Goal: Feedback & Contribution: Submit feedback/report problem

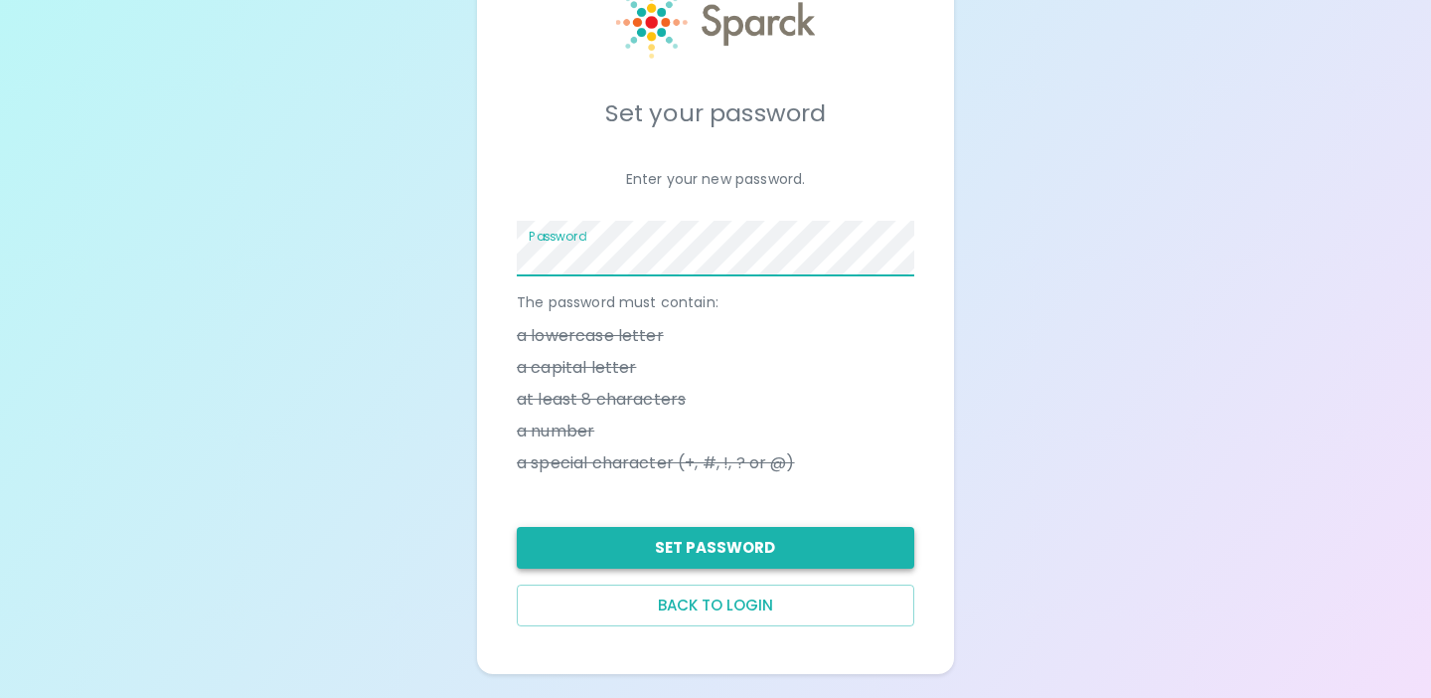
click at [752, 537] on button "Set Password" at bounding box center [716, 548] width 398 height 42
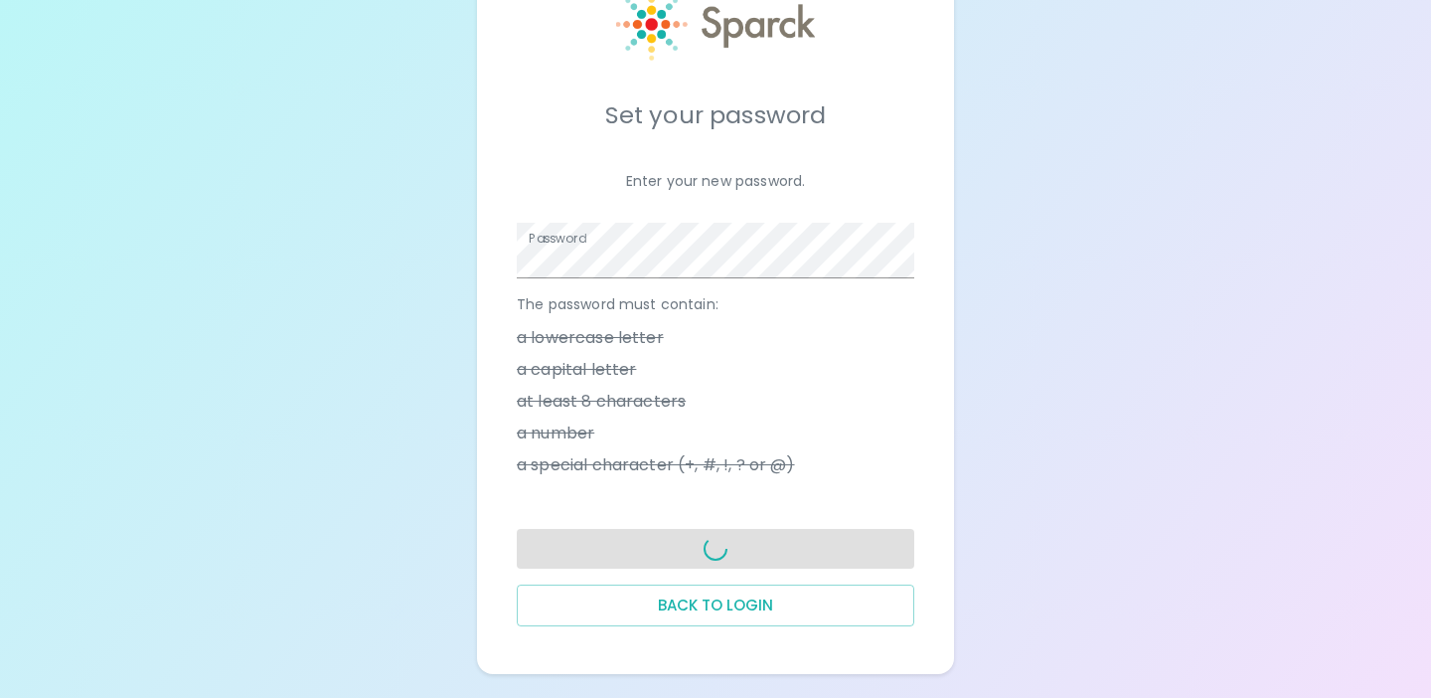
scroll to position [82, 0]
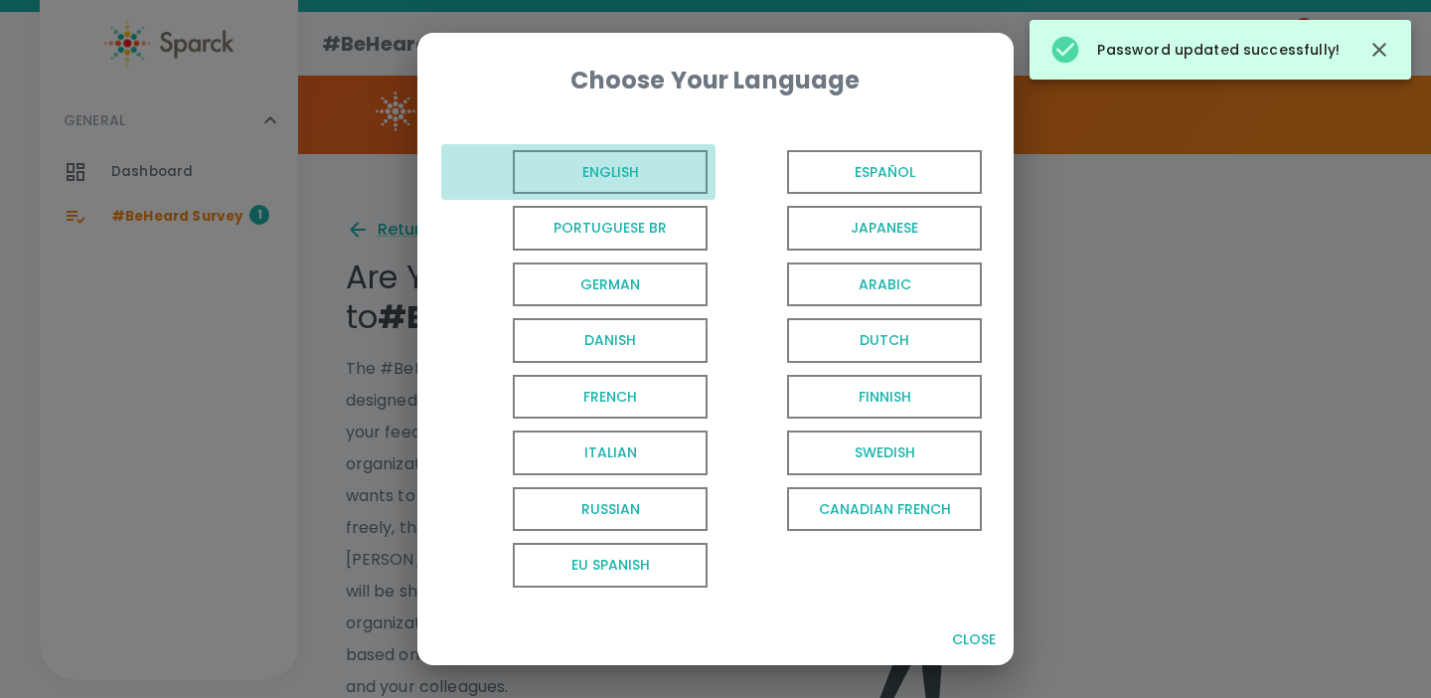
click at [680, 175] on span "English" at bounding box center [610, 172] width 195 height 45
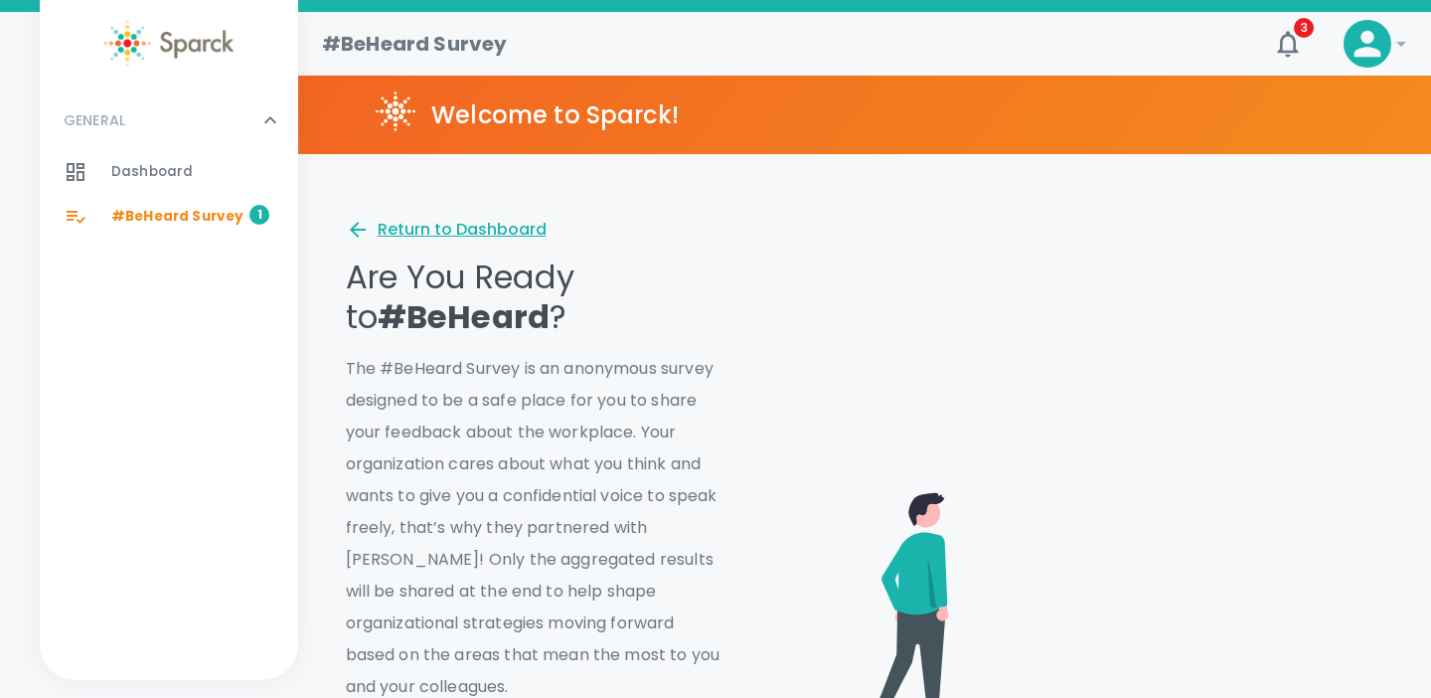
click at [522, 229] on div "Return to Dashboard" at bounding box center [446, 230] width 201 height 24
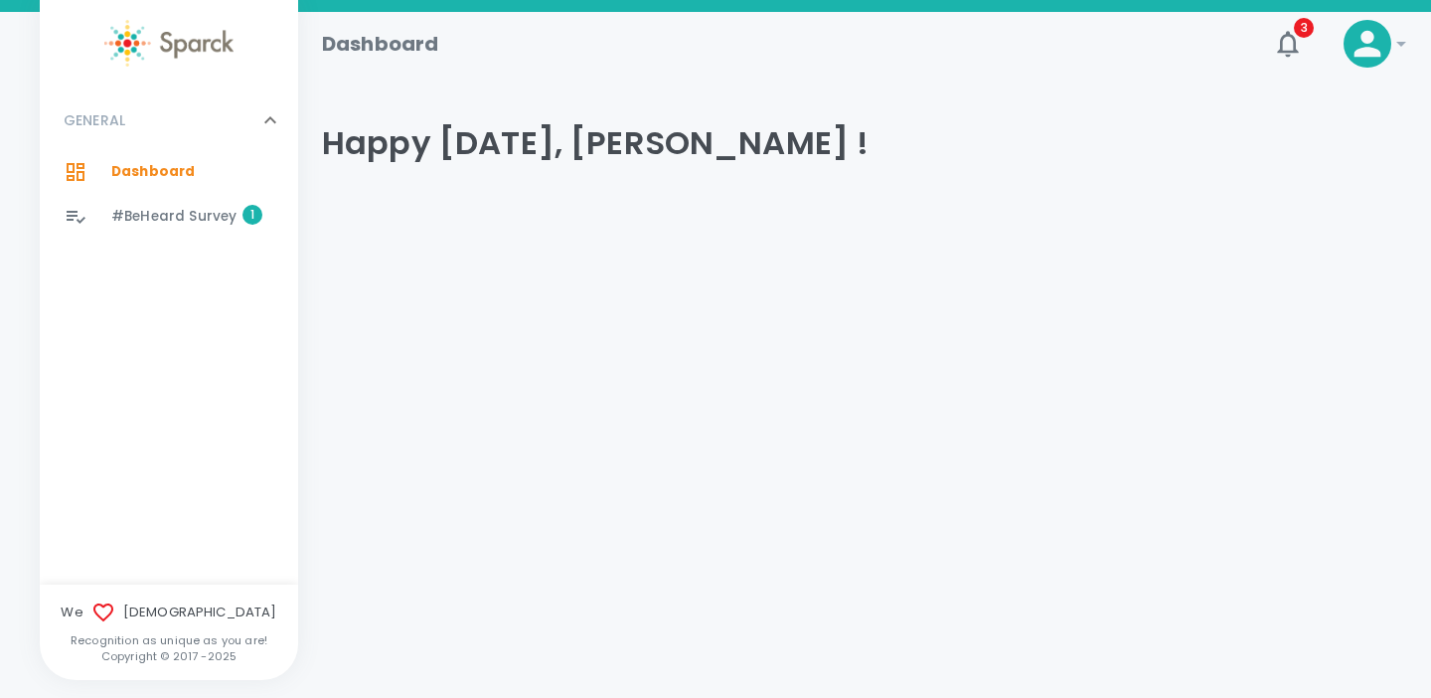
click at [168, 209] on span "#BeHeard Survey" at bounding box center [173, 217] width 125 height 20
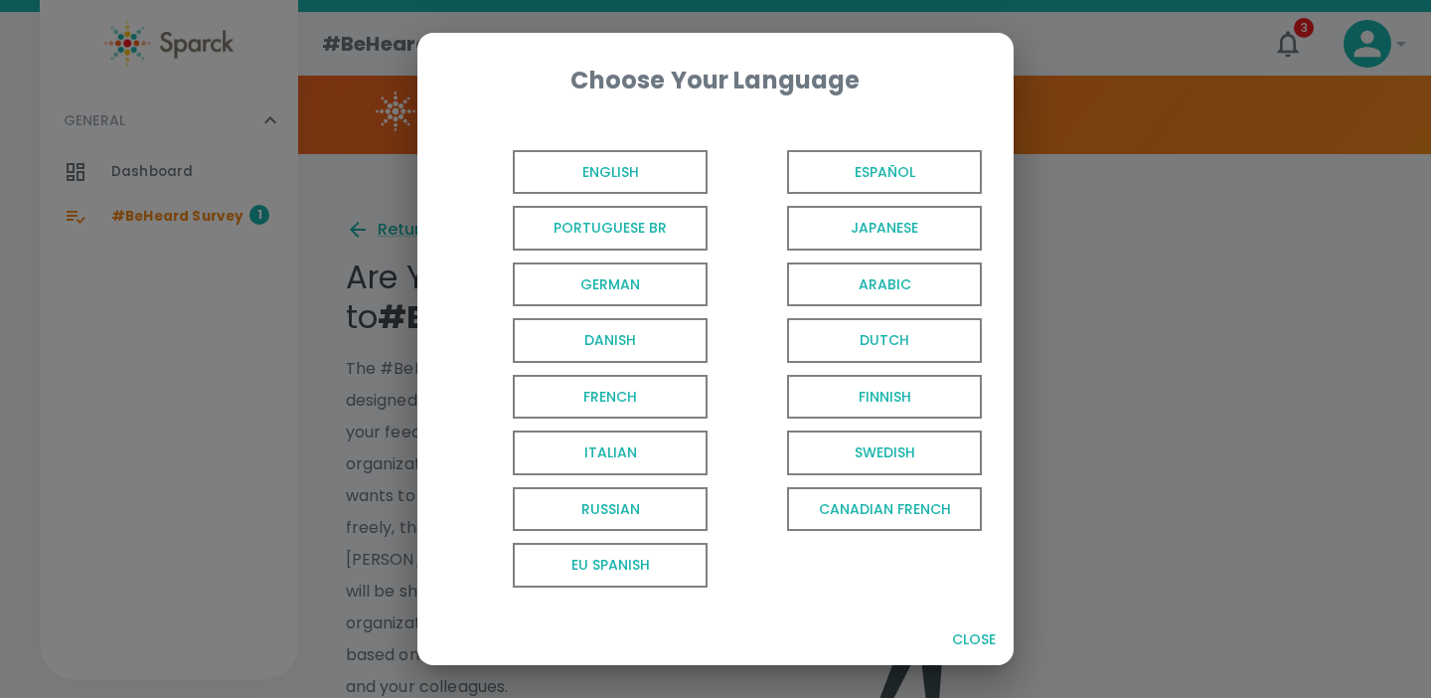
click at [598, 179] on span "English" at bounding box center [610, 172] width 195 height 45
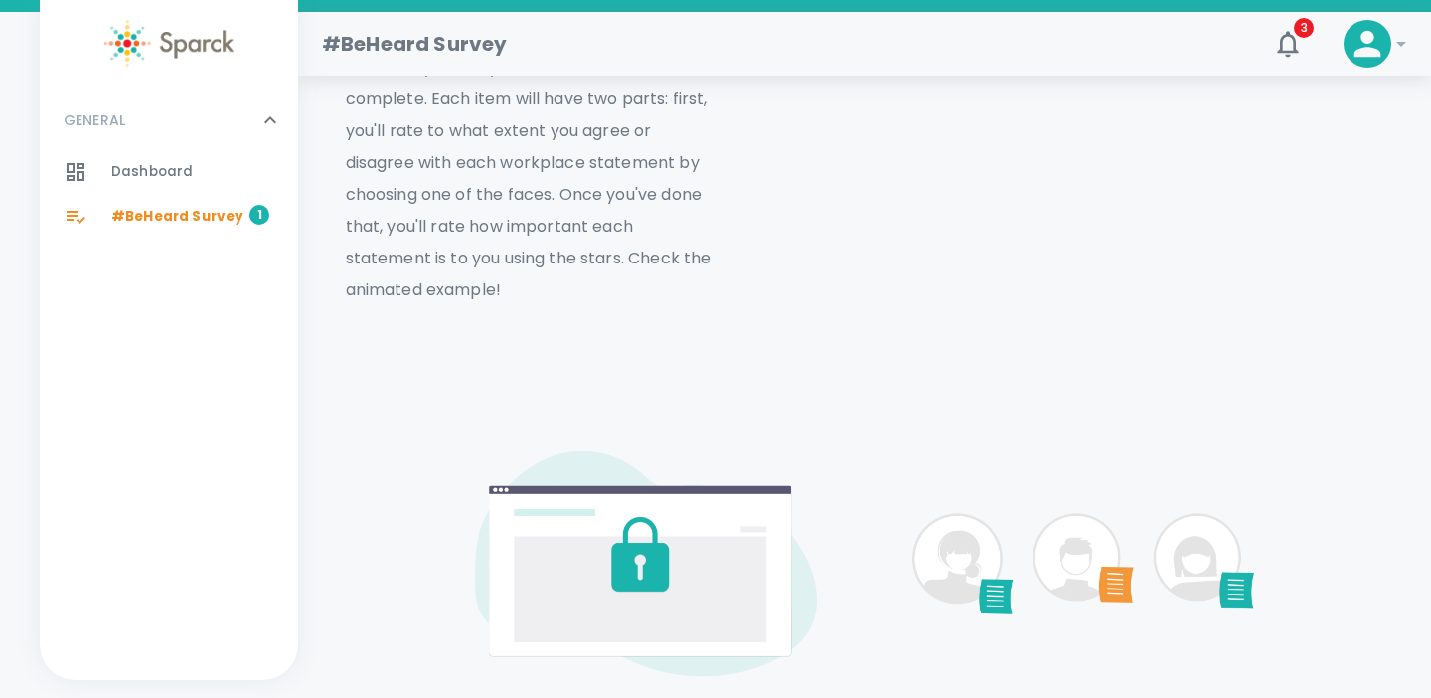
scroll to position [1006, 0]
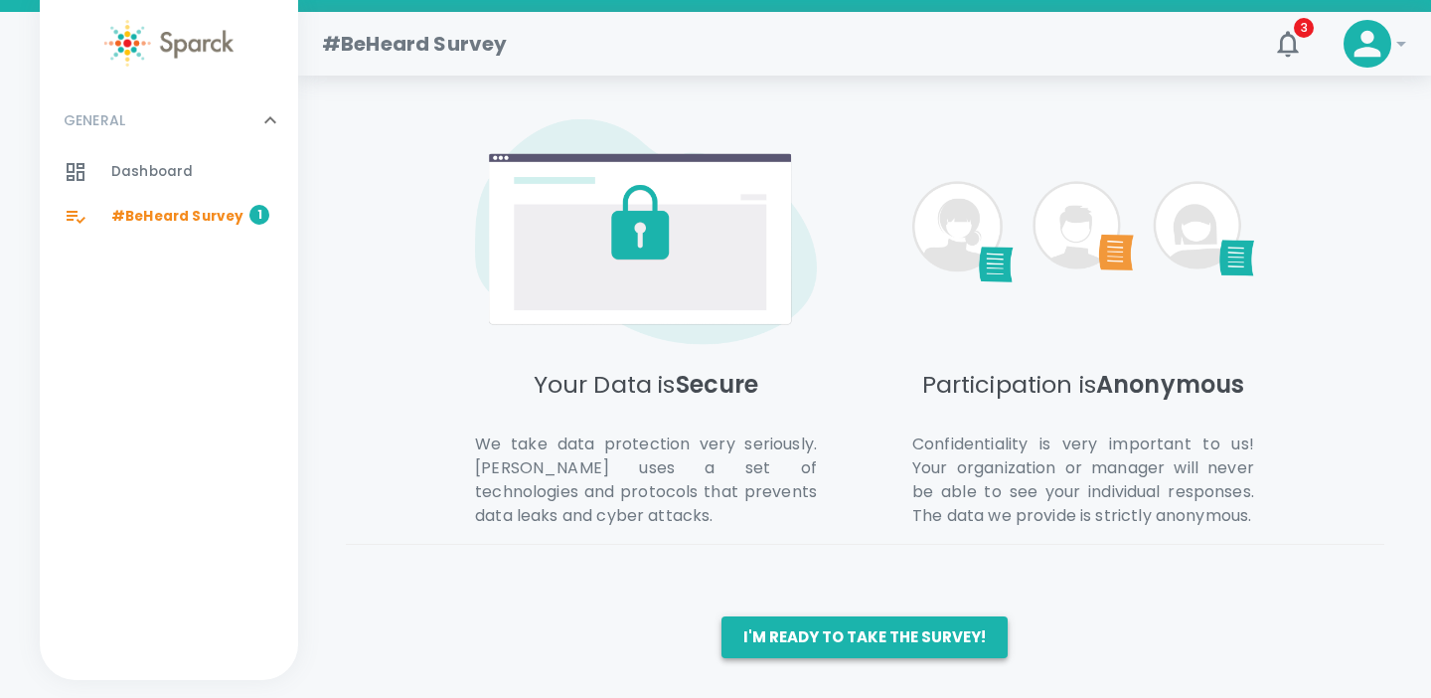
click at [822, 643] on button "I'm ready to take the survey!" at bounding box center [865, 637] width 286 height 42
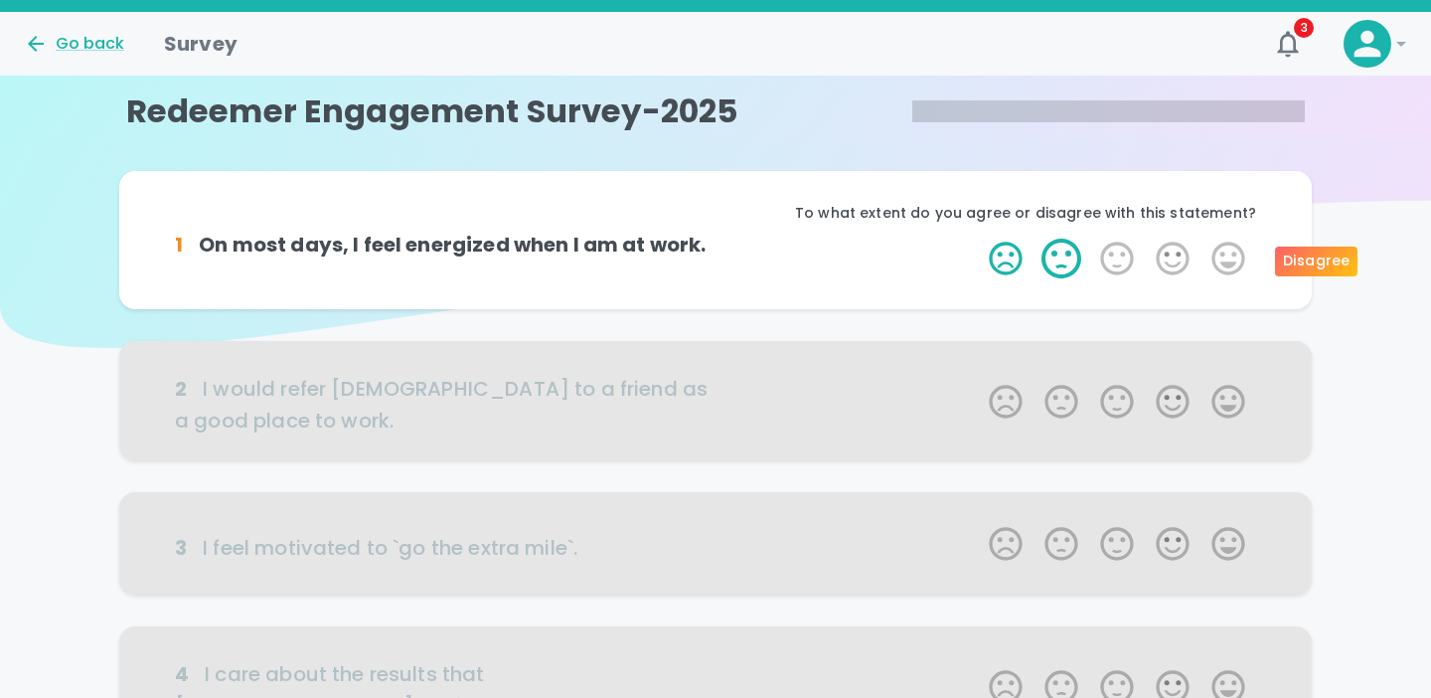
click at [1066, 262] on label "2 Stars" at bounding box center [1062, 259] width 56 height 40
click at [978, 239] on input "2 Stars" at bounding box center [977, 238] width 1 height 1
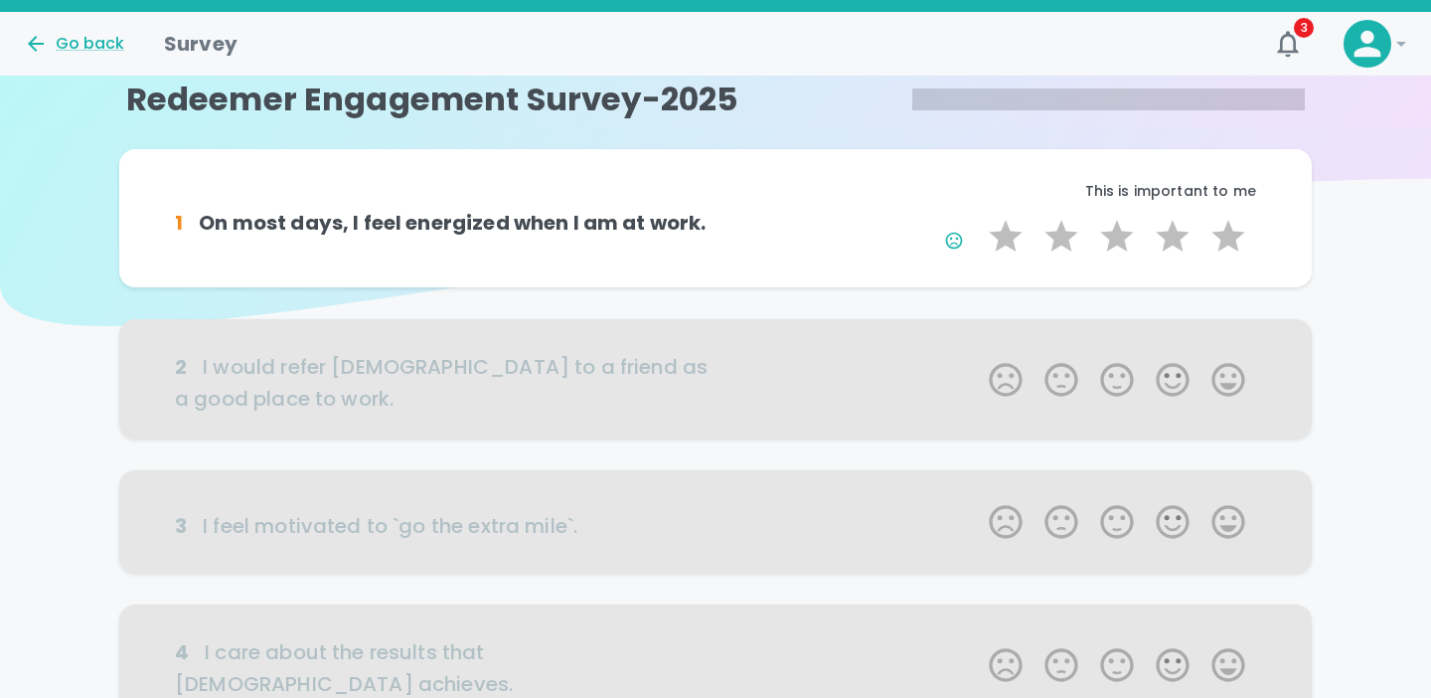
scroll to position [27, 0]
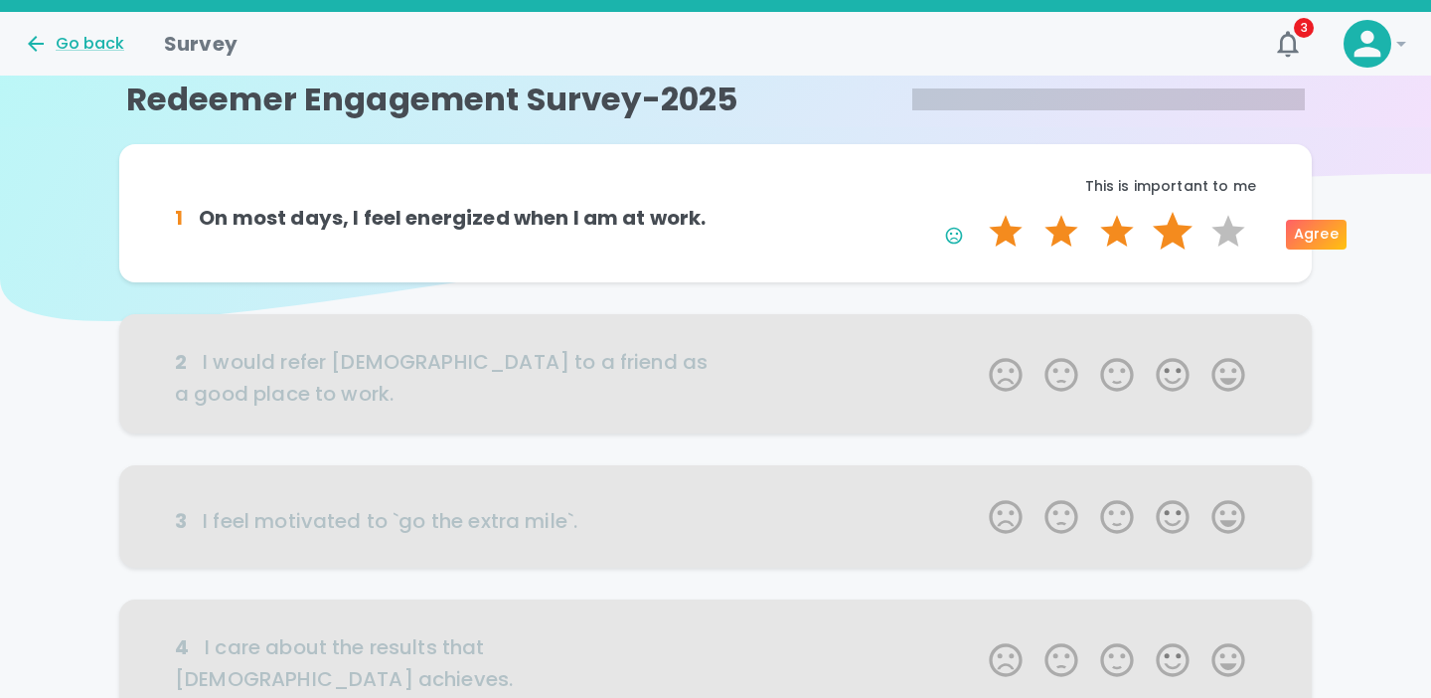
click at [1172, 241] on label "4 Stars" at bounding box center [1173, 232] width 56 height 40
click at [978, 212] on input "4 Stars" at bounding box center [977, 211] width 1 height 1
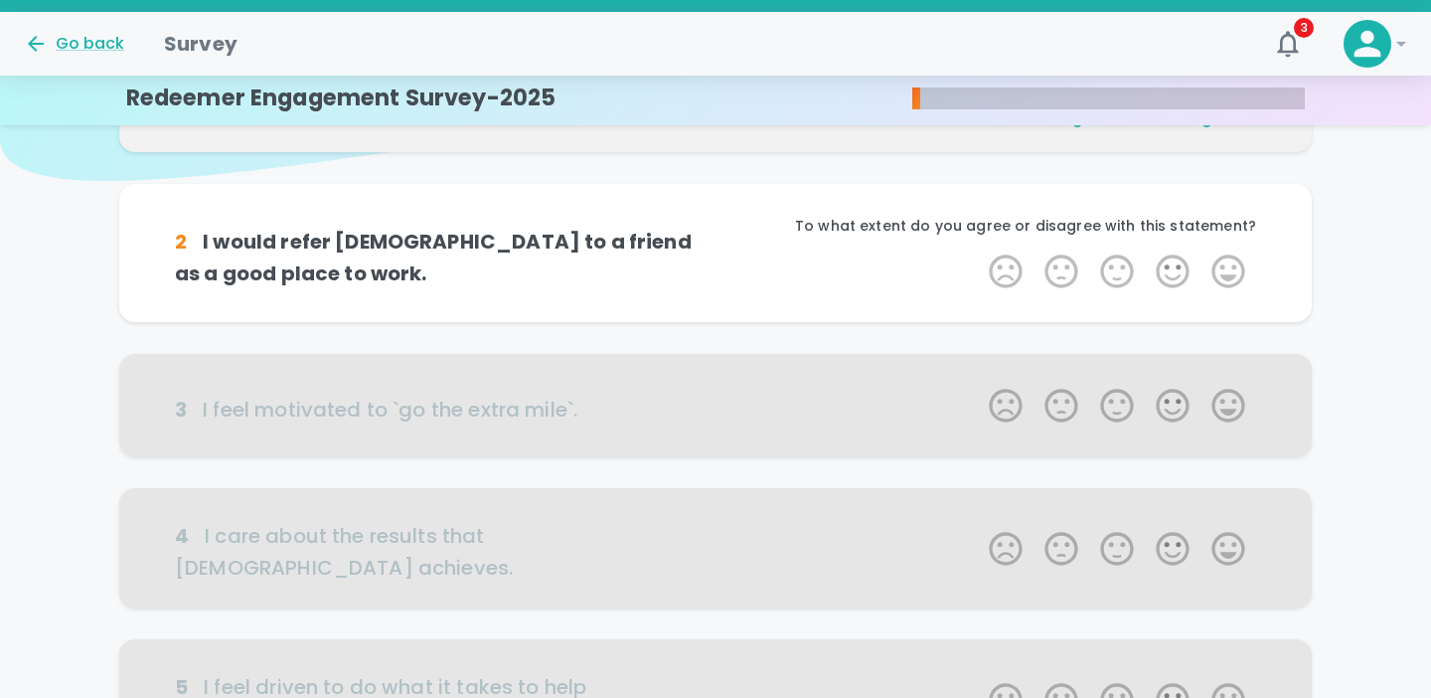
scroll to position [202, 0]
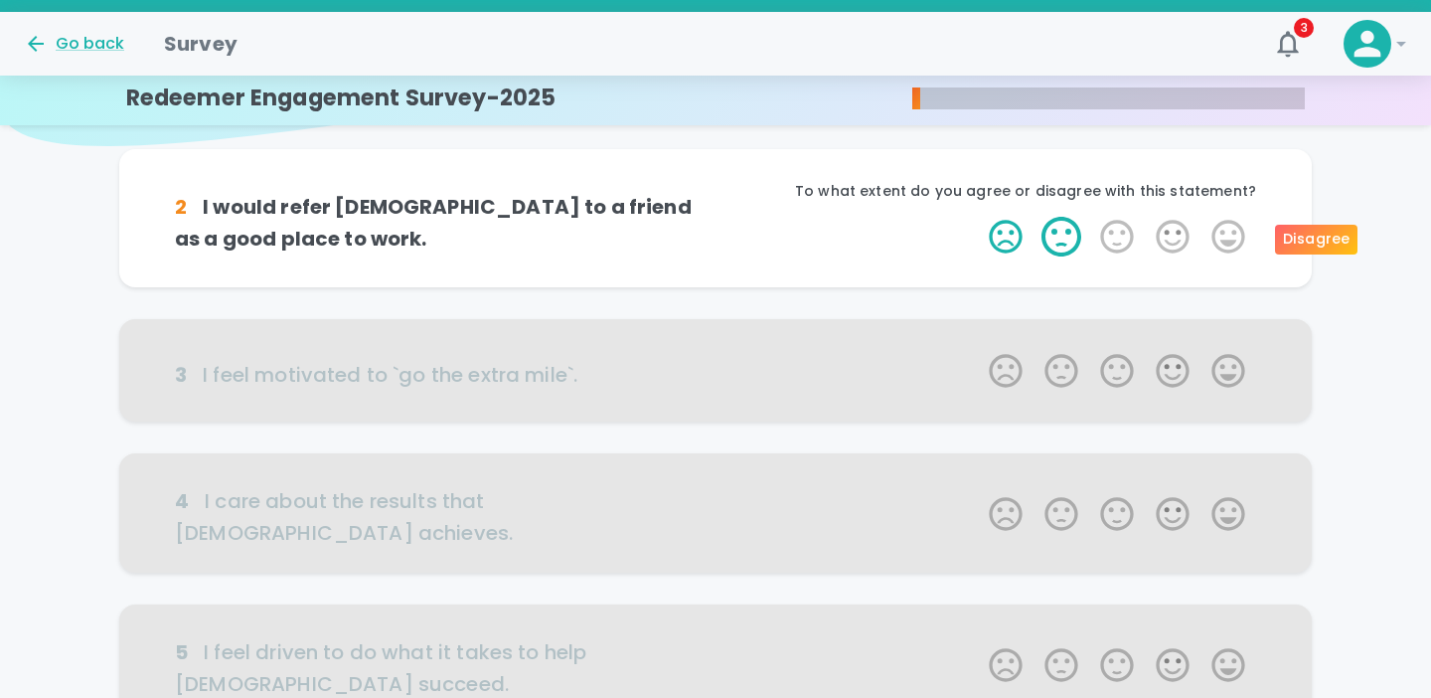
click at [1051, 242] on label "2 Stars" at bounding box center [1062, 237] width 56 height 40
click at [978, 217] on input "2 Stars" at bounding box center [977, 216] width 1 height 1
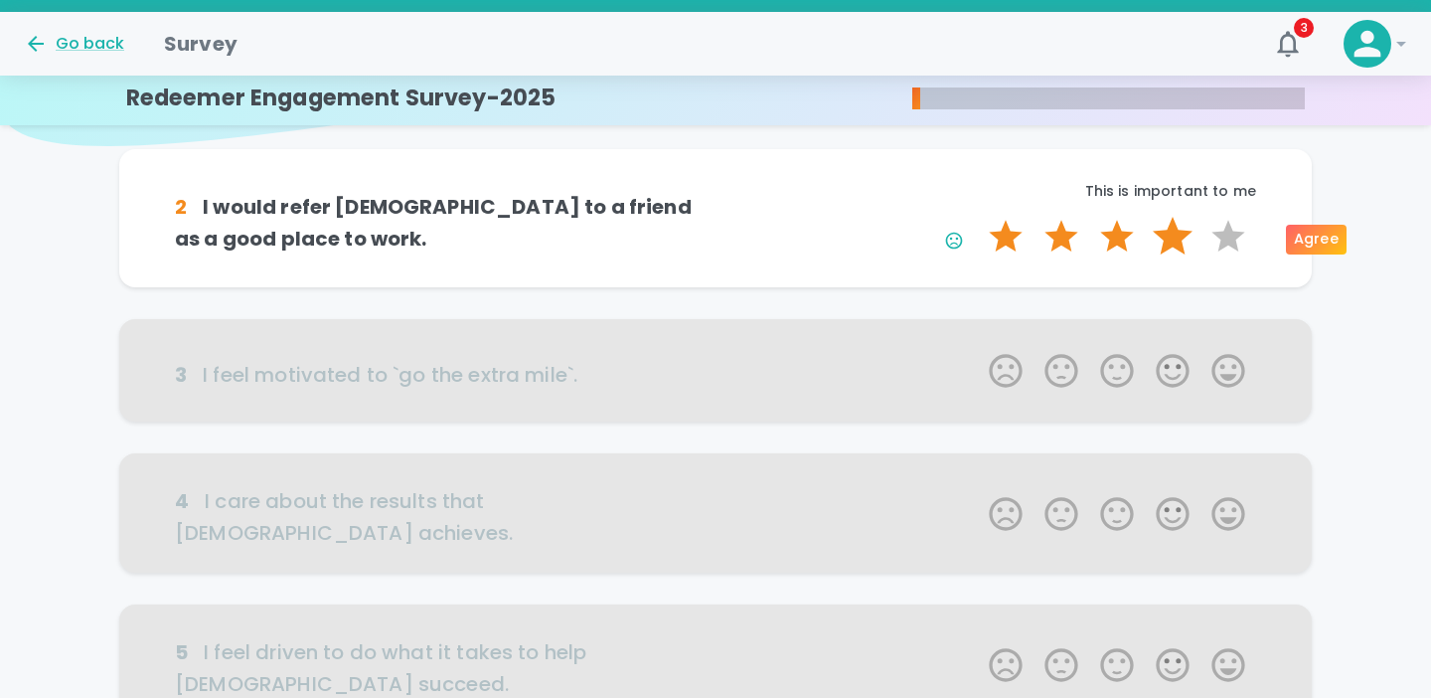
click at [1170, 242] on label "4 Stars" at bounding box center [1173, 237] width 56 height 40
click at [978, 217] on input "4 Stars" at bounding box center [977, 216] width 1 height 1
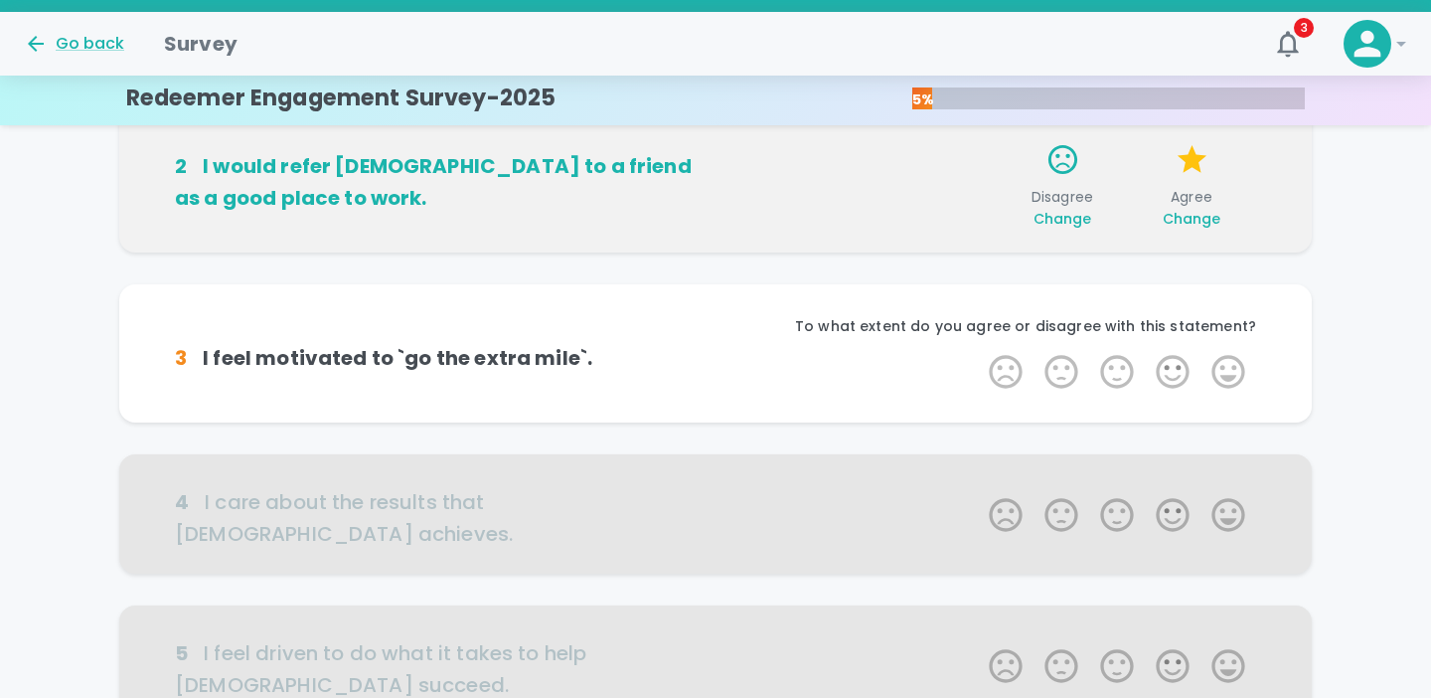
scroll to position [217, 0]
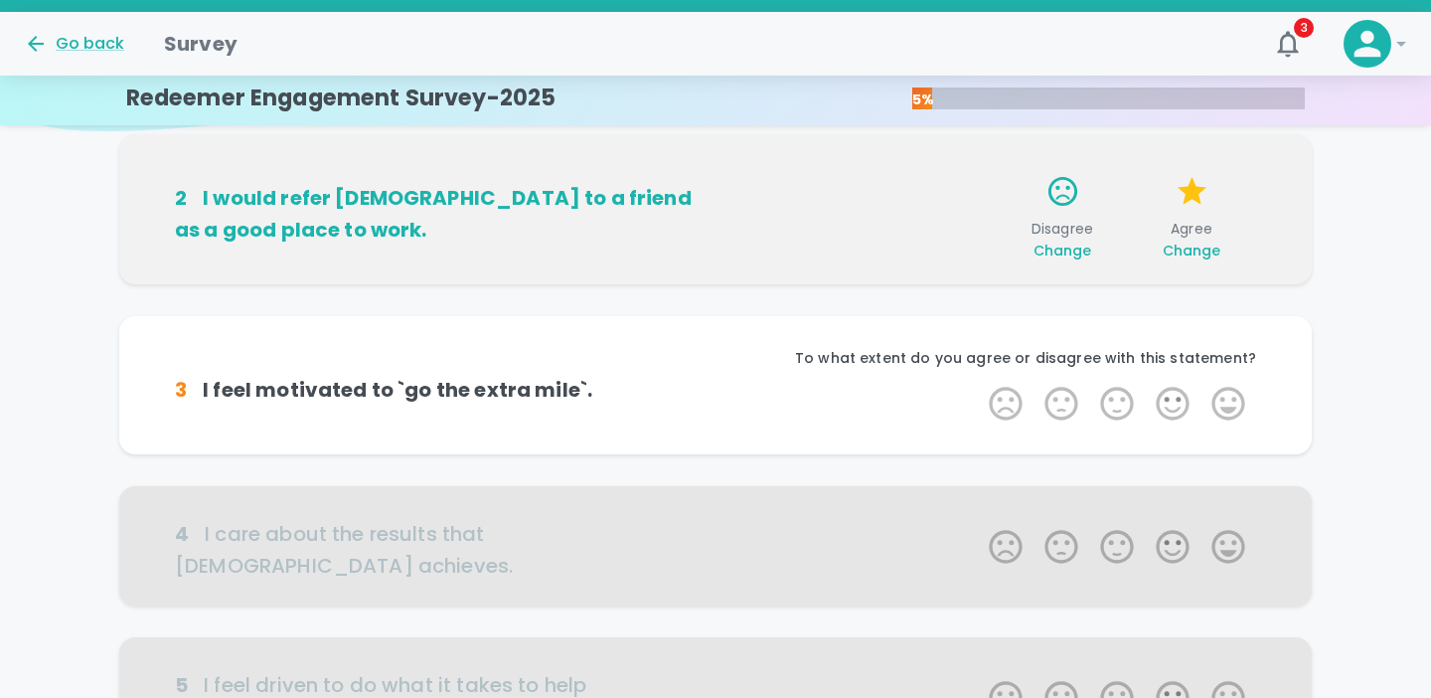
click at [1072, 260] on div "2 I would refer Redeemer Church to a friend as a good place to work. Disagree C…" at bounding box center [715, 209] width 1193 height 150
click at [1070, 251] on span "Change" at bounding box center [1063, 251] width 59 height 20
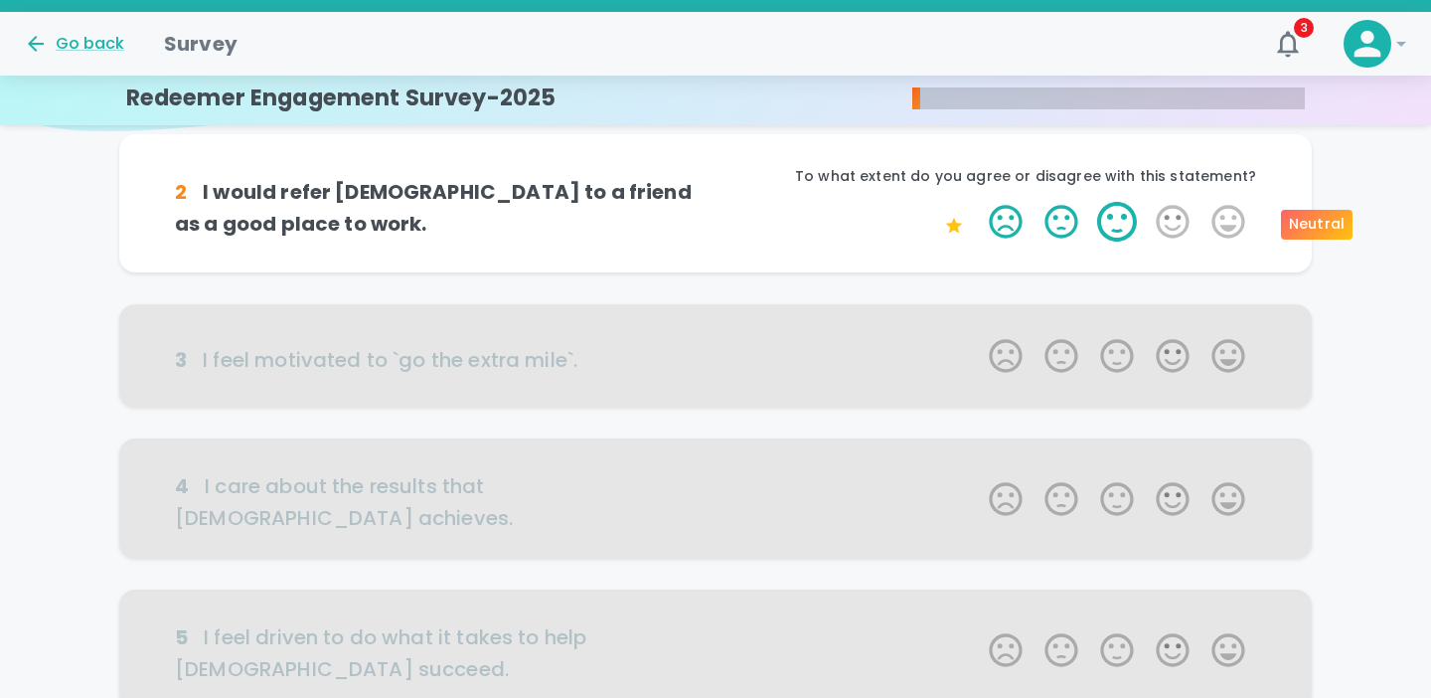
click at [1117, 225] on label "3 Stars" at bounding box center [1117, 222] width 56 height 40
click at [978, 202] on input "3 Stars" at bounding box center [977, 201] width 1 height 1
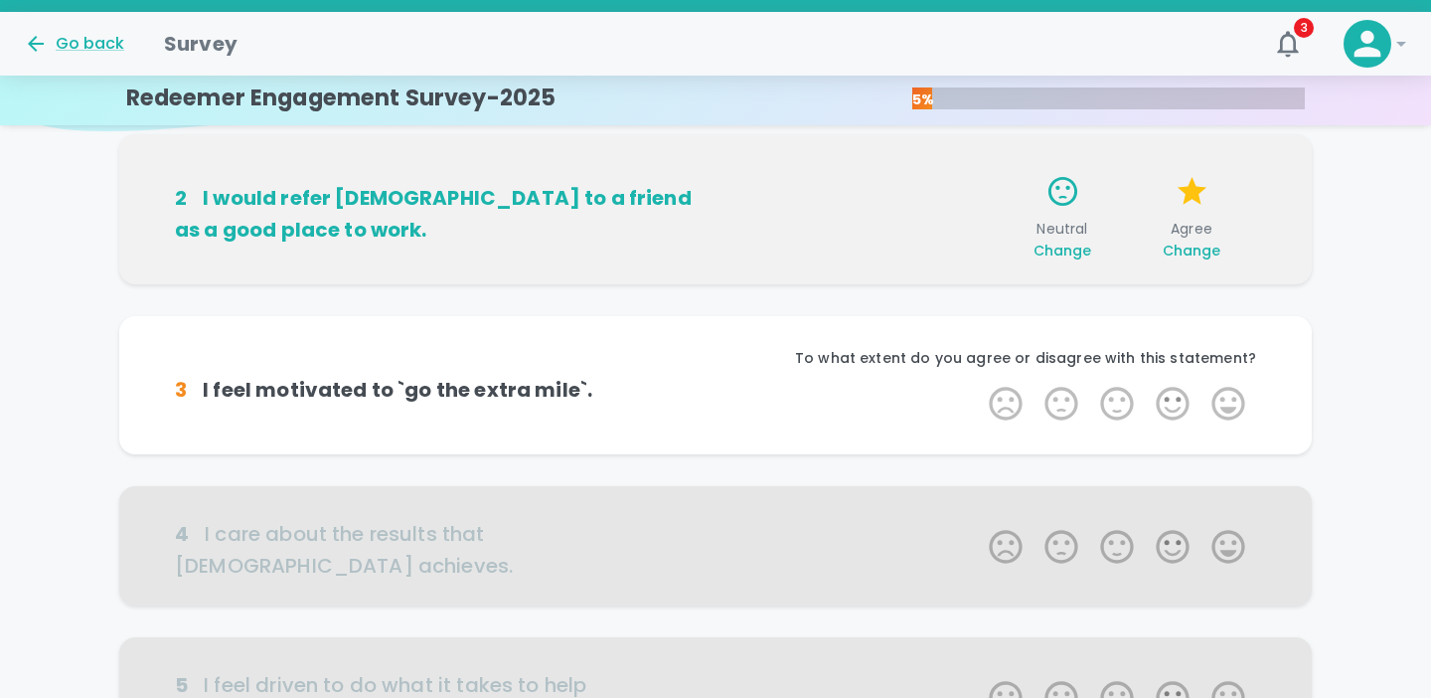
click at [1192, 248] on span "Change" at bounding box center [1192, 251] width 59 height 20
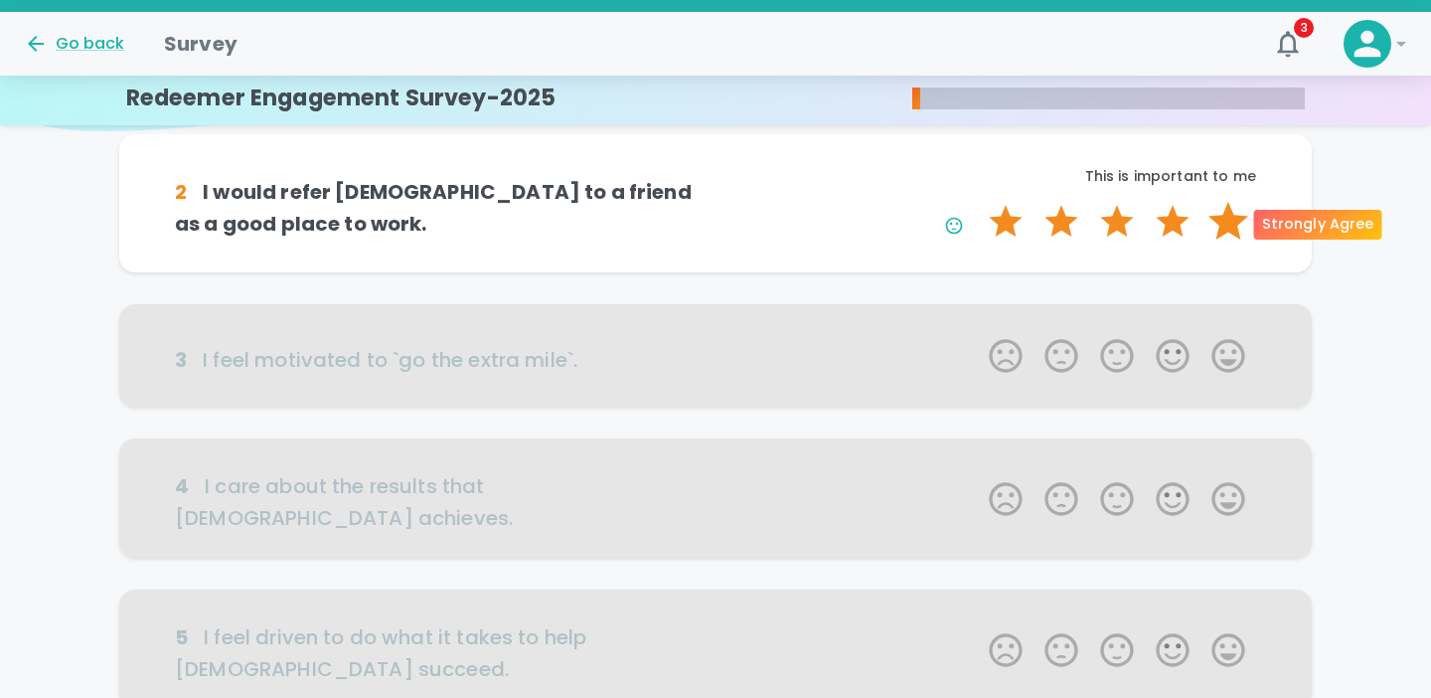
click at [1227, 224] on label "5 Stars" at bounding box center [1229, 222] width 56 height 40
click at [978, 202] on input "5 Stars" at bounding box center [977, 201] width 1 height 1
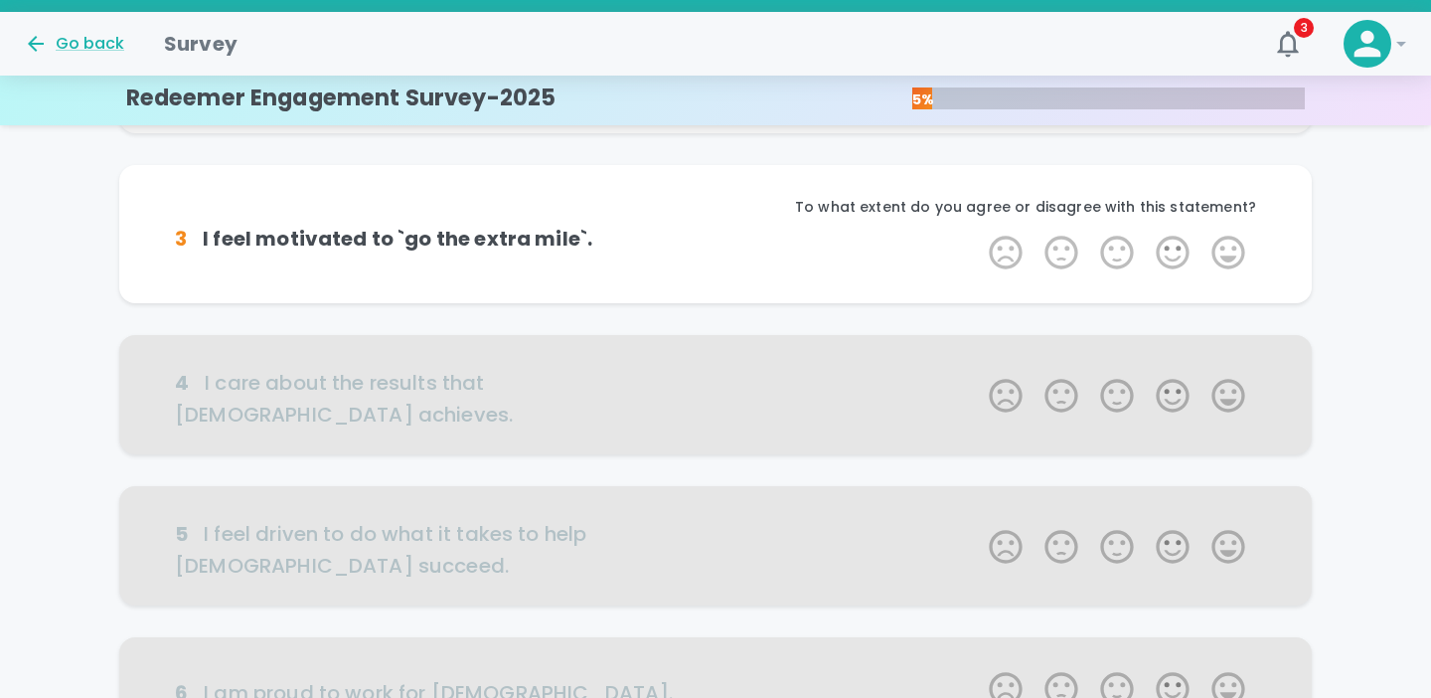
scroll to position [392, 0]
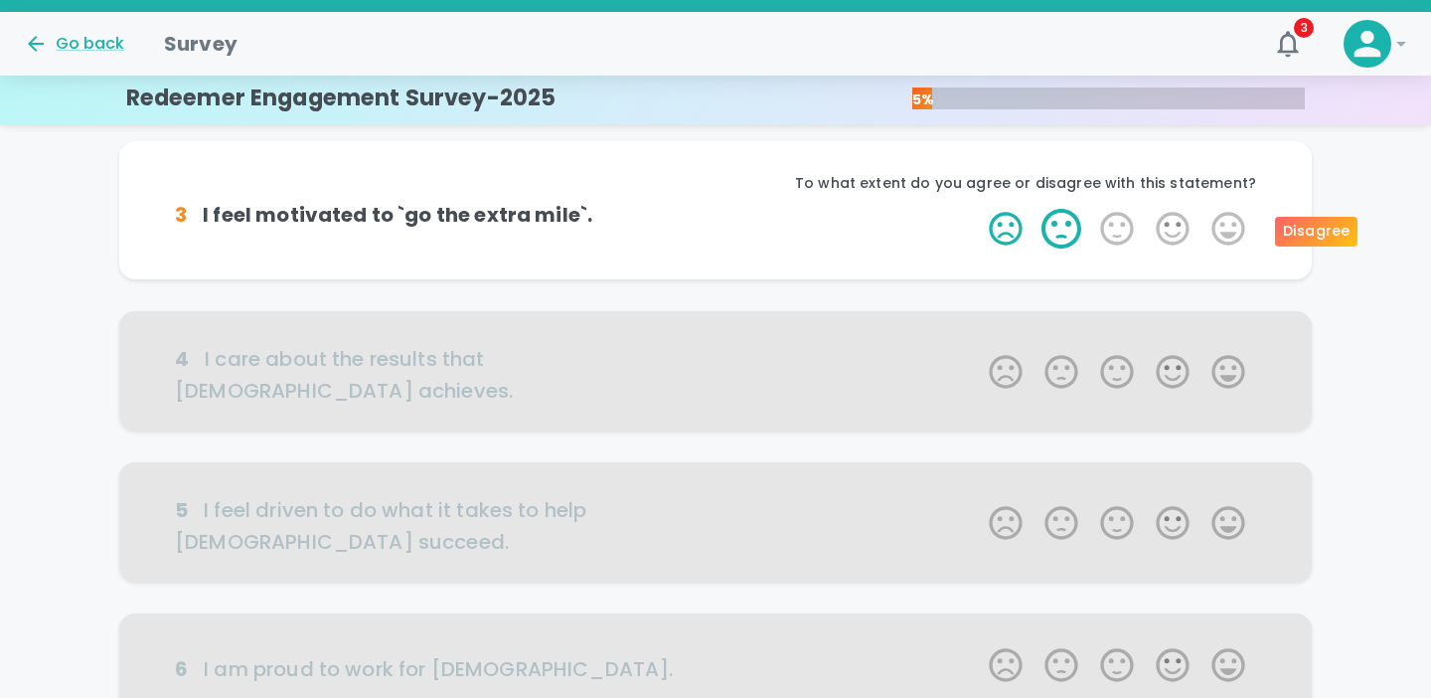
click at [1074, 229] on label "2 Stars" at bounding box center [1062, 229] width 56 height 40
click at [978, 209] on input "2 Stars" at bounding box center [977, 208] width 1 height 1
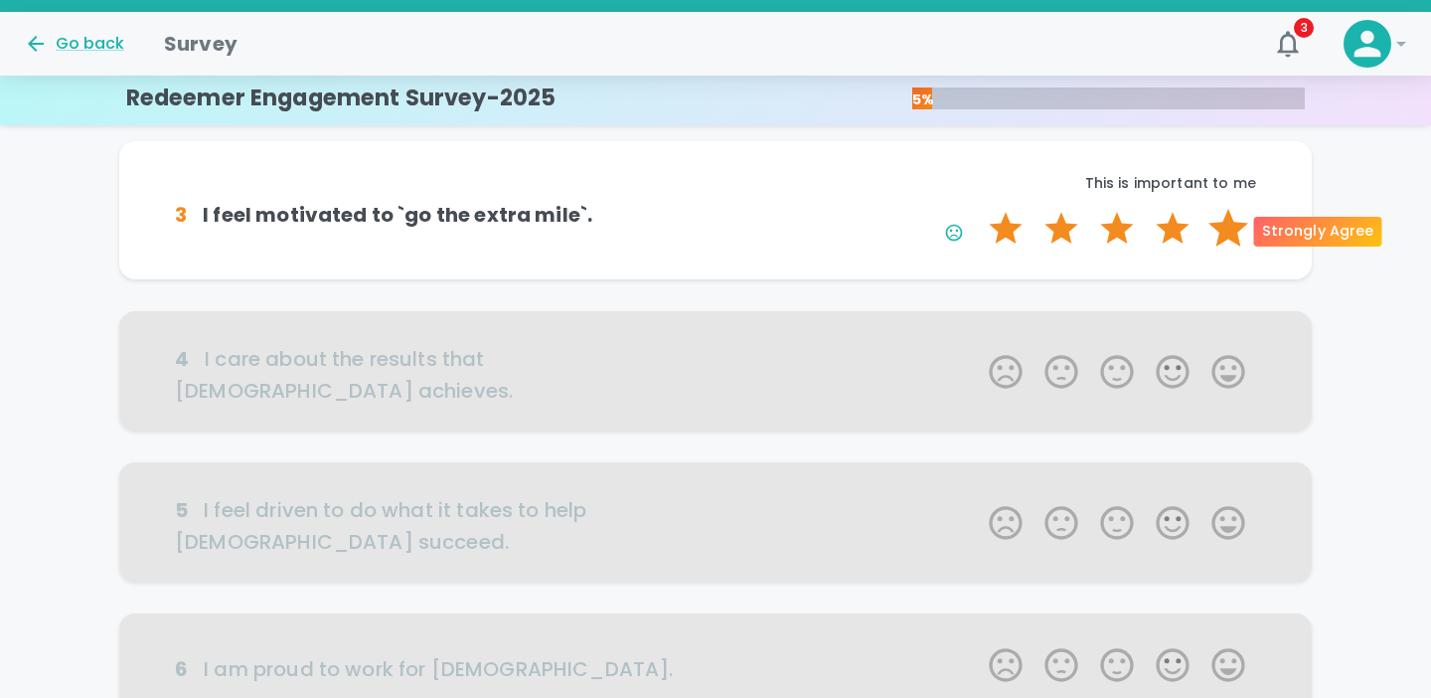
click at [1237, 229] on label "5 Stars" at bounding box center [1229, 229] width 56 height 40
click at [978, 209] on input "5 Stars" at bounding box center [977, 208] width 1 height 1
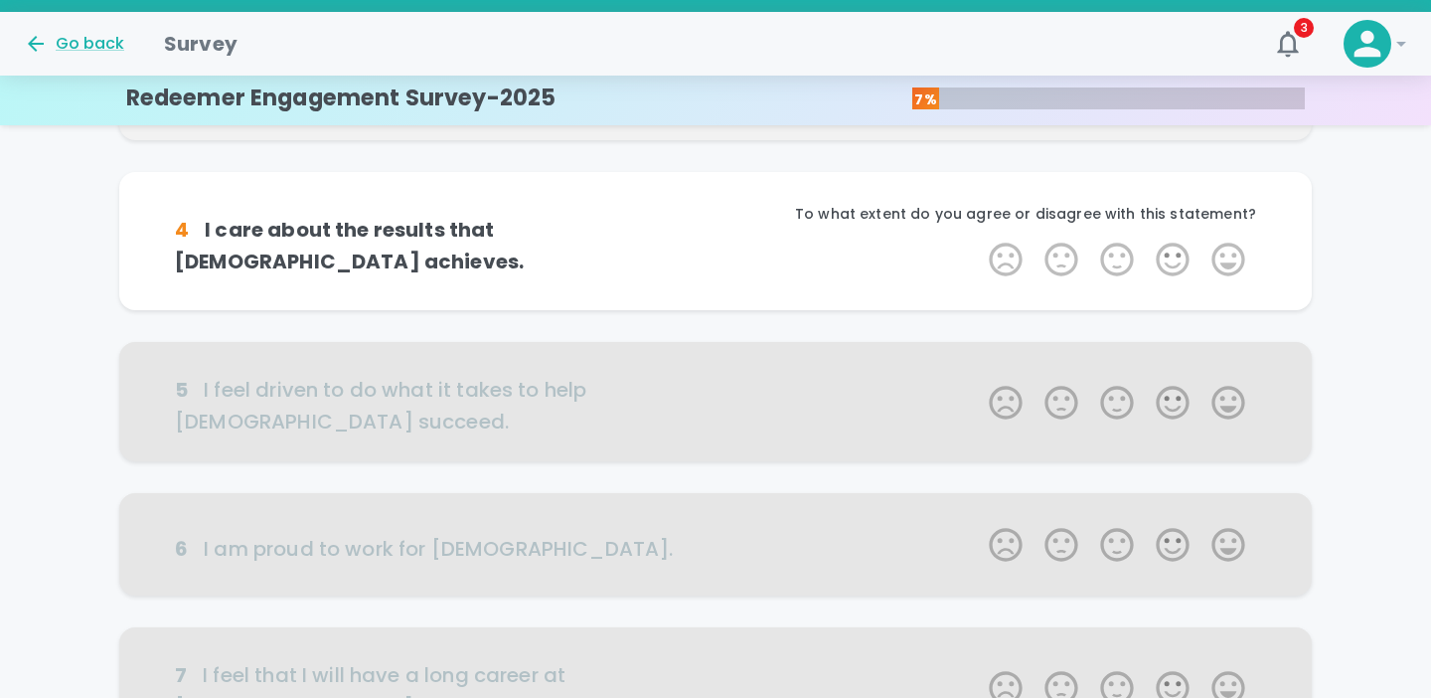
scroll to position [566, 0]
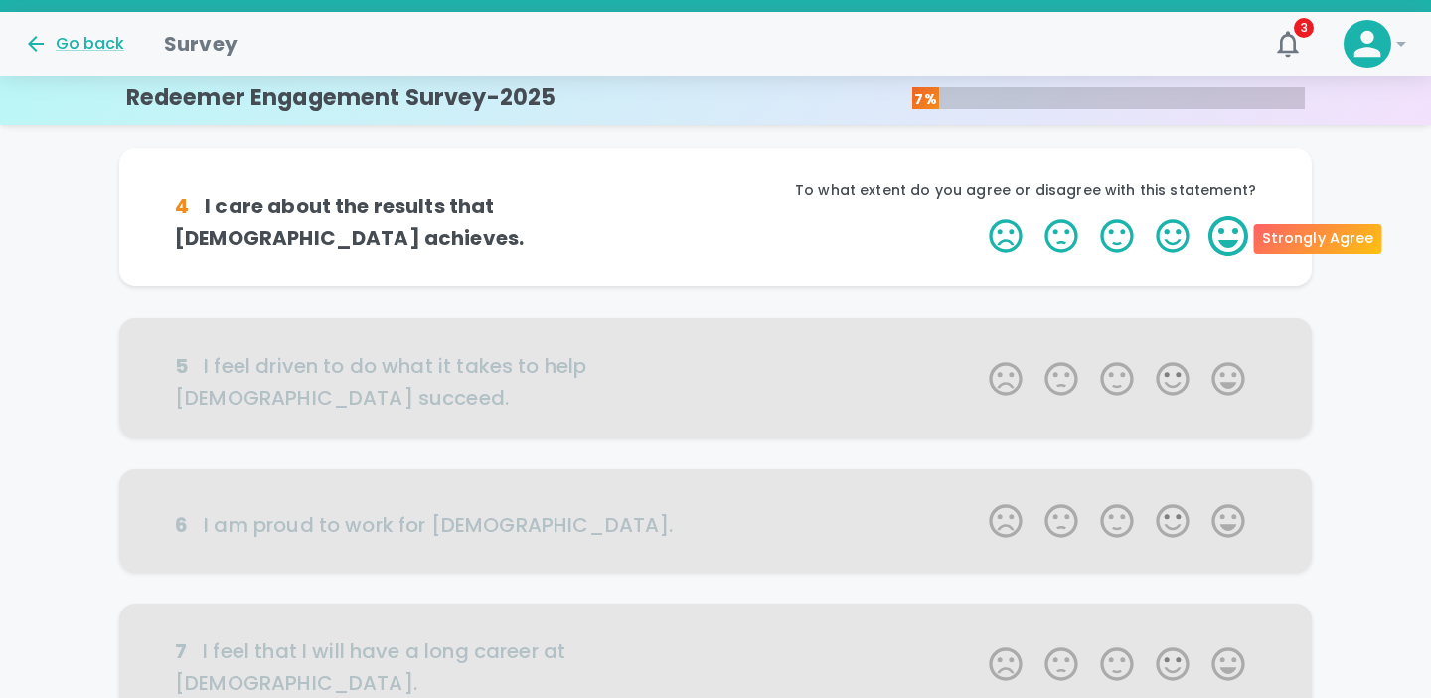
click at [1222, 236] on label "5 Stars" at bounding box center [1229, 236] width 56 height 40
click at [978, 216] on input "5 Stars" at bounding box center [977, 215] width 1 height 1
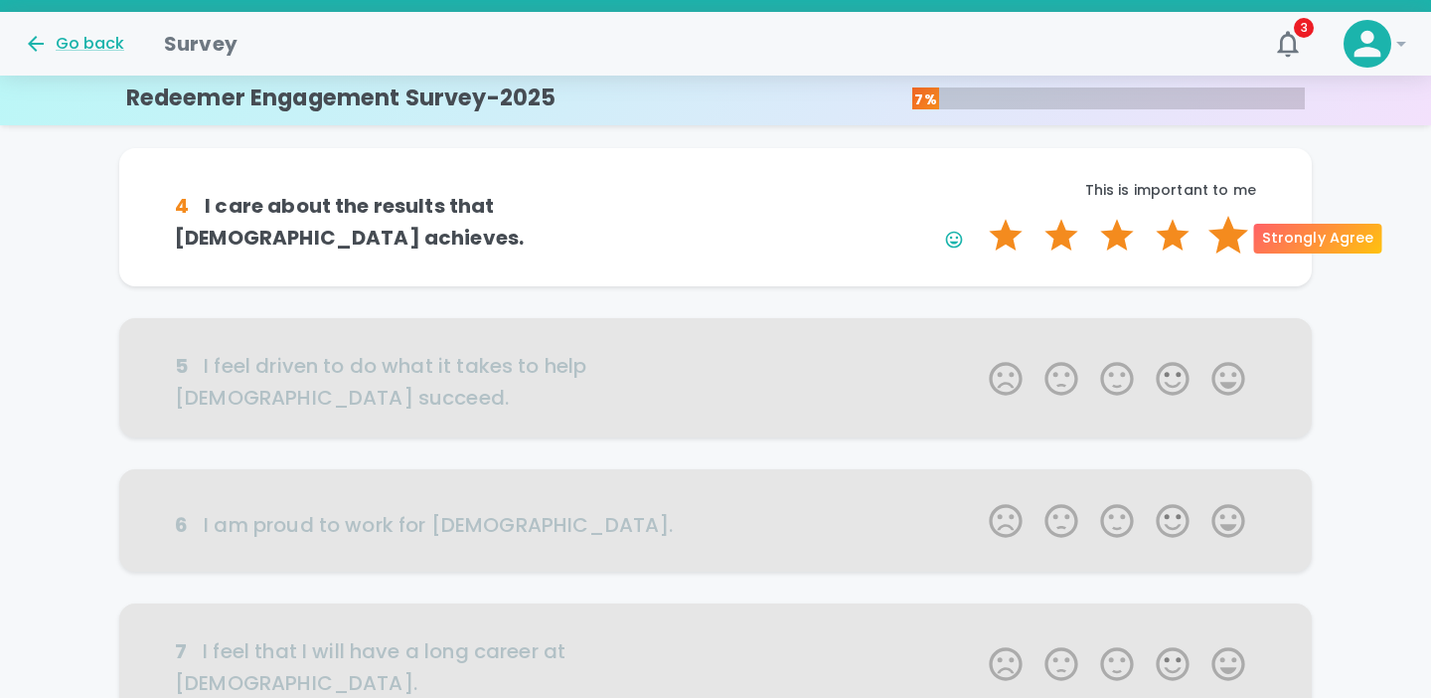
click at [1227, 238] on label "5 Stars" at bounding box center [1229, 236] width 56 height 40
click at [978, 216] on input "5 Stars" at bounding box center [977, 215] width 1 height 1
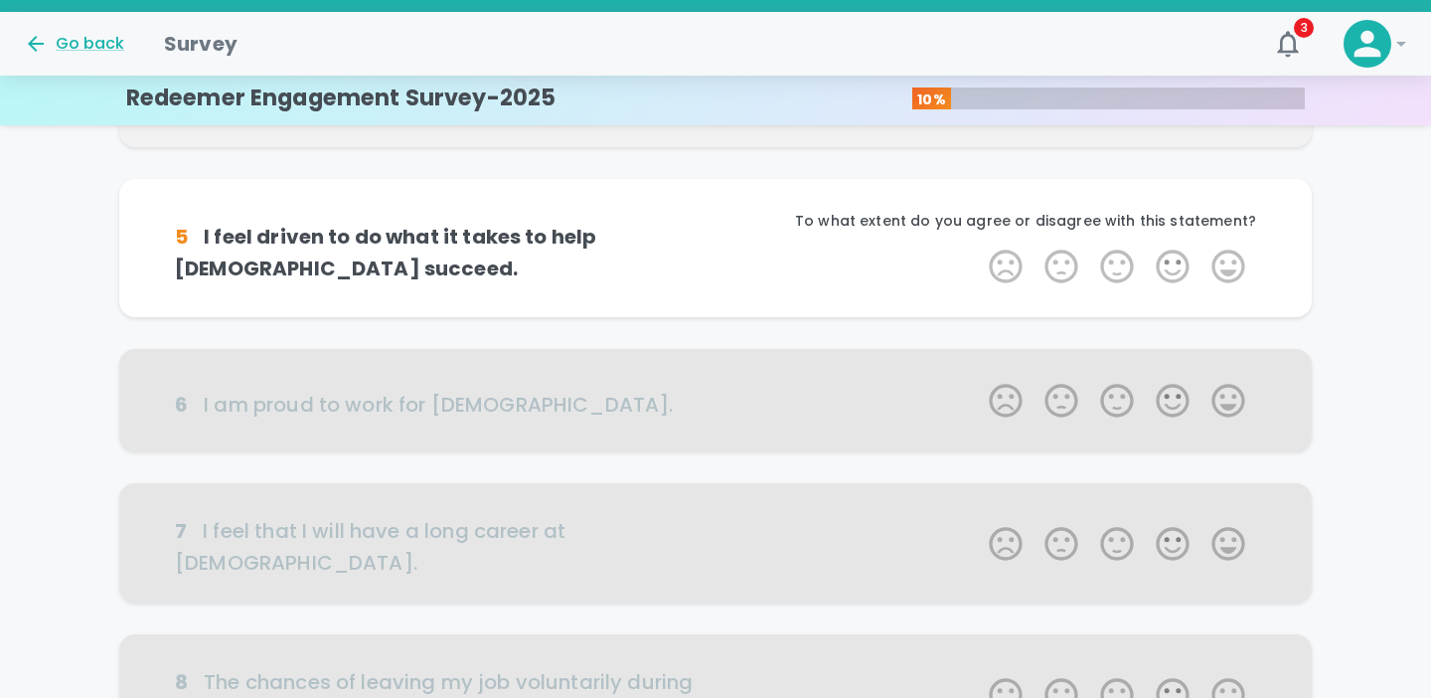
scroll to position [741, 0]
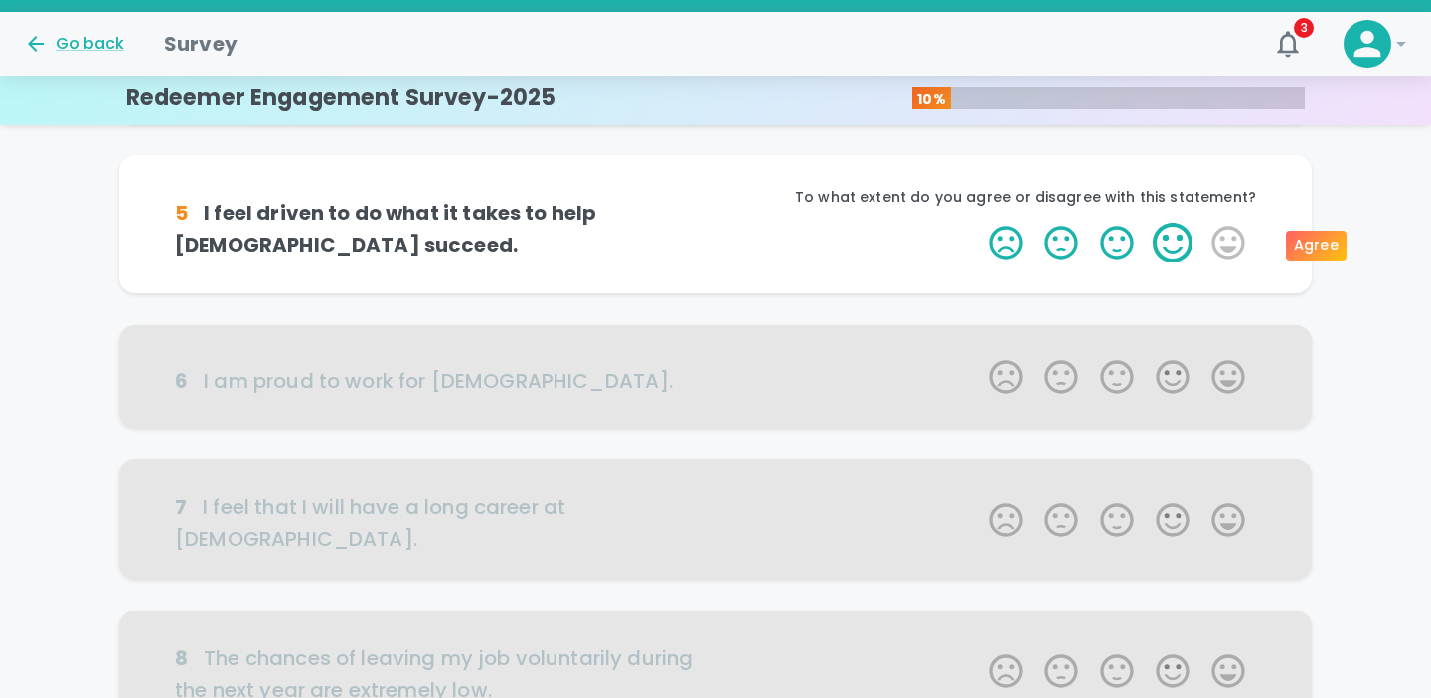
click at [1167, 242] on label "4 Stars" at bounding box center [1173, 243] width 56 height 40
click at [978, 223] on input "4 Stars" at bounding box center [977, 222] width 1 height 1
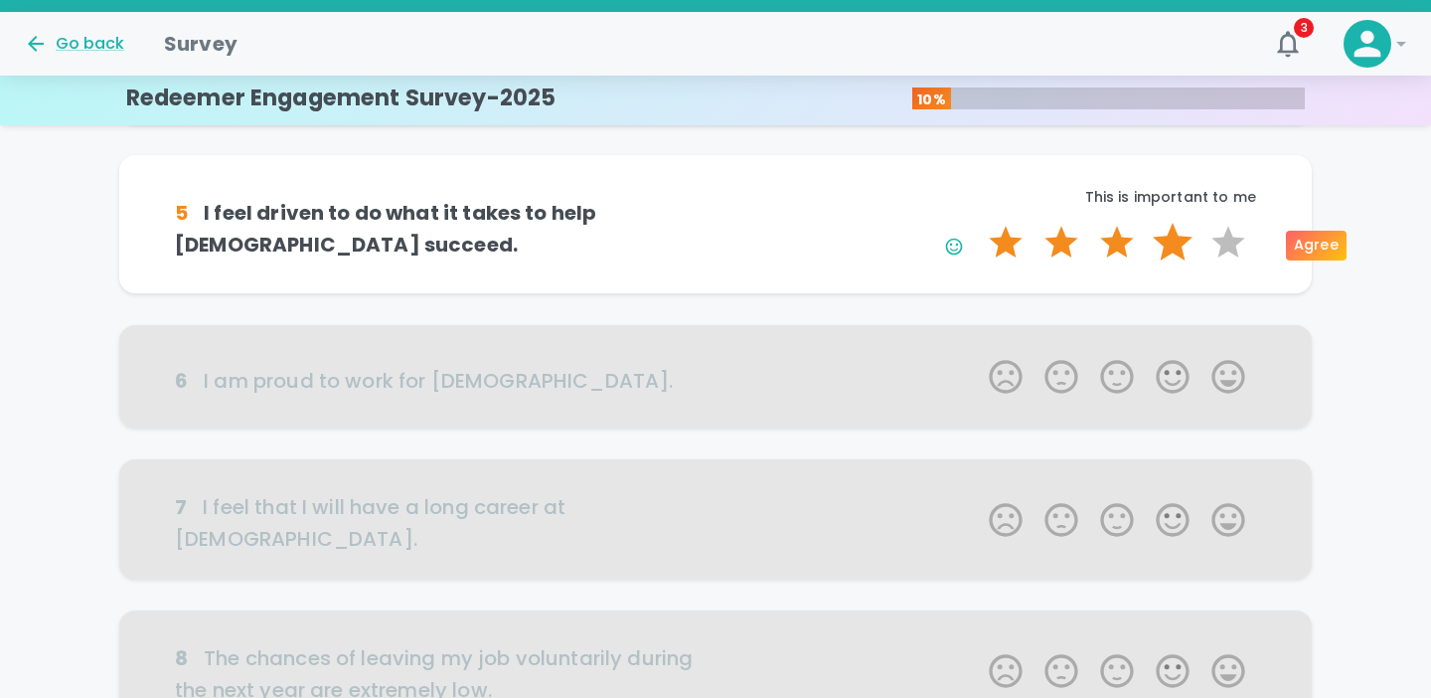
click at [1174, 244] on label "4 Stars" at bounding box center [1173, 243] width 56 height 40
click at [978, 223] on input "4 Stars" at bounding box center [977, 222] width 1 height 1
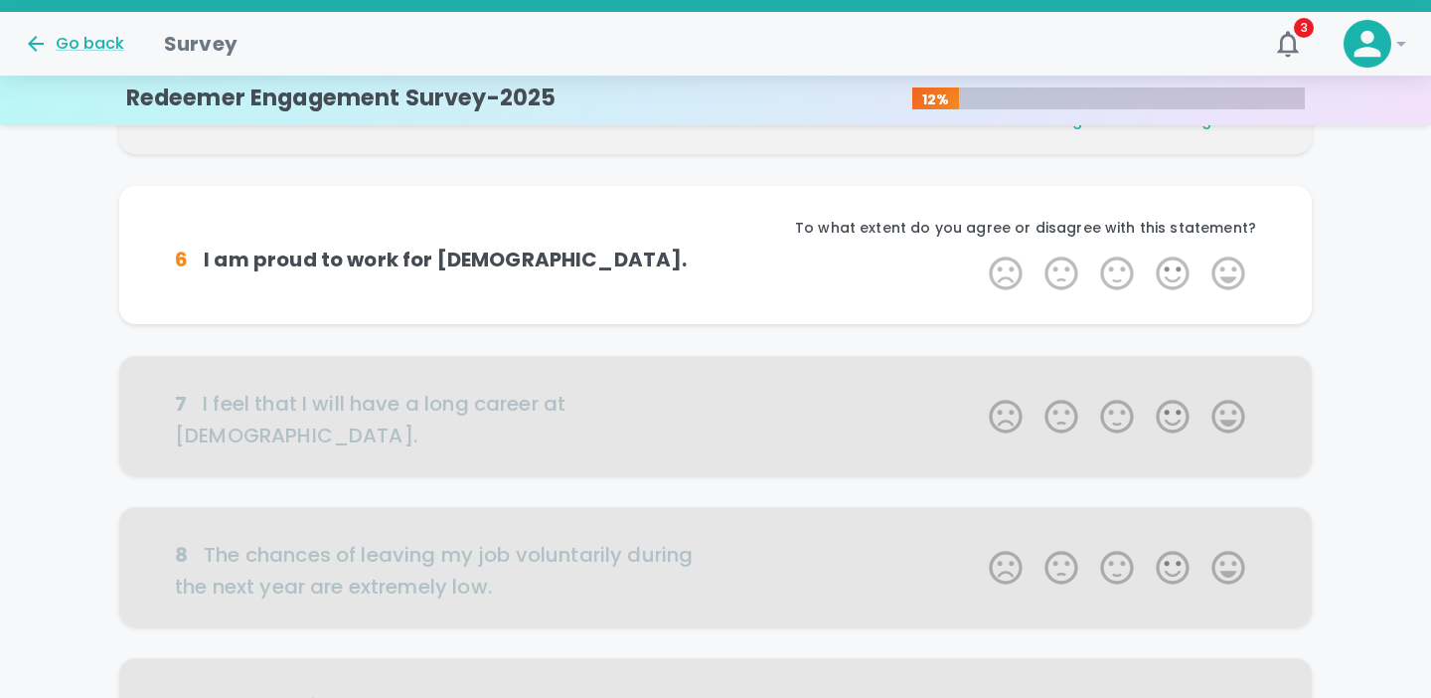
scroll to position [916, 0]
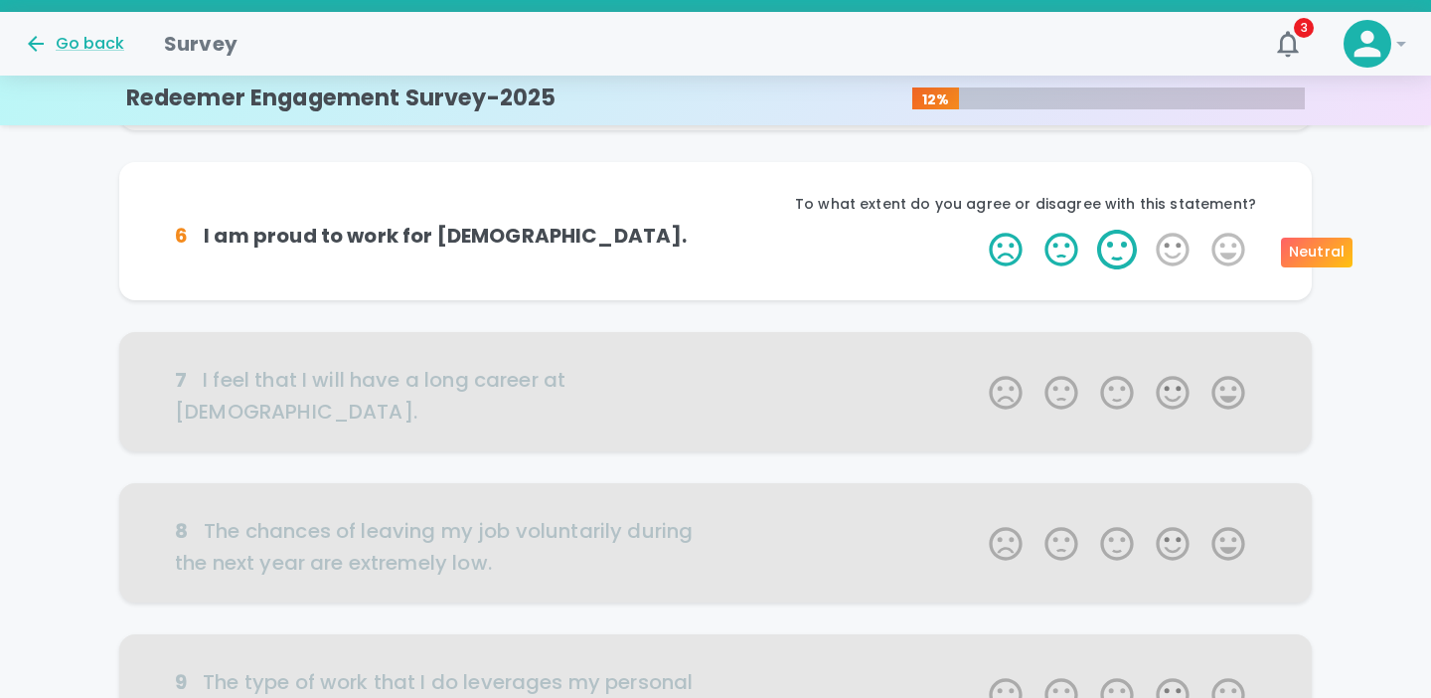
click at [1122, 258] on label "3 Stars" at bounding box center [1117, 250] width 56 height 40
click at [978, 230] on input "3 Stars" at bounding box center [977, 229] width 1 height 1
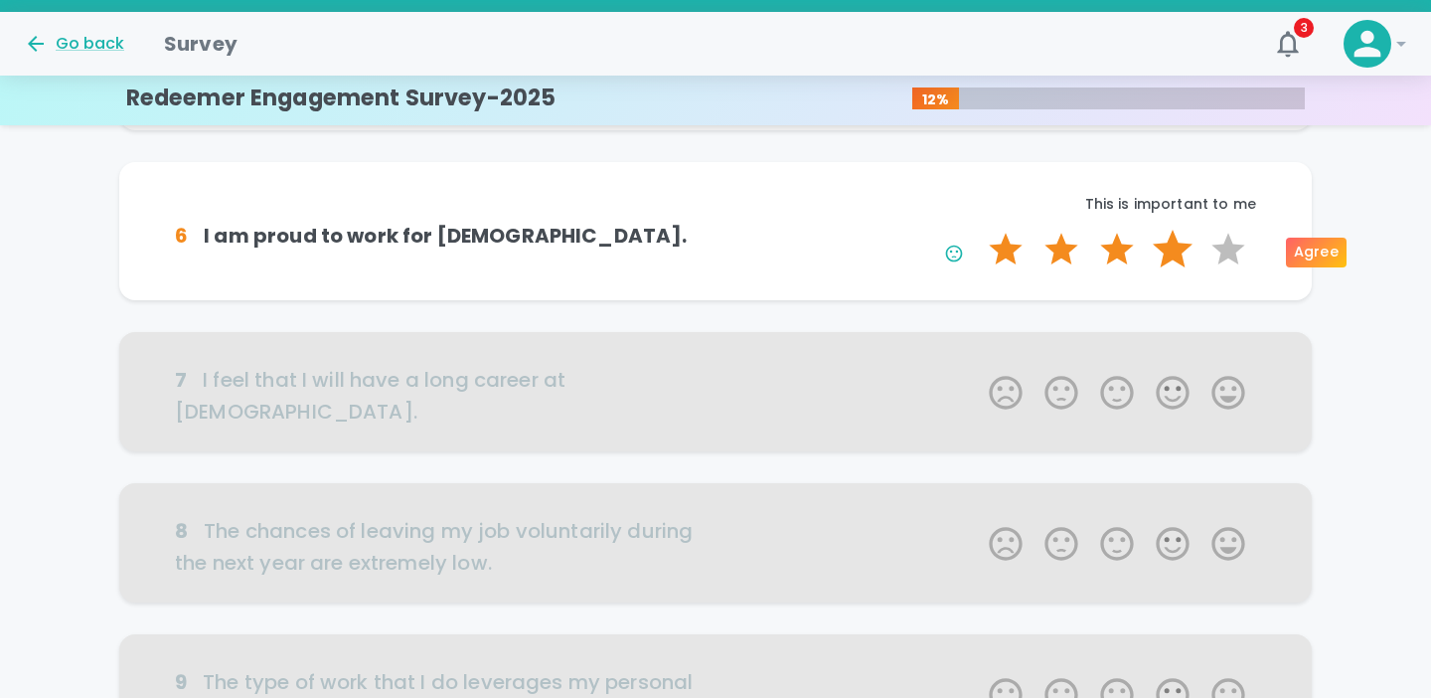
click at [1171, 249] on label "4 Stars" at bounding box center [1173, 250] width 56 height 40
click at [978, 230] on input "4 Stars" at bounding box center [977, 229] width 1 height 1
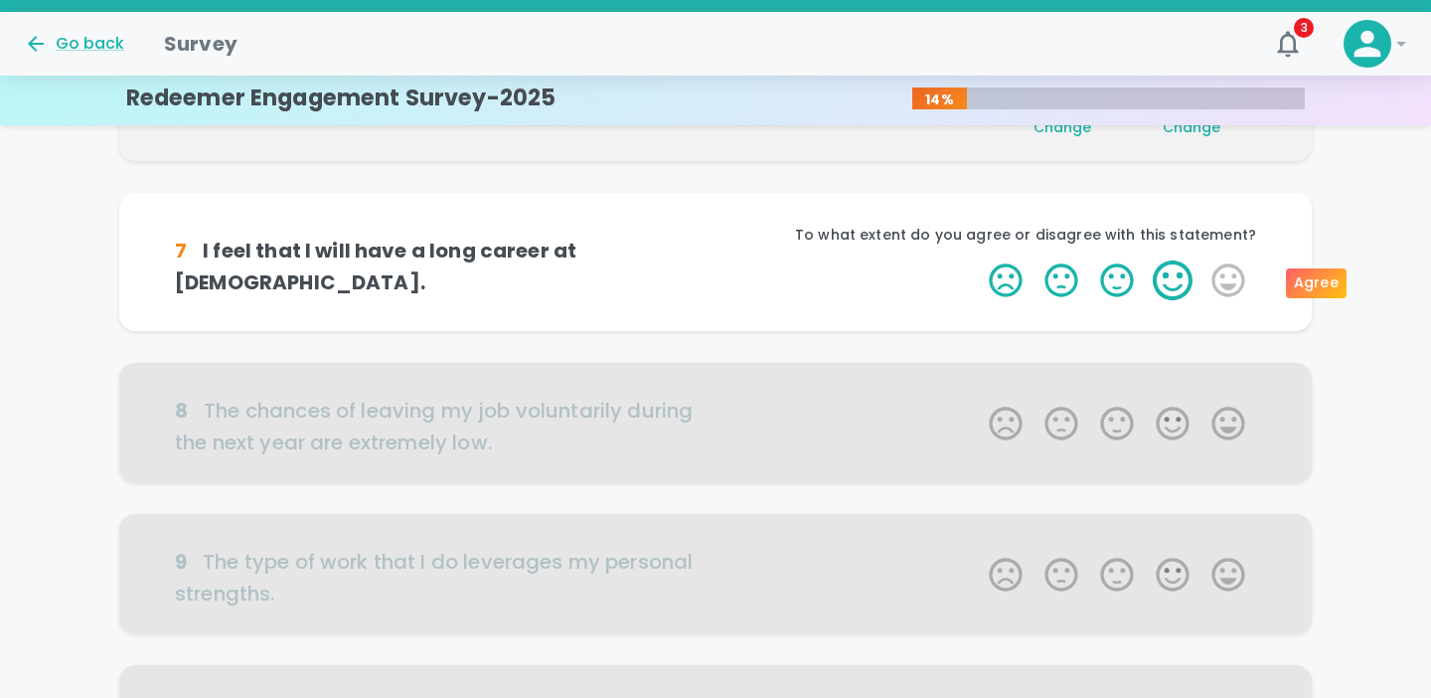
scroll to position [1091, 0]
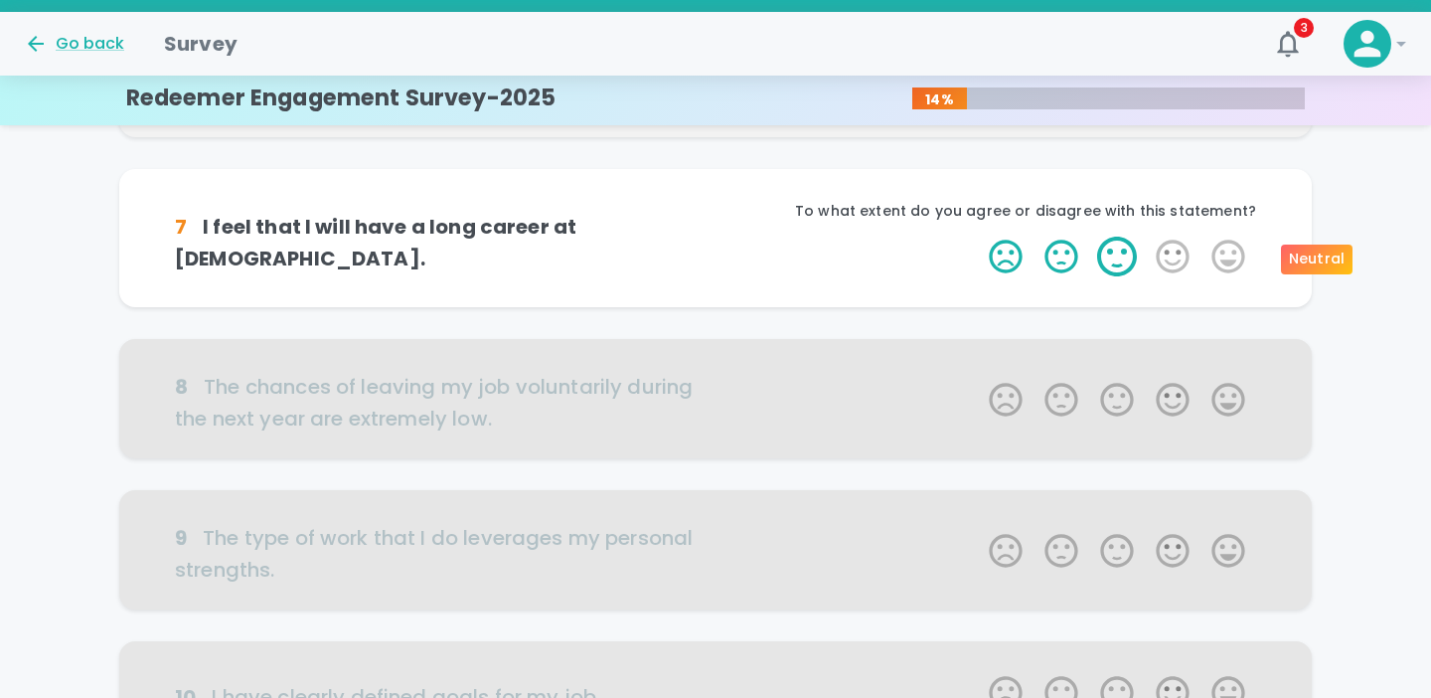
click at [1118, 246] on label "3 Stars" at bounding box center [1117, 257] width 56 height 40
click at [978, 237] on input "3 Stars" at bounding box center [977, 236] width 1 height 1
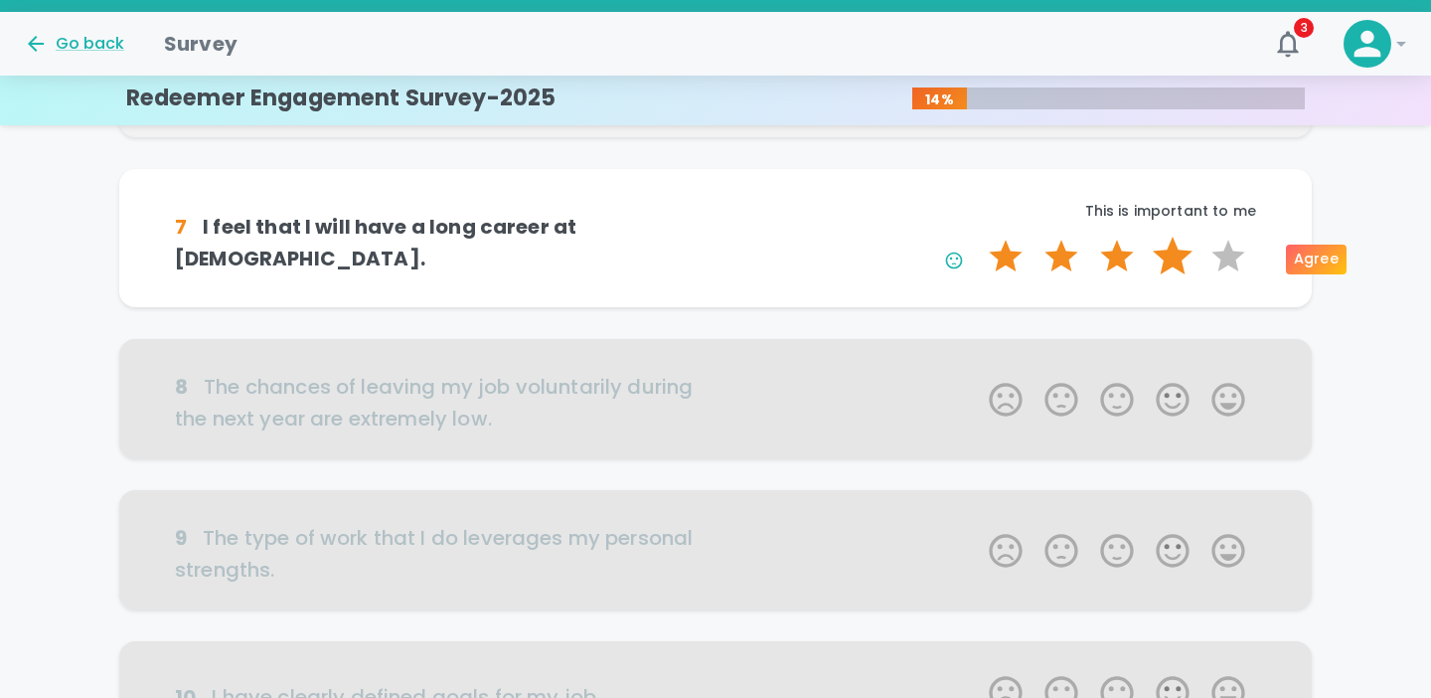
click at [1164, 258] on label "4 Stars" at bounding box center [1173, 257] width 56 height 40
click at [978, 237] on input "4 Stars" at bounding box center [977, 236] width 1 height 1
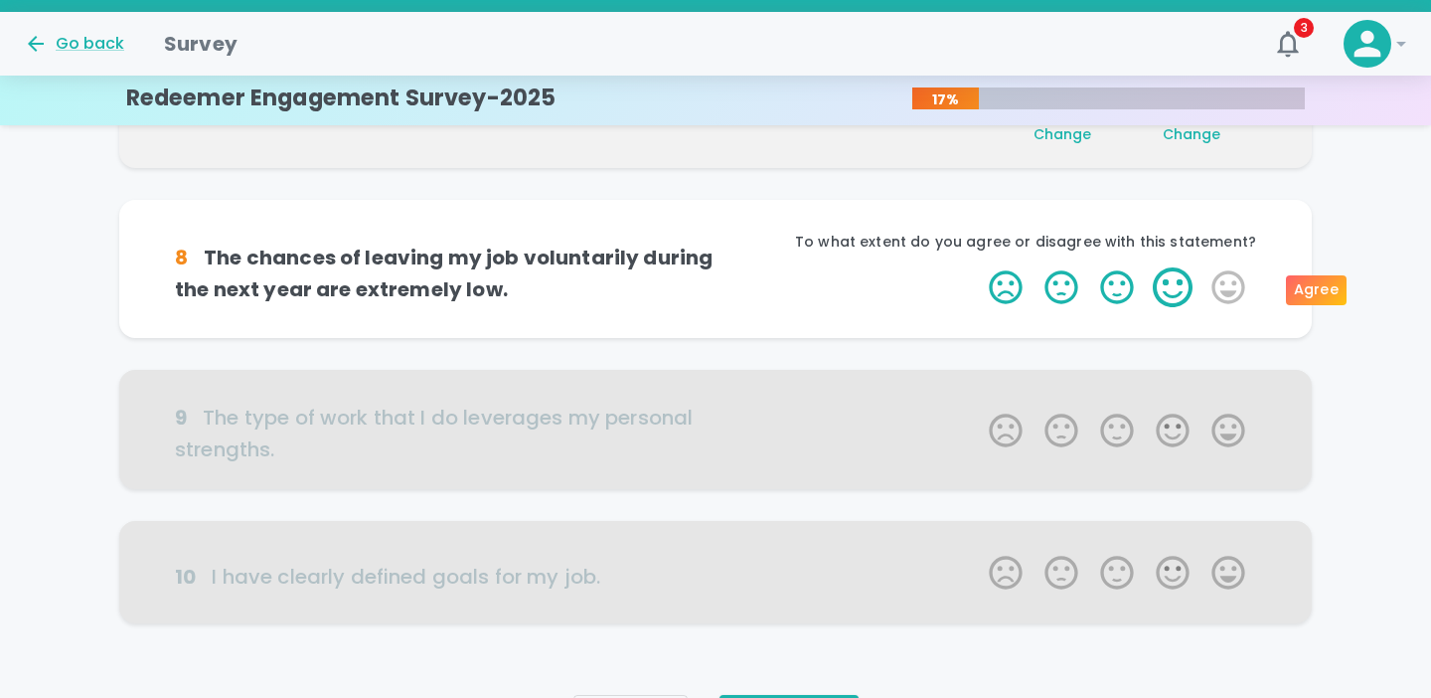
scroll to position [1266, 0]
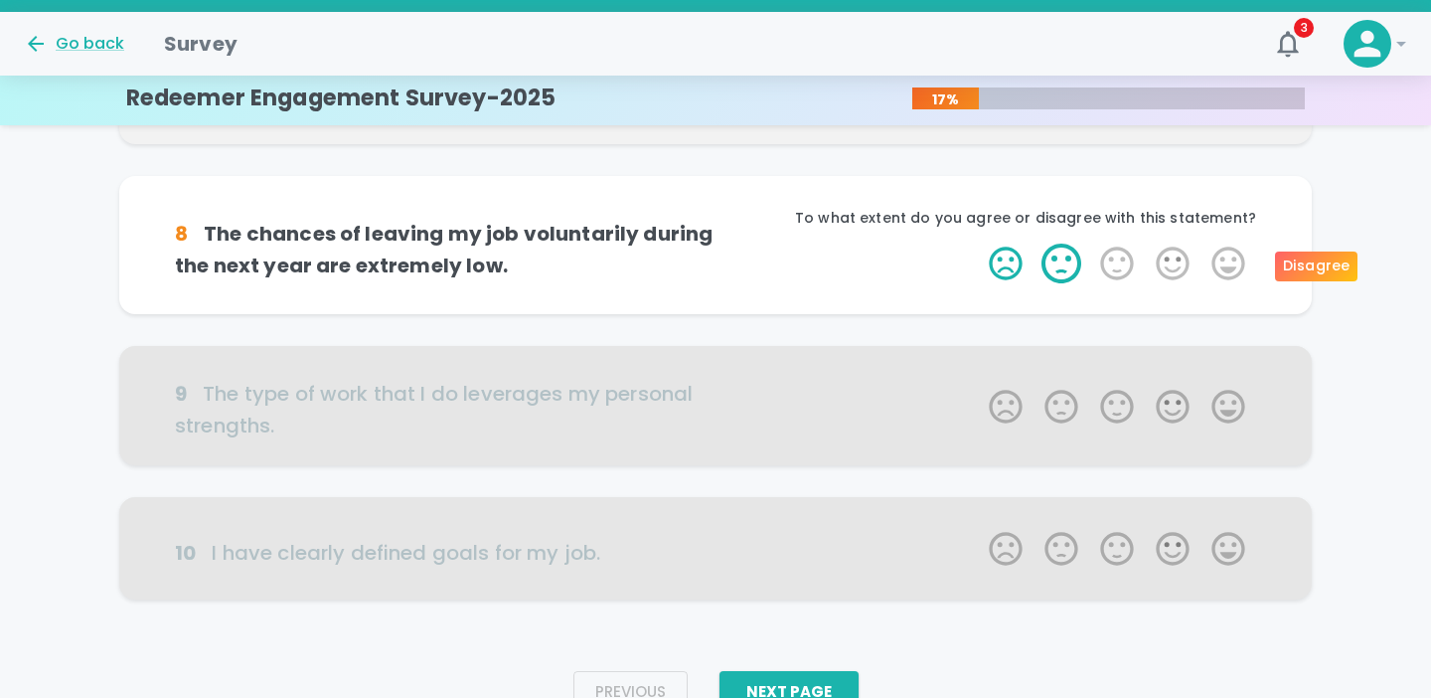
click at [1075, 271] on label "2 Stars" at bounding box center [1062, 263] width 56 height 40
click at [978, 243] on input "2 Stars" at bounding box center [977, 242] width 1 height 1
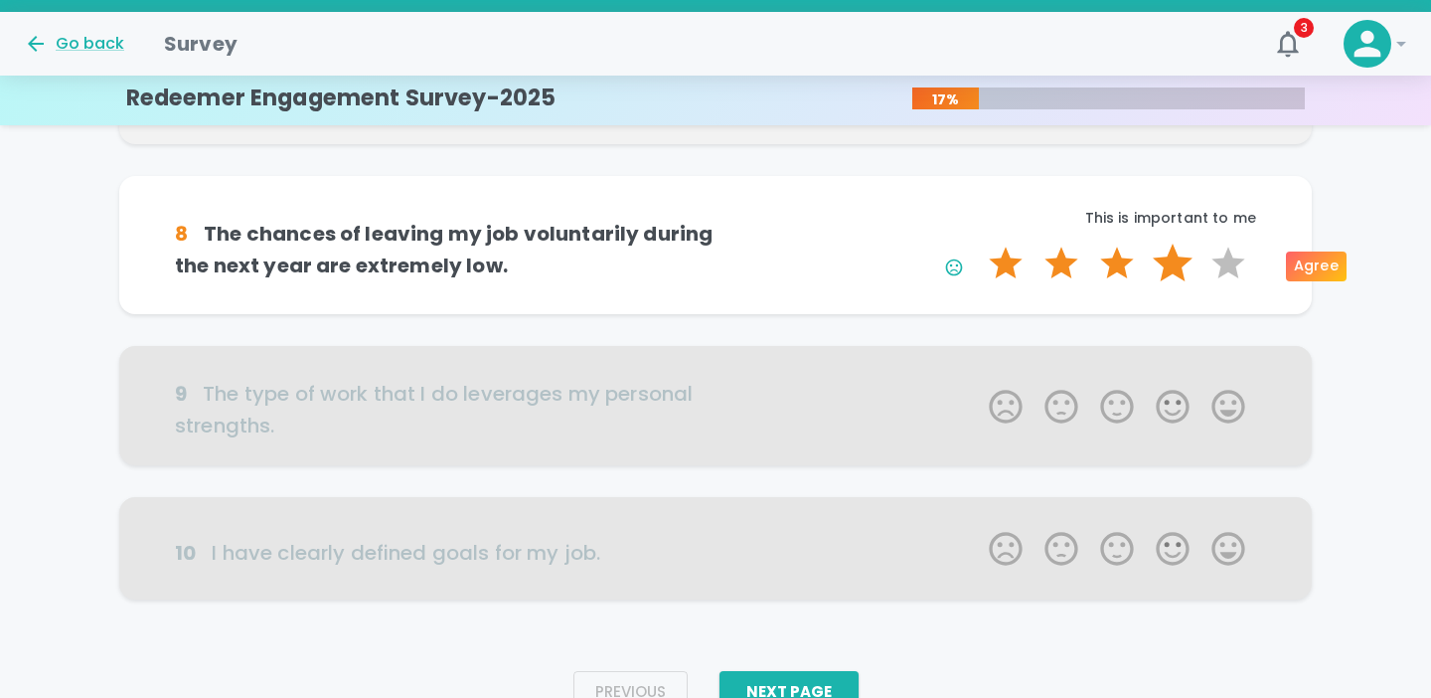
click at [1173, 266] on label "4 Stars" at bounding box center [1173, 263] width 56 height 40
click at [978, 243] on input "4 Stars" at bounding box center [977, 242] width 1 height 1
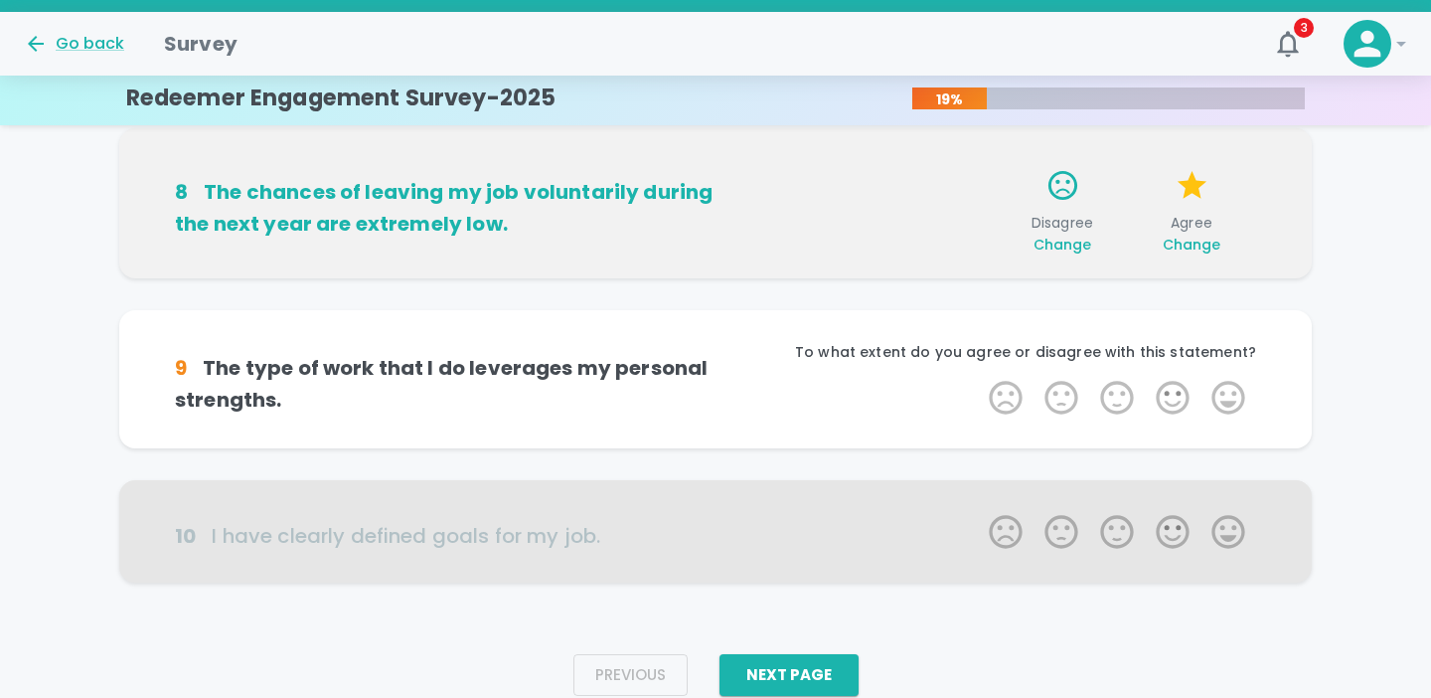
scroll to position [1360, 0]
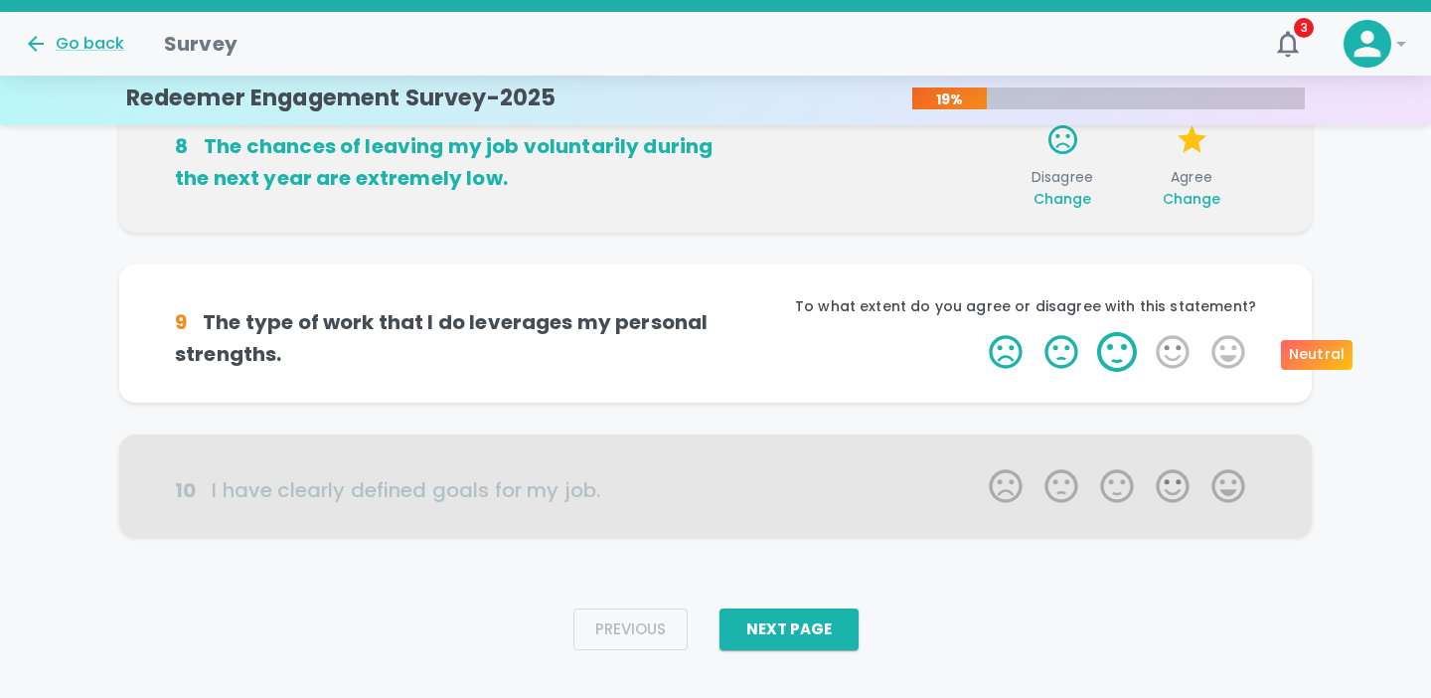
click at [1129, 350] on label "3 Stars" at bounding box center [1117, 352] width 56 height 40
click at [978, 332] on input "3 Stars" at bounding box center [977, 331] width 1 height 1
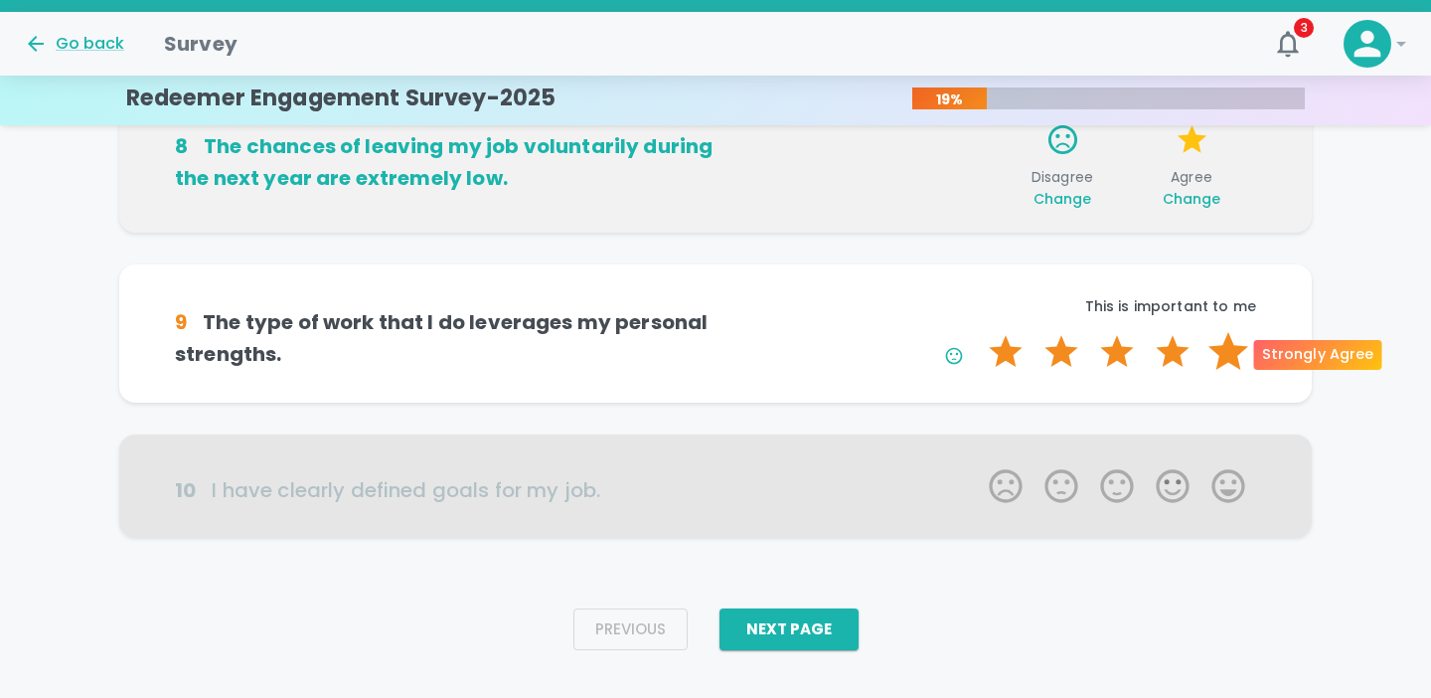
click at [1223, 356] on label "5 Stars" at bounding box center [1229, 352] width 56 height 40
click at [978, 332] on input "5 Stars" at bounding box center [977, 331] width 1 height 1
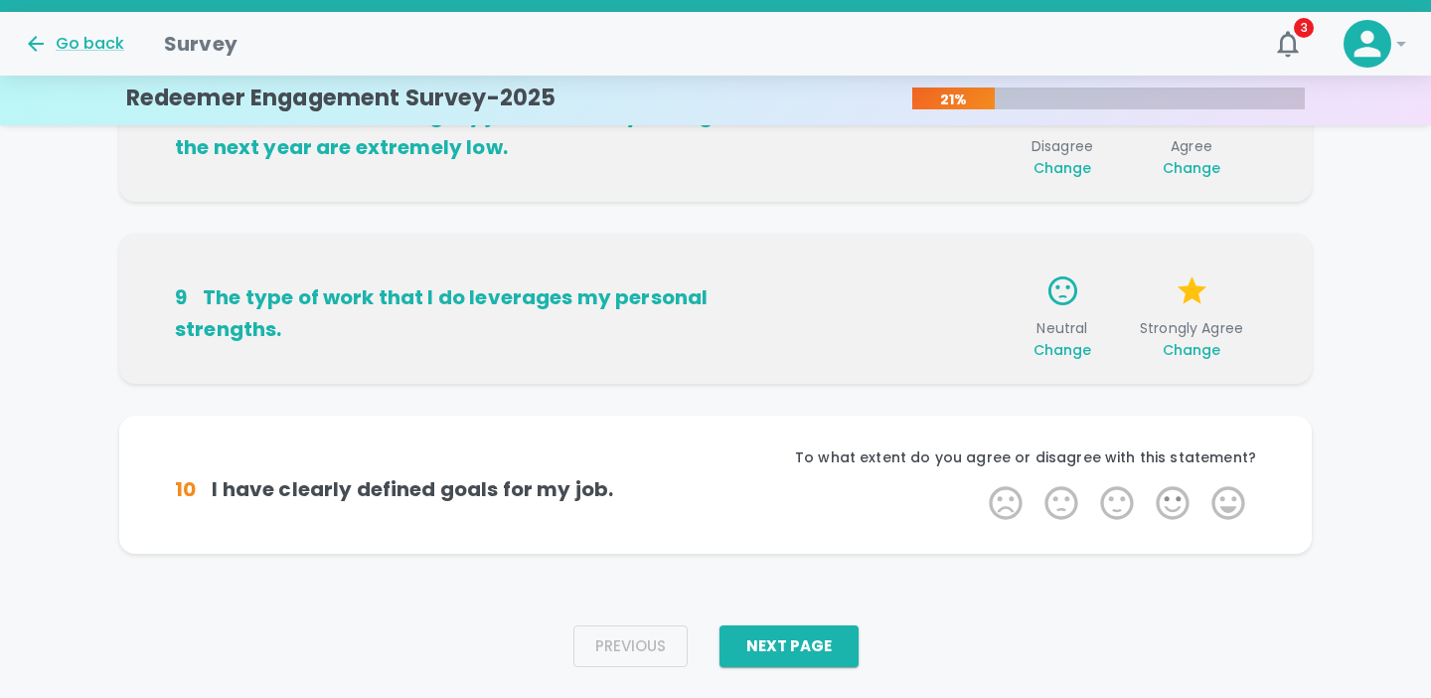
scroll to position [1439, 0]
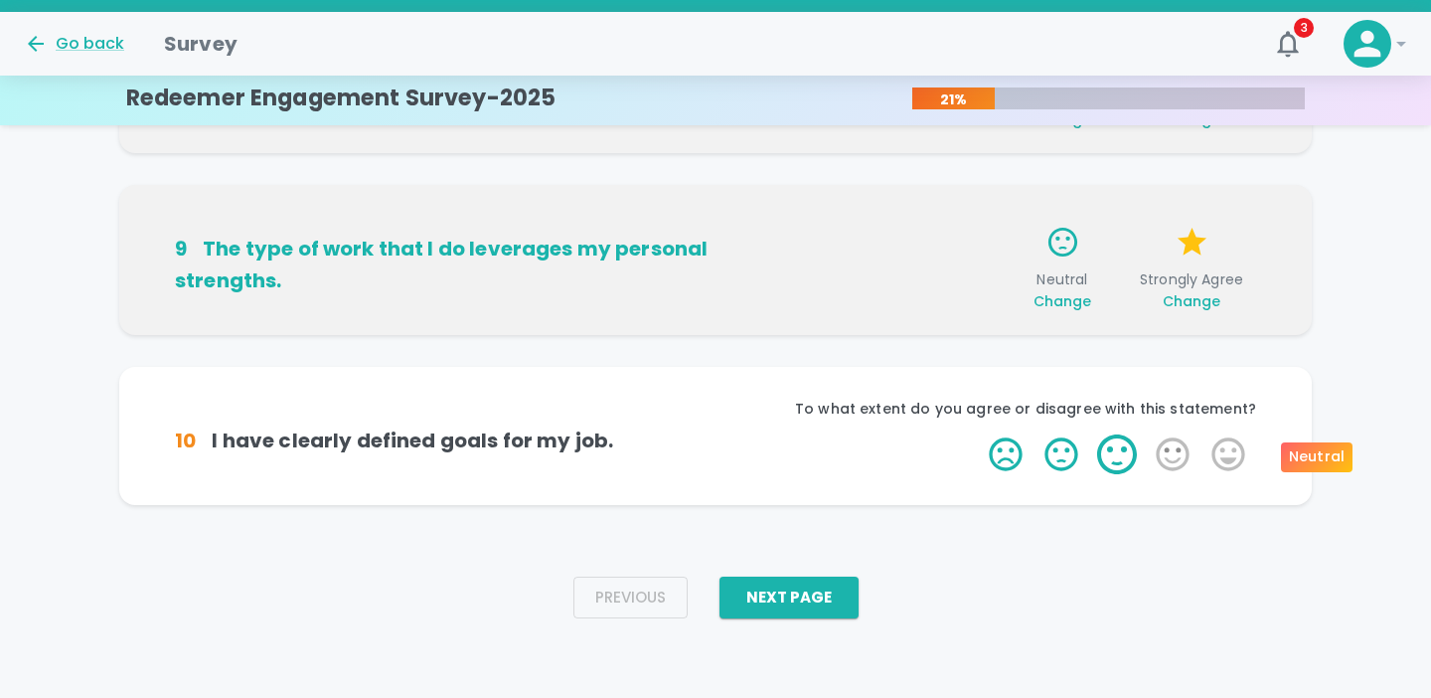
click at [1118, 457] on label "3 Stars" at bounding box center [1117, 454] width 56 height 40
click at [978, 434] on input "3 Stars" at bounding box center [977, 433] width 1 height 1
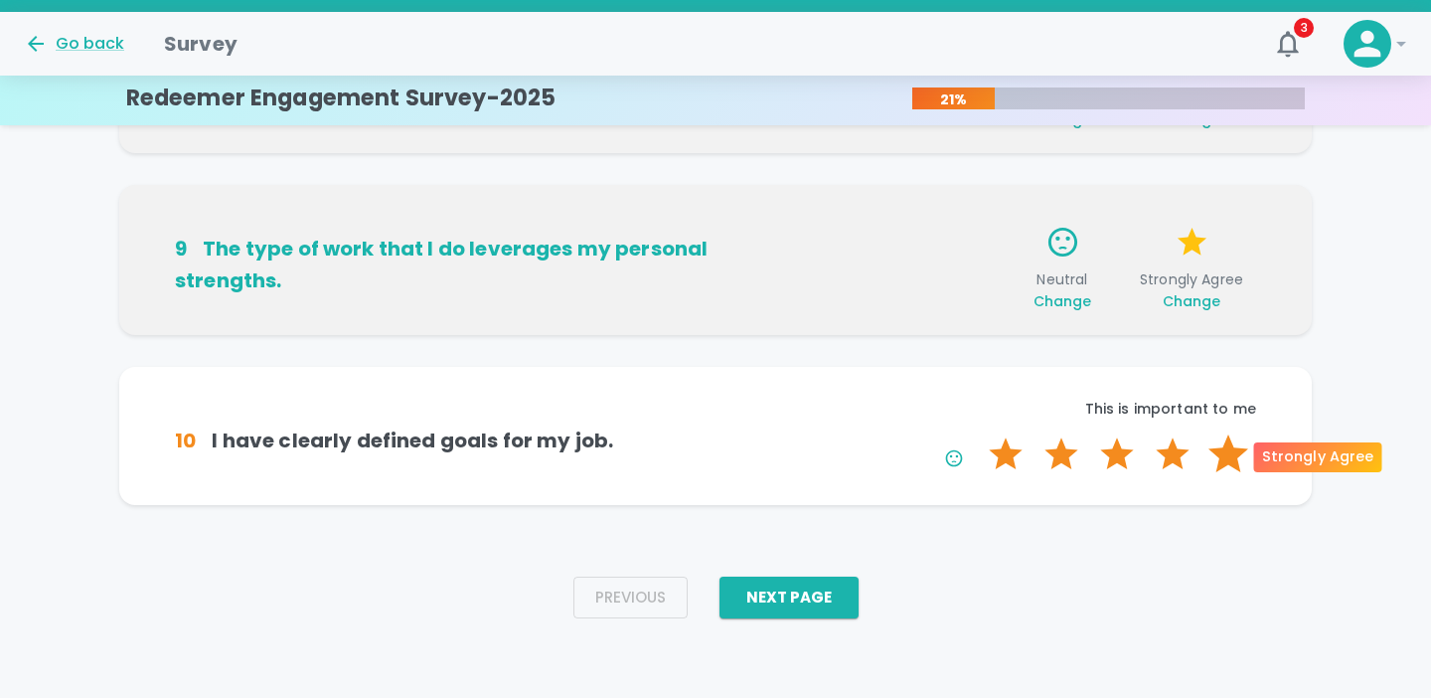
click at [1219, 466] on label "5 Stars" at bounding box center [1229, 454] width 56 height 40
click at [978, 434] on input "5 Stars" at bounding box center [977, 433] width 1 height 1
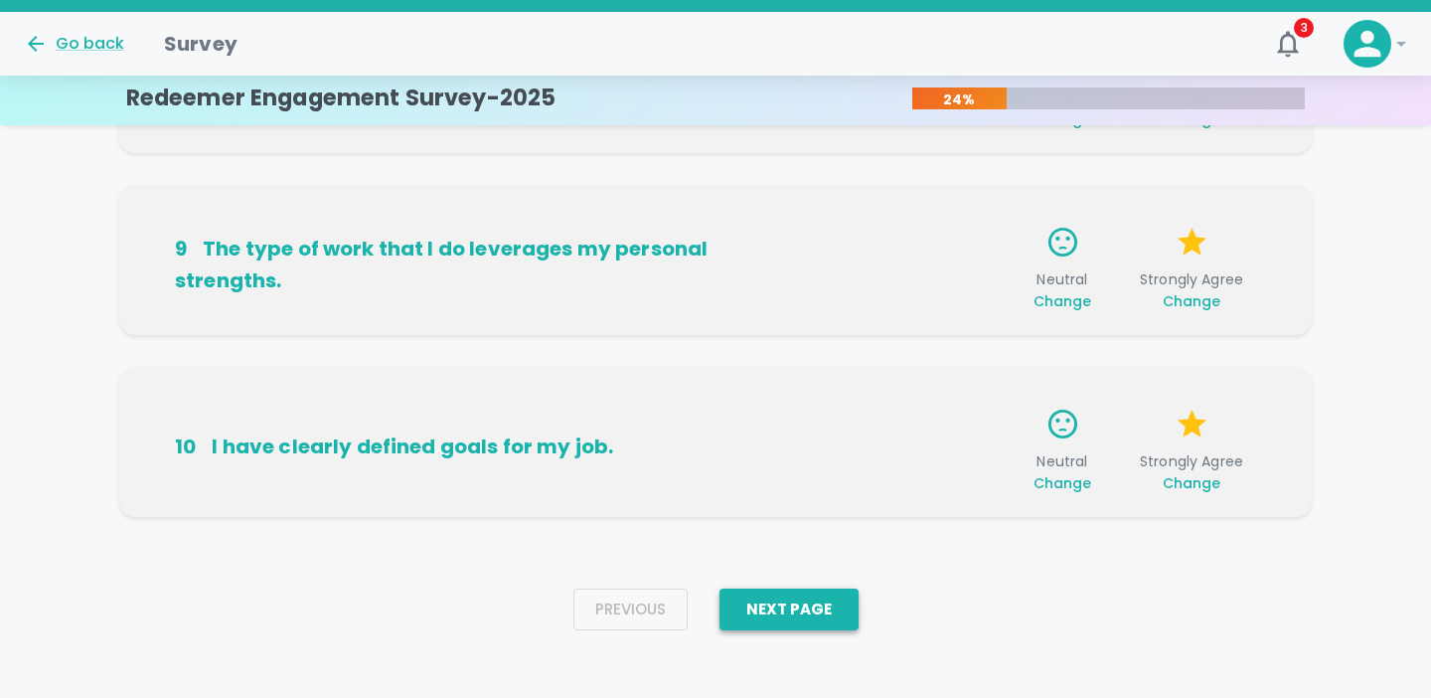
click at [813, 617] on button "Next Page" at bounding box center [789, 609] width 139 height 42
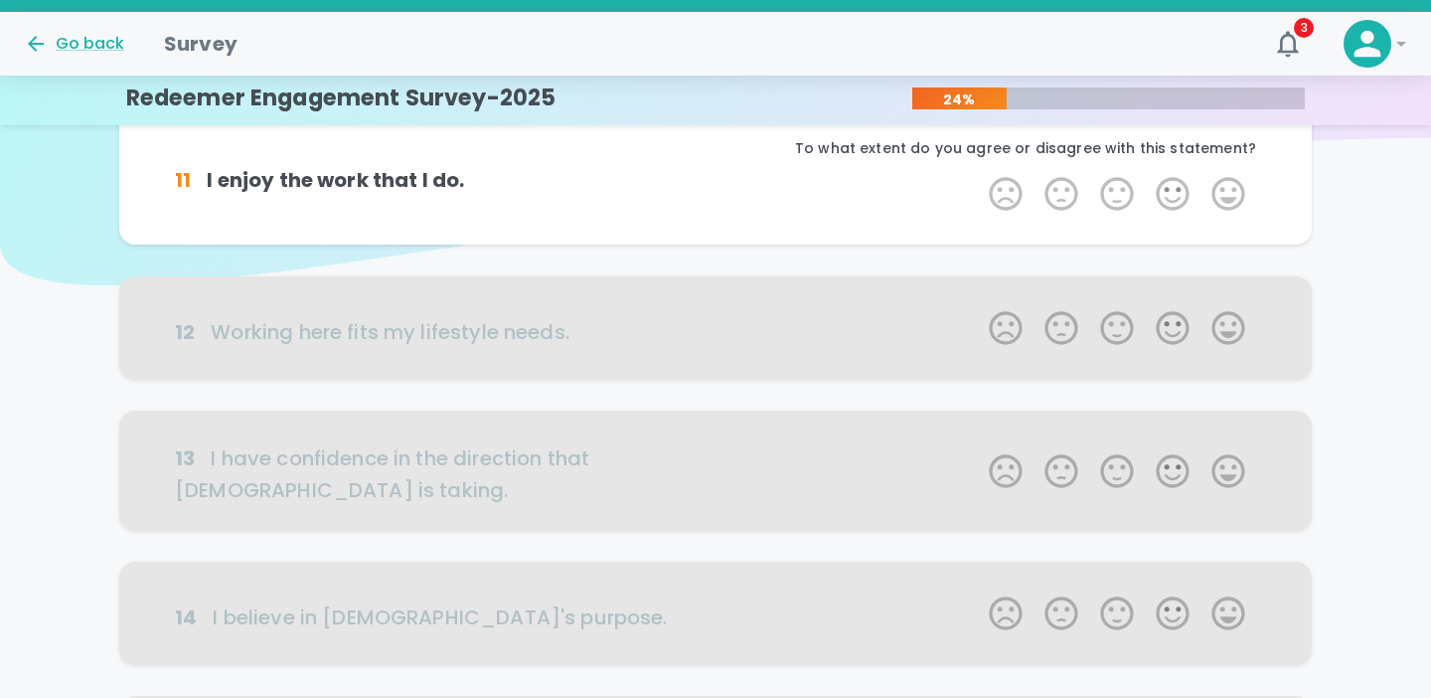
scroll to position [0, 0]
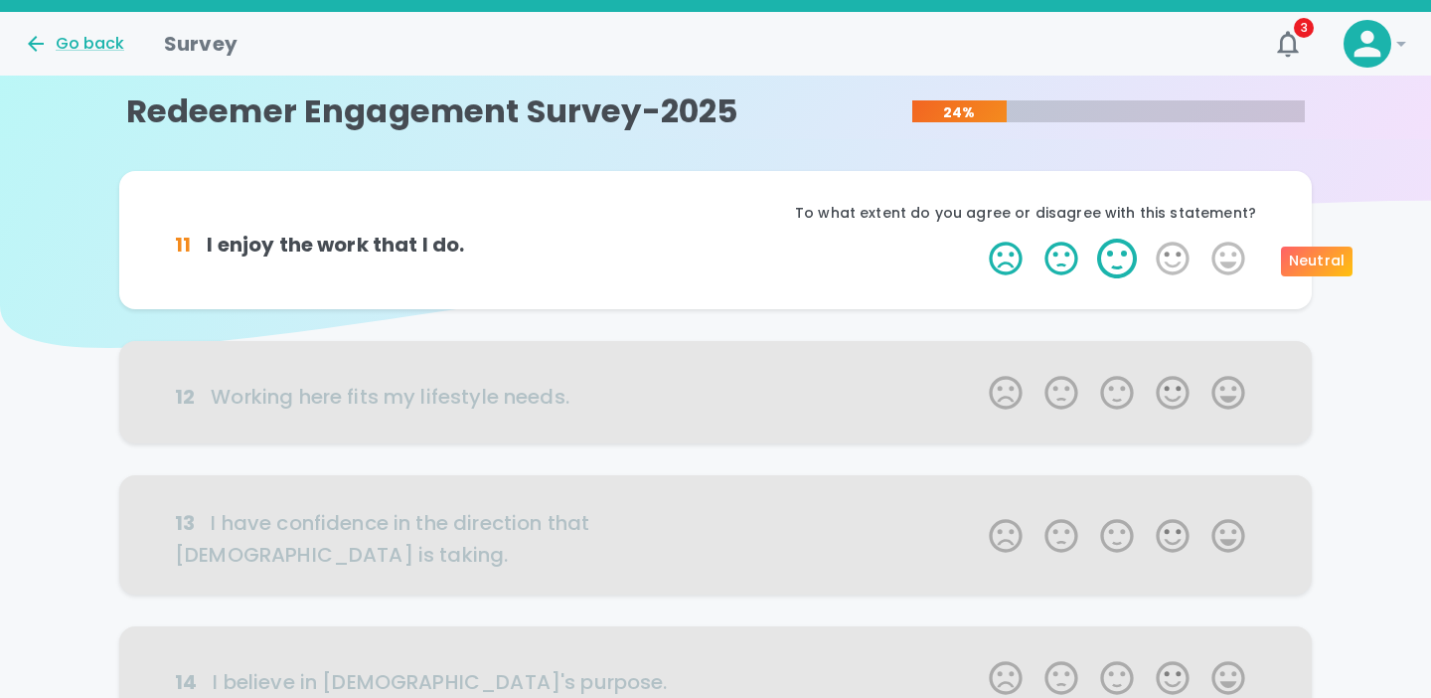
click at [1122, 267] on label "3 Stars" at bounding box center [1117, 259] width 56 height 40
click at [978, 239] on input "3 Stars" at bounding box center [977, 238] width 1 height 1
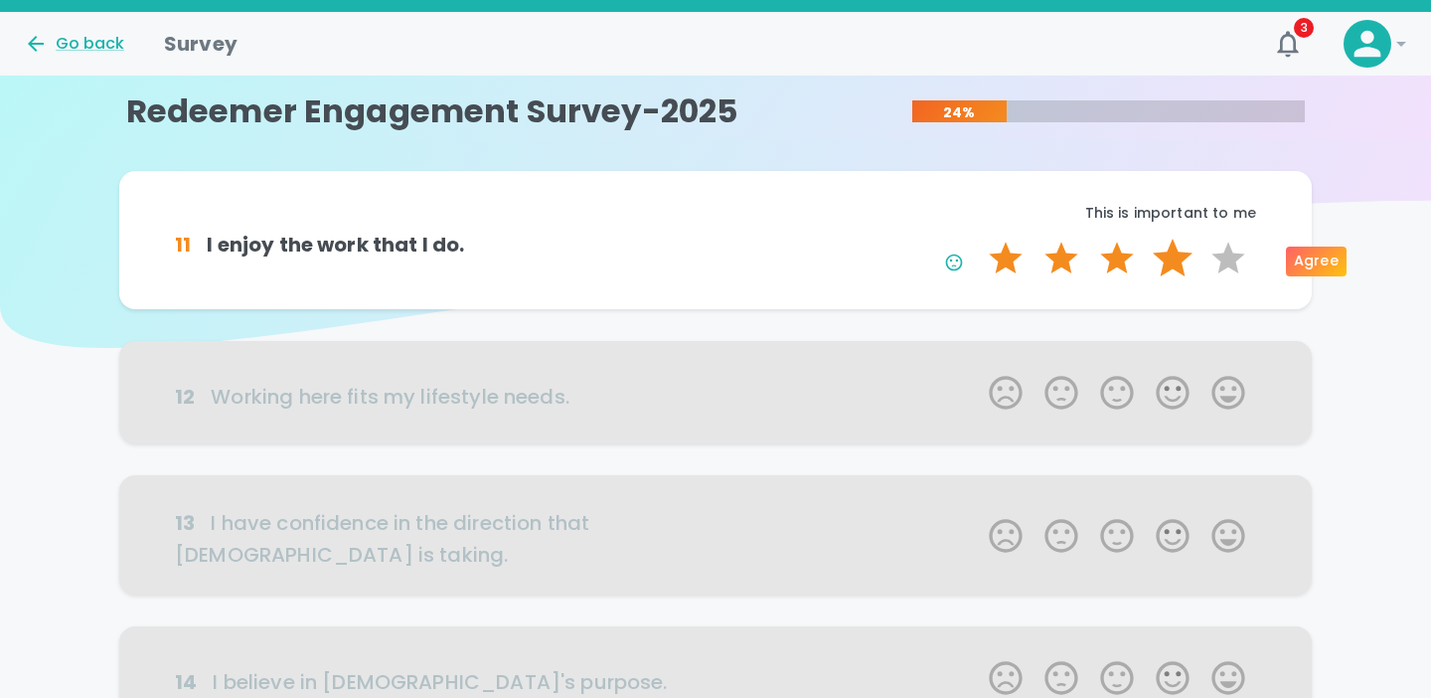
click at [1175, 260] on label "4 Stars" at bounding box center [1173, 259] width 56 height 40
click at [978, 239] on input "4 Stars" at bounding box center [977, 238] width 1 height 1
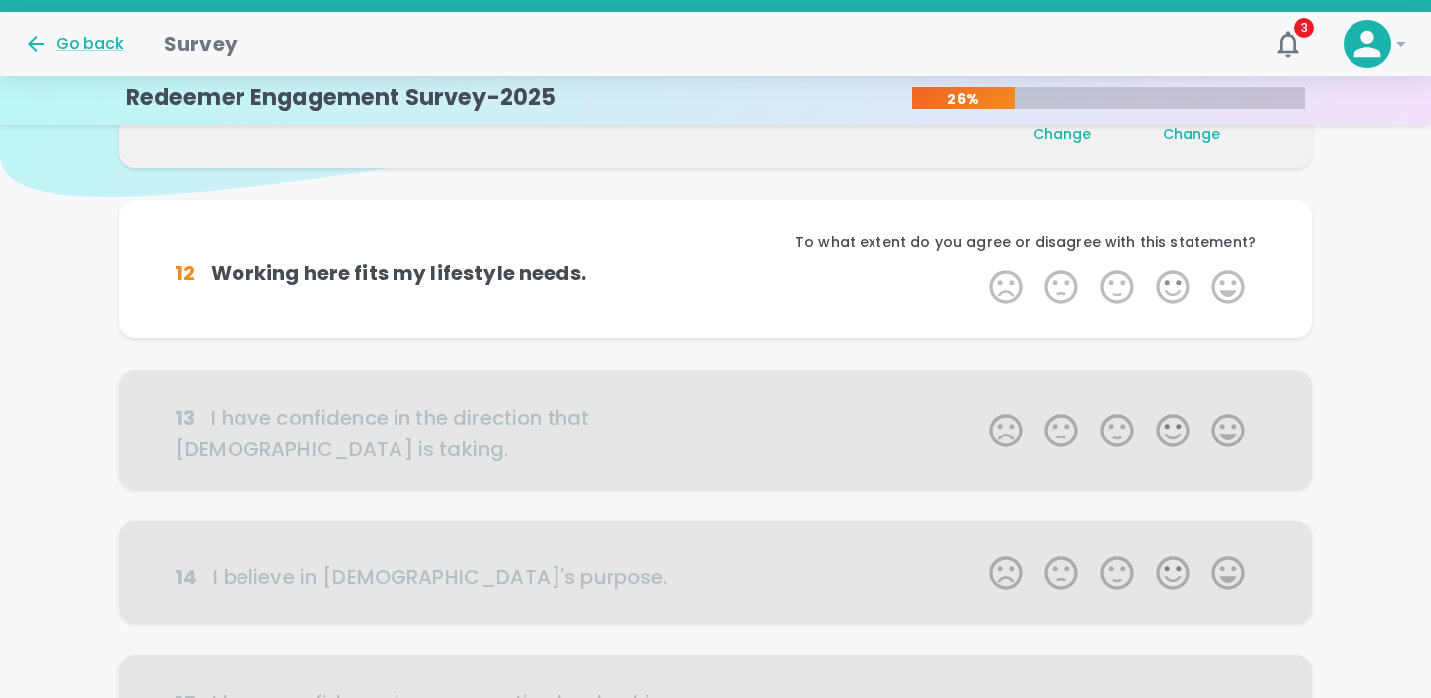
scroll to position [175, 0]
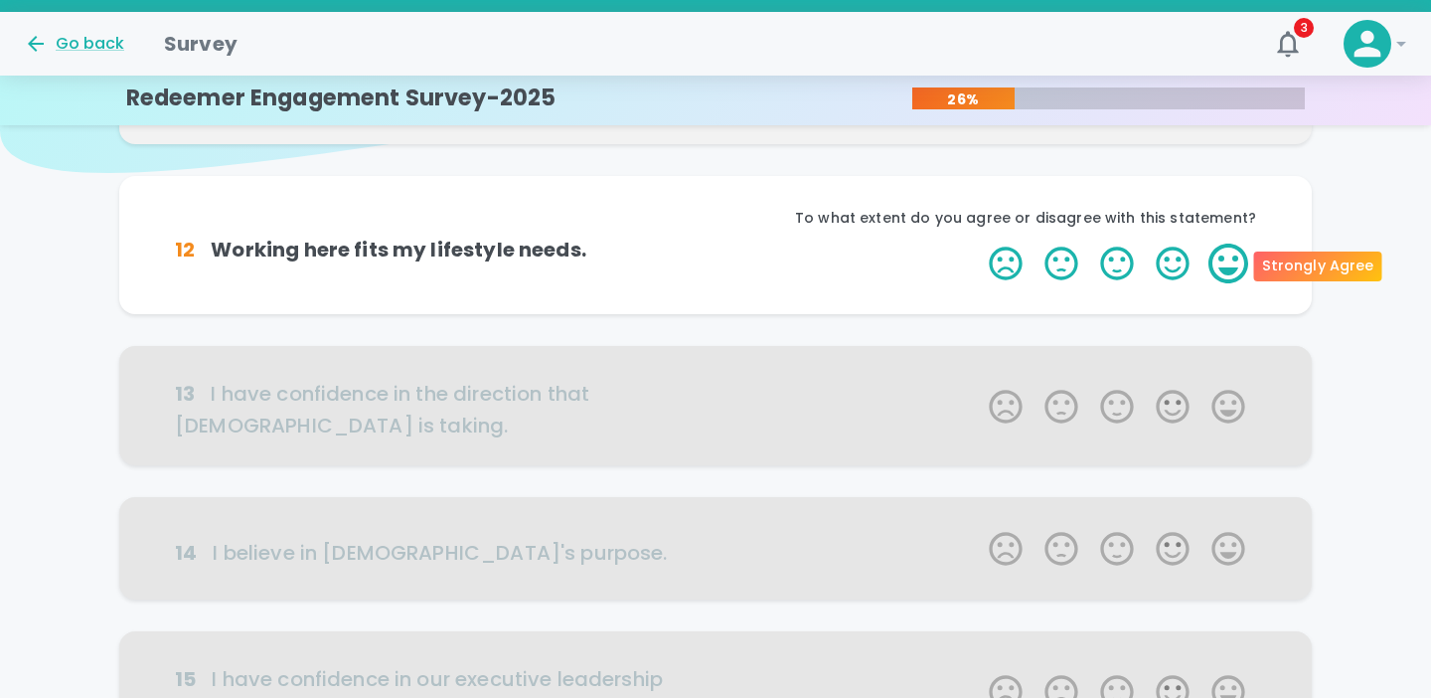
click at [1220, 262] on label "5 Stars" at bounding box center [1229, 263] width 56 height 40
click at [978, 243] on input "5 Stars" at bounding box center [977, 242] width 1 height 1
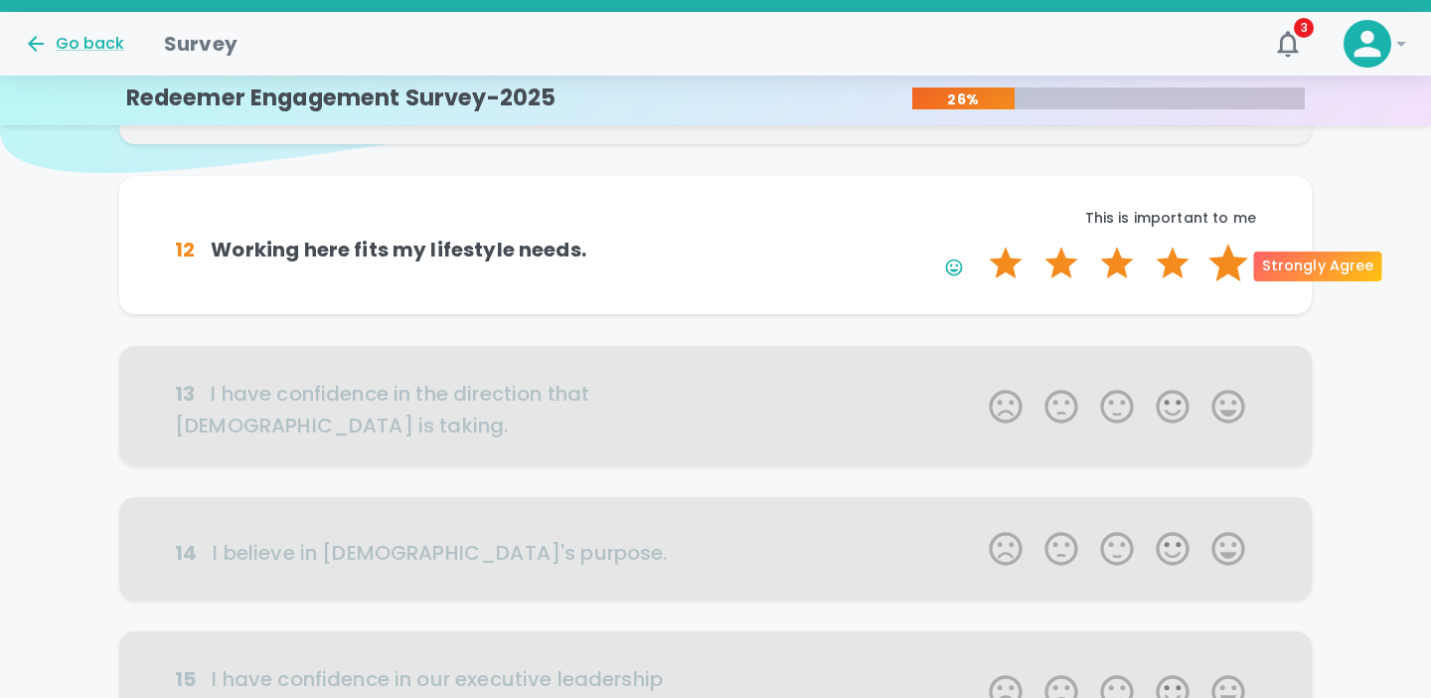
click at [1224, 269] on label "5 Stars" at bounding box center [1229, 263] width 56 height 40
click at [978, 243] on input "5 Stars" at bounding box center [977, 242] width 1 height 1
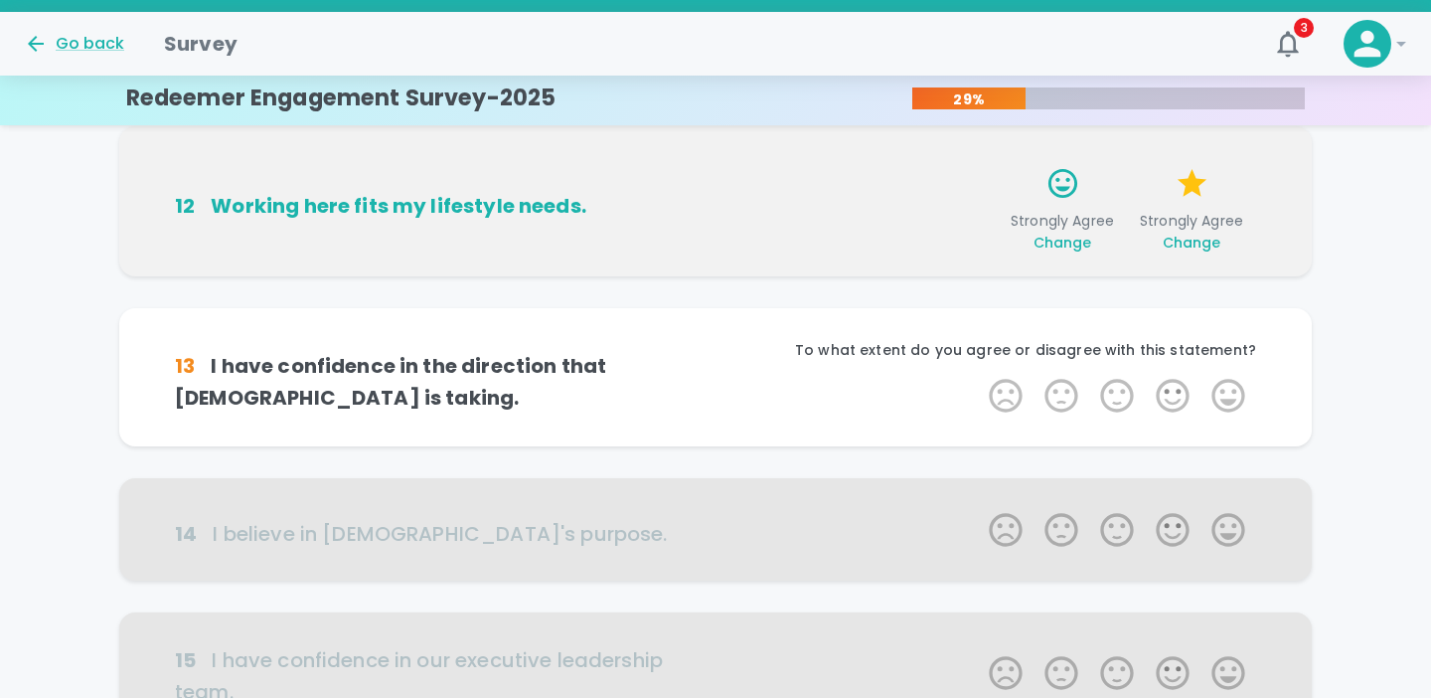
scroll to position [350, 0]
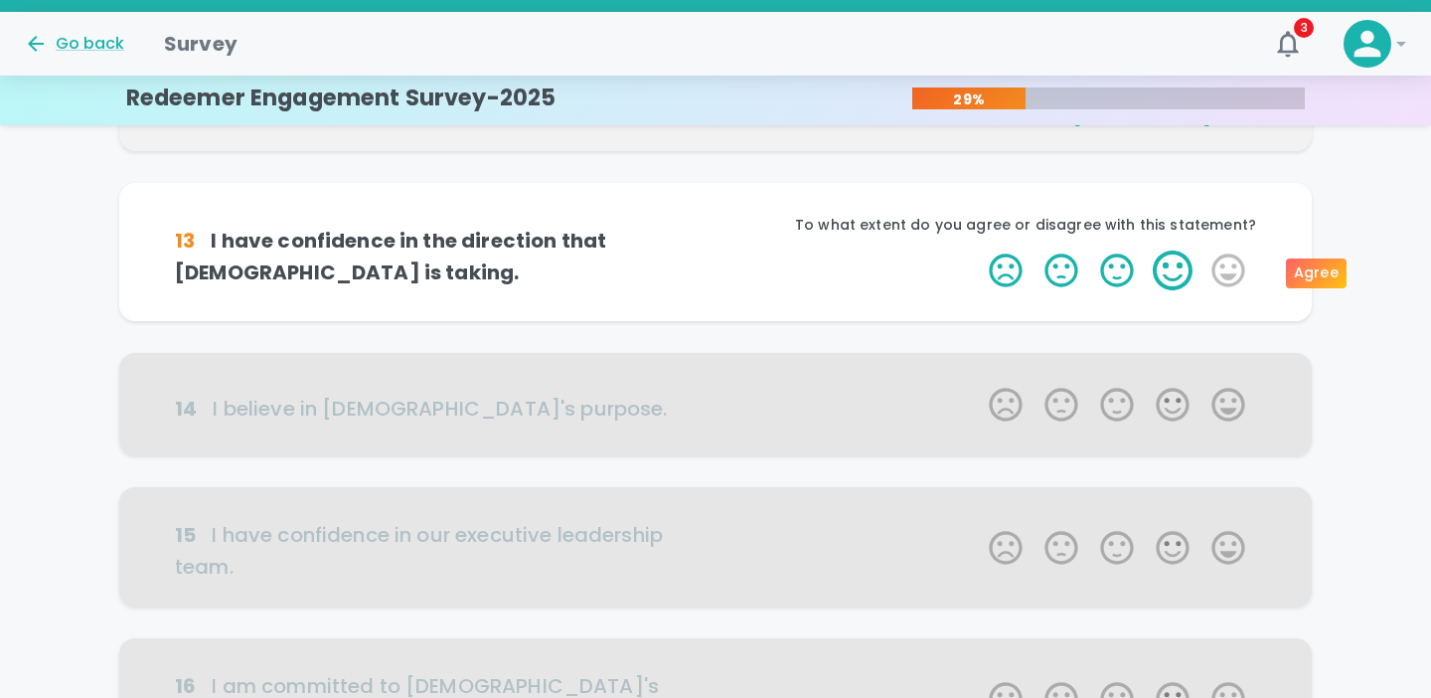
click at [1178, 265] on label "4 Stars" at bounding box center [1173, 270] width 56 height 40
click at [978, 250] on input "4 Stars" at bounding box center [977, 249] width 1 height 1
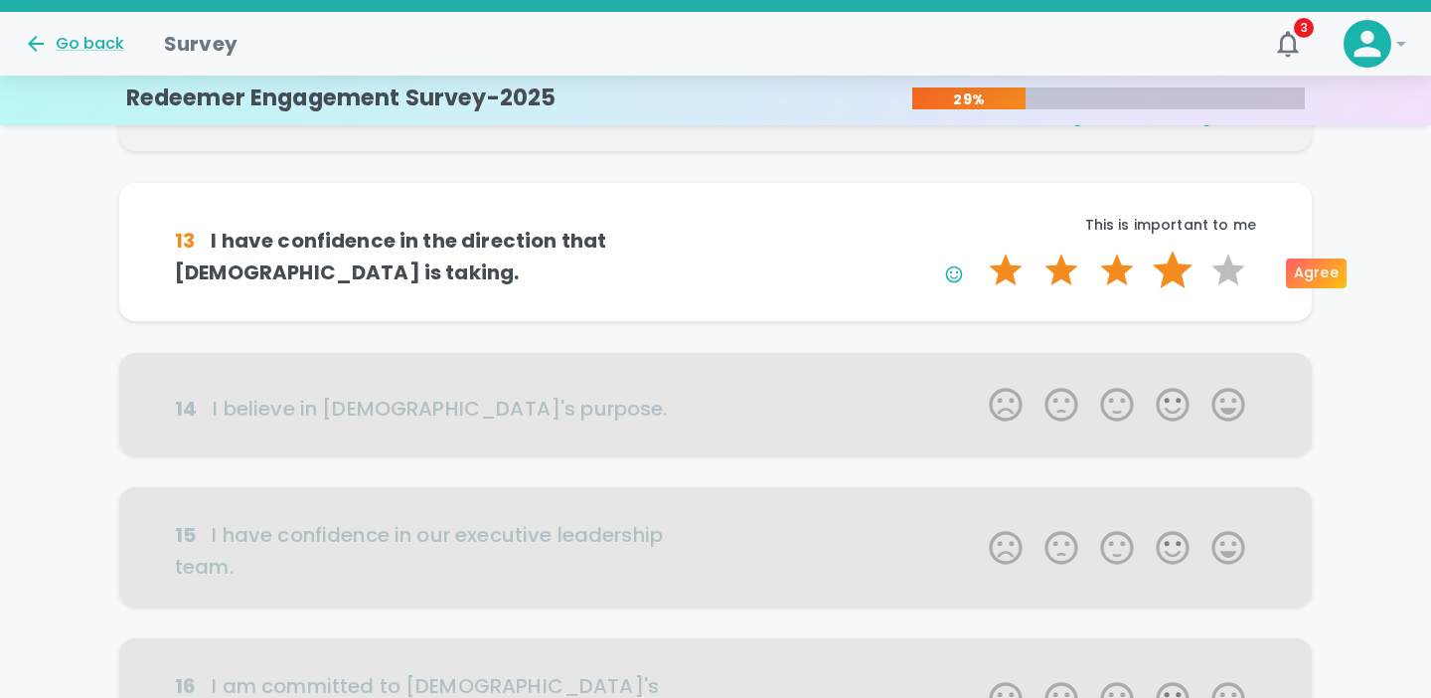
click at [1178, 274] on label "4 Stars" at bounding box center [1173, 270] width 56 height 40
click at [978, 250] on input "4 Stars" at bounding box center [977, 249] width 1 height 1
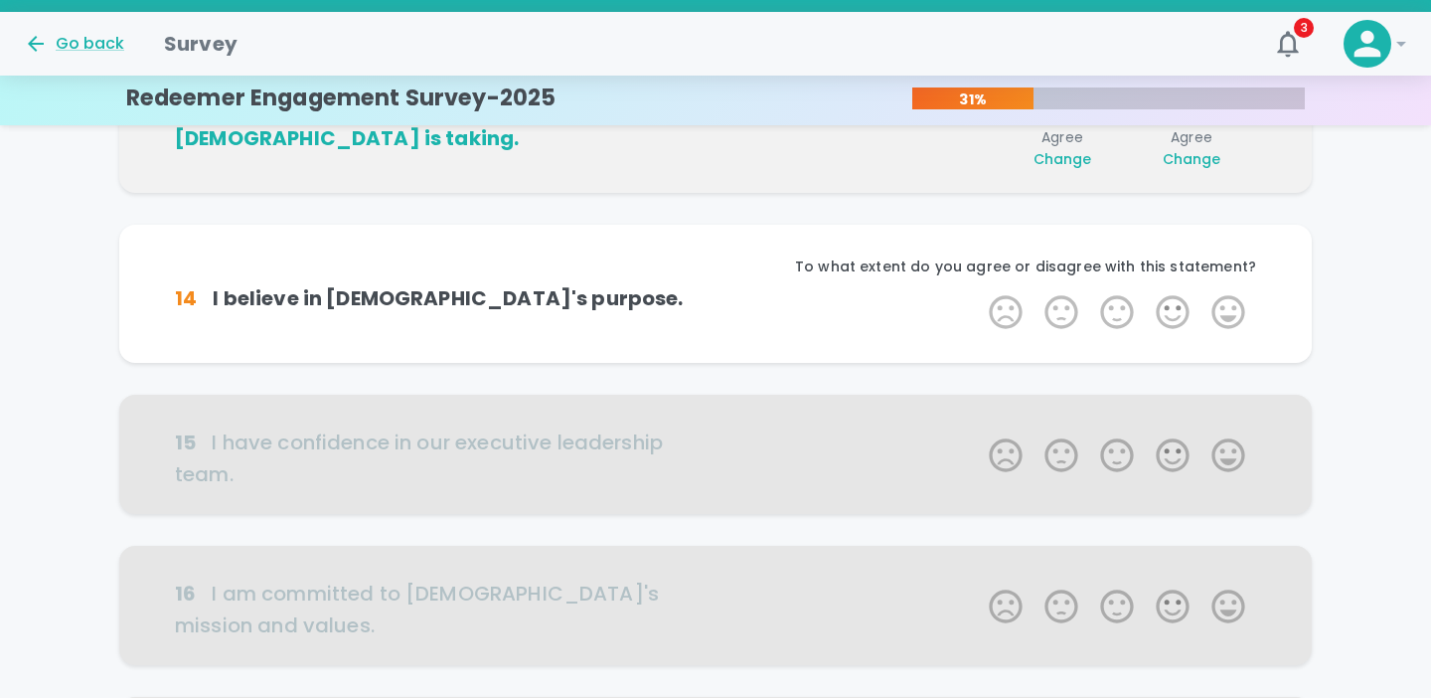
scroll to position [525, 0]
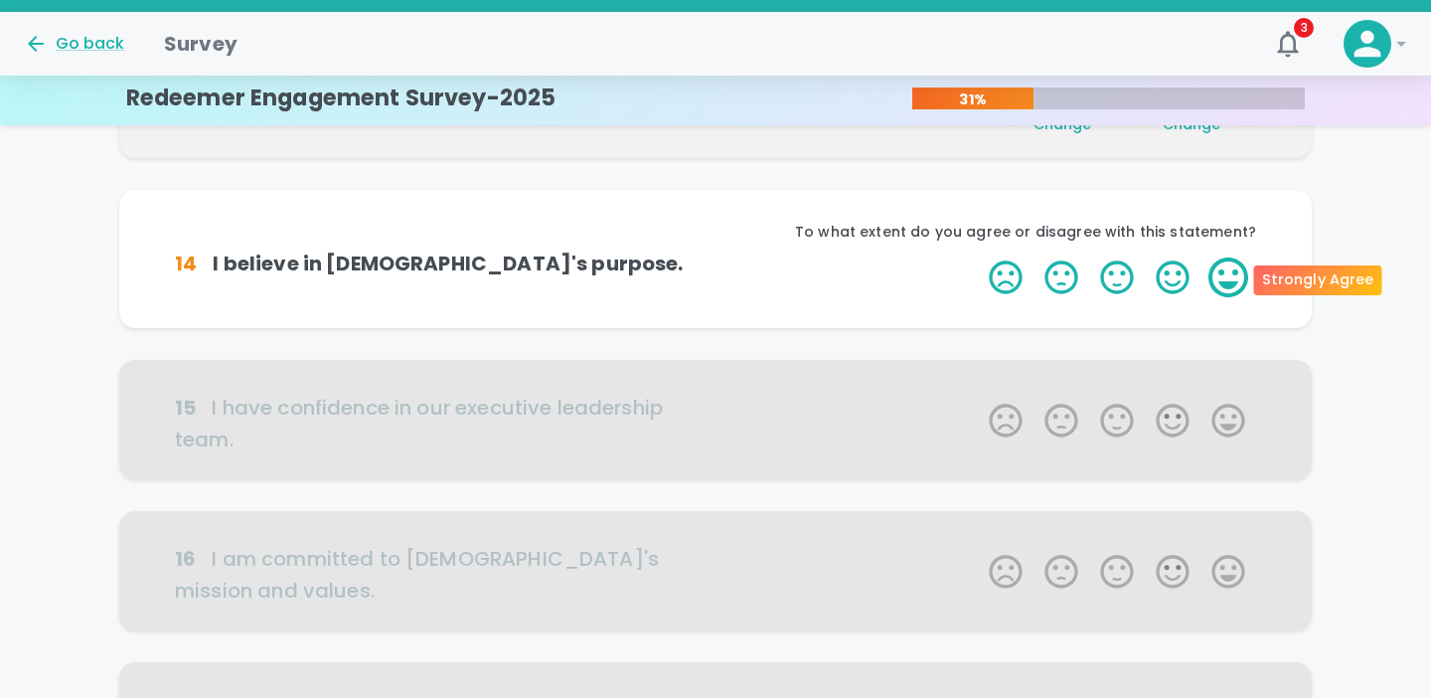
click at [1222, 273] on label "5 Stars" at bounding box center [1229, 277] width 56 height 40
click at [978, 257] on input "5 Stars" at bounding box center [977, 256] width 1 height 1
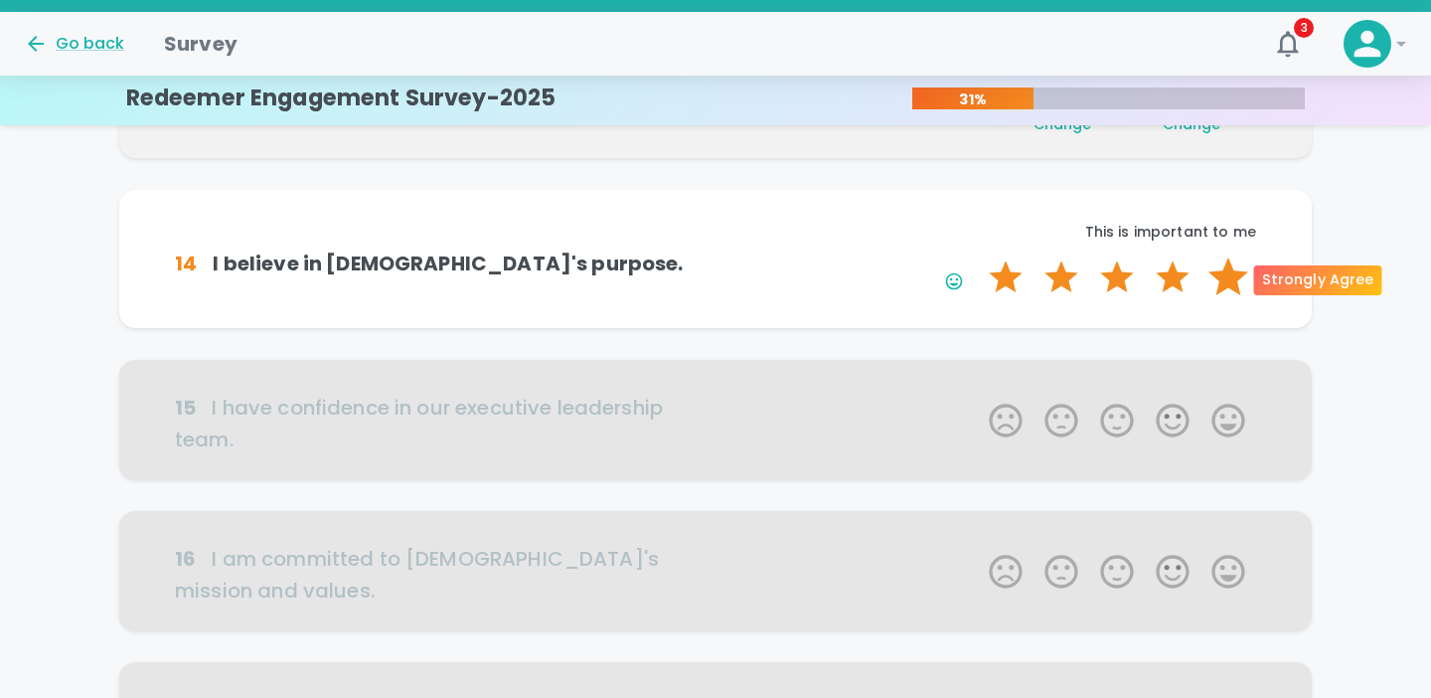
click at [1227, 277] on label "5 Stars" at bounding box center [1229, 277] width 56 height 40
click at [978, 257] on input "5 Stars" at bounding box center [977, 256] width 1 height 1
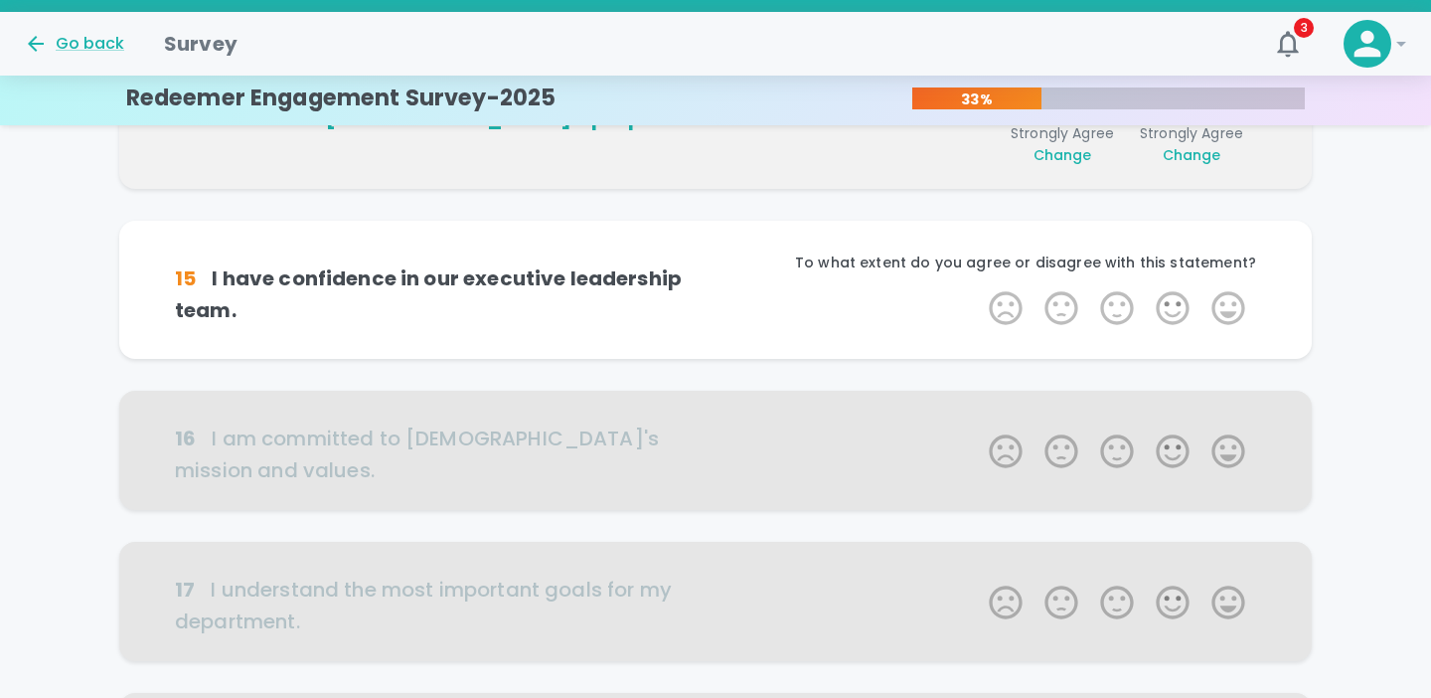
scroll to position [700, 0]
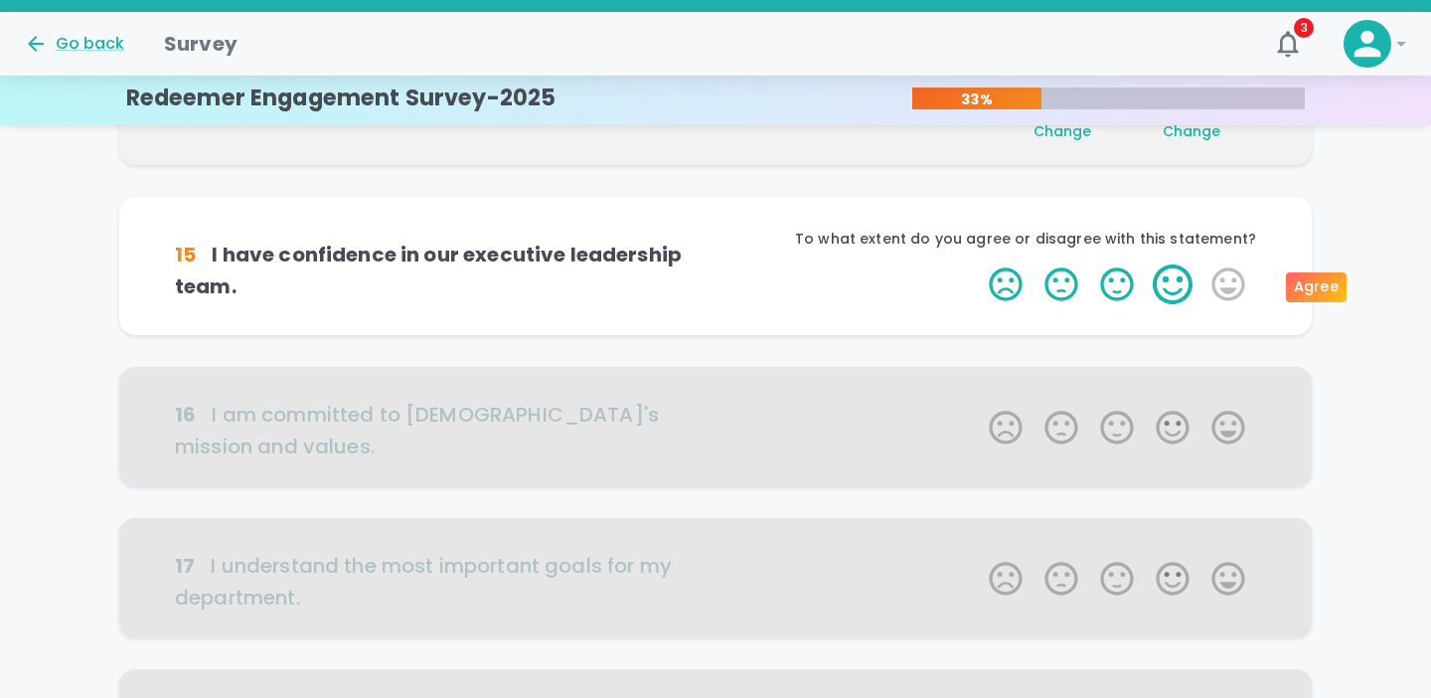
click at [1186, 284] on label "4 Stars" at bounding box center [1173, 284] width 56 height 40
click at [978, 264] on input "4 Stars" at bounding box center [977, 263] width 1 height 1
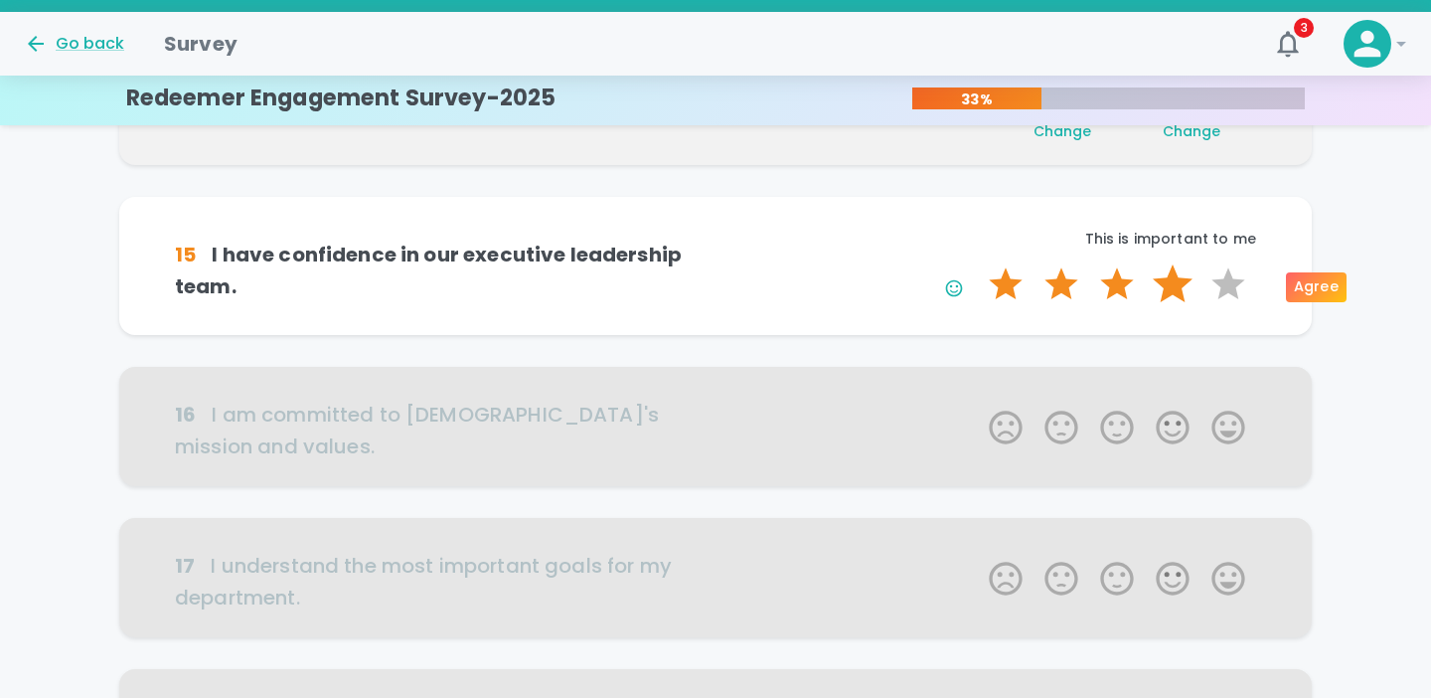
click at [1178, 290] on label "4 Stars" at bounding box center [1173, 284] width 56 height 40
click at [978, 264] on input "4 Stars" at bounding box center [977, 263] width 1 height 1
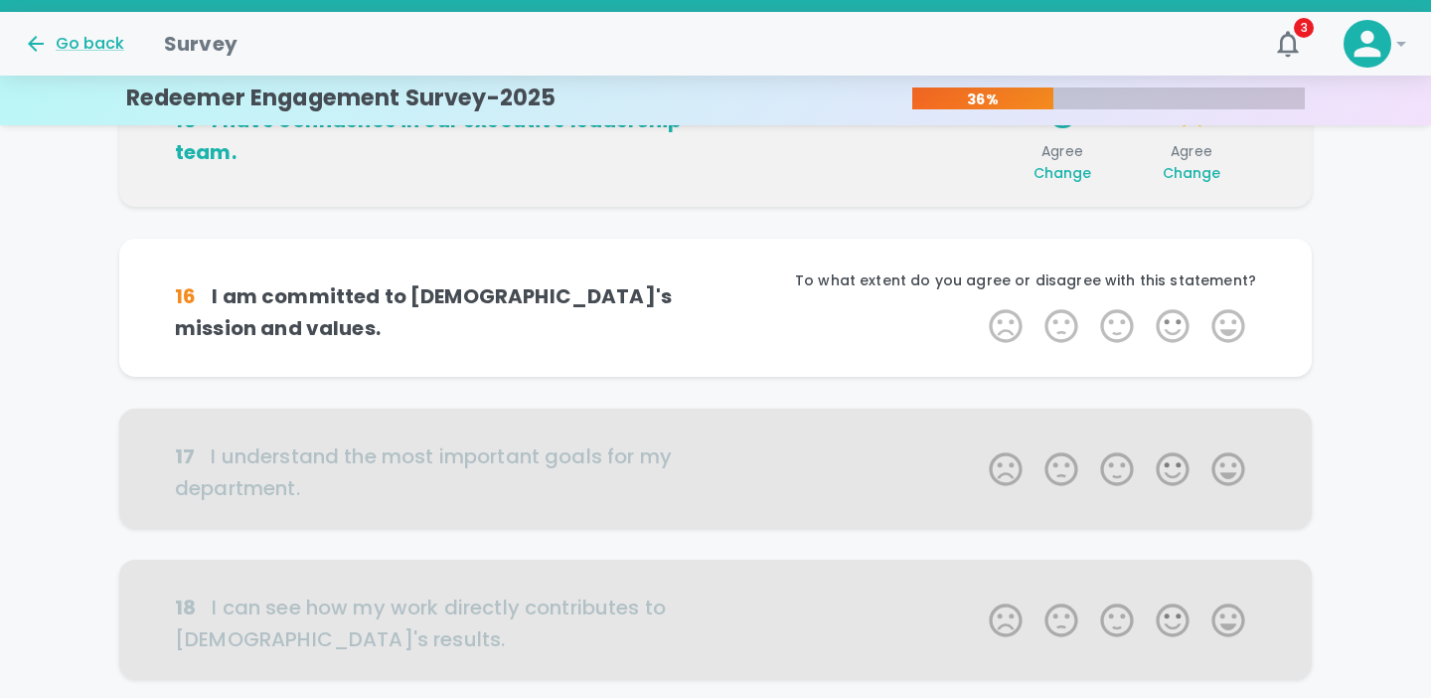
scroll to position [875, 0]
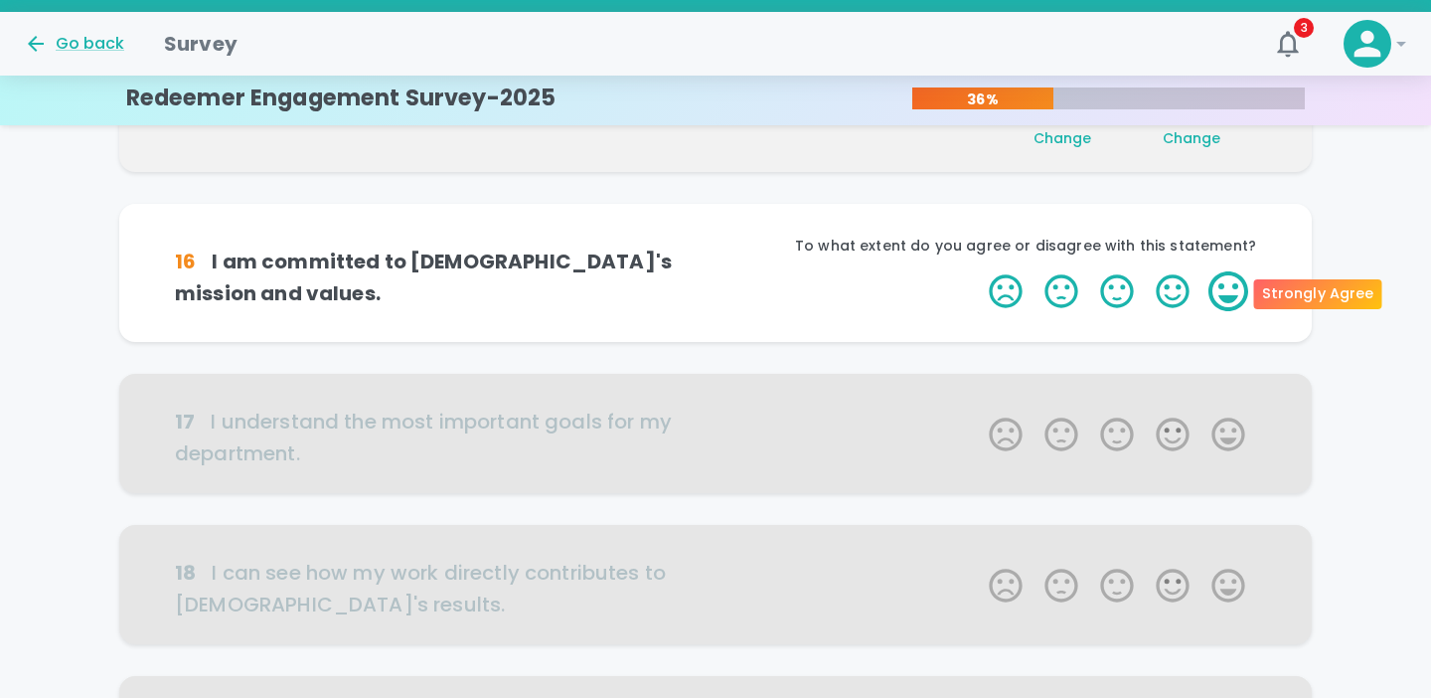
click at [1227, 294] on label "5 Stars" at bounding box center [1229, 291] width 56 height 40
click at [978, 271] on input "5 Stars" at bounding box center [977, 270] width 1 height 1
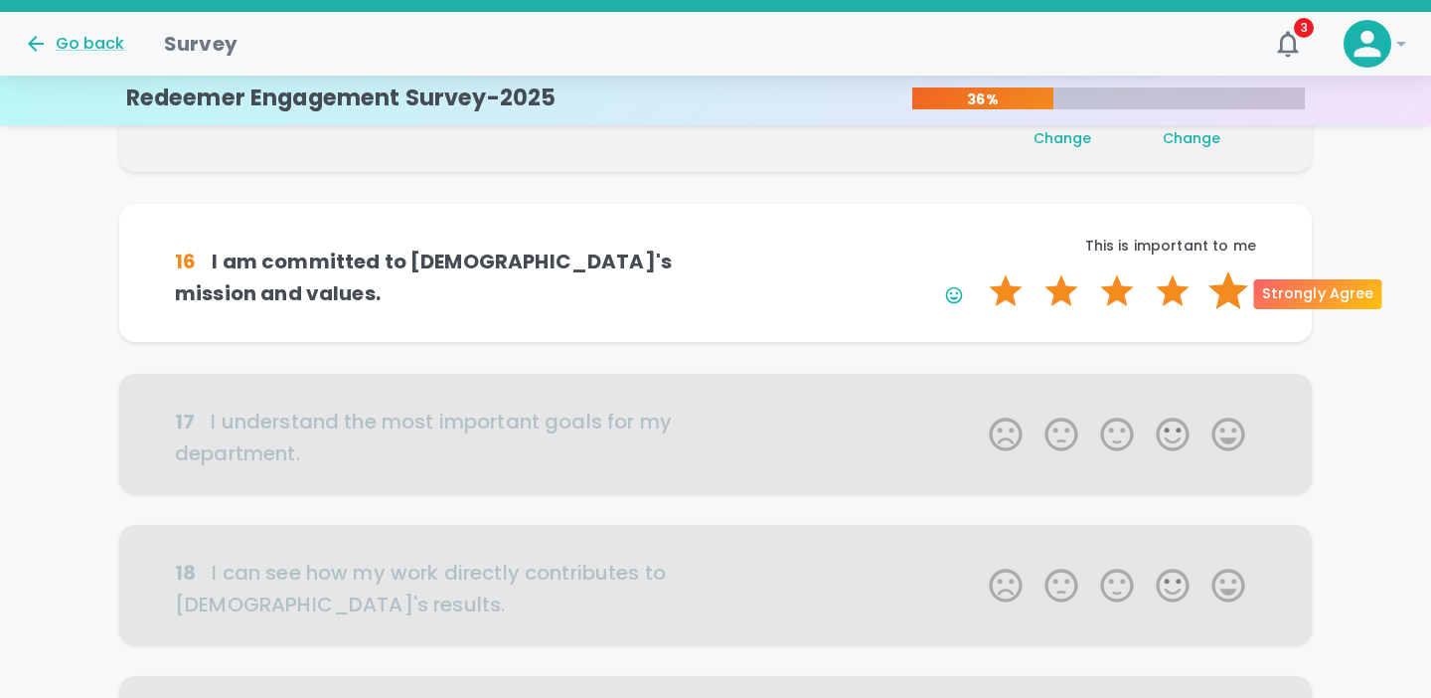
click at [1221, 299] on label "5 Stars" at bounding box center [1229, 291] width 56 height 40
click at [978, 271] on input "5 Stars" at bounding box center [977, 270] width 1 height 1
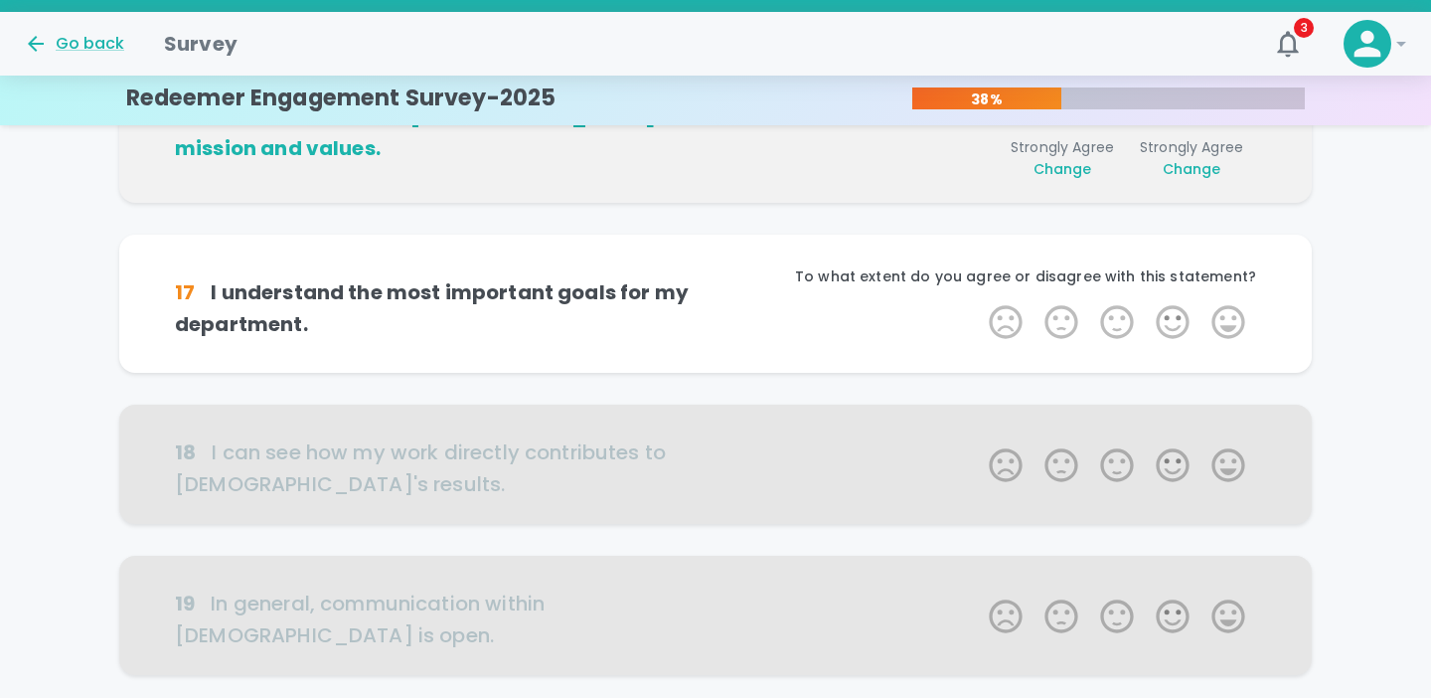
scroll to position [1050, 0]
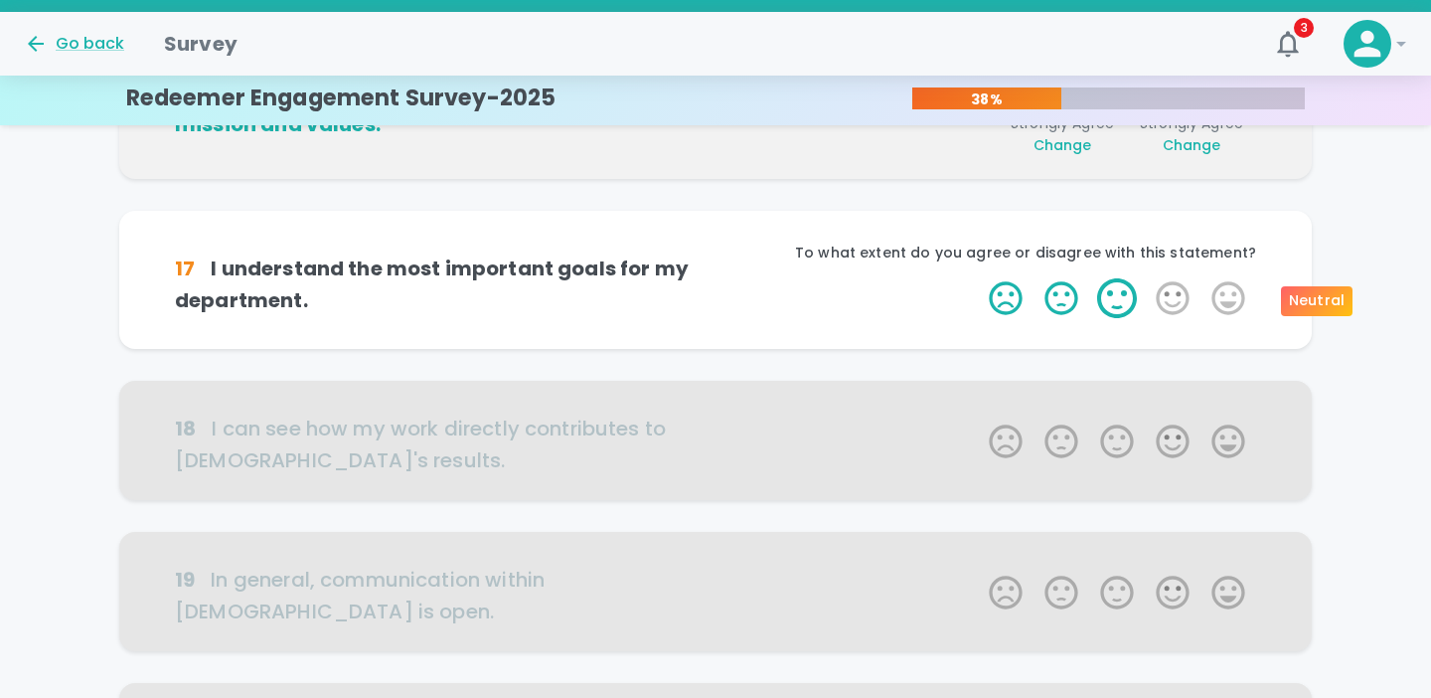
click at [1118, 299] on label "3 Stars" at bounding box center [1117, 298] width 56 height 40
click at [978, 278] on input "3 Stars" at bounding box center [977, 277] width 1 height 1
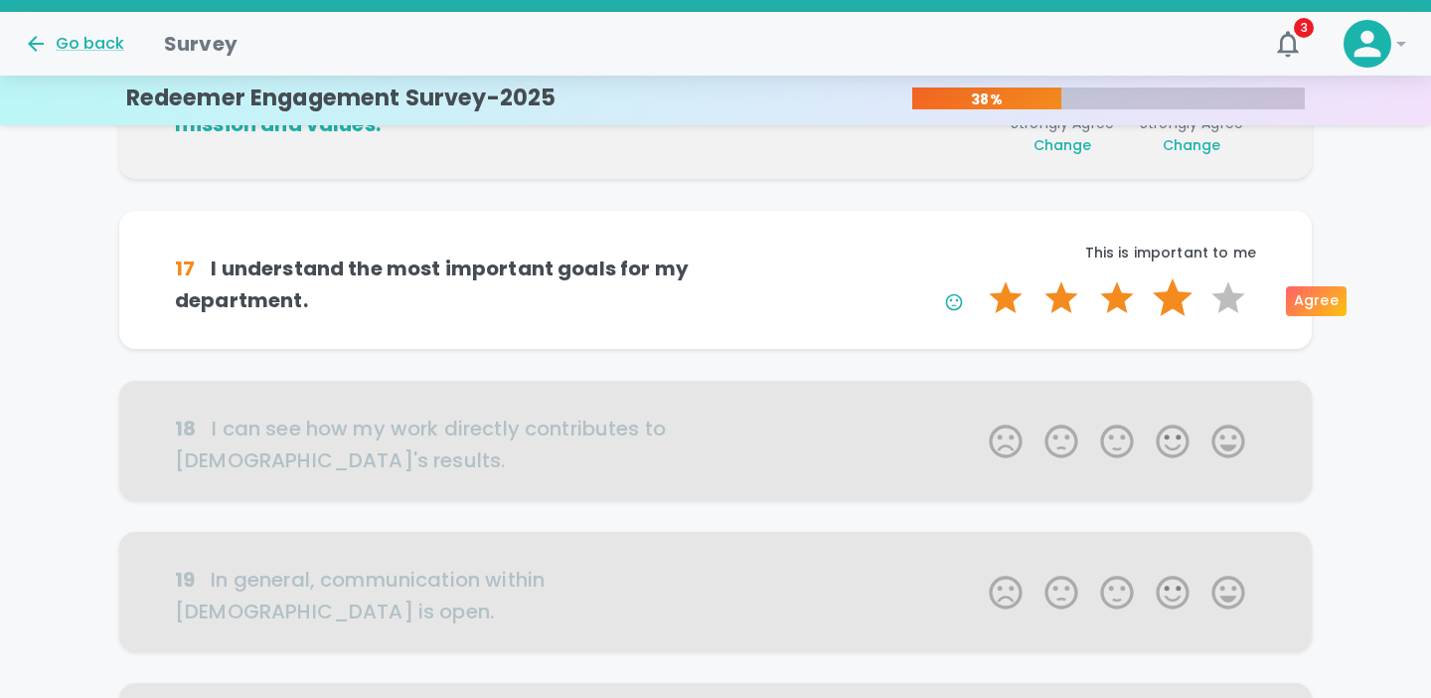
click at [1176, 307] on label "4 Stars" at bounding box center [1173, 298] width 56 height 40
click at [978, 278] on input "4 Stars" at bounding box center [977, 277] width 1 height 1
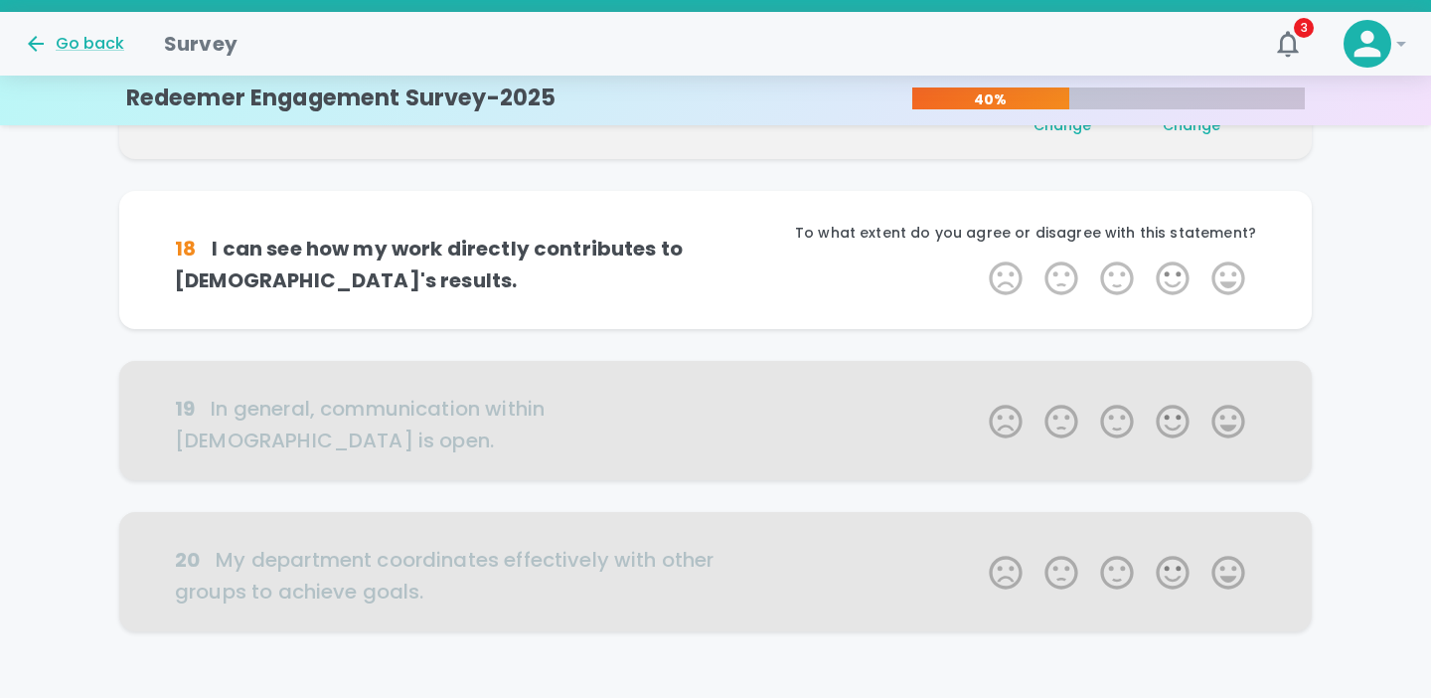
scroll to position [1253, 0]
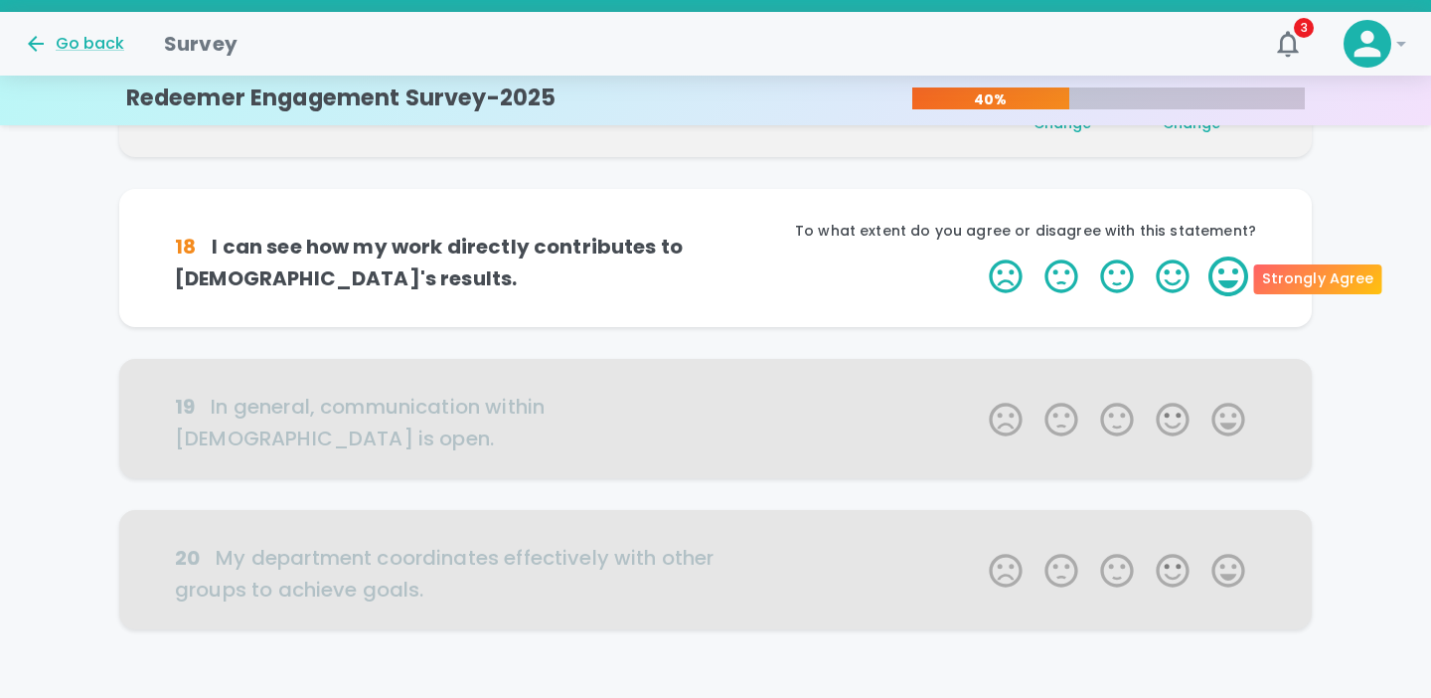
click at [1217, 279] on label "5 Stars" at bounding box center [1229, 276] width 56 height 40
click at [978, 256] on input "5 Stars" at bounding box center [977, 255] width 1 height 1
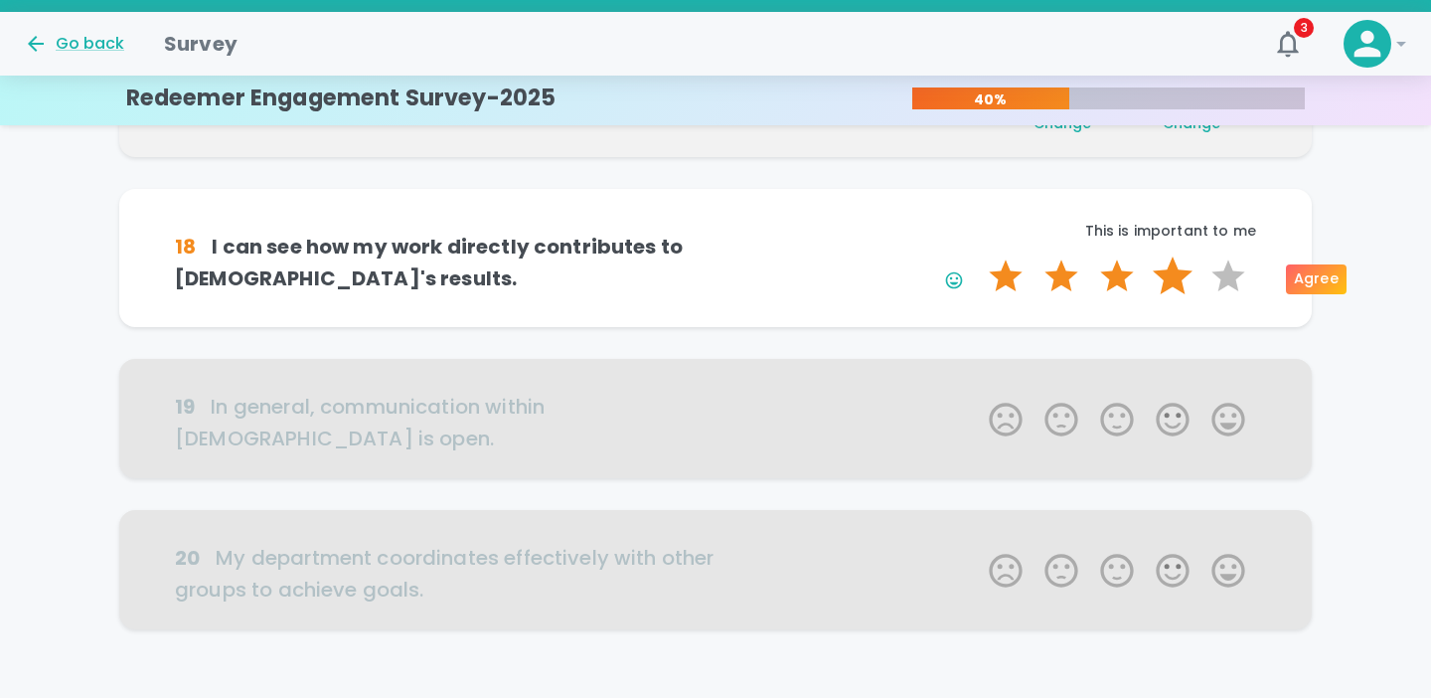
click at [1178, 278] on label "4 Stars" at bounding box center [1173, 276] width 56 height 40
click at [978, 256] on input "4 Stars" at bounding box center [977, 255] width 1 height 1
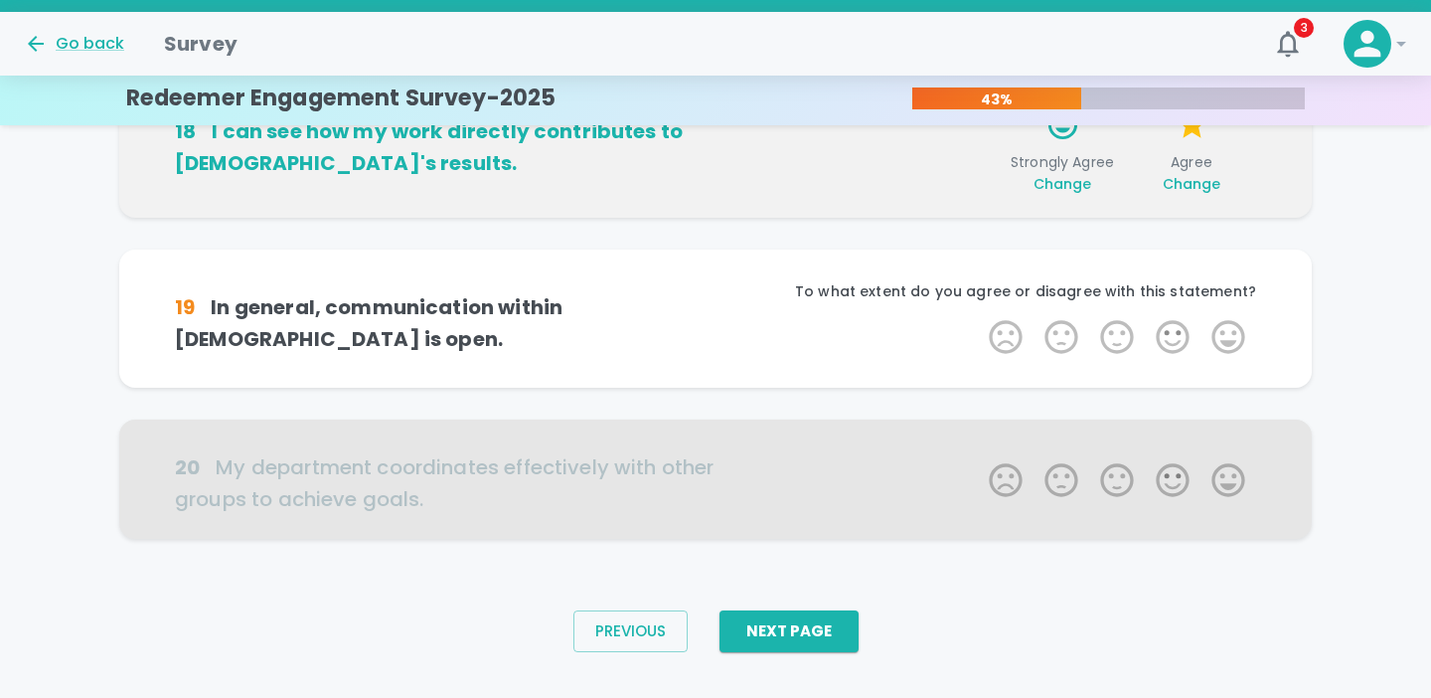
scroll to position [1377, 0]
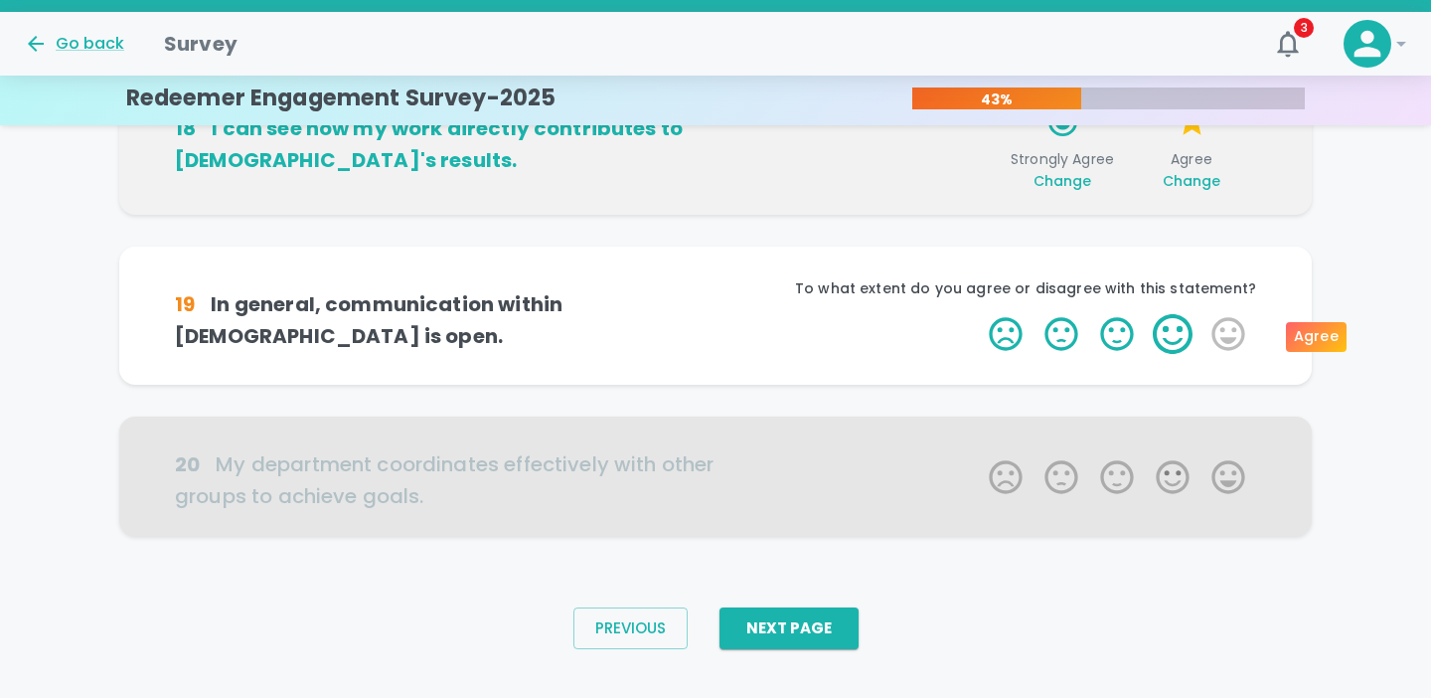
click at [1156, 342] on label "4 Stars" at bounding box center [1173, 334] width 56 height 40
click at [978, 314] on input "4 Stars" at bounding box center [977, 313] width 1 height 1
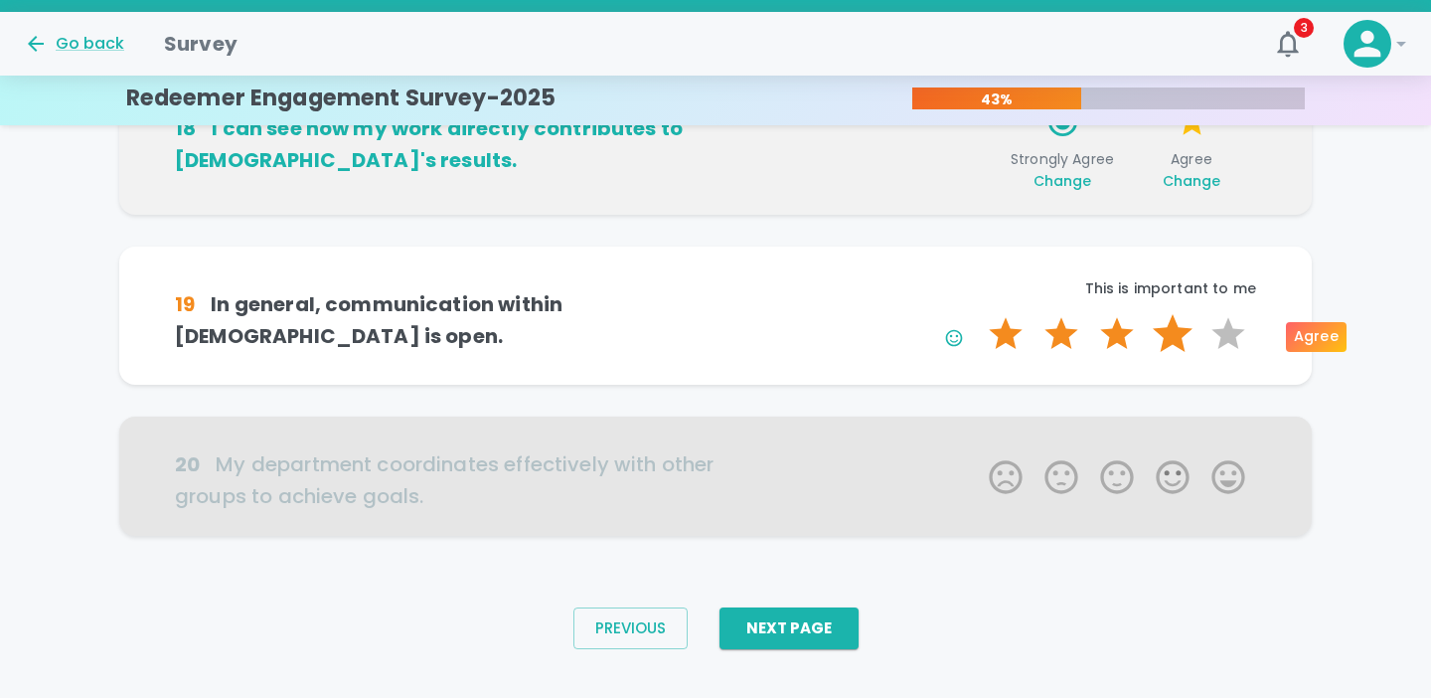
click at [1173, 340] on label "4 Stars" at bounding box center [1173, 334] width 56 height 40
click at [978, 314] on input "4 Stars" at bounding box center [977, 313] width 1 height 1
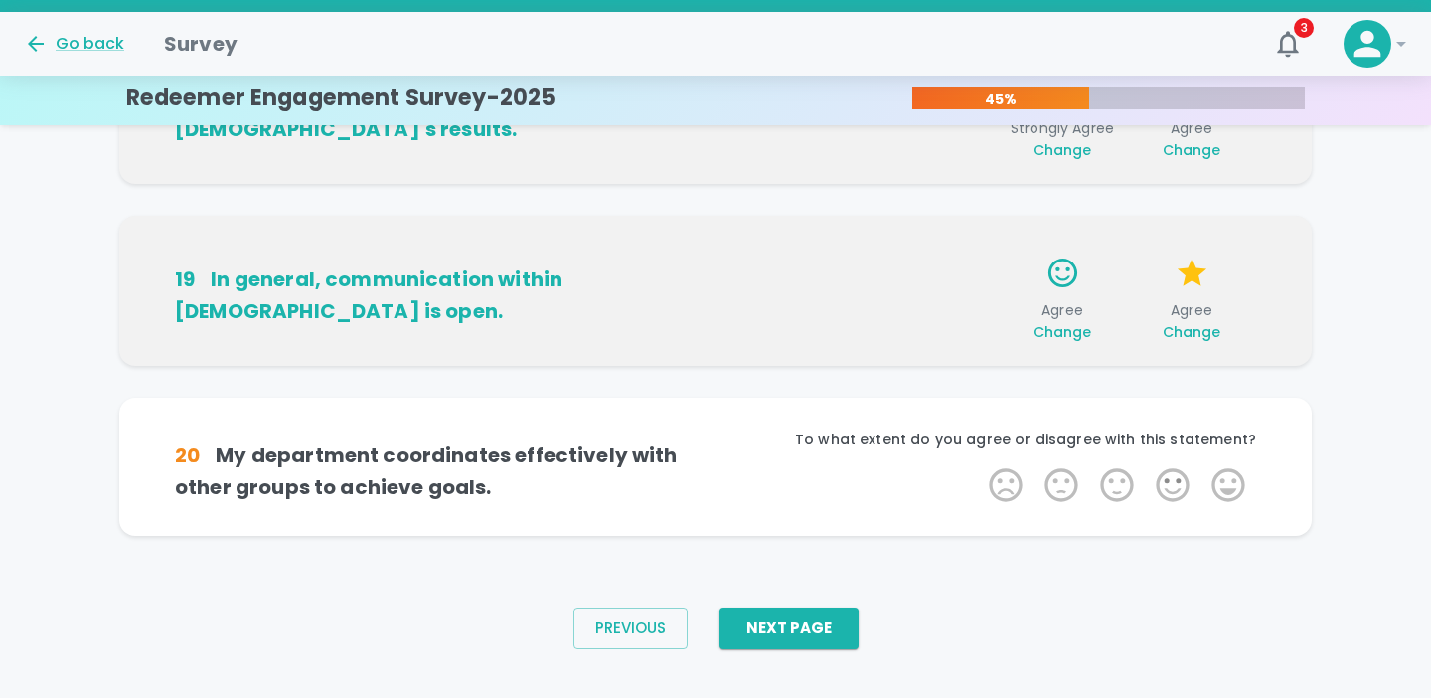
scroll to position [1439, 0]
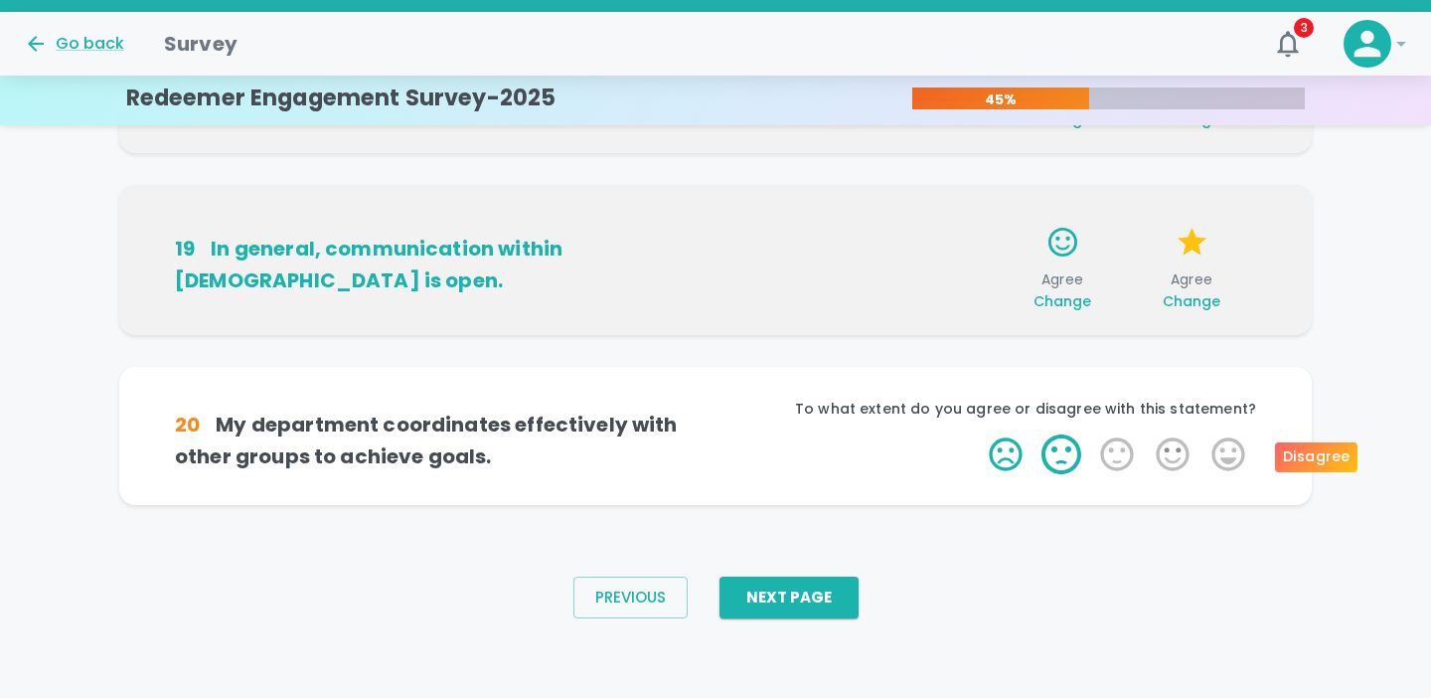
click at [1075, 457] on label "2 Stars" at bounding box center [1062, 454] width 56 height 40
click at [978, 434] on input "2 Stars" at bounding box center [977, 433] width 1 height 1
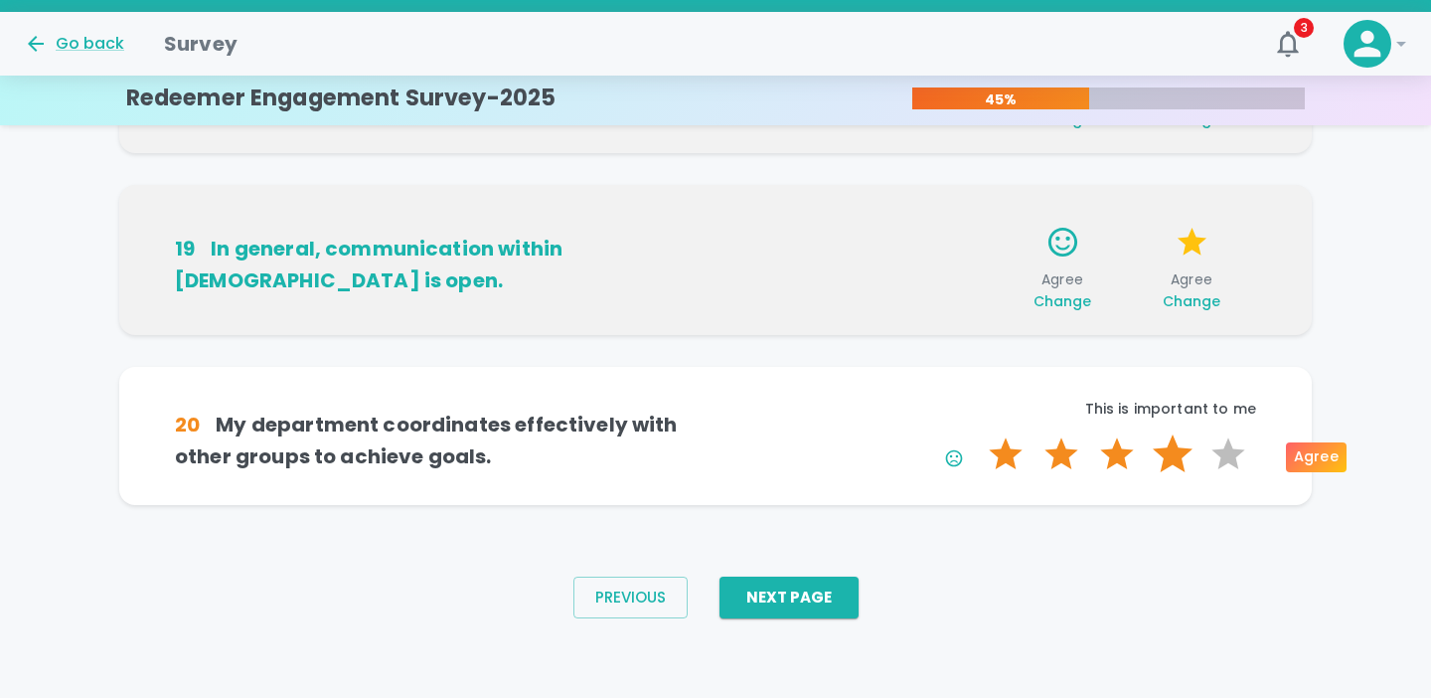
click at [1180, 455] on label "4 Stars" at bounding box center [1173, 454] width 56 height 40
click at [978, 434] on input "4 Stars" at bounding box center [977, 433] width 1 height 1
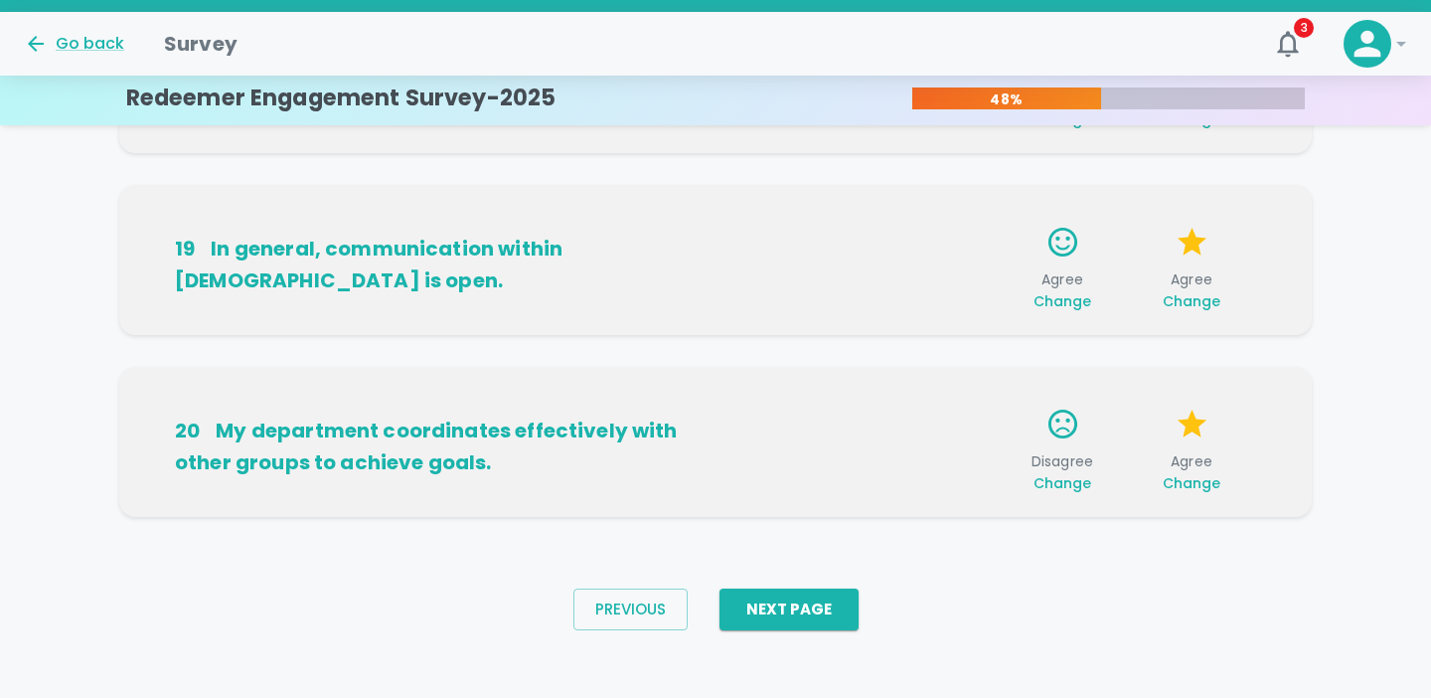
click at [1203, 486] on span "Change" at bounding box center [1192, 483] width 59 height 20
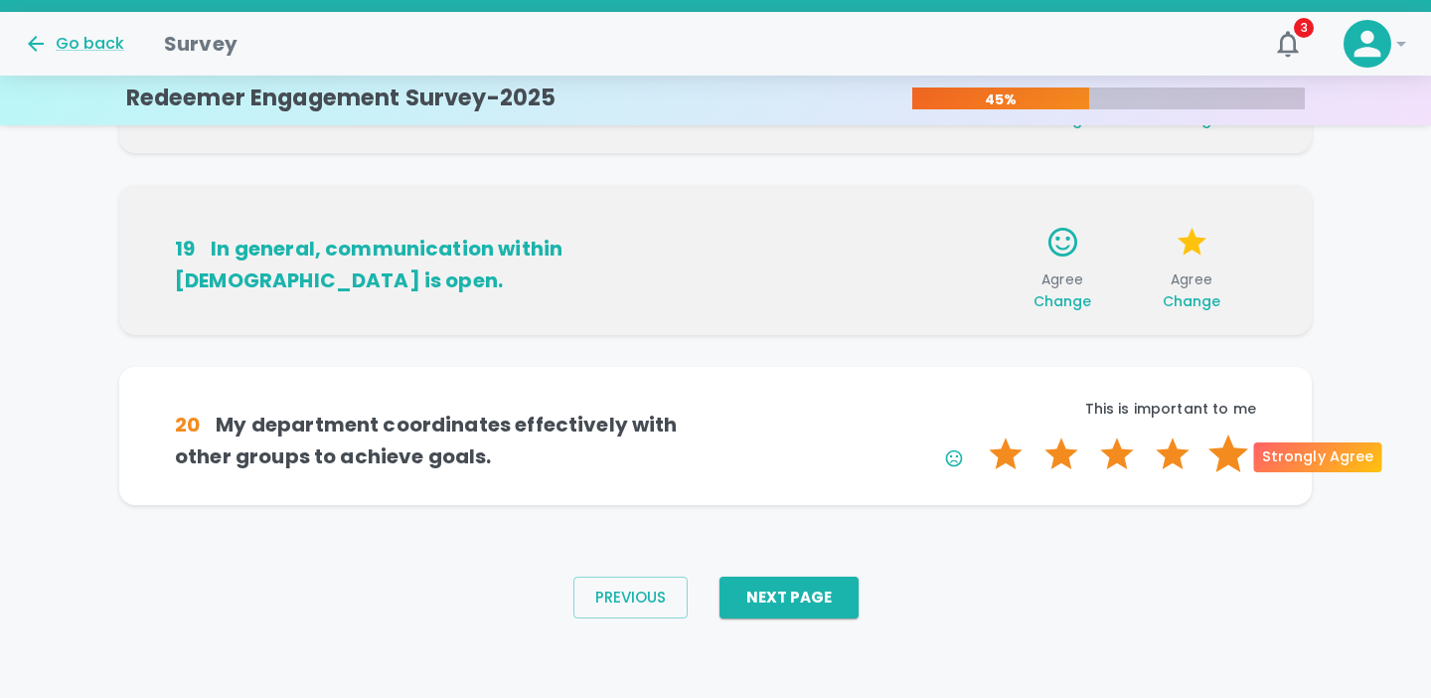
click at [1235, 455] on label "5 Stars" at bounding box center [1229, 454] width 56 height 40
click at [978, 434] on input "5 Stars" at bounding box center [977, 433] width 1 height 1
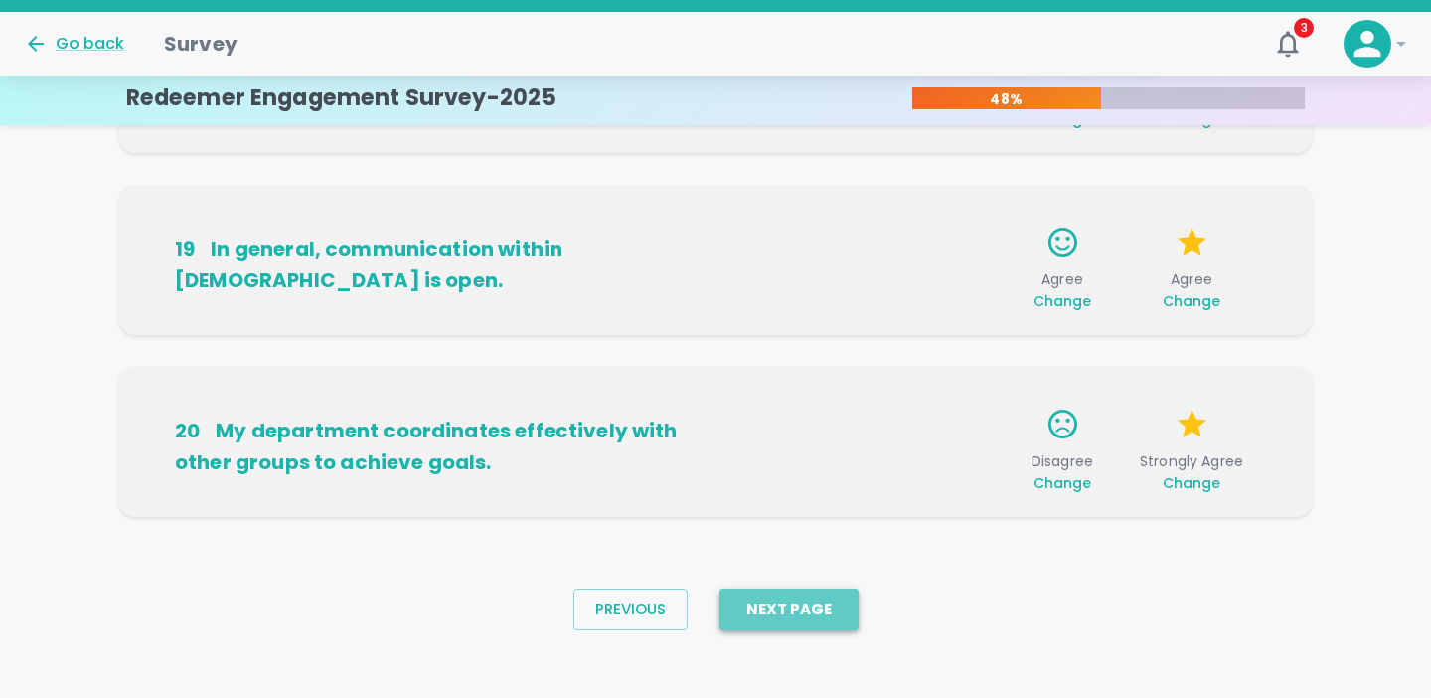
click at [810, 612] on button "Next Page" at bounding box center [789, 609] width 139 height 42
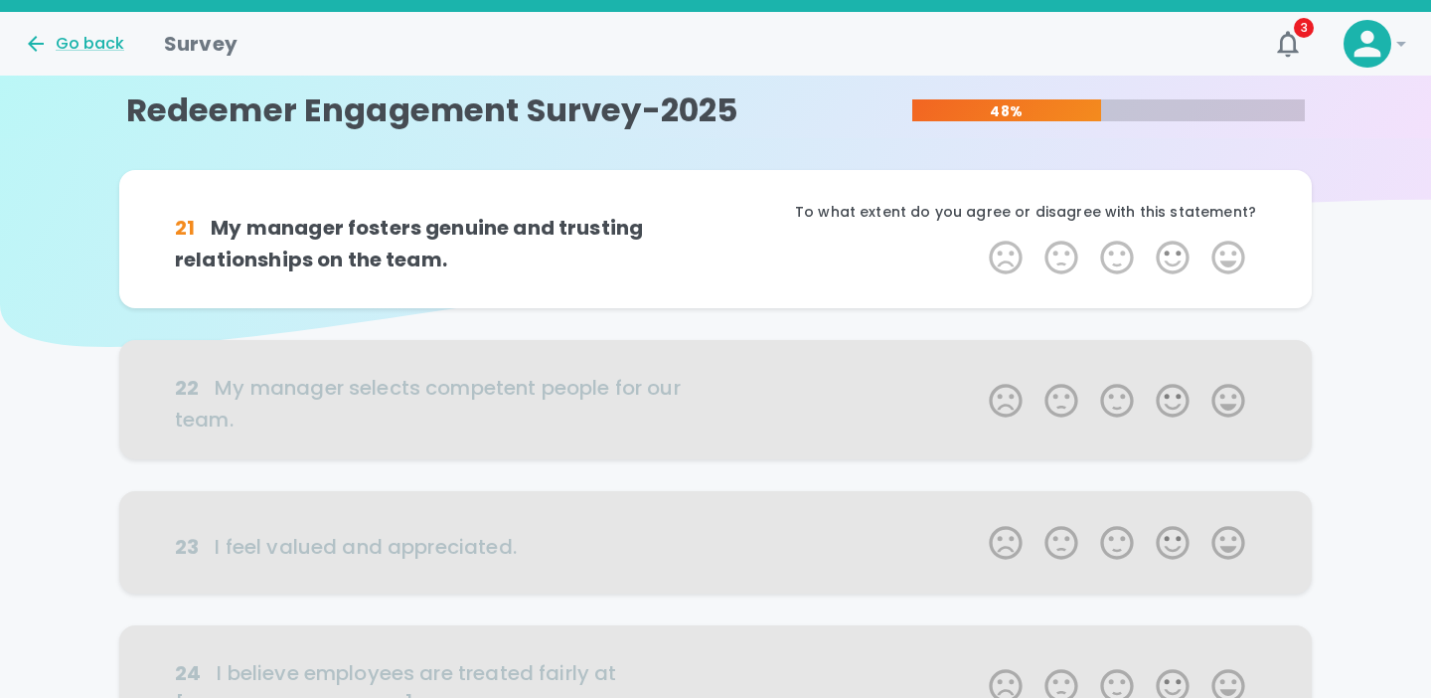
scroll to position [0, 0]
click at [1069, 263] on label "2 Stars" at bounding box center [1062, 259] width 56 height 40
click at [978, 239] on input "2 Stars" at bounding box center [977, 238] width 1 height 1
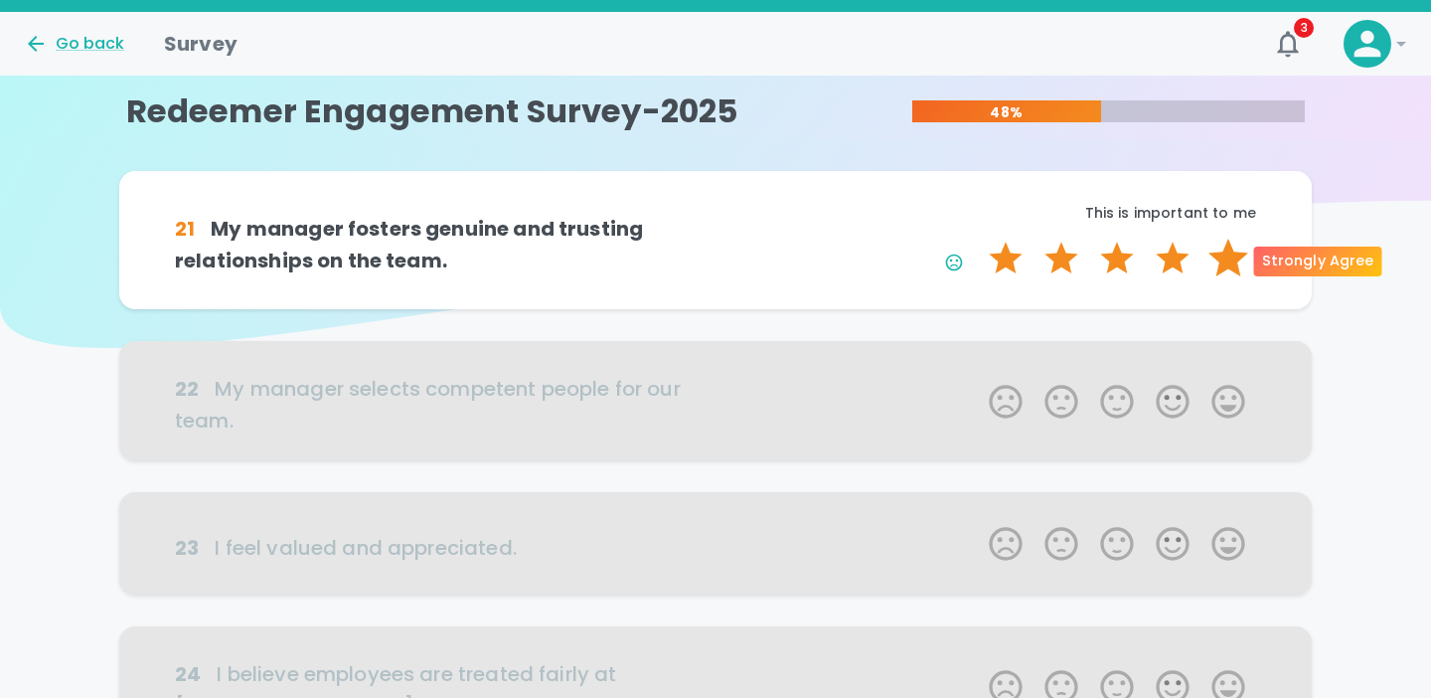
click at [1221, 261] on label "5 Stars" at bounding box center [1229, 259] width 56 height 40
click at [978, 239] on input "5 Stars" at bounding box center [977, 238] width 1 height 1
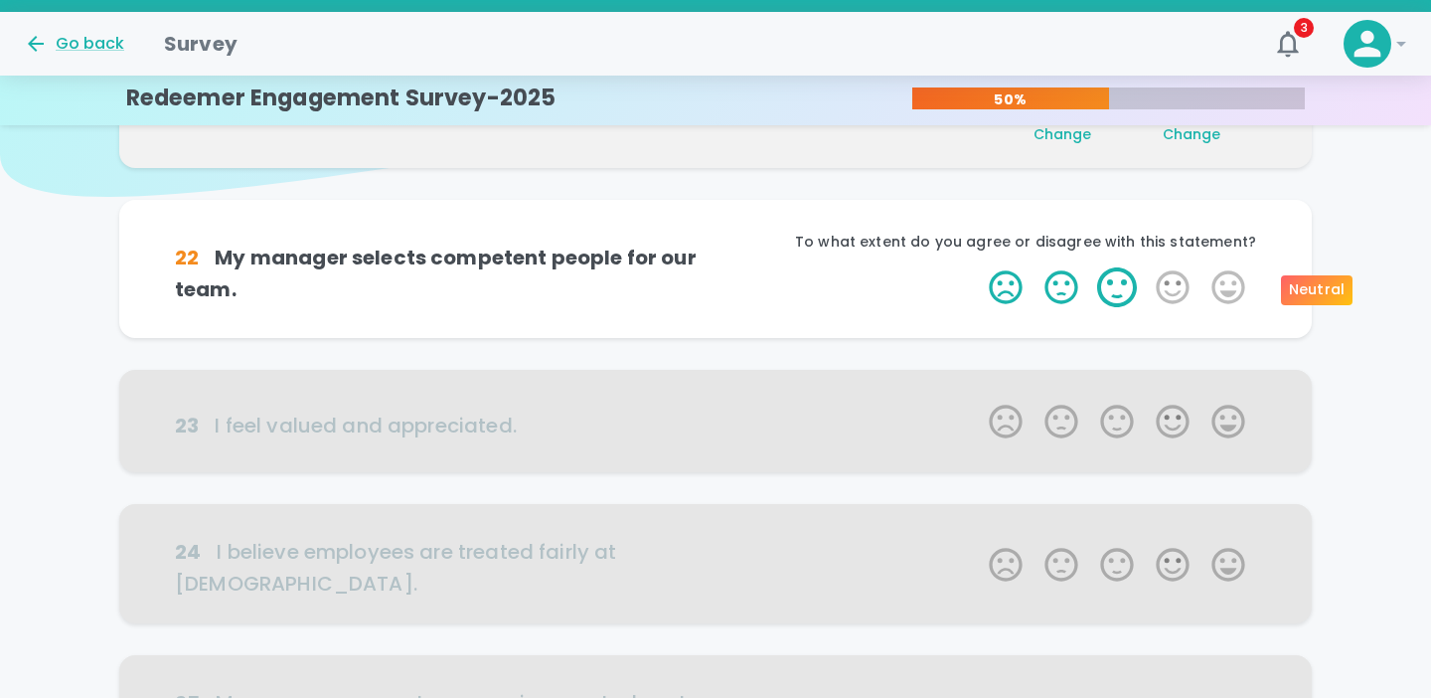
scroll to position [175, 0]
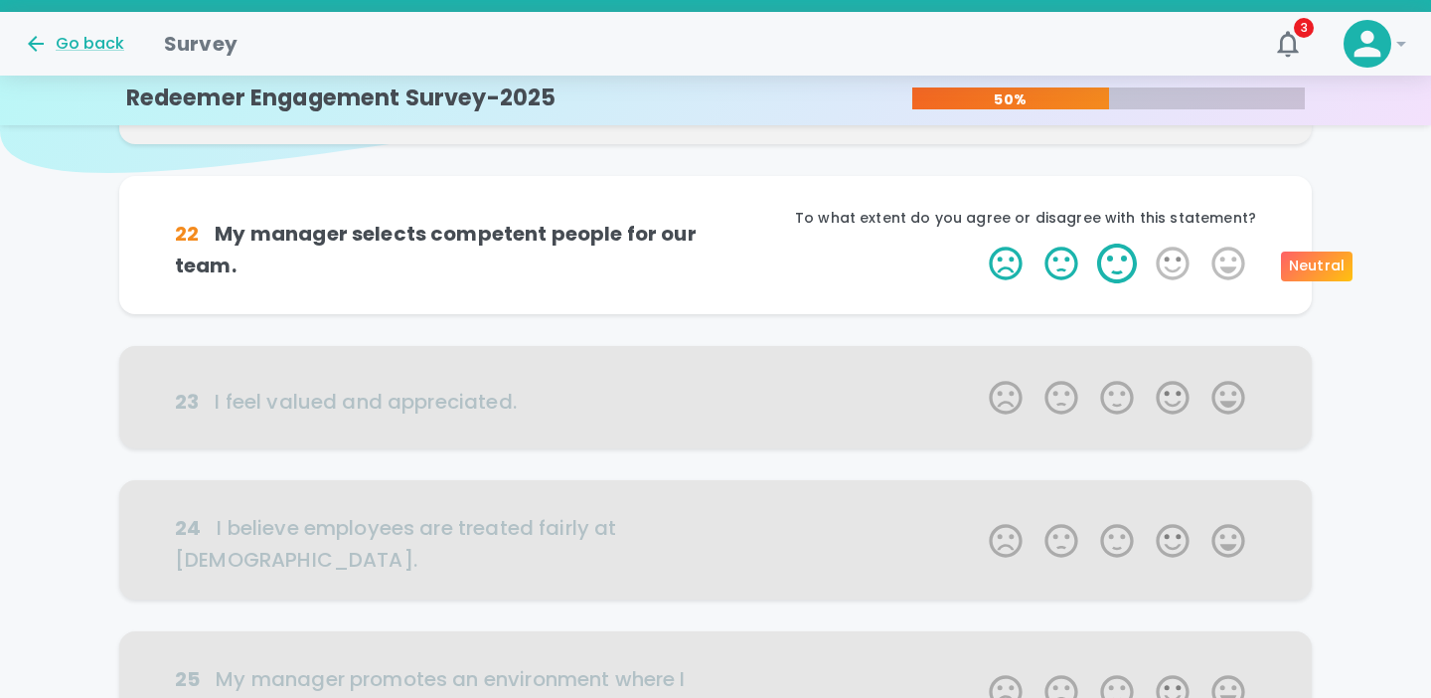
click at [1120, 258] on label "3 Stars" at bounding box center [1117, 263] width 56 height 40
click at [978, 243] on input "3 Stars" at bounding box center [977, 242] width 1 height 1
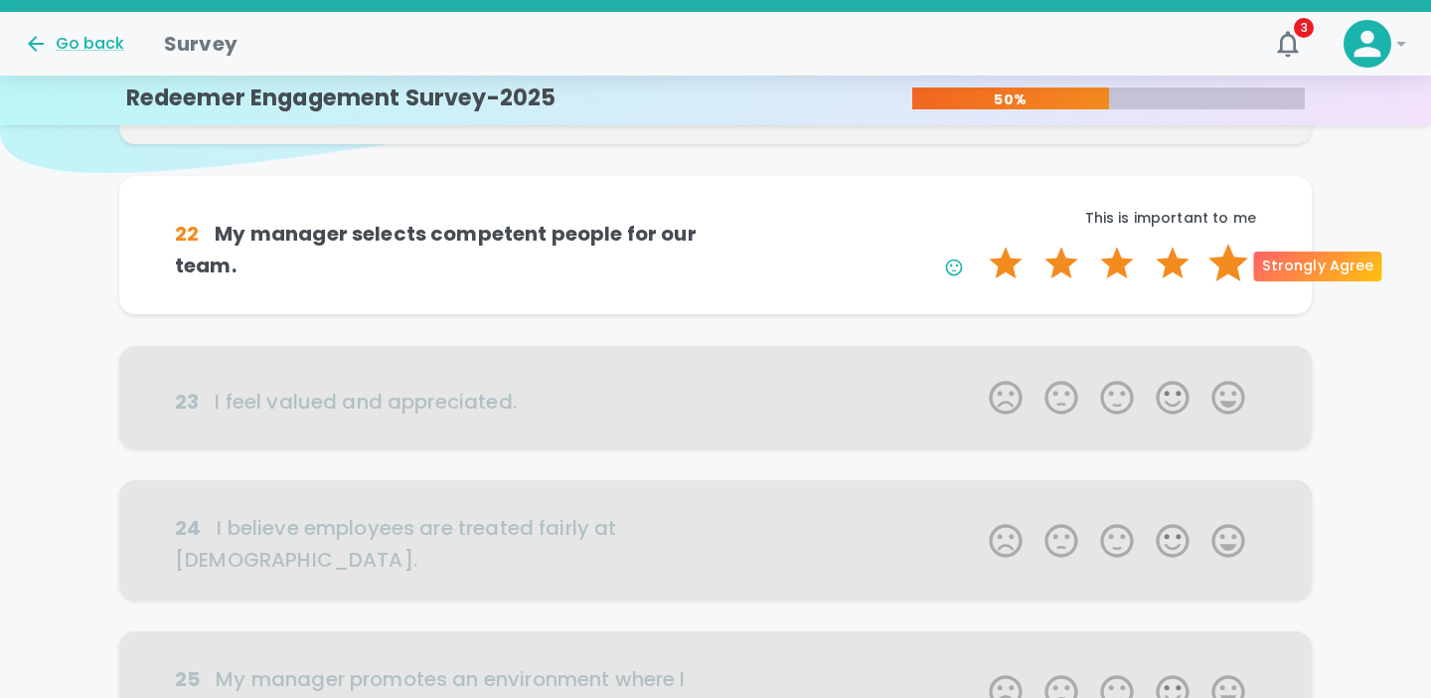
click at [1211, 271] on label "5 Stars" at bounding box center [1229, 263] width 56 height 40
click at [978, 243] on input "5 Stars" at bounding box center [977, 242] width 1 height 1
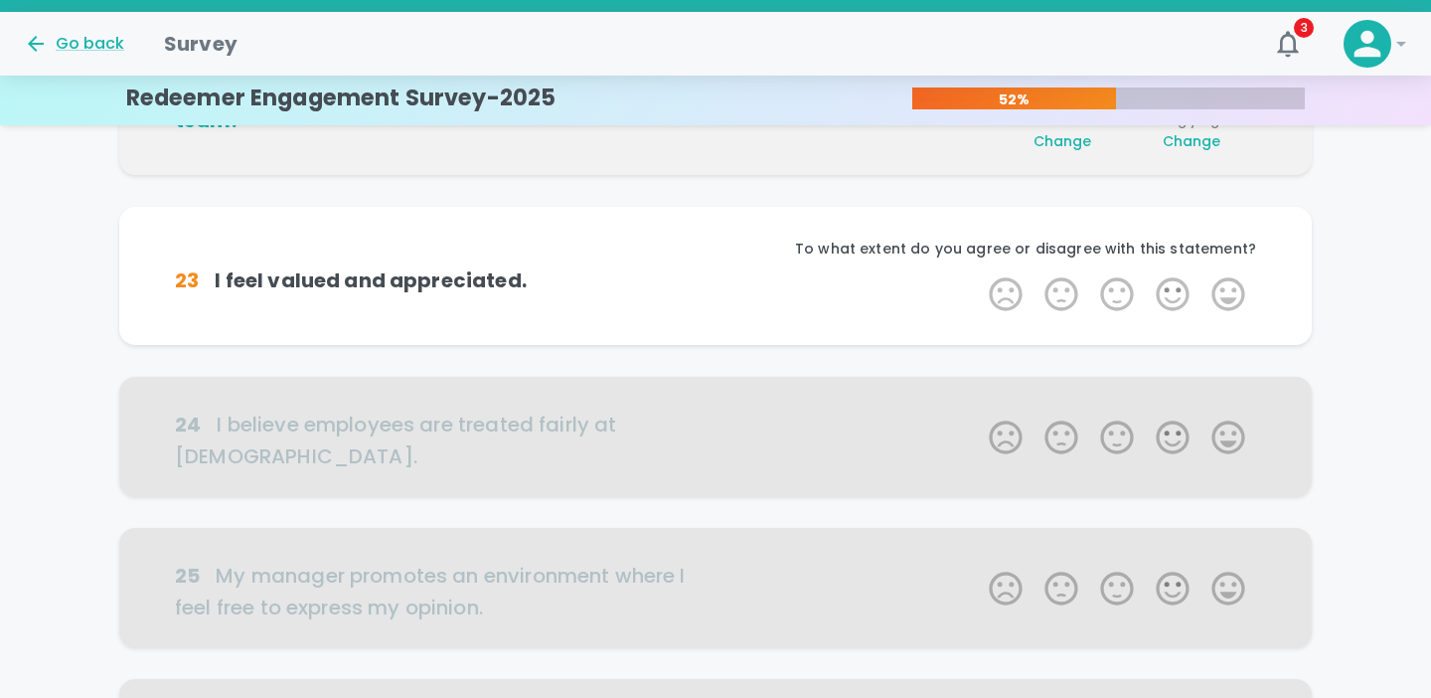
scroll to position [350, 0]
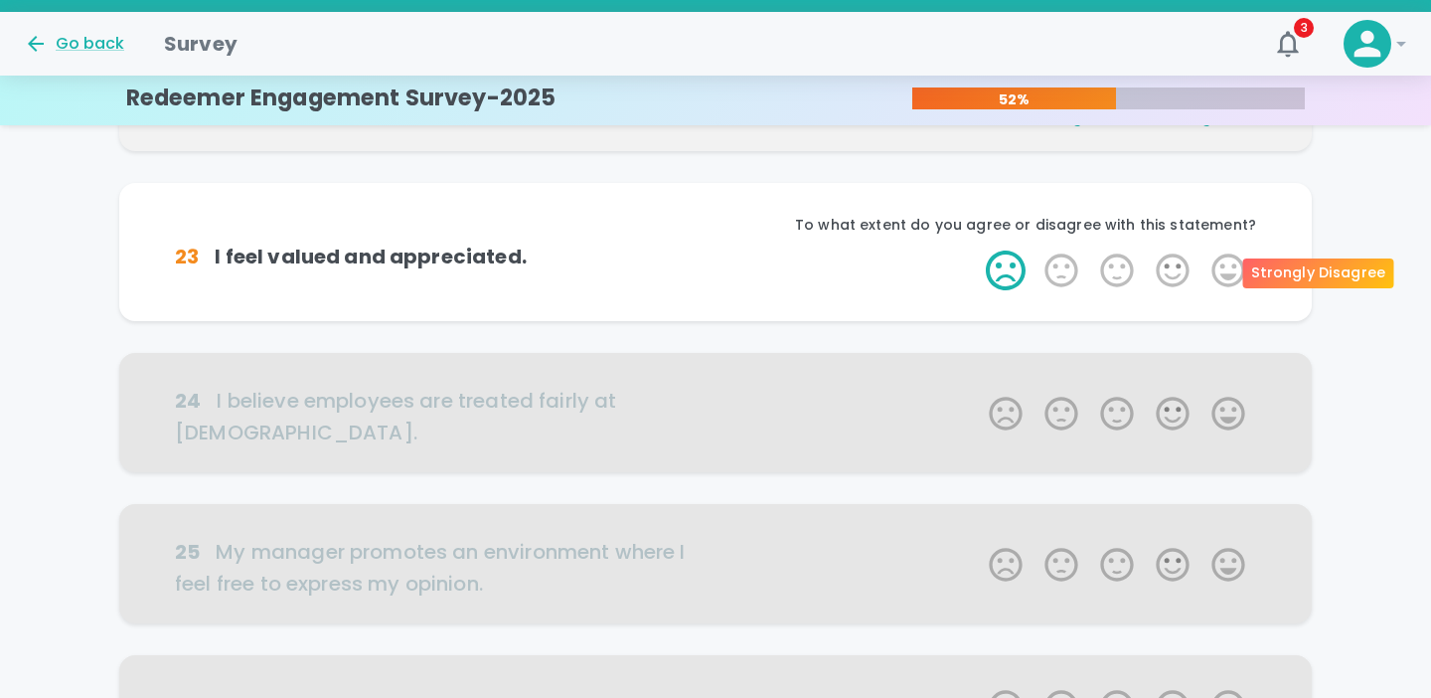
click at [1004, 277] on label "1 Star" at bounding box center [1006, 270] width 56 height 40
click at [978, 250] on input "1 Star" at bounding box center [977, 249] width 1 height 1
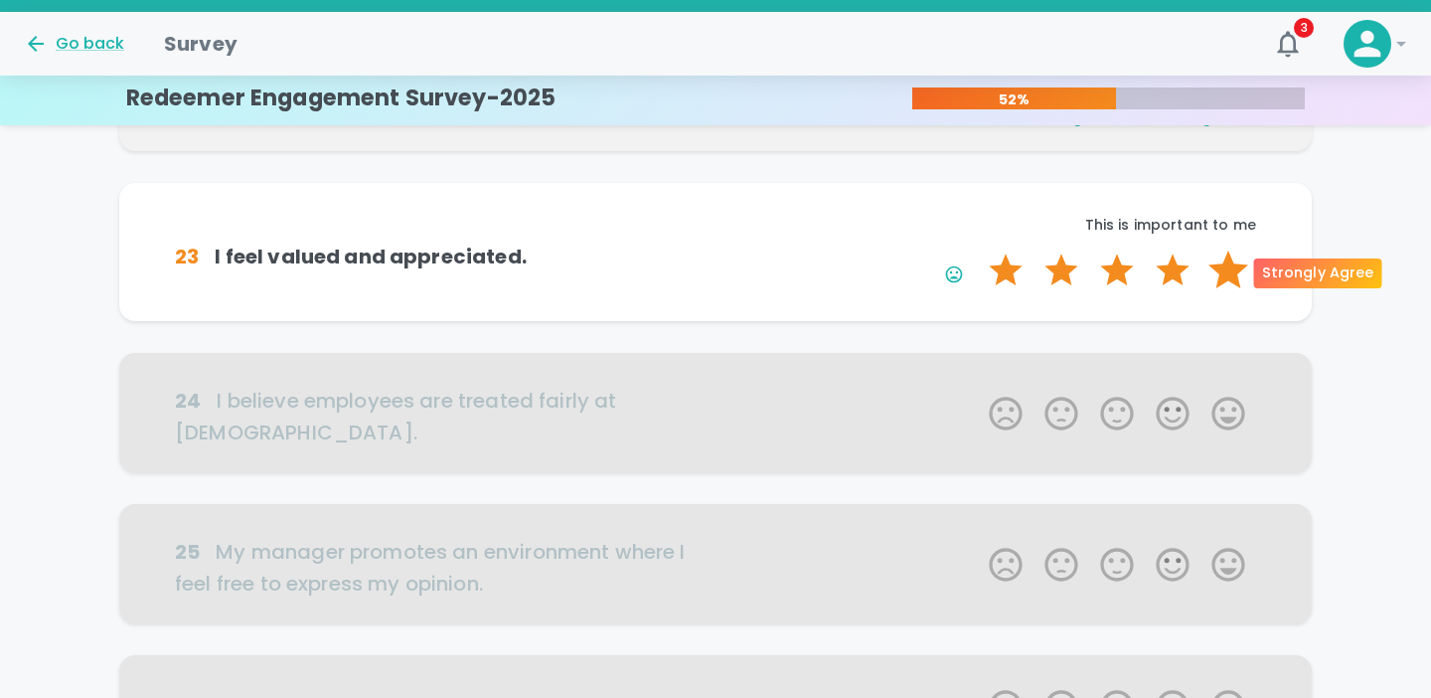
click at [1221, 271] on label "5 Stars" at bounding box center [1229, 270] width 56 height 40
click at [978, 250] on input "5 Stars" at bounding box center [977, 249] width 1 height 1
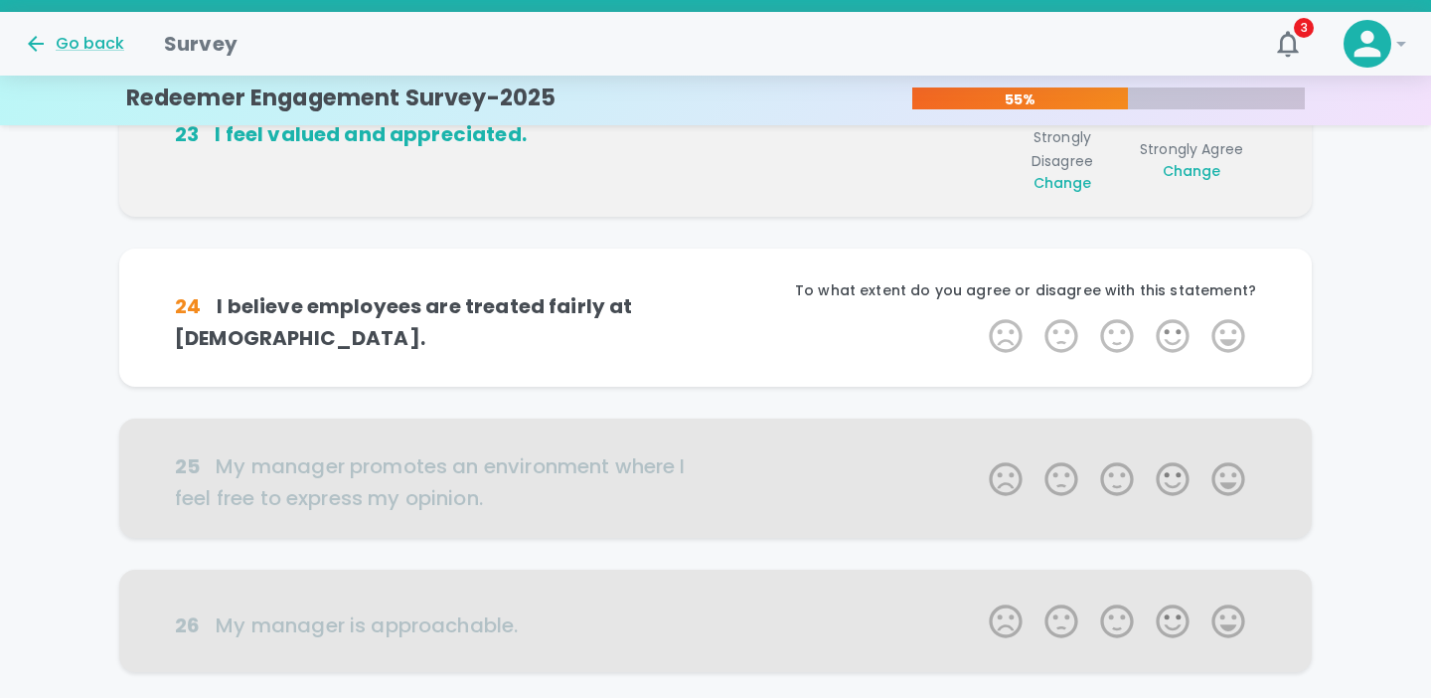
scroll to position [525, 0]
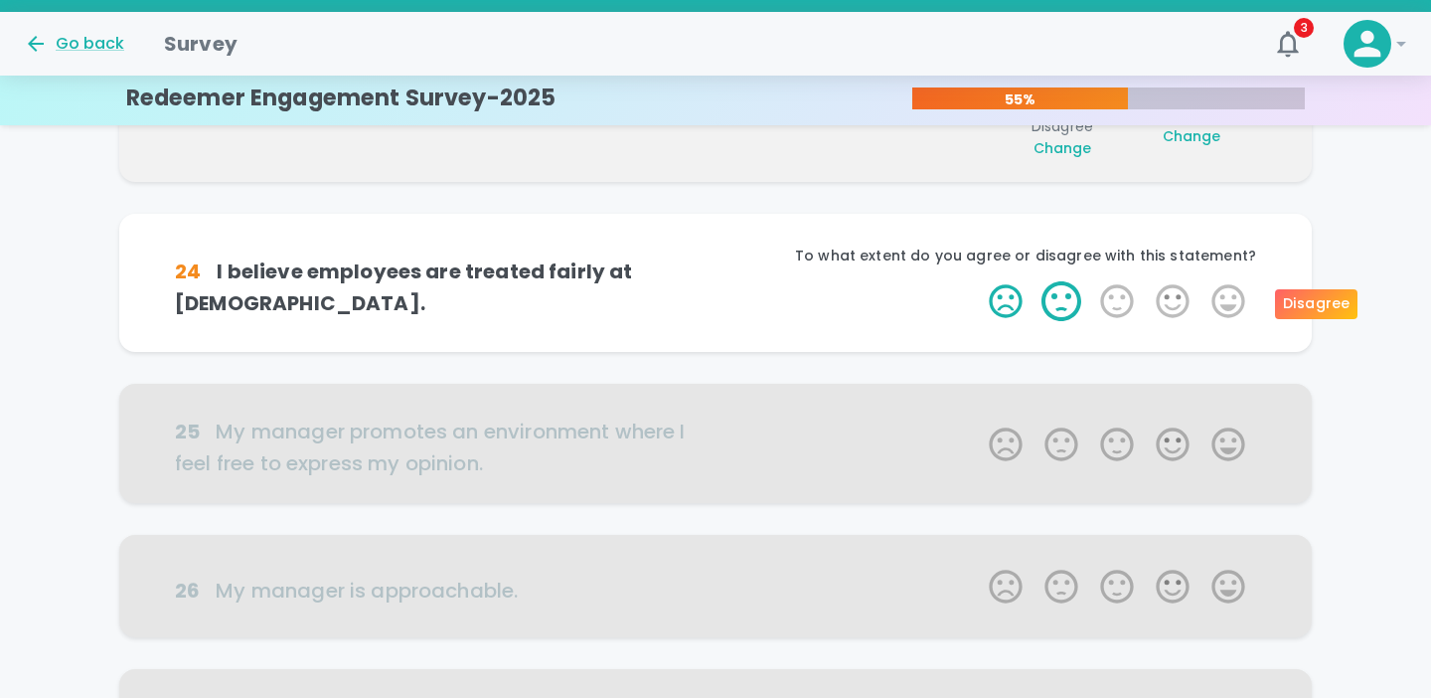
click at [1063, 305] on label "2 Stars" at bounding box center [1062, 301] width 56 height 40
click at [978, 281] on input "2 Stars" at bounding box center [977, 280] width 1 height 1
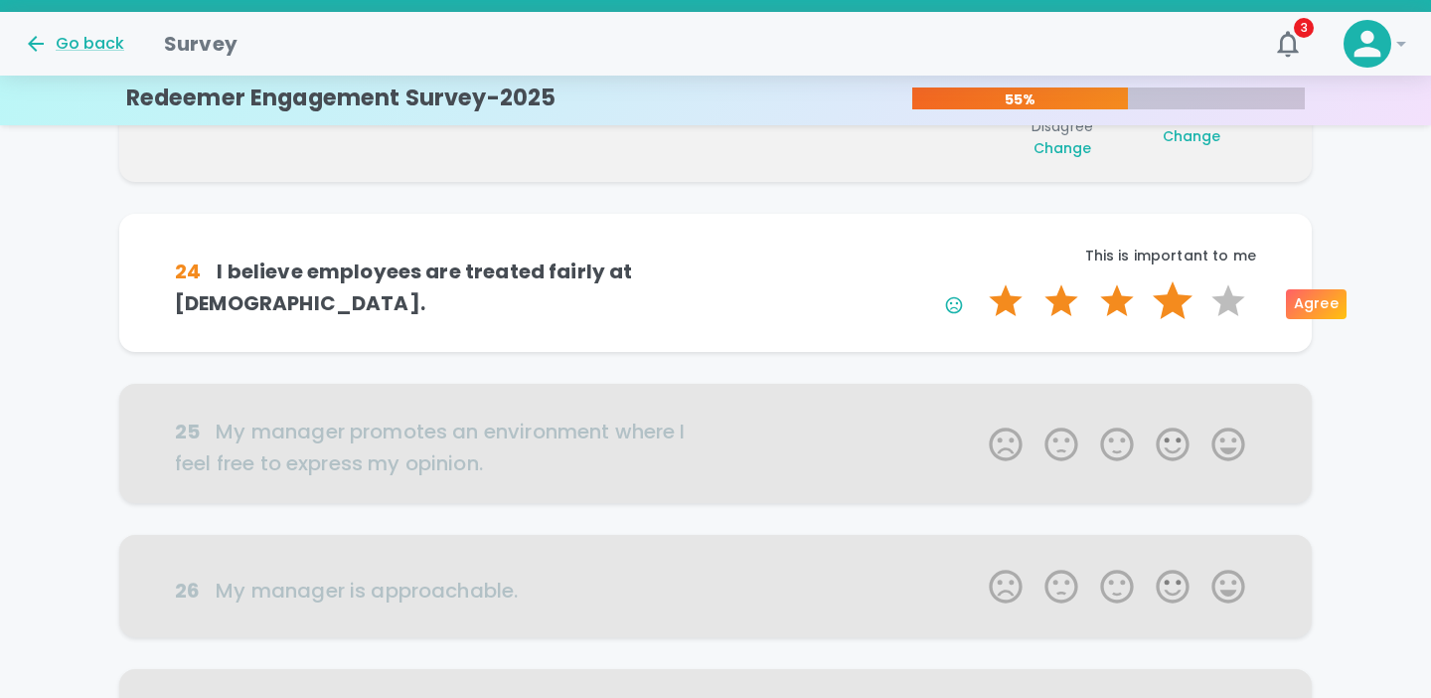
click at [1169, 307] on label "4 Stars" at bounding box center [1173, 301] width 56 height 40
click at [978, 281] on input "4 Stars" at bounding box center [977, 280] width 1 height 1
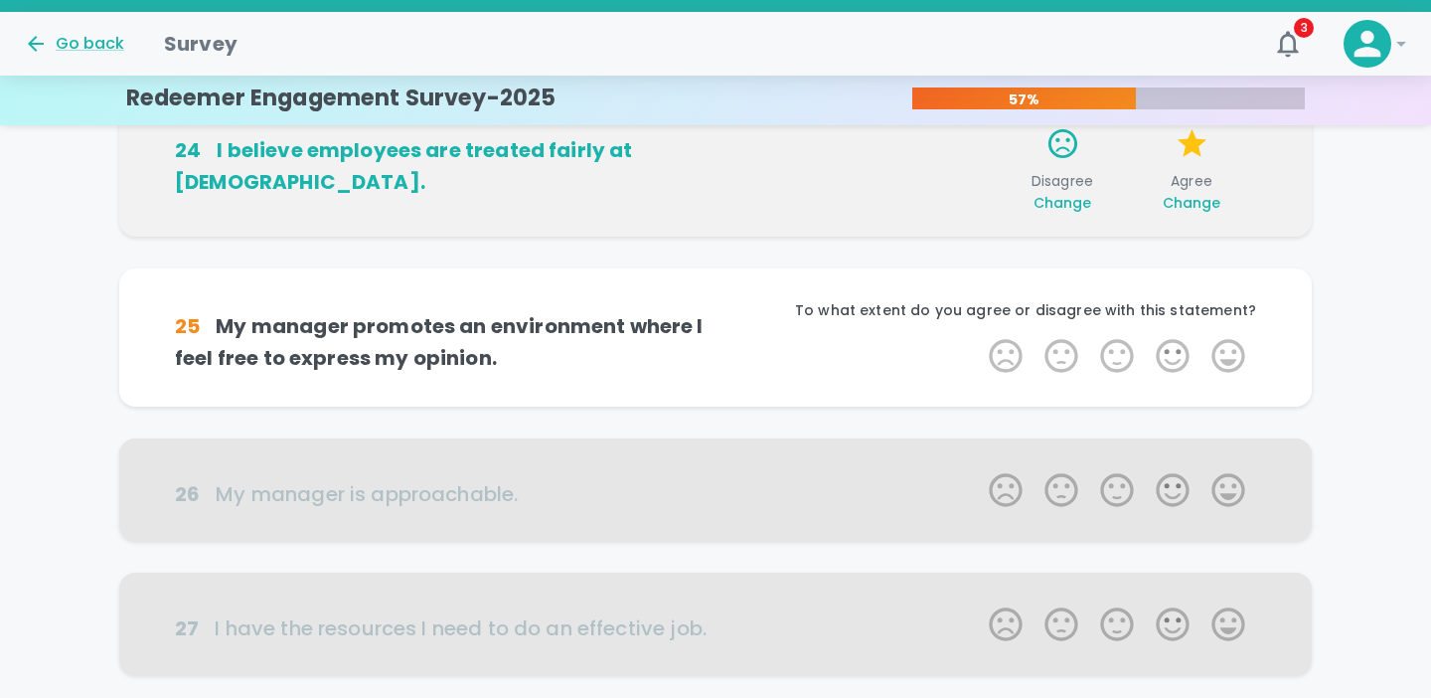
scroll to position [700, 0]
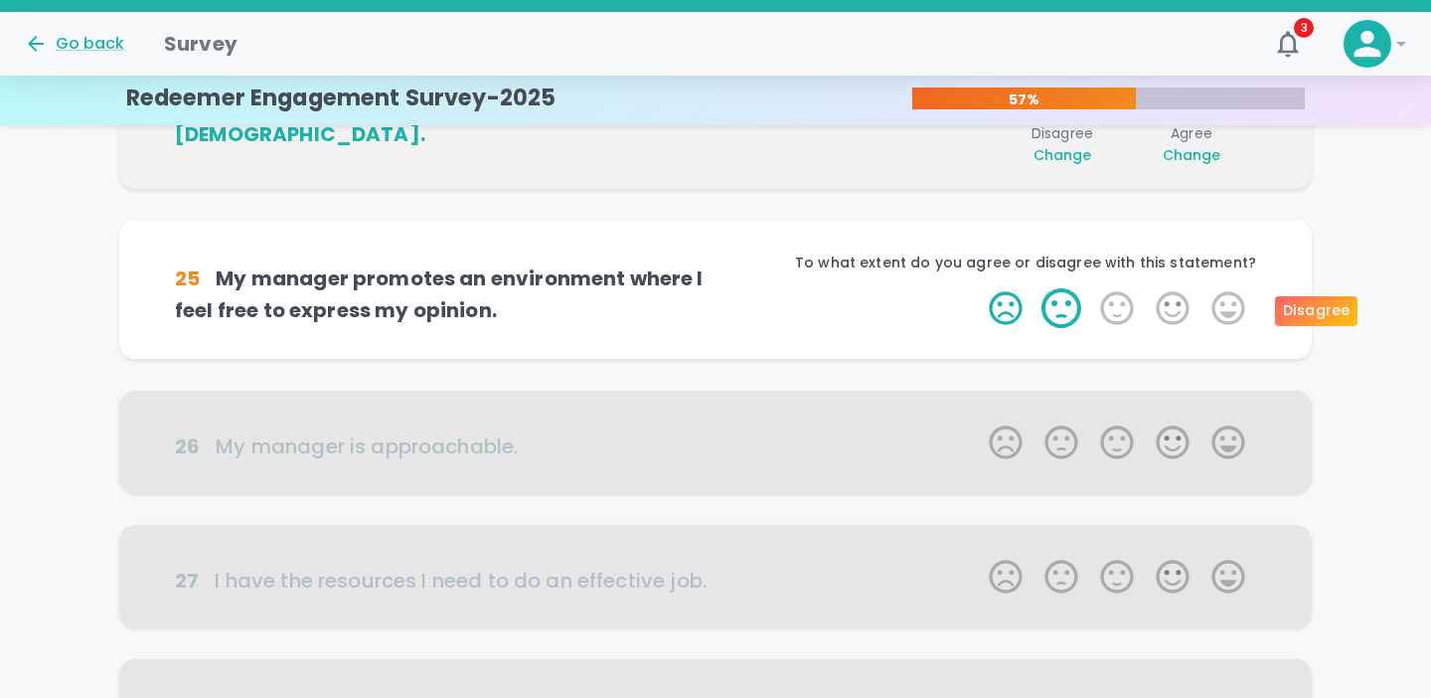
click at [1055, 317] on label "2 Stars" at bounding box center [1062, 308] width 56 height 40
click at [978, 288] on input "2 Stars" at bounding box center [977, 287] width 1 height 1
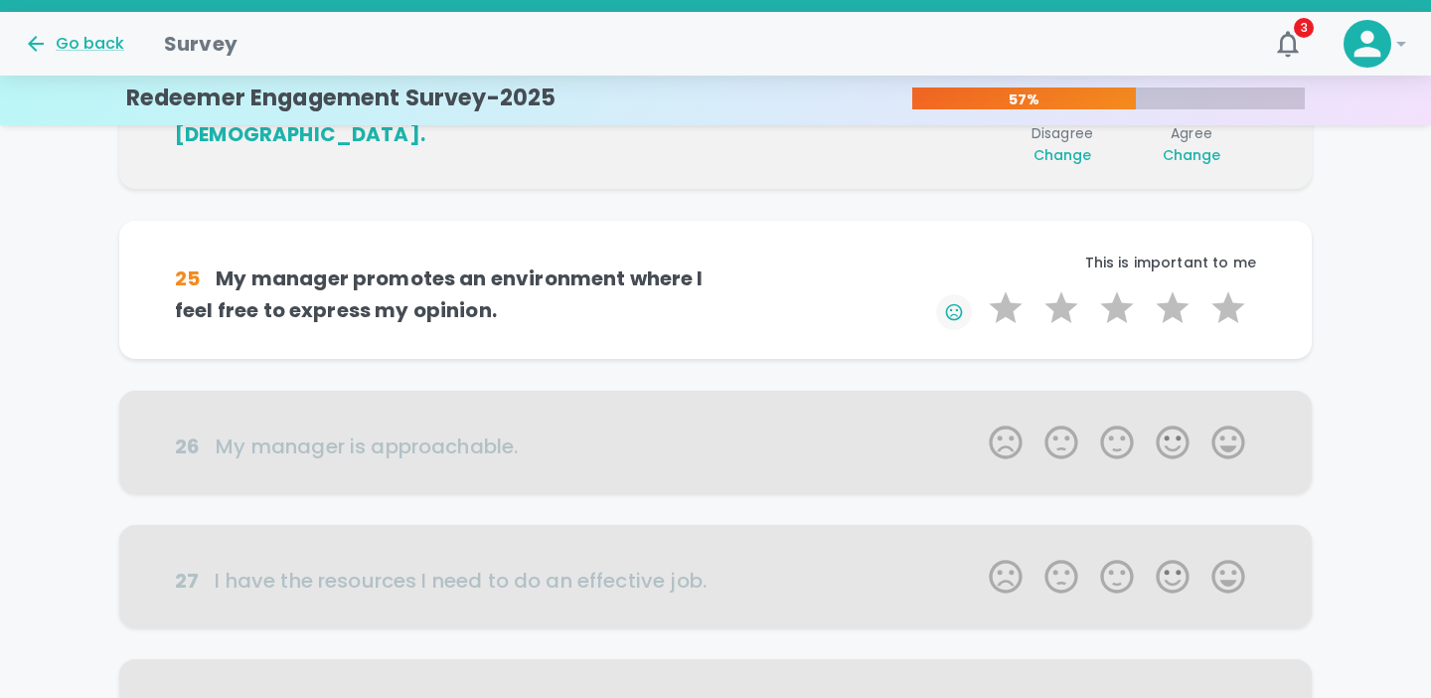
click at [959, 316] on icon "button" at bounding box center [954, 311] width 17 height 17
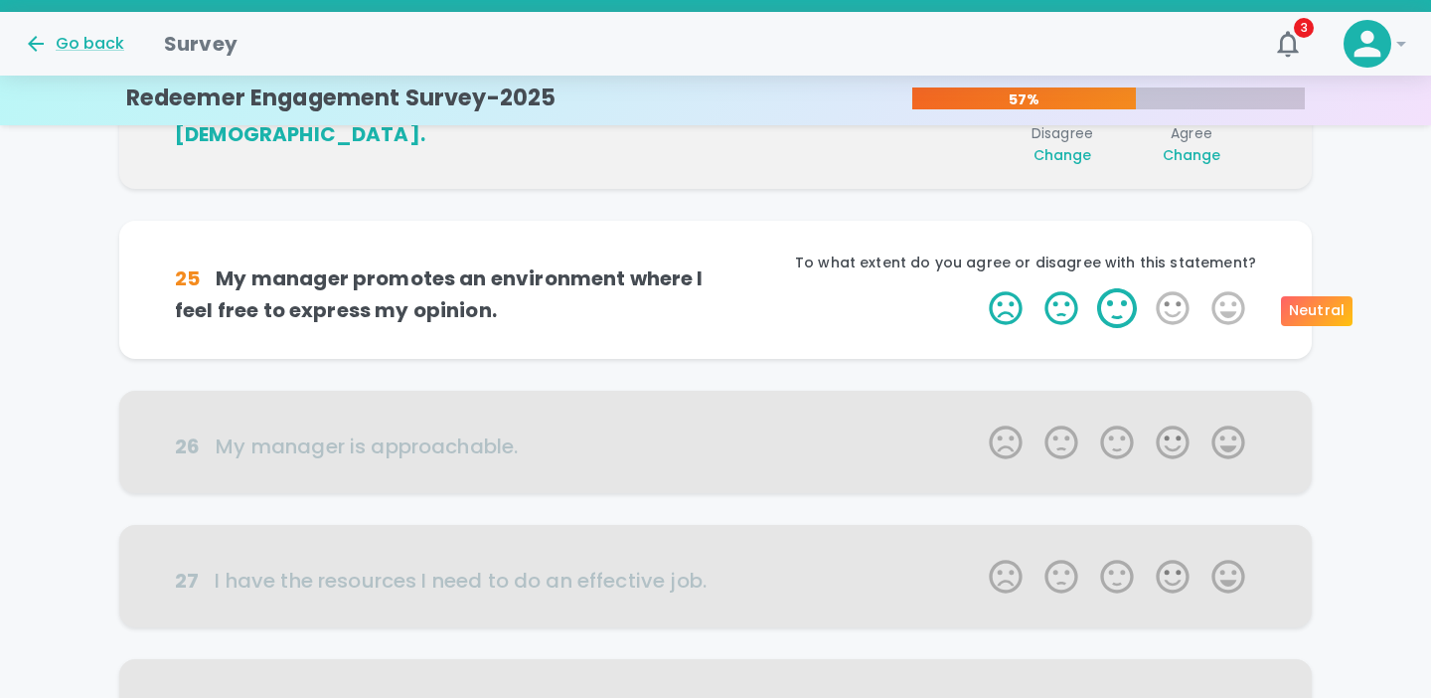
click at [1115, 310] on label "3 Stars" at bounding box center [1117, 308] width 56 height 40
click at [978, 288] on input "3 Stars" at bounding box center [977, 287] width 1 height 1
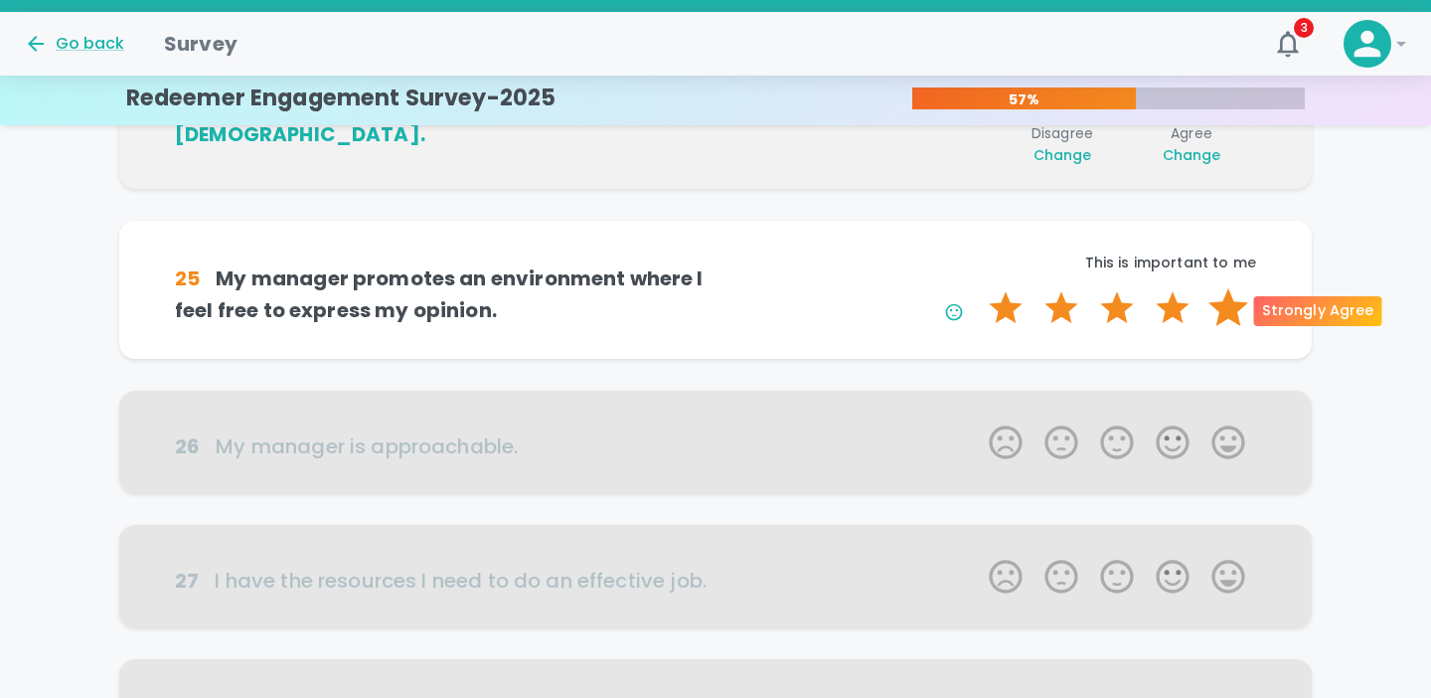
click at [1218, 315] on label "5 Stars" at bounding box center [1229, 308] width 56 height 40
click at [978, 288] on input "5 Stars" at bounding box center [977, 287] width 1 height 1
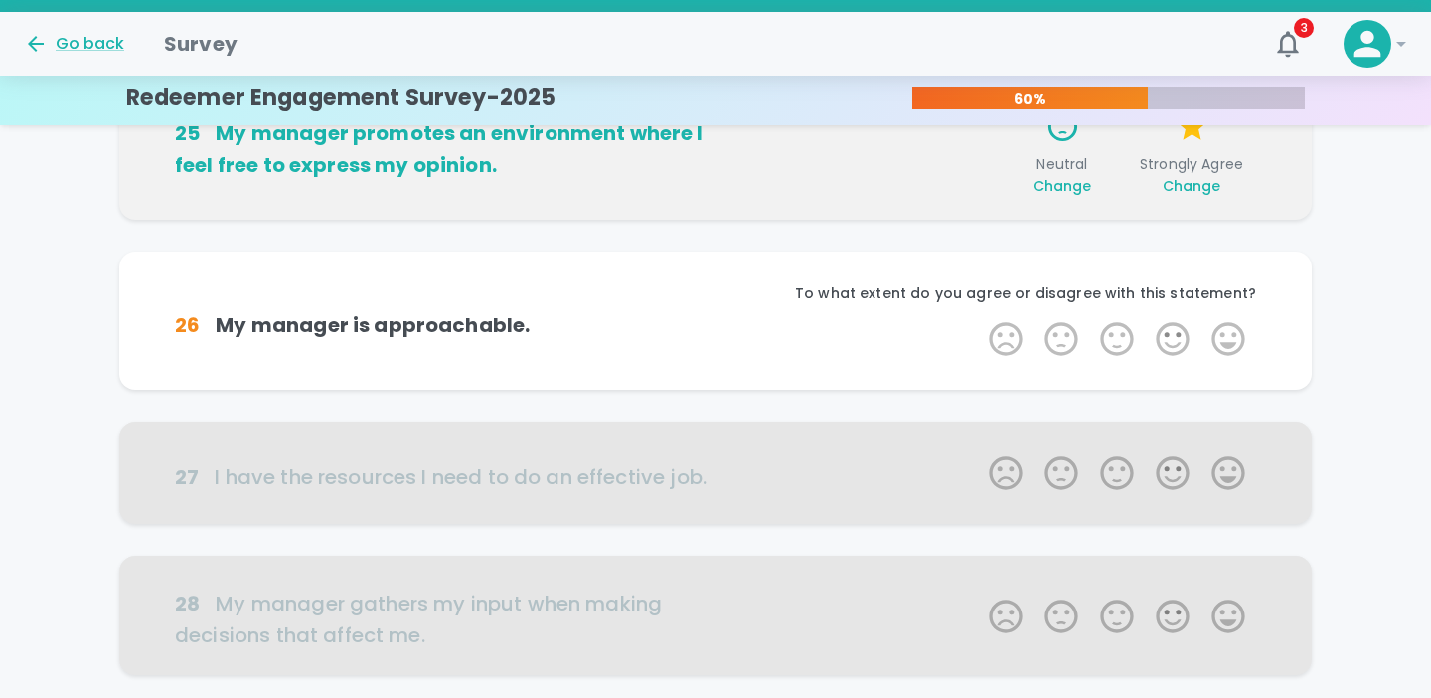
scroll to position [875, 0]
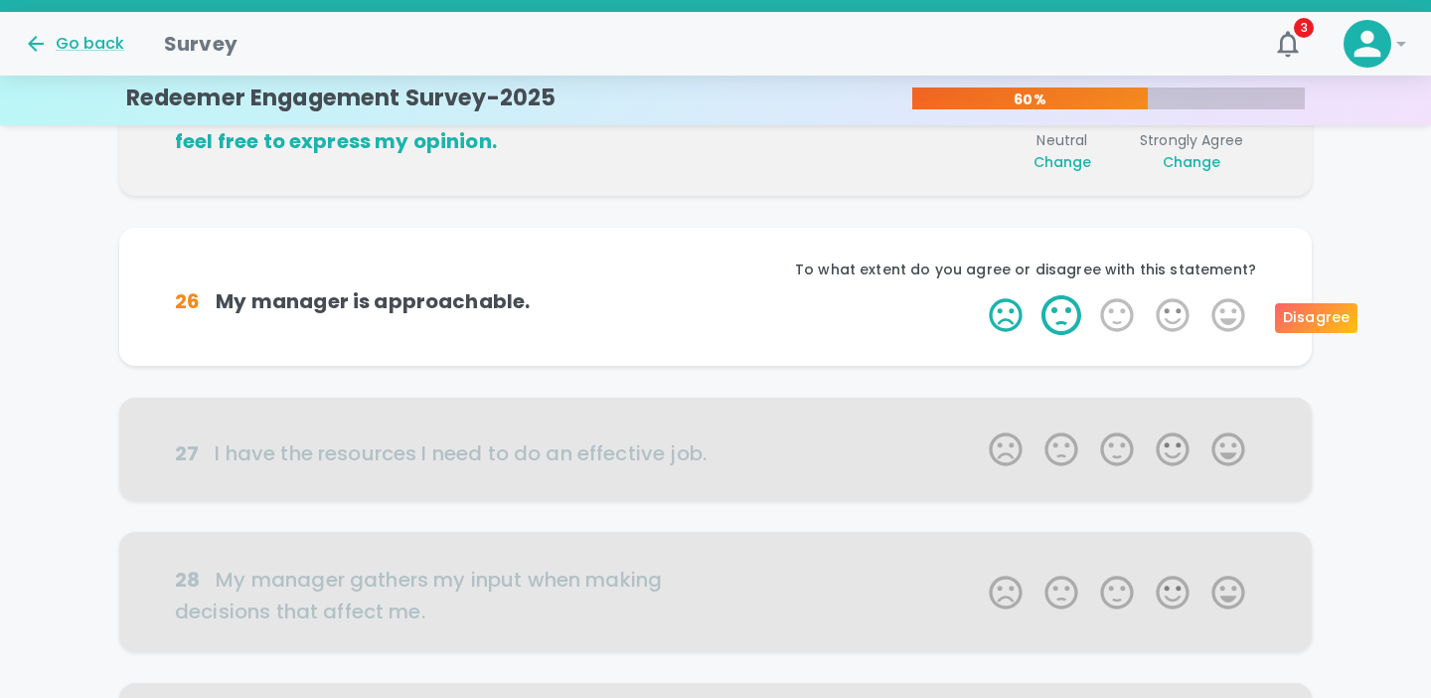
click at [1057, 319] on label "2 Stars" at bounding box center [1062, 315] width 56 height 40
click at [978, 295] on input "2 Stars" at bounding box center [977, 294] width 1 height 1
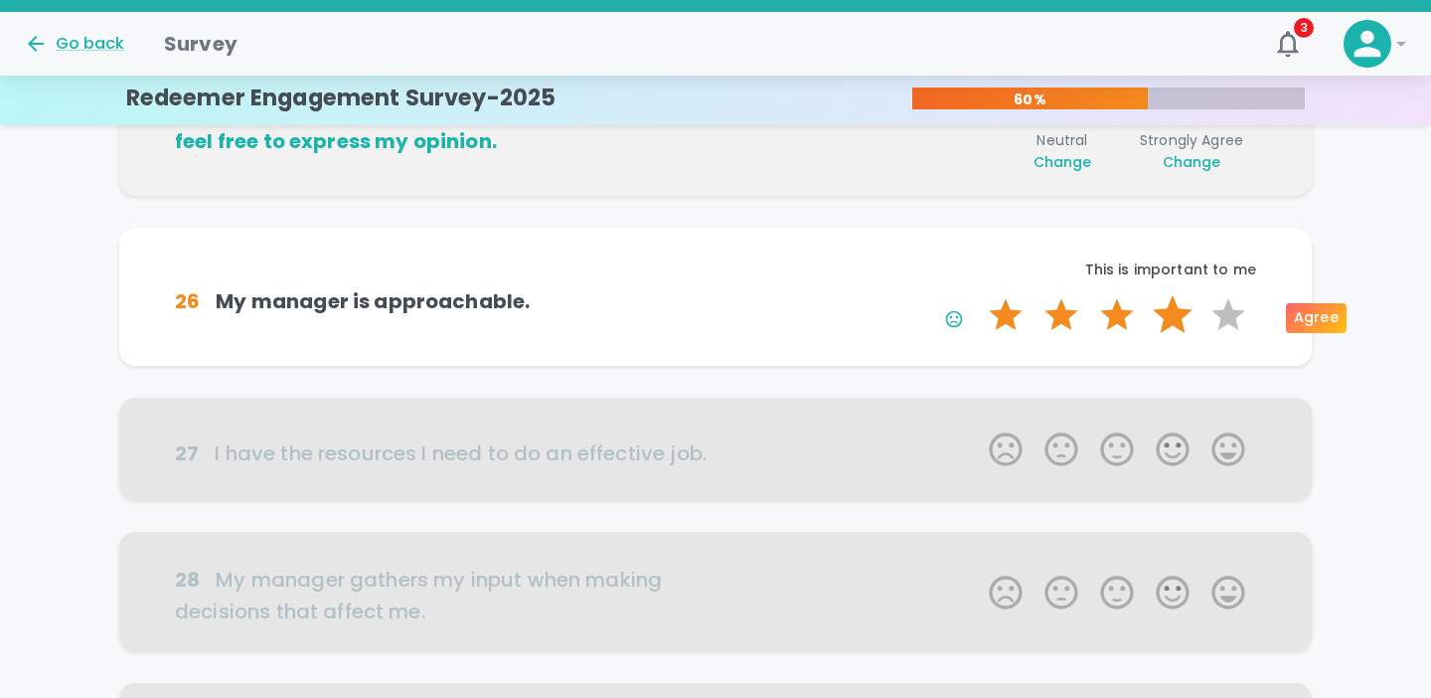
click at [1169, 315] on label "4 Stars" at bounding box center [1173, 315] width 56 height 40
click at [978, 295] on input "4 Stars" at bounding box center [977, 294] width 1 height 1
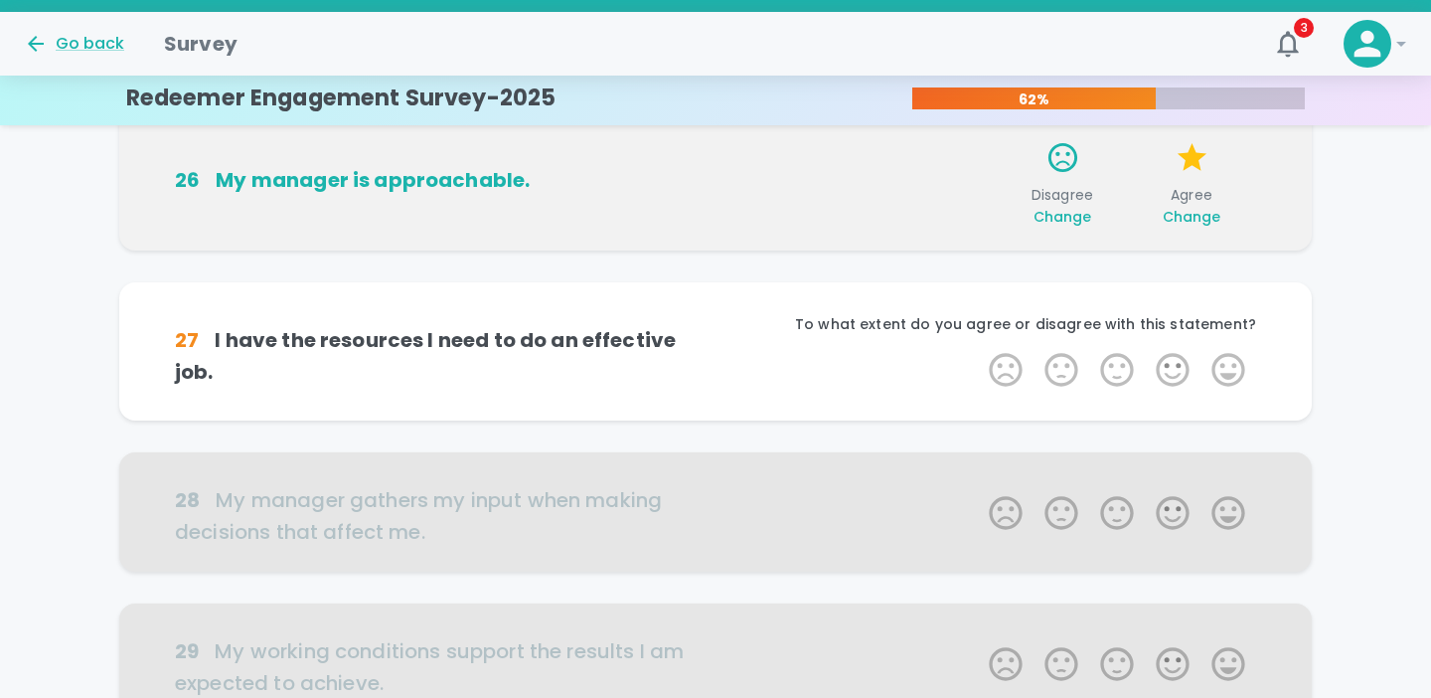
scroll to position [1050, 0]
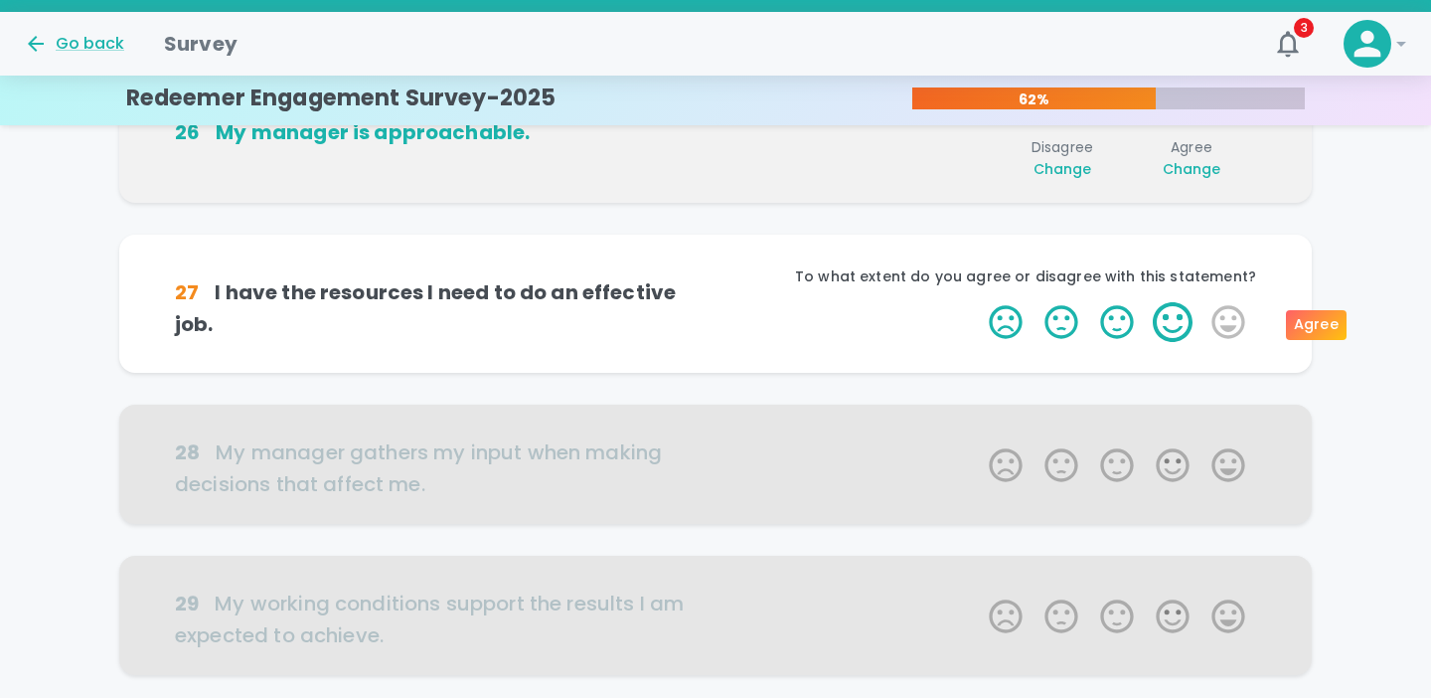
click at [1169, 326] on label "4 Stars" at bounding box center [1173, 322] width 56 height 40
click at [978, 302] on input "4 Stars" at bounding box center [977, 301] width 1 height 1
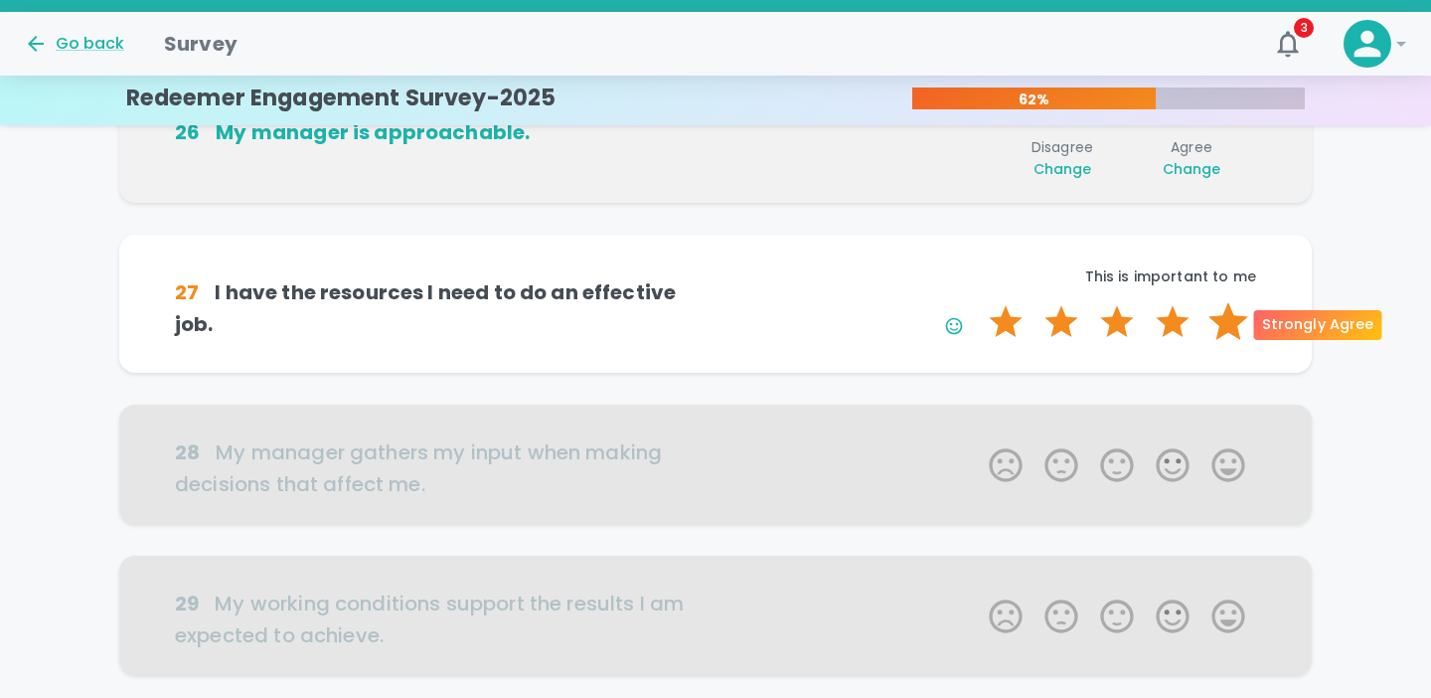
click at [1213, 329] on label "5 Stars" at bounding box center [1229, 322] width 56 height 40
click at [978, 302] on input "5 Stars" at bounding box center [977, 301] width 1 height 1
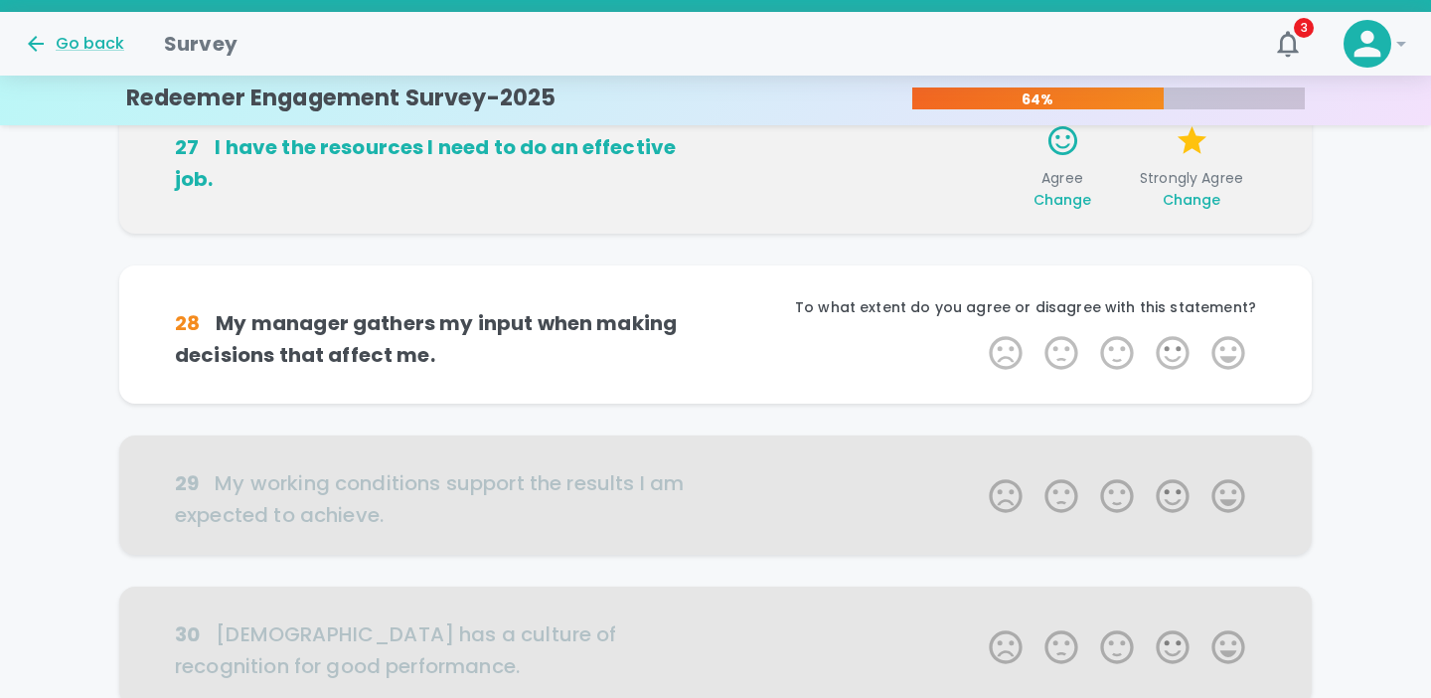
scroll to position [1224, 0]
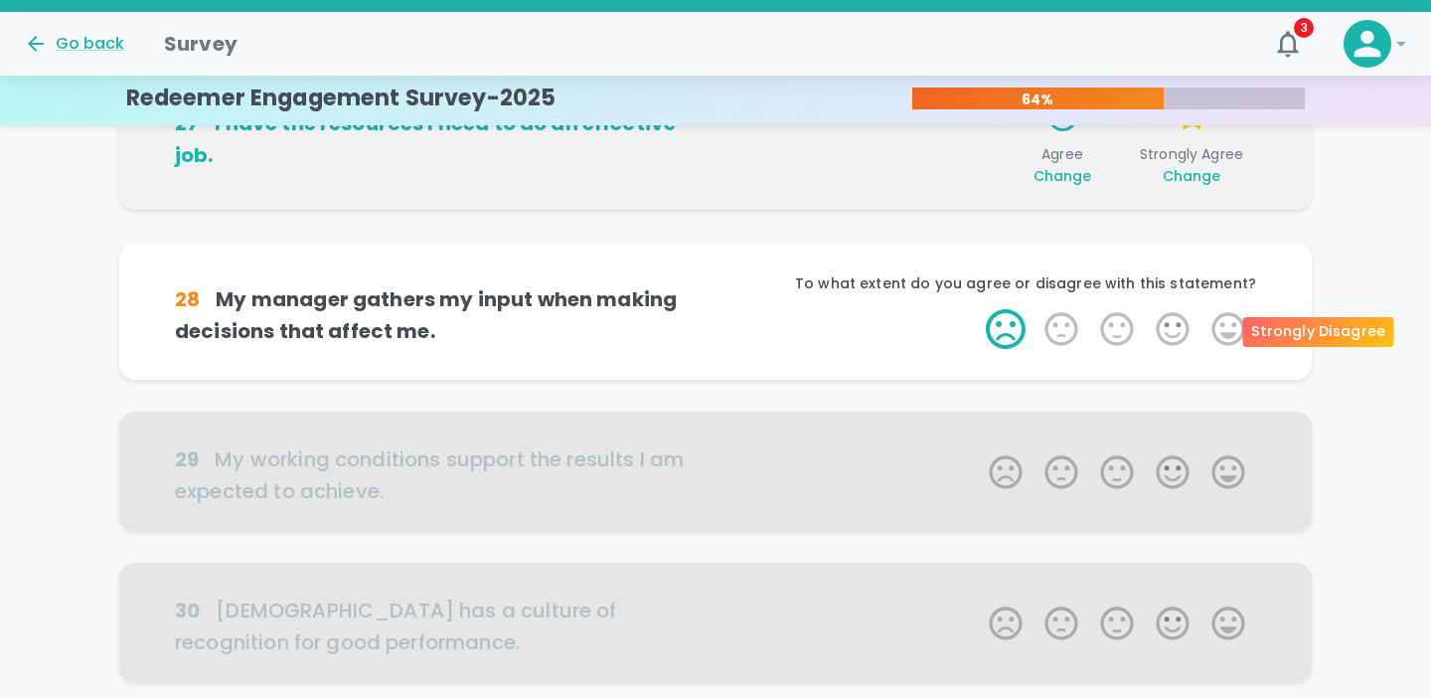
click at [1014, 335] on label "1 Star" at bounding box center [1006, 329] width 56 height 40
click at [978, 309] on input "1 Star" at bounding box center [977, 308] width 1 height 1
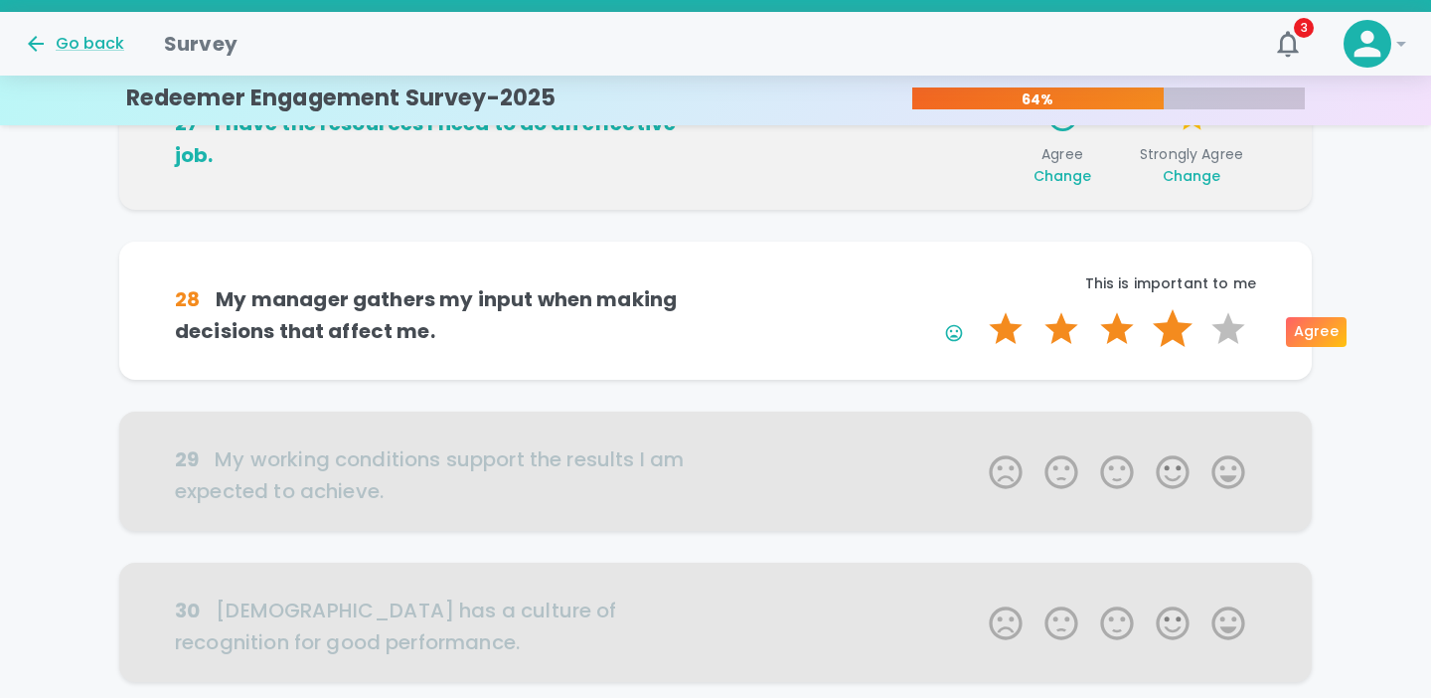
click at [1157, 332] on label "4 Stars" at bounding box center [1173, 329] width 56 height 40
click at [978, 309] on input "4 Stars" at bounding box center [977, 308] width 1 height 1
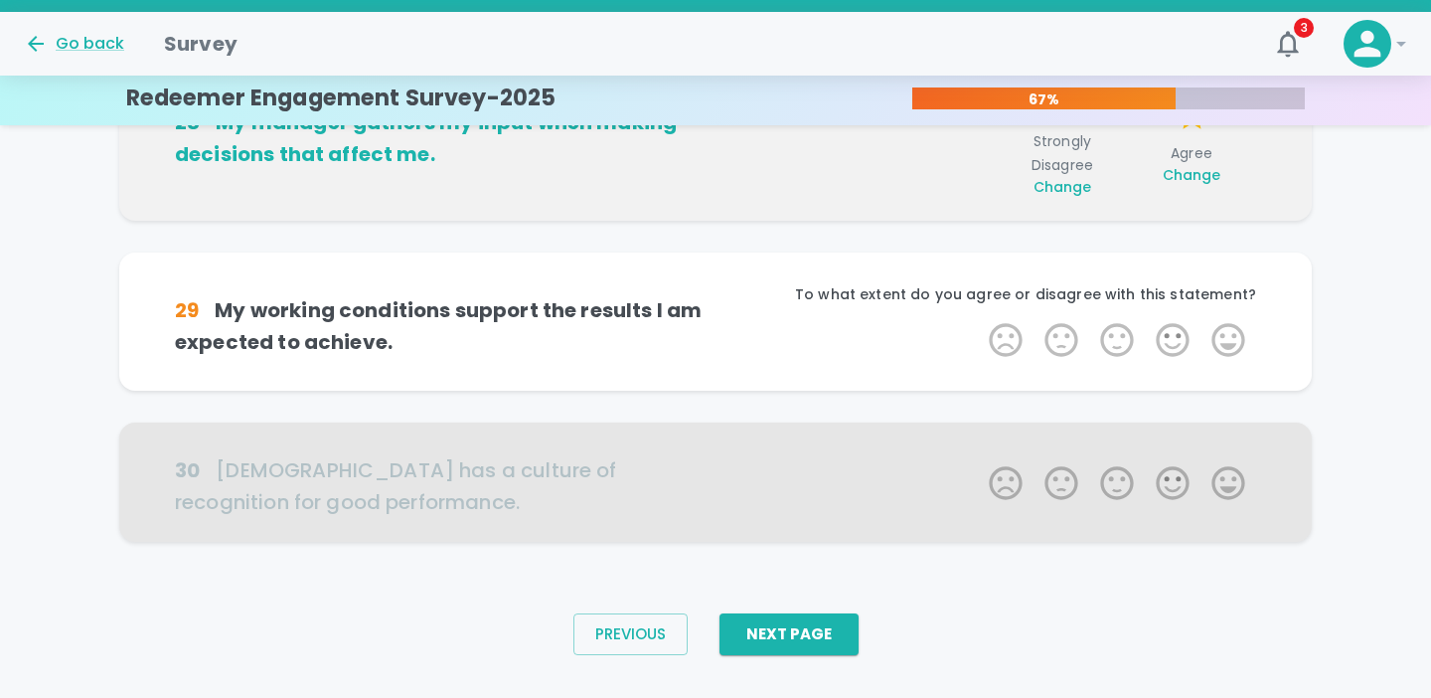
scroll to position [1441, 0]
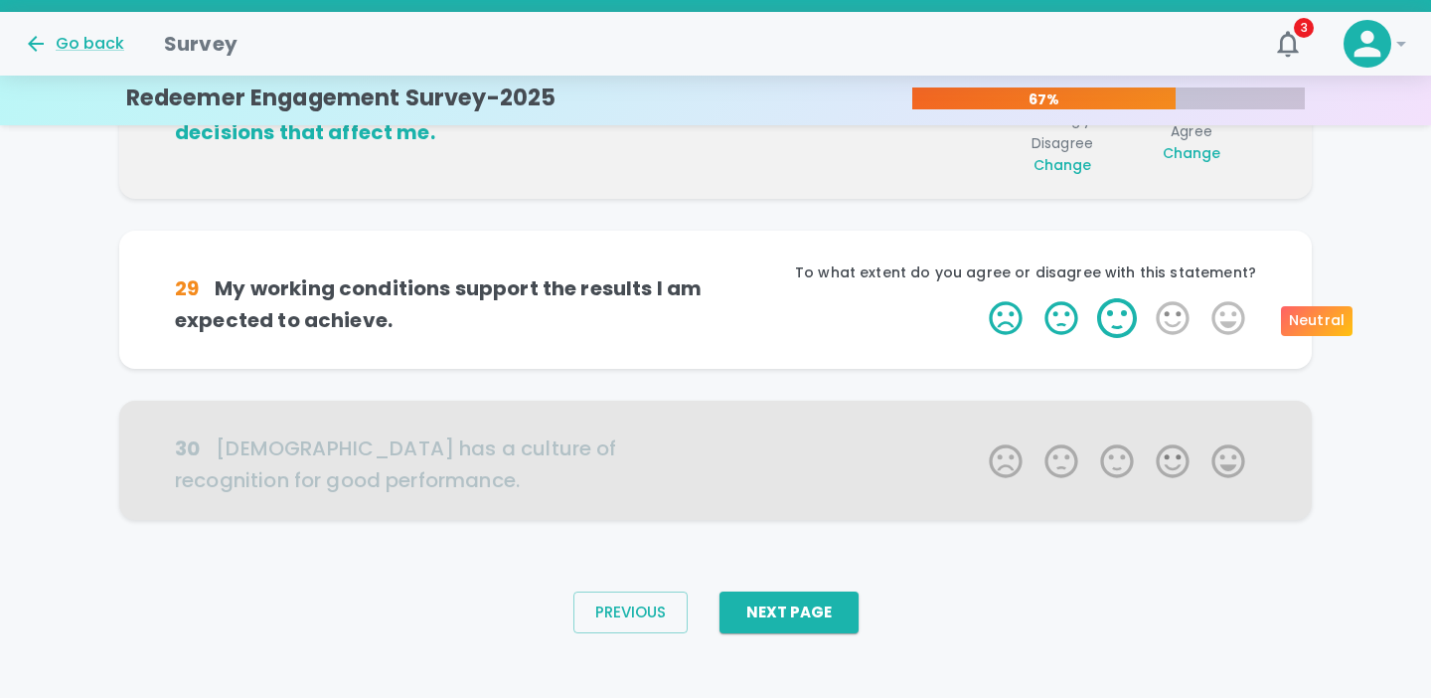
click at [1112, 313] on label "3 Stars" at bounding box center [1117, 318] width 56 height 40
click at [978, 298] on input "3 Stars" at bounding box center [977, 297] width 1 height 1
click at [1116, 318] on label "3 Stars" at bounding box center [1117, 318] width 56 height 40
click at [978, 298] on input "3 Stars" at bounding box center [977, 297] width 1 height 1
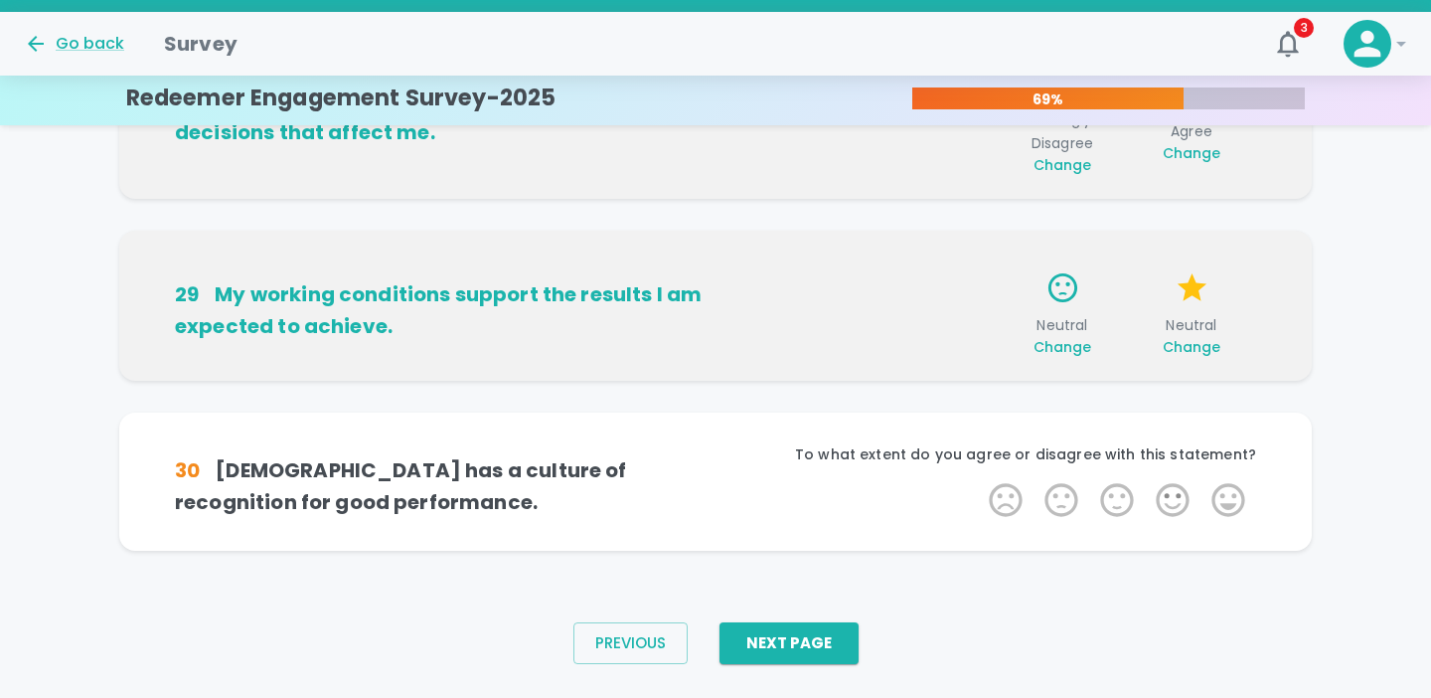
scroll to position [1456, 0]
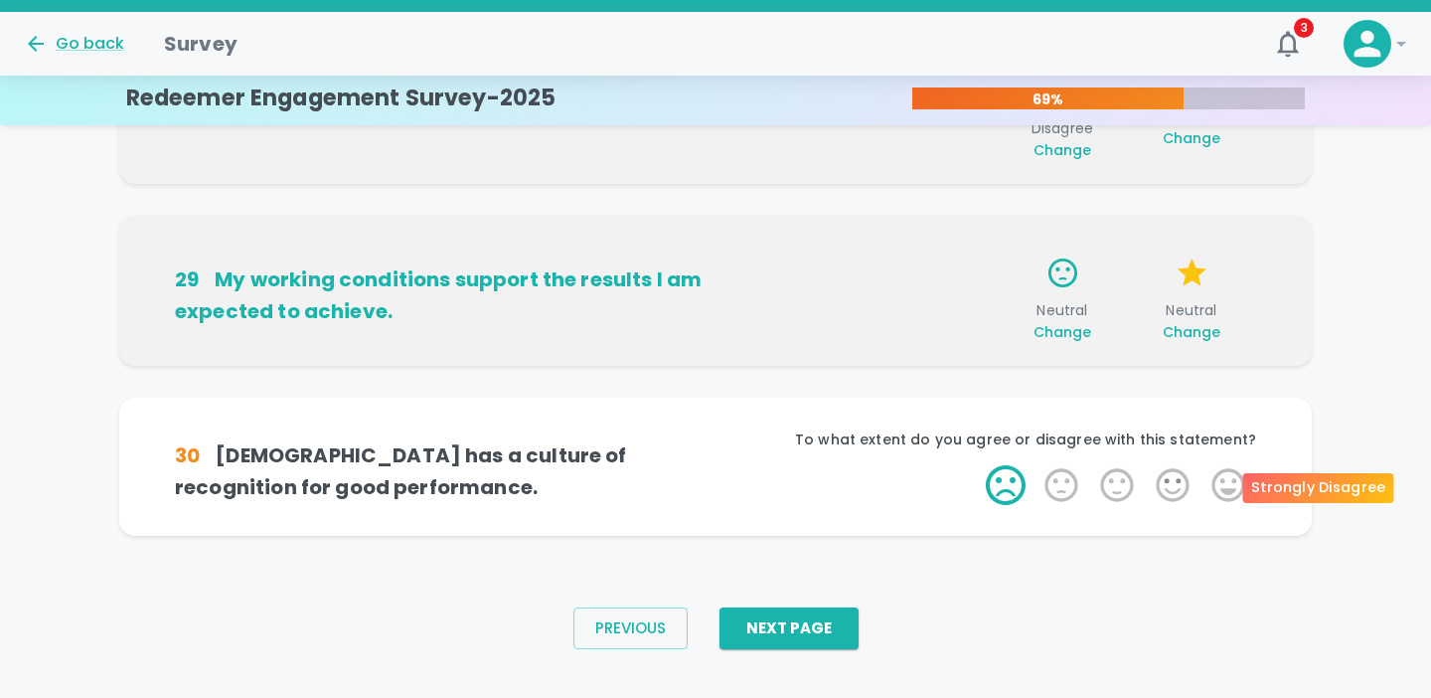
click at [1012, 491] on label "1 Star" at bounding box center [1006, 485] width 56 height 40
click at [978, 465] on input "1 Star" at bounding box center [977, 464] width 1 height 1
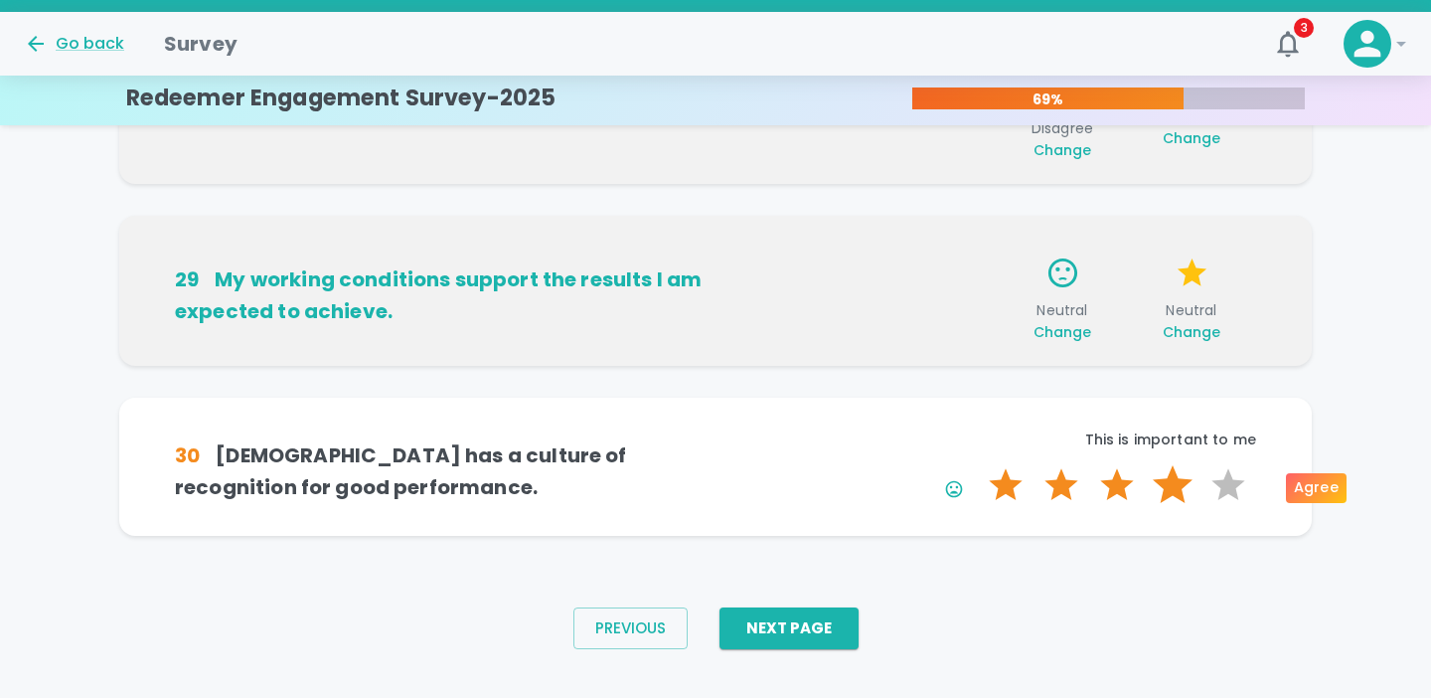
click at [1164, 483] on label "4 Stars" at bounding box center [1173, 485] width 56 height 40
click at [978, 465] on input "4 Stars" at bounding box center [977, 464] width 1 height 1
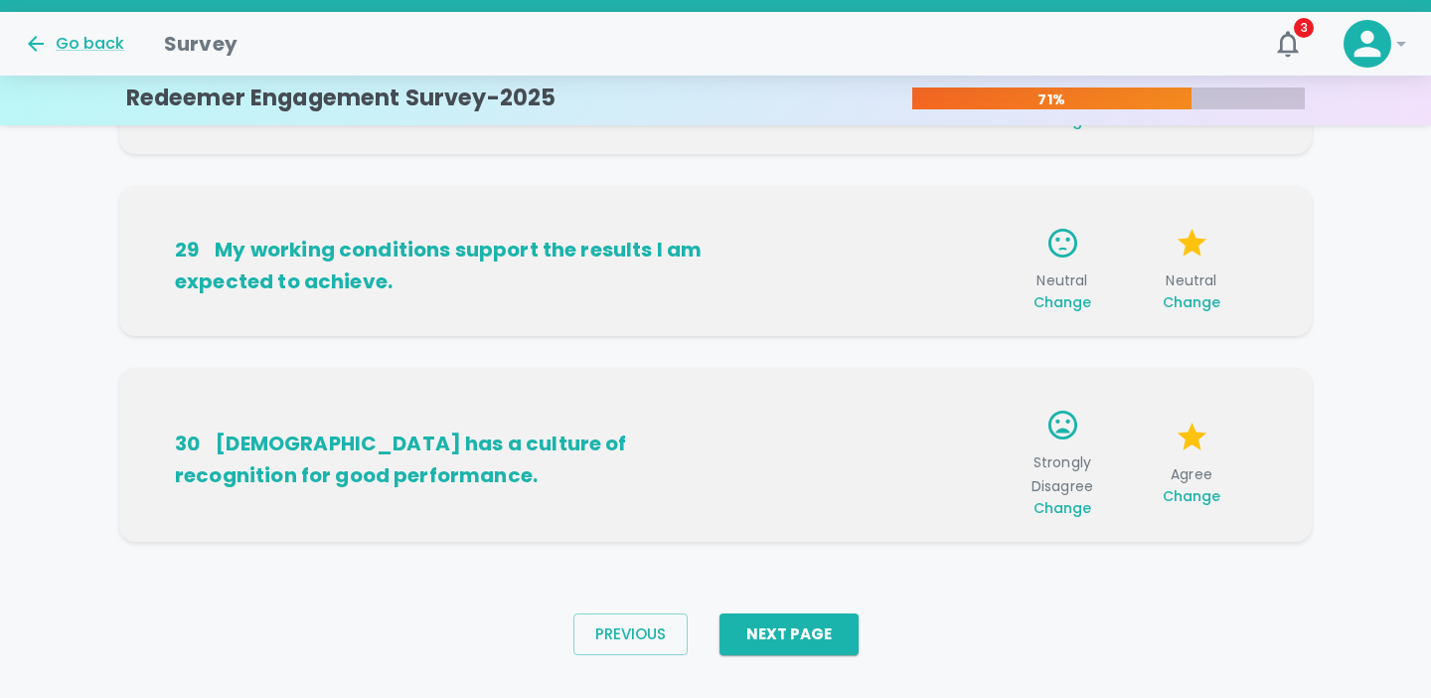
scroll to position [1487, 0]
click at [821, 628] on button "Next Page" at bounding box center [789, 633] width 139 height 42
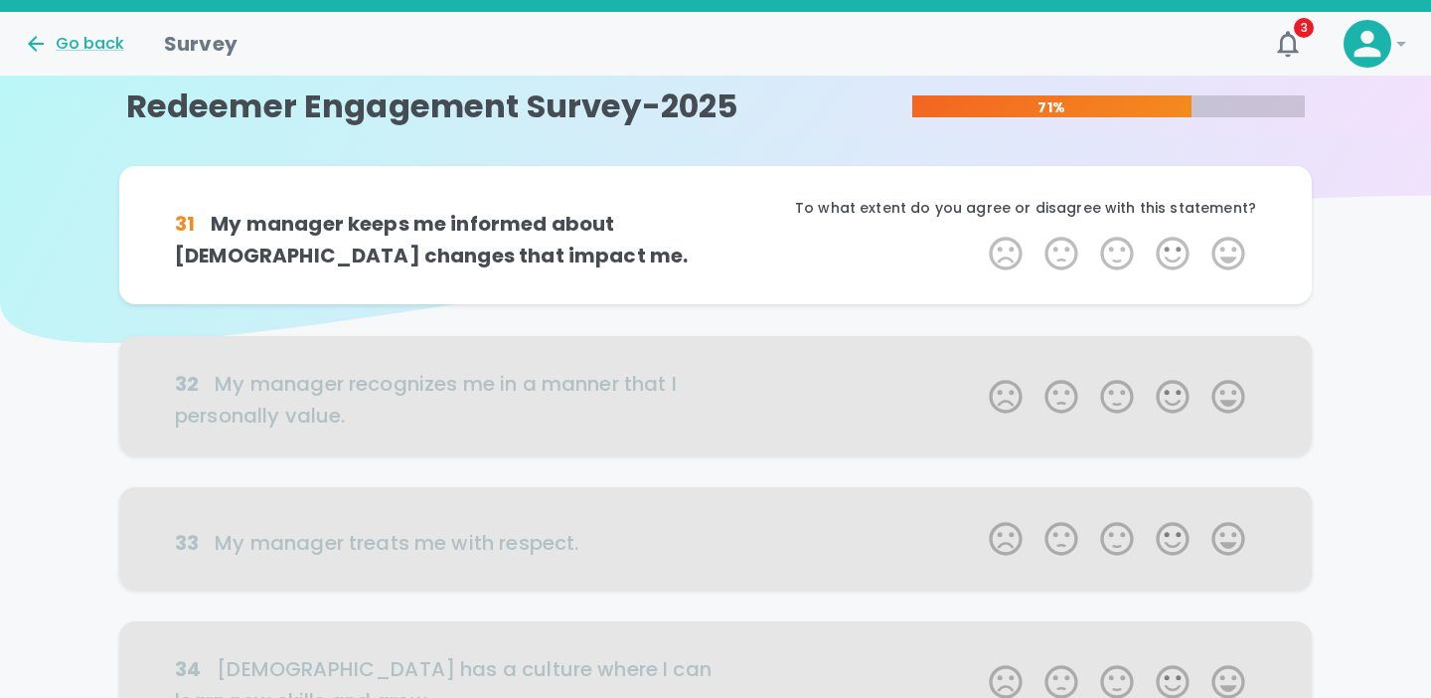
scroll to position [0, 0]
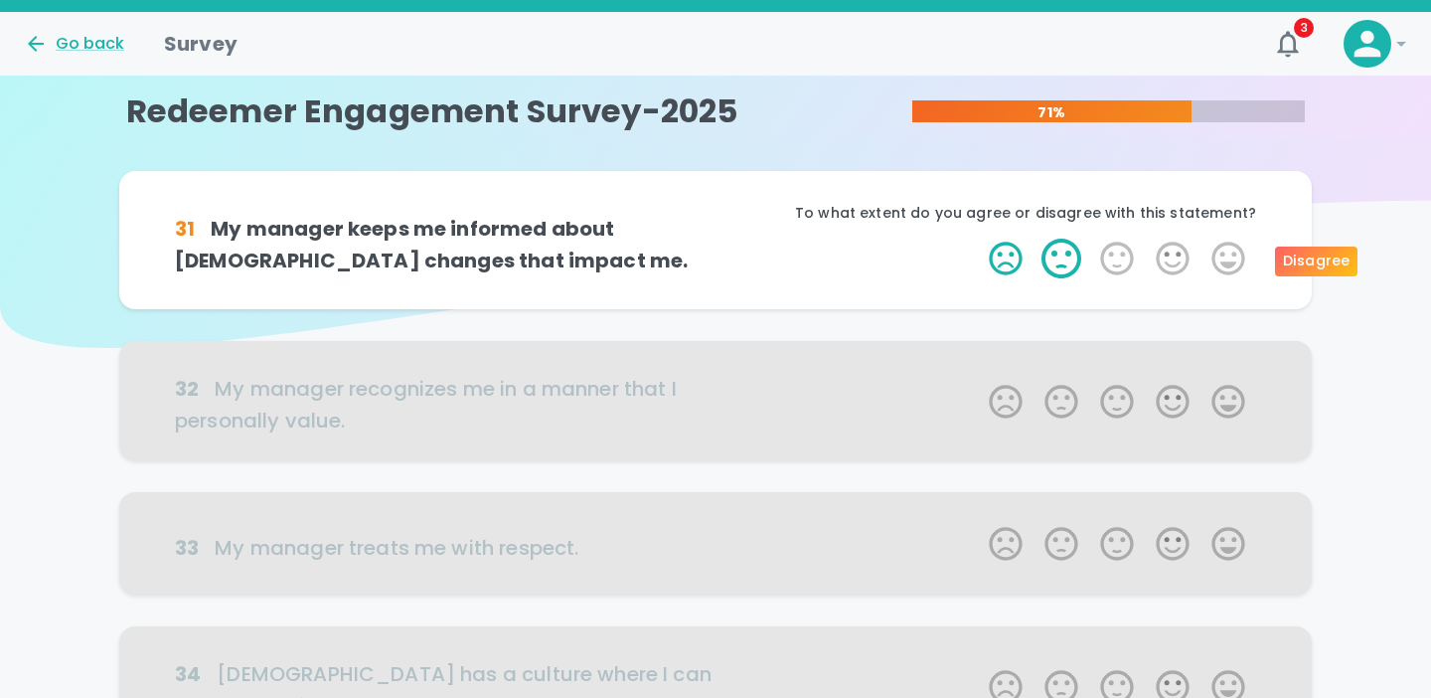
click at [1065, 268] on label "2 Stars" at bounding box center [1062, 259] width 56 height 40
click at [978, 239] on input "2 Stars" at bounding box center [977, 238] width 1 height 1
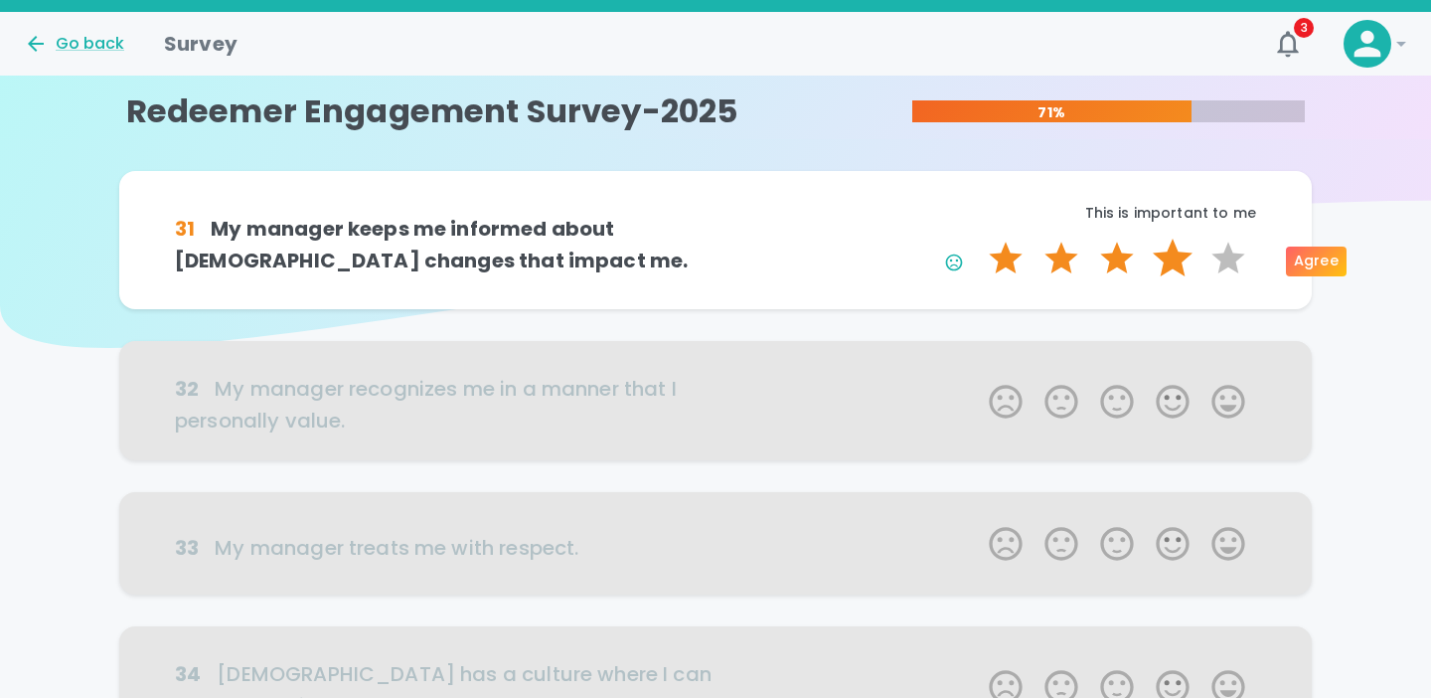
click at [1152, 262] on label "4 Stars" at bounding box center [1173, 259] width 56 height 40
click at [978, 239] on input "4 Stars" at bounding box center [977, 238] width 1 height 1
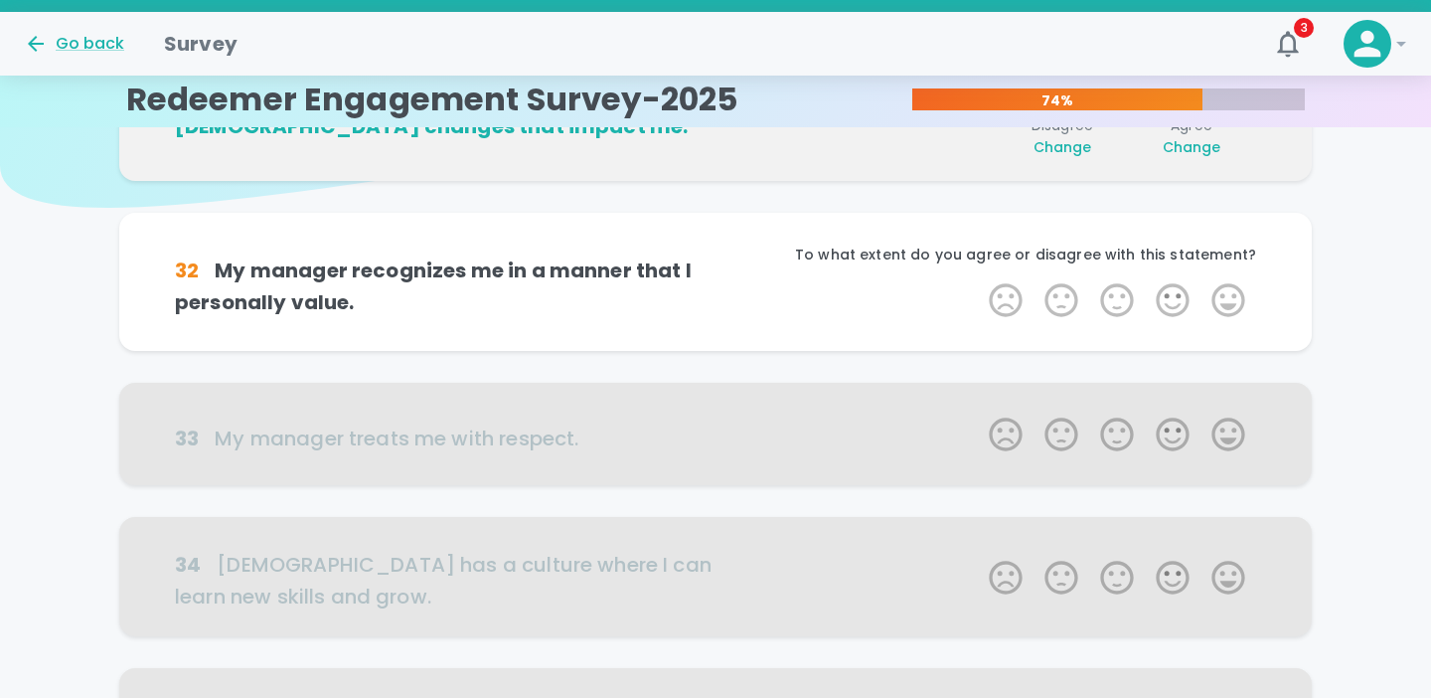
scroll to position [175, 0]
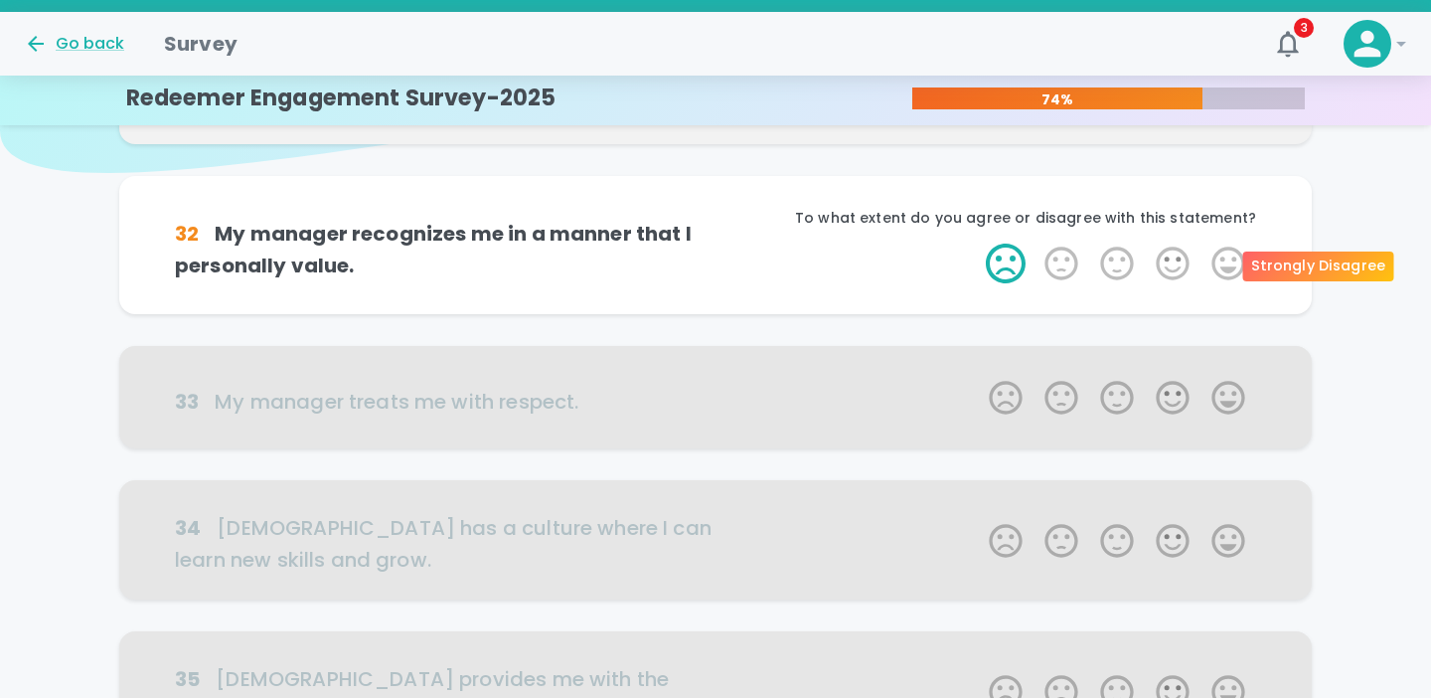
click at [1029, 257] on label "1 Star" at bounding box center [1006, 263] width 56 height 40
click at [978, 243] on input "1 Star" at bounding box center [977, 242] width 1 height 1
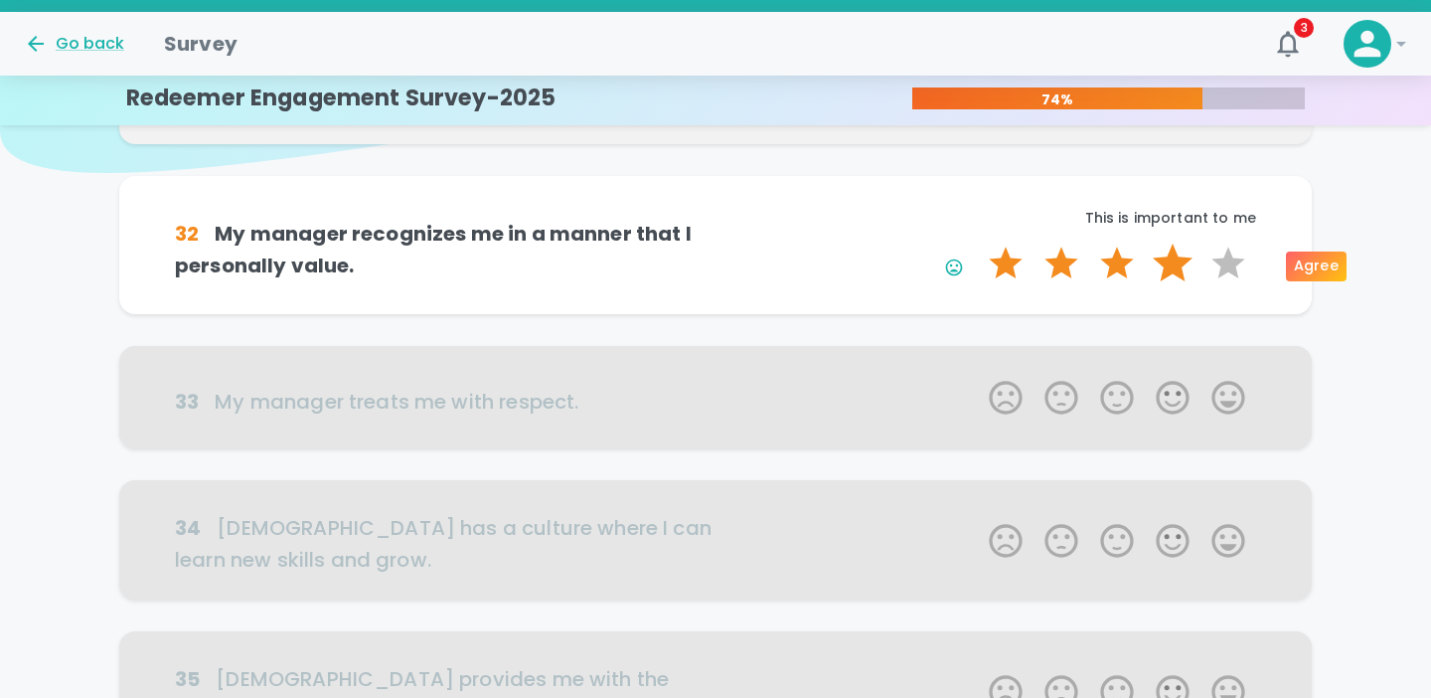
click at [1159, 270] on label "4 Stars" at bounding box center [1173, 263] width 56 height 40
click at [978, 243] on input "4 Stars" at bounding box center [977, 242] width 1 height 1
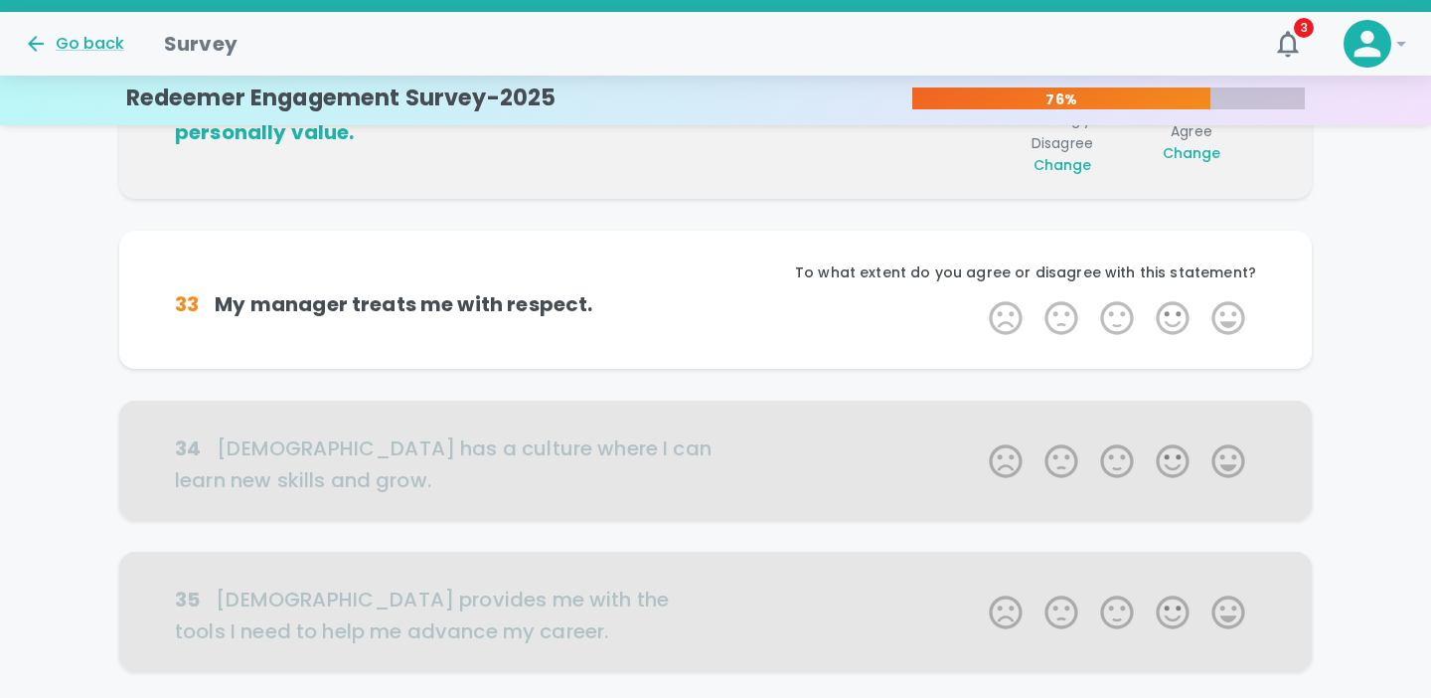
scroll to position [350, 0]
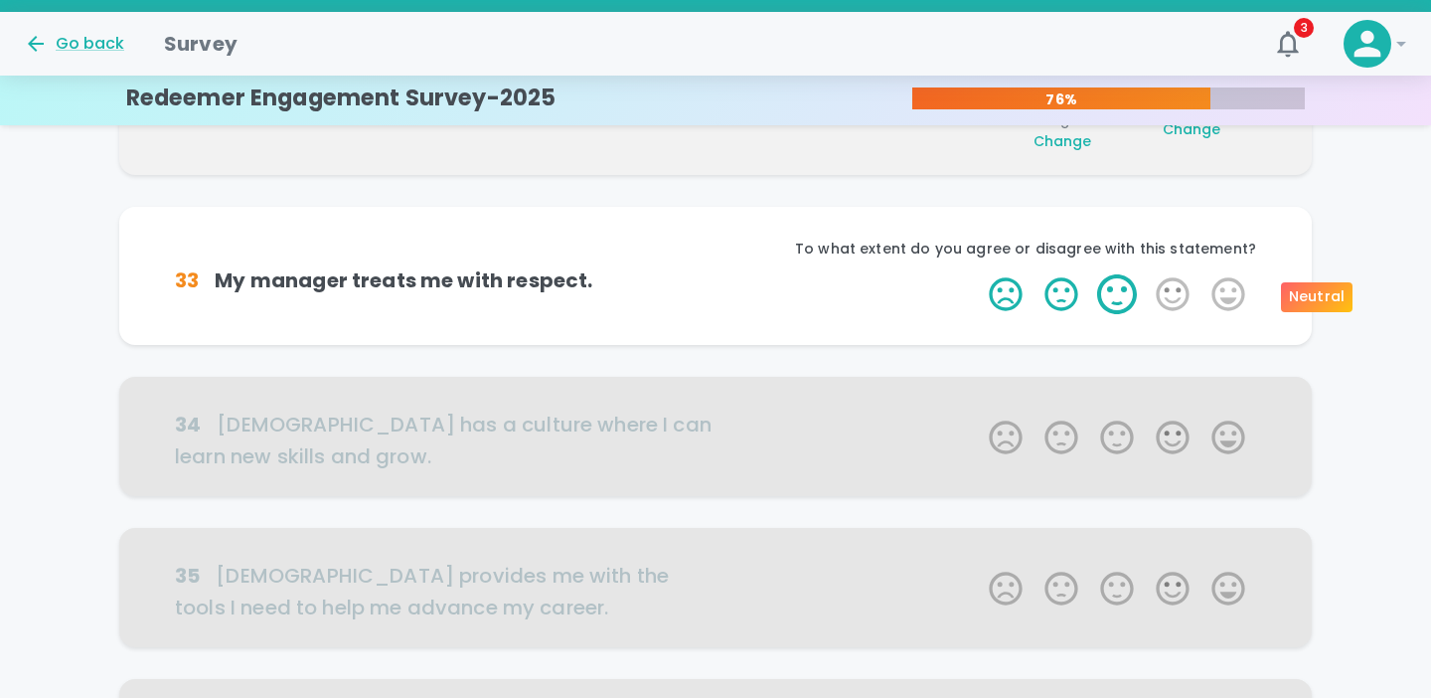
click at [1125, 292] on label "3 Stars" at bounding box center [1117, 294] width 56 height 40
click at [978, 274] on input "3 Stars" at bounding box center [977, 273] width 1 height 1
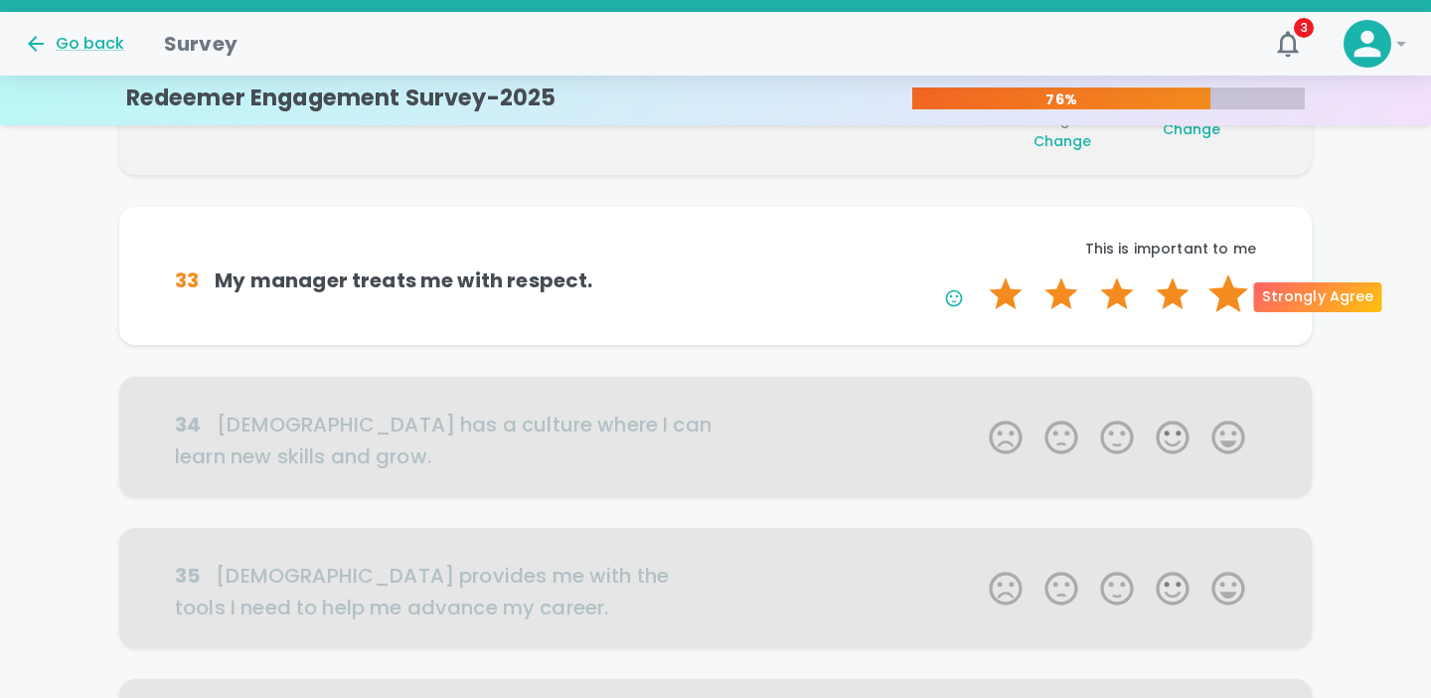
click at [1212, 298] on label "5 Stars" at bounding box center [1229, 294] width 56 height 40
click at [978, 274] on input "5 Stars" at bounding box center [977, 273] width 1 height 1
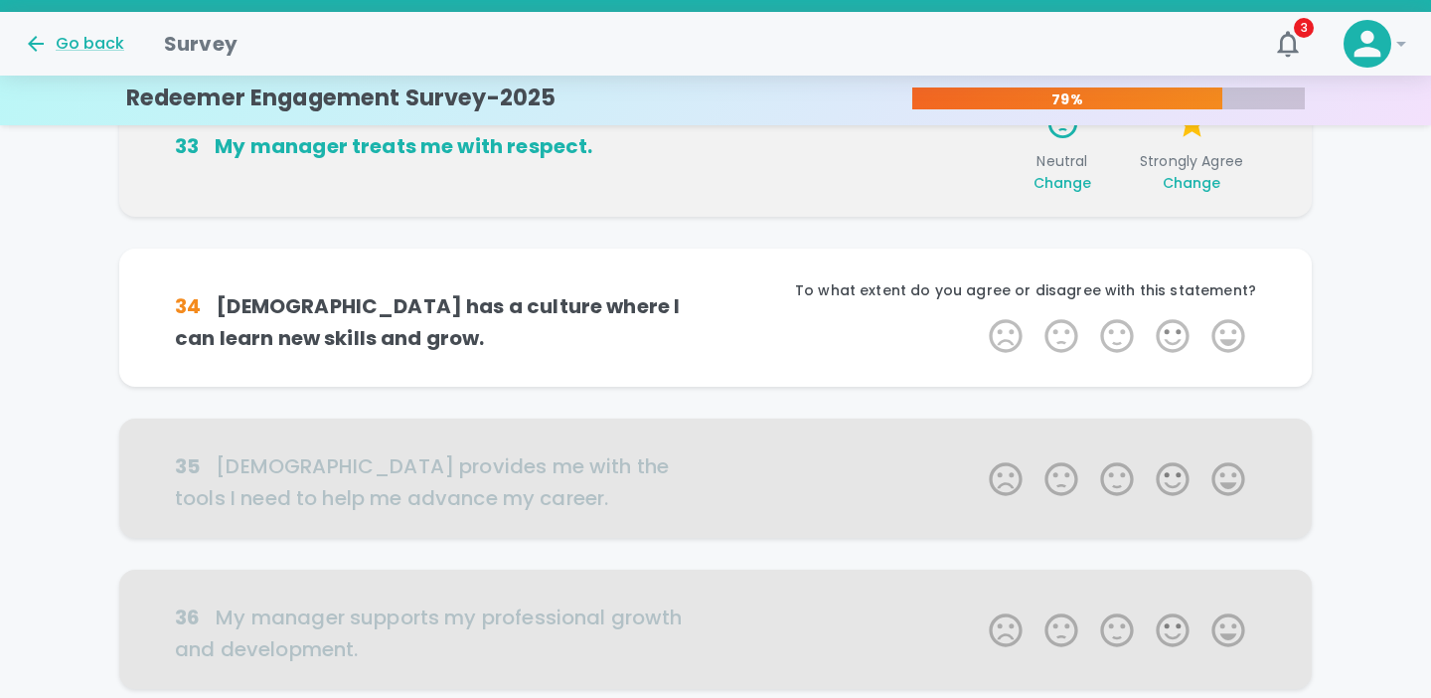
scroll to position [525, 0]
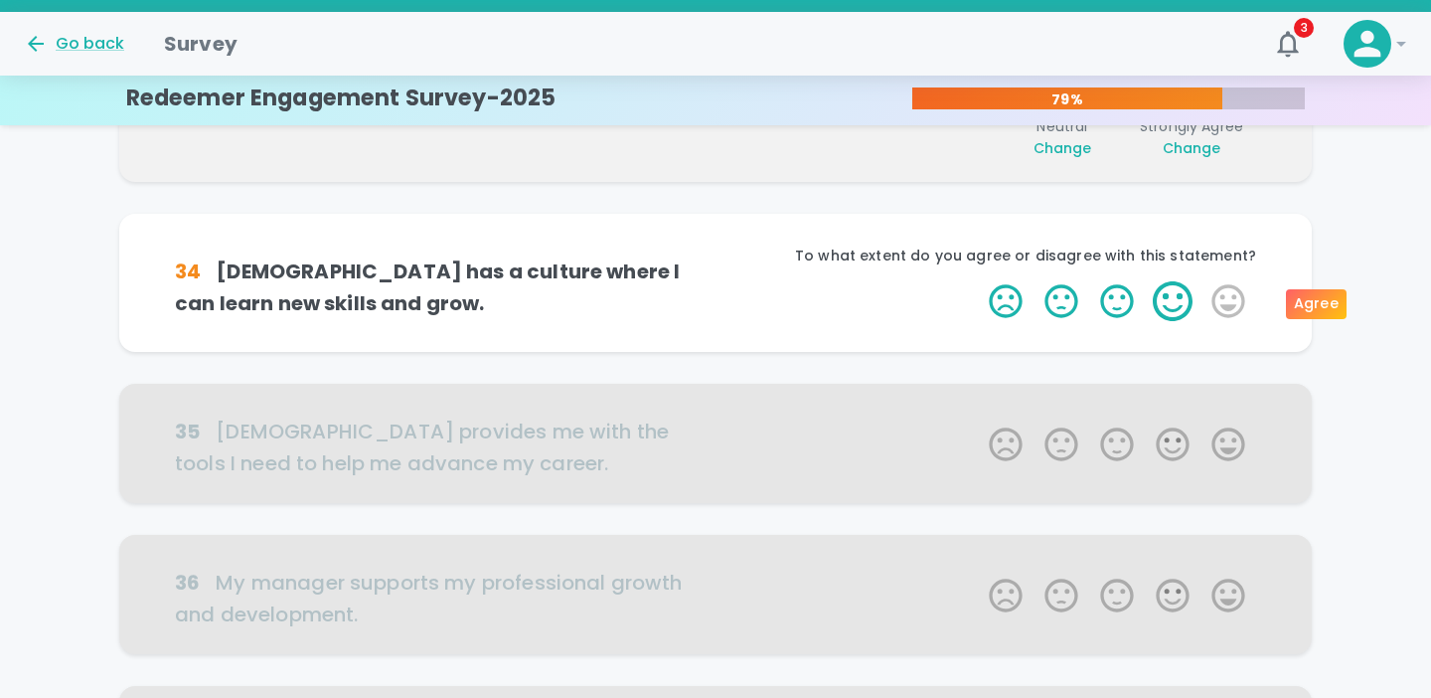
click at [1173, 307] on label "4 Stars" at bounding box center [1173, 301] width 56 height 40
click at [978, 281] on input "4 Stars" at bounding box center [977, 280] width 1 height 1
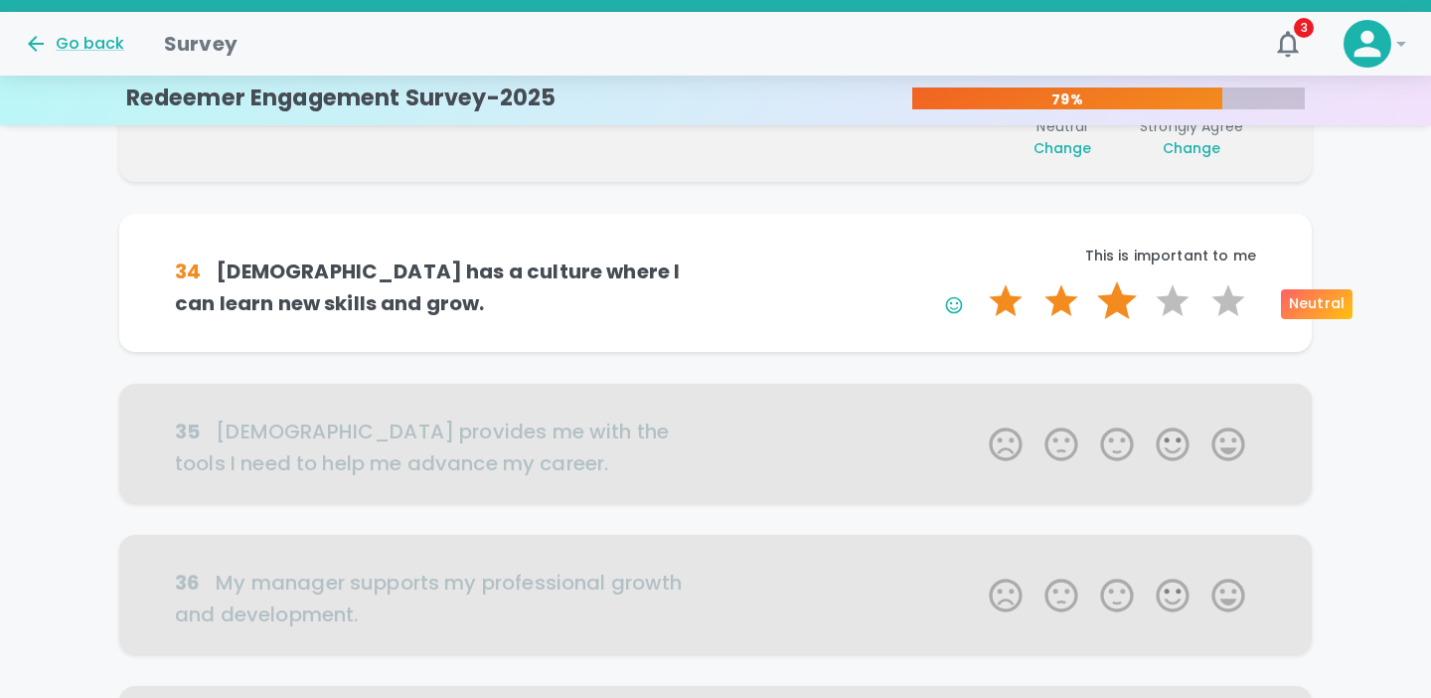
click at [1107, 304] on label "3 Stars" at bounding box center [1117, 301] width 56 height 40
click at [978, 281] on input "3 Stars" at bounding box center [977, 280] width 1 height 1
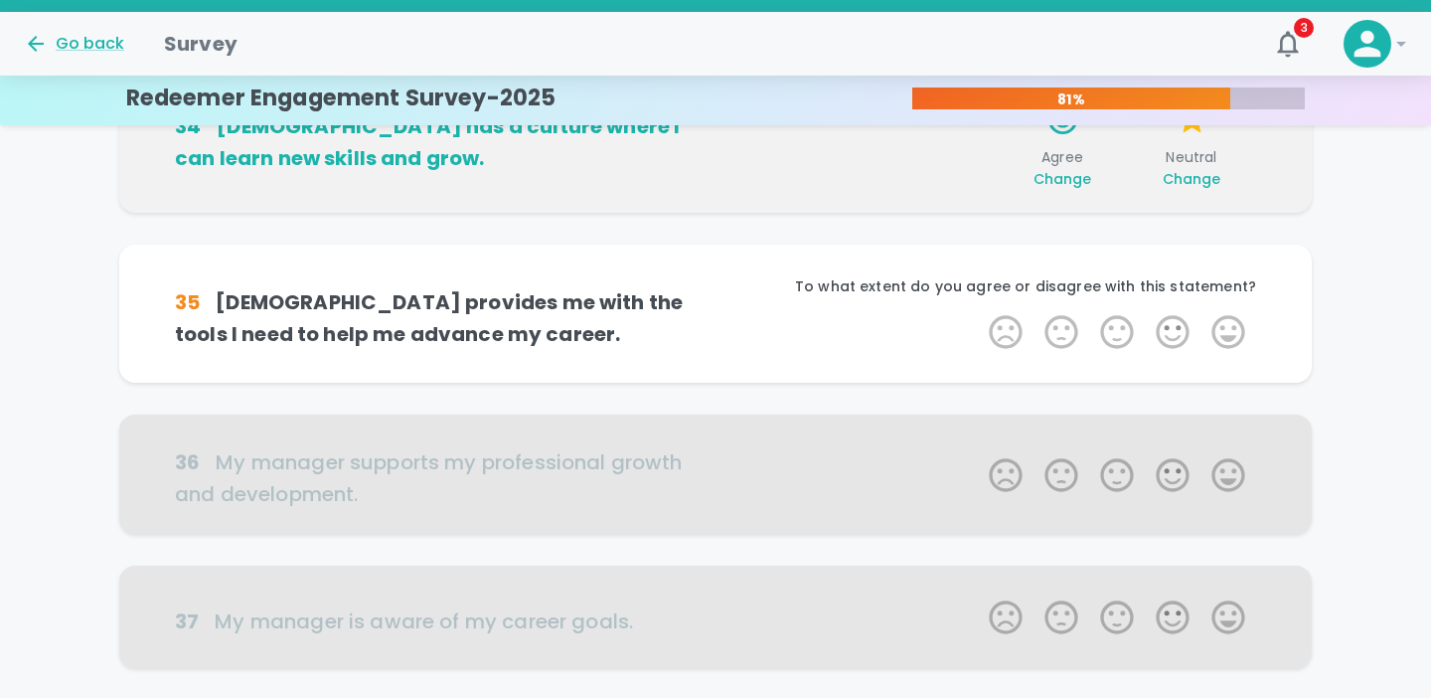
scroll to position [700, 0]
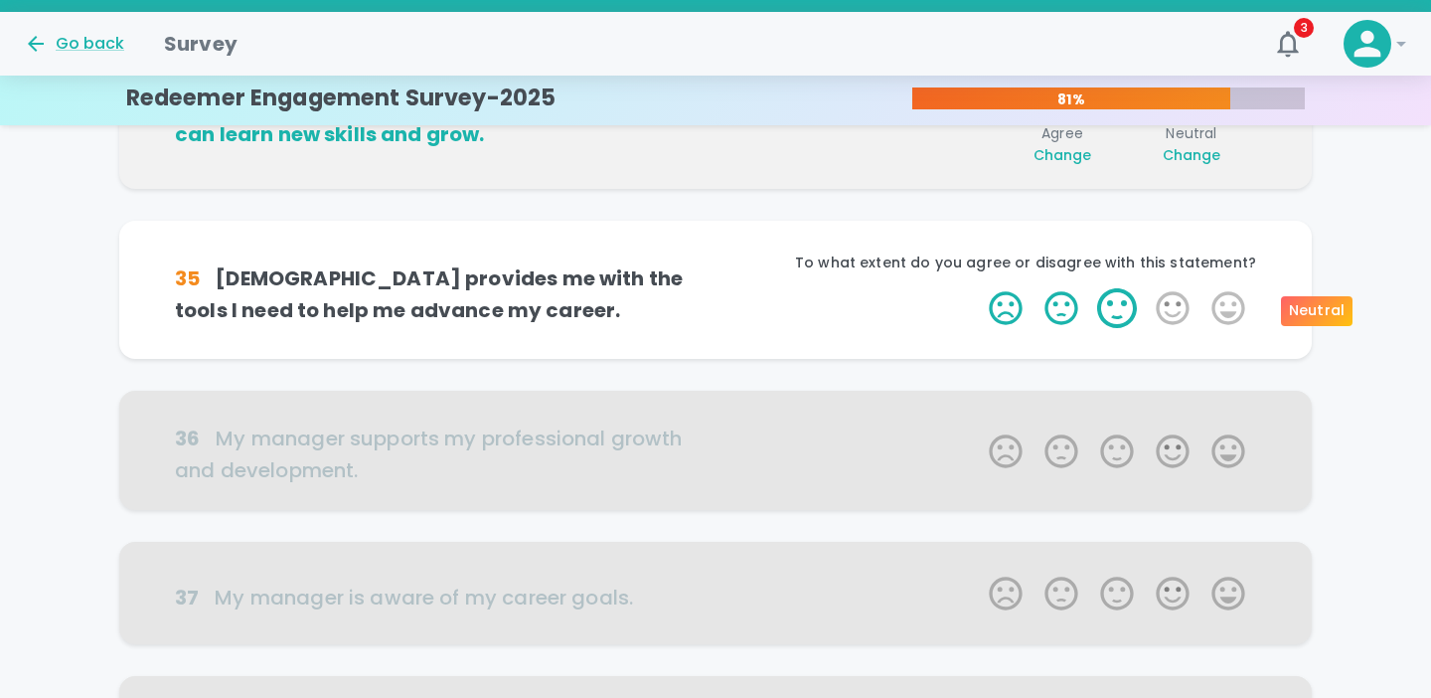
click at [1115, 311] on label "3 Stars" at bounding box center [1117, 308] width 56 height 40
click at [978, 288] on input "3 Stars" at bounding box center [977, 287] width 1 height 1
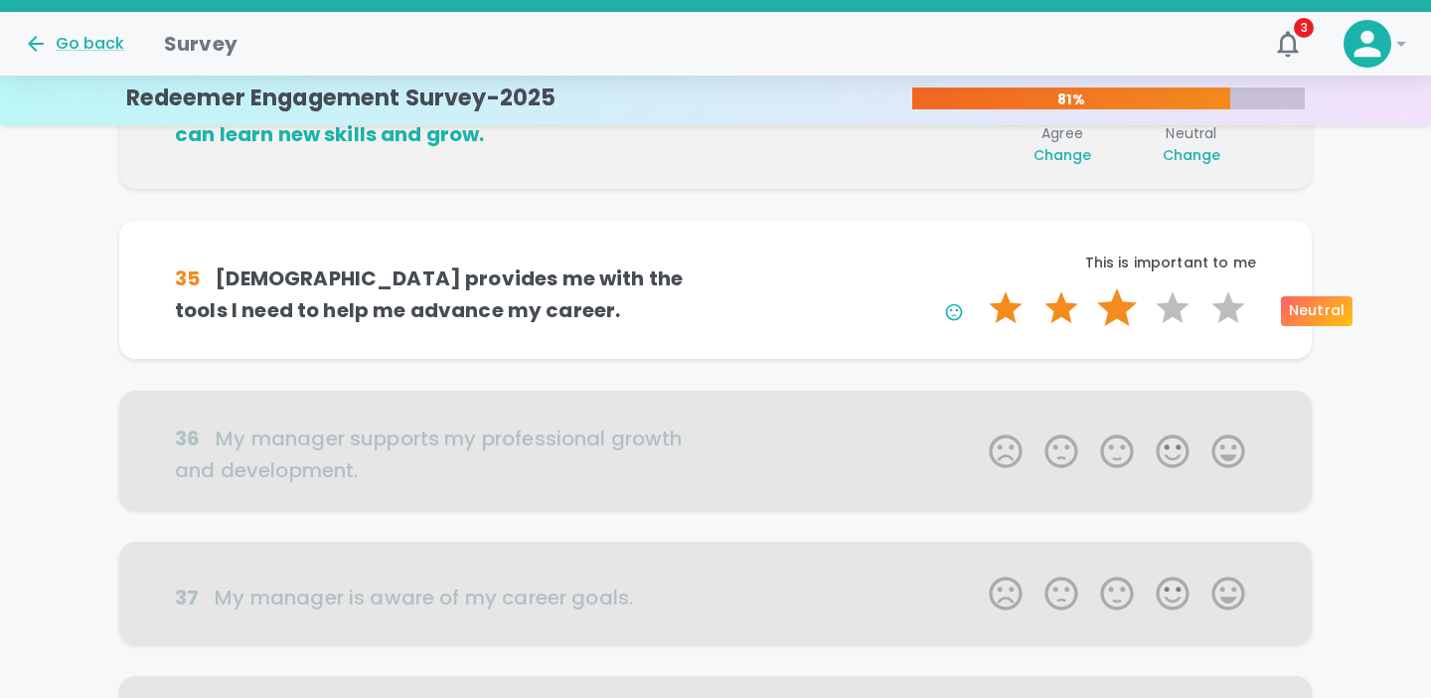
click at [1116, 313] on label "3 Stars" at bounding box center [1117, 308] width 56 height 40
click at [978, 288] on input "3 Stars" at bounding box center [977, 287] width 1 height 1
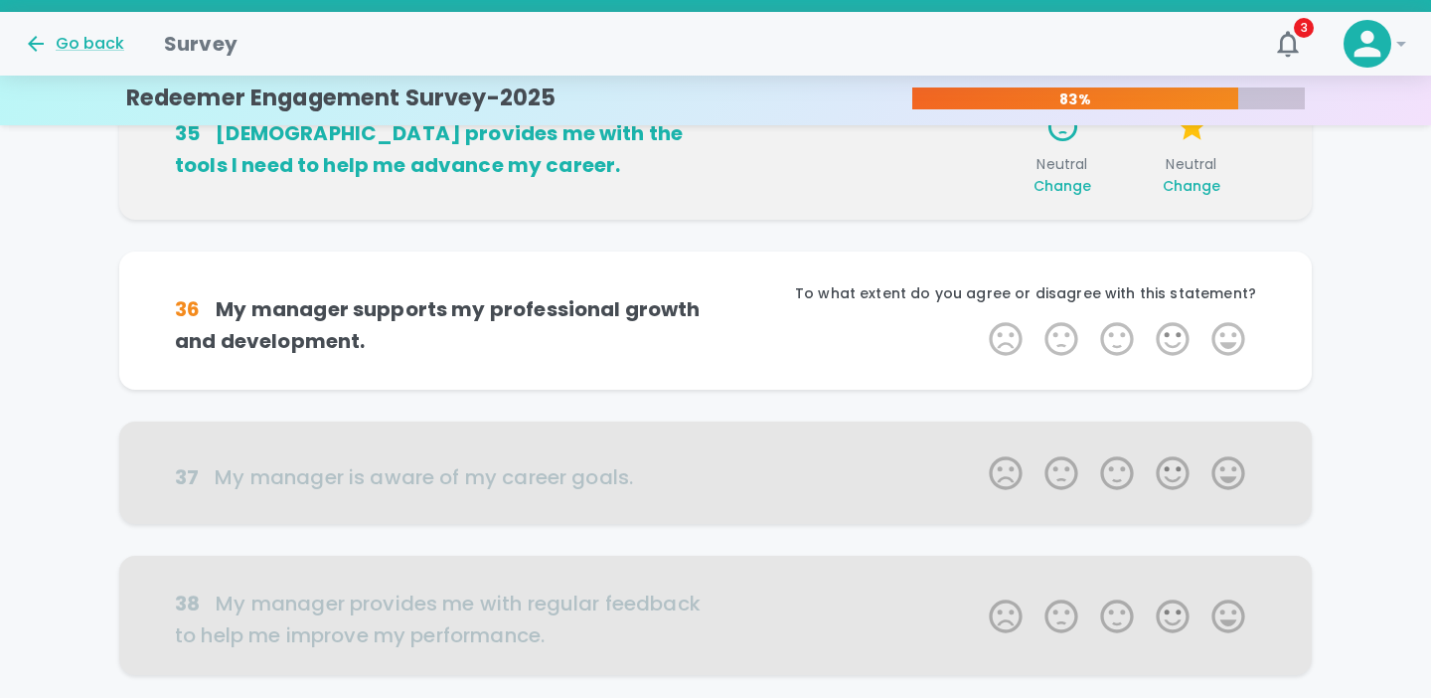
scroll to position [875, 0]
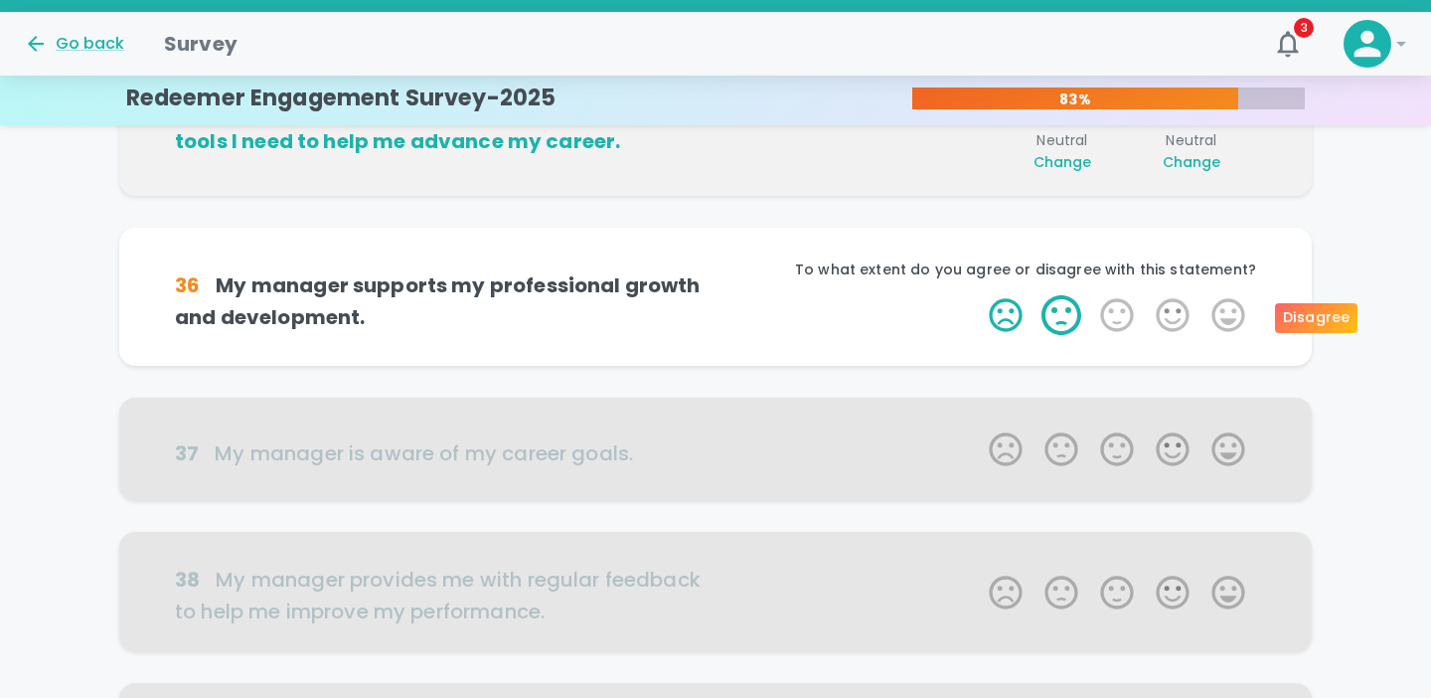
click at [1064, 312] on label "2 Stars" at bounding box center [1062, 315] width 56 height 40
click at [978, 295] on input "2 Stars" at bounding box center [977, 294] width 1 height 1
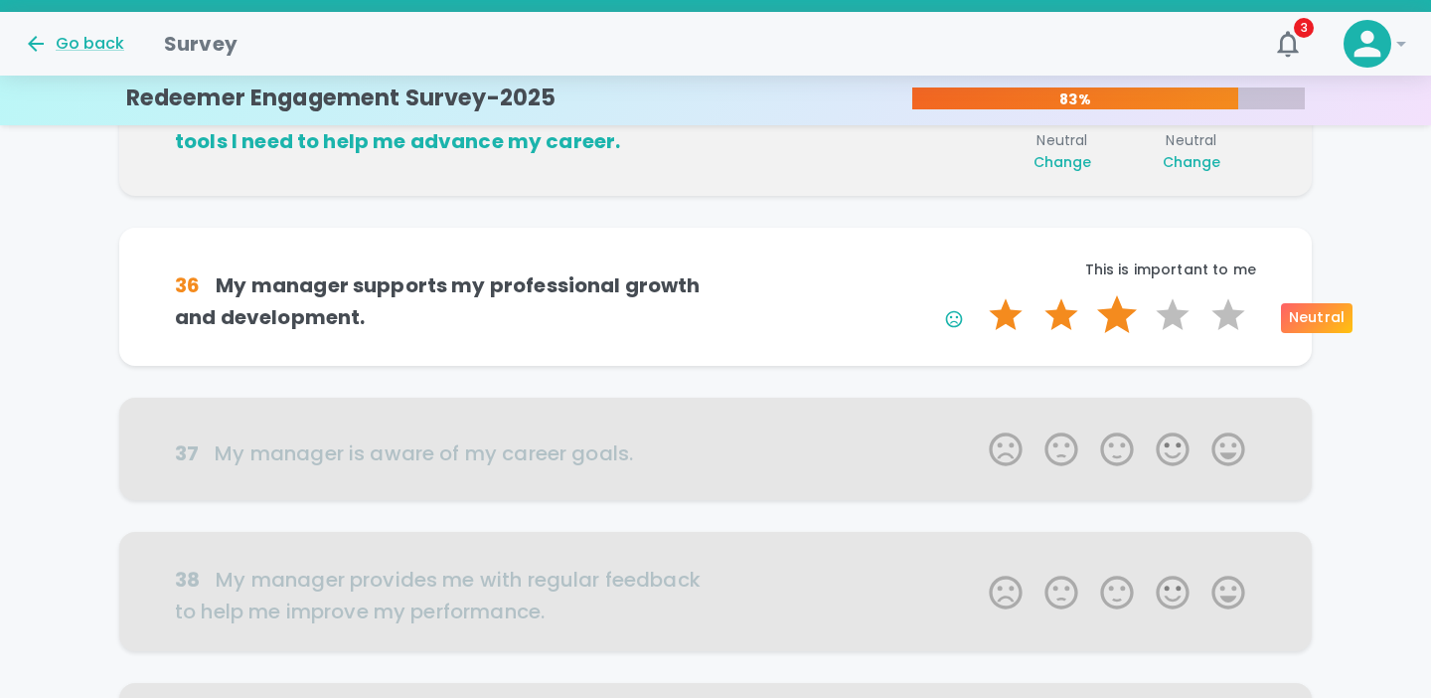
click at [1109, 321] on label "3 Stars" at bounding box center [1117, 315] width 56 height 40
click at [978, 295] on input "3 Stars" at bounding box center [977, 294] width 1 height 1
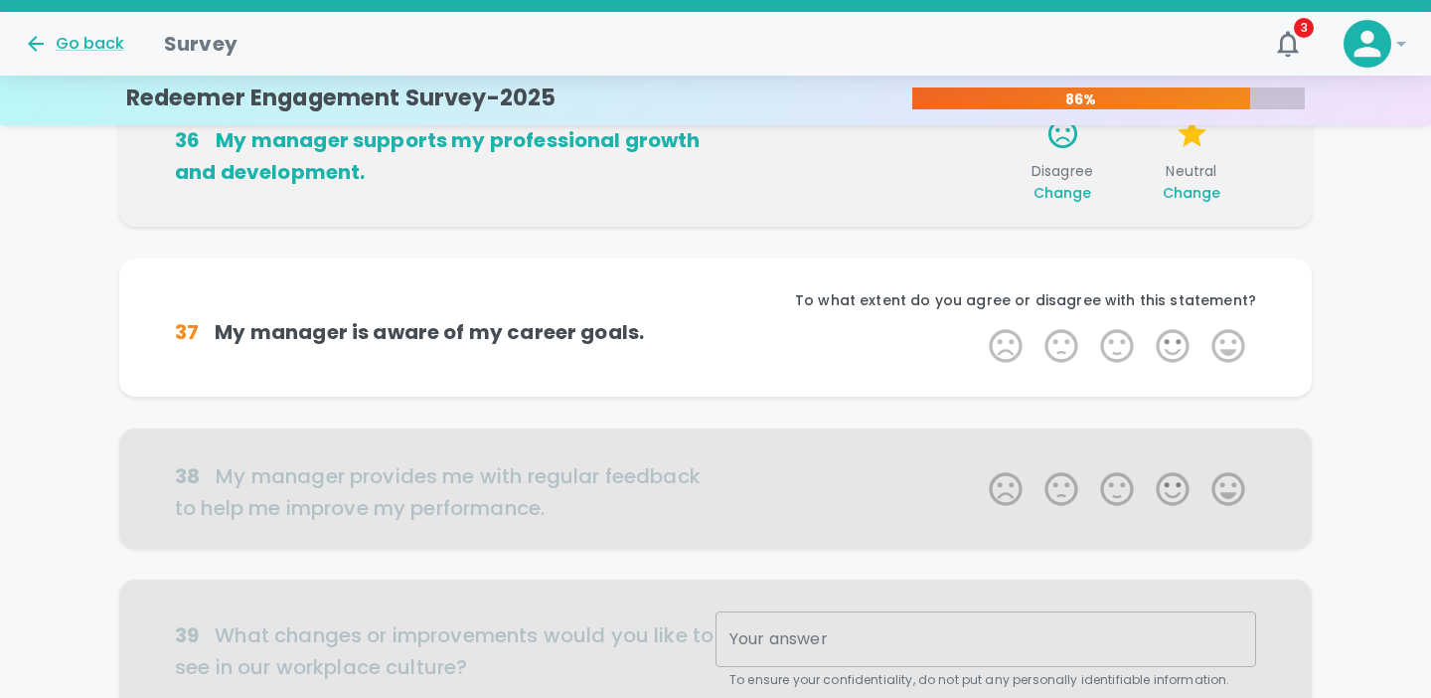
scroll to position [1050, 0]
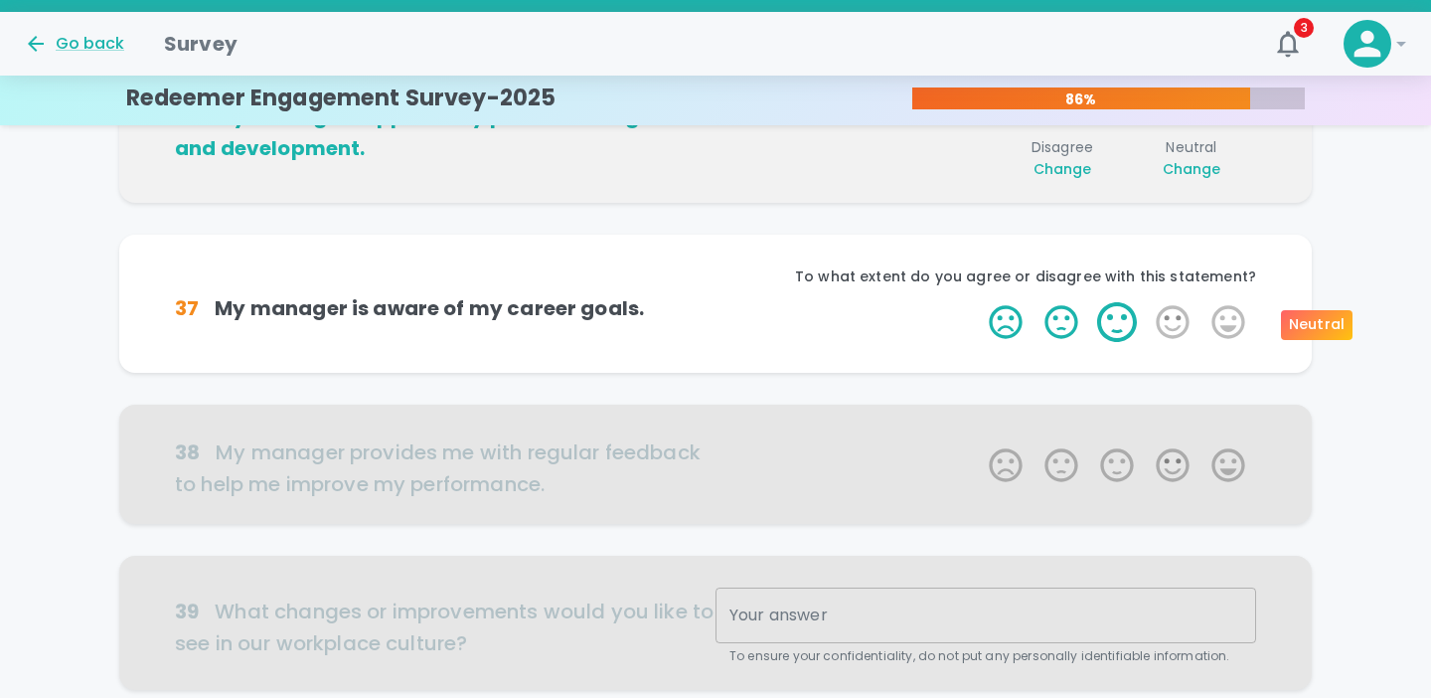
click at [1122, 327] on label "3 Stars" at bounding box center [1117, 322] width 56 height 40
click at [978, 302] on input "3 Stars" at bounding box center [977, 301] width 1 height 1
click at [1120, 321] on label "3 Stars" at bounding box center [1117, 322] width 56 height 40
click at [978, 302] on input "3 Stars" at bounding box center [977, 301] width 1 height 1
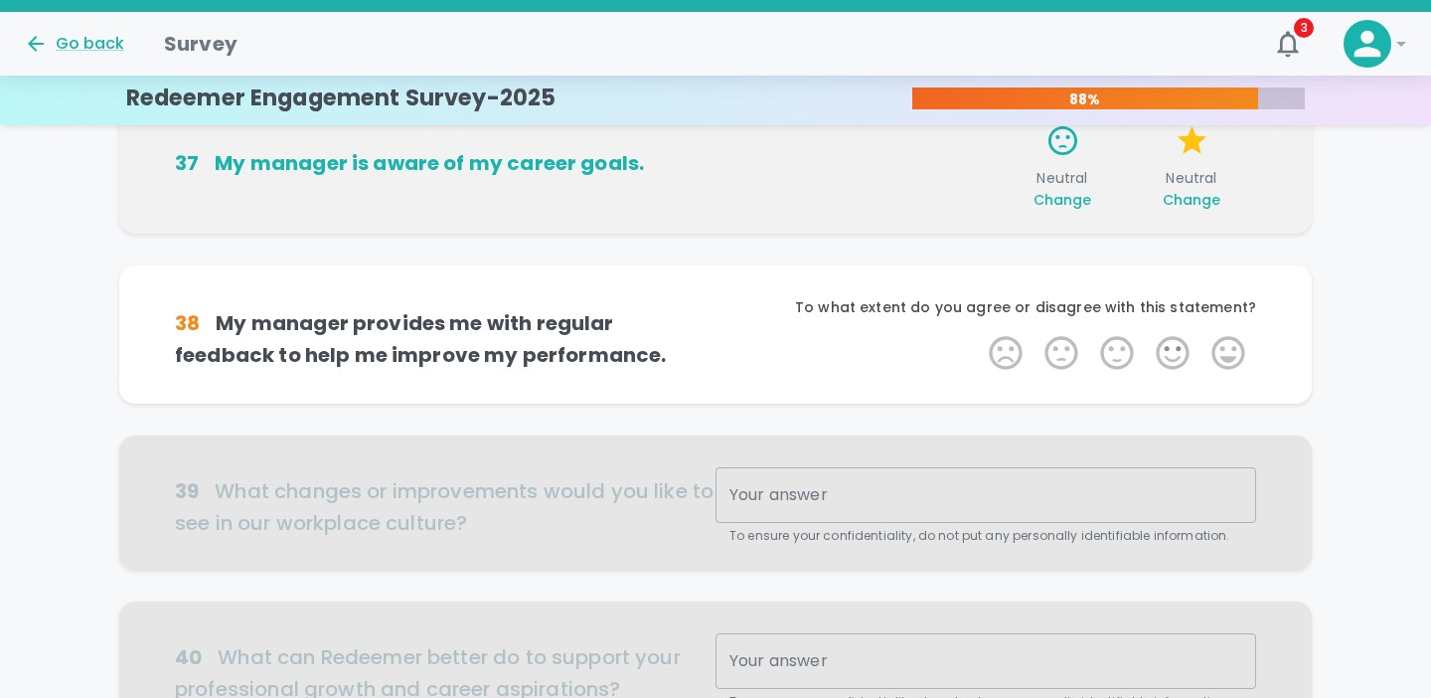
scroll to position [1224, 0]
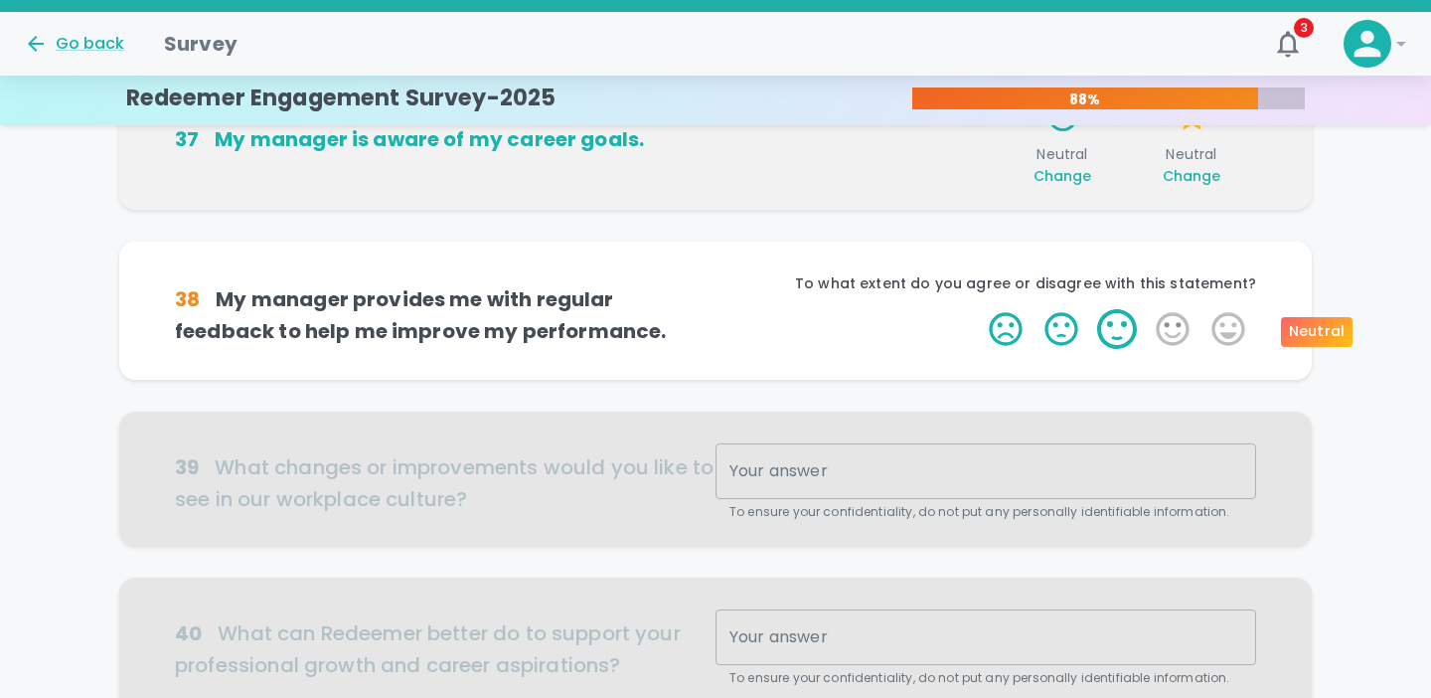
click at [1119, 333] on label "3 Stars" at bounding box center [1117, 329] width 56 height 40
click at [978, 309] on input "3 Stars" at bounding box center [977, 308] width 1 height 1
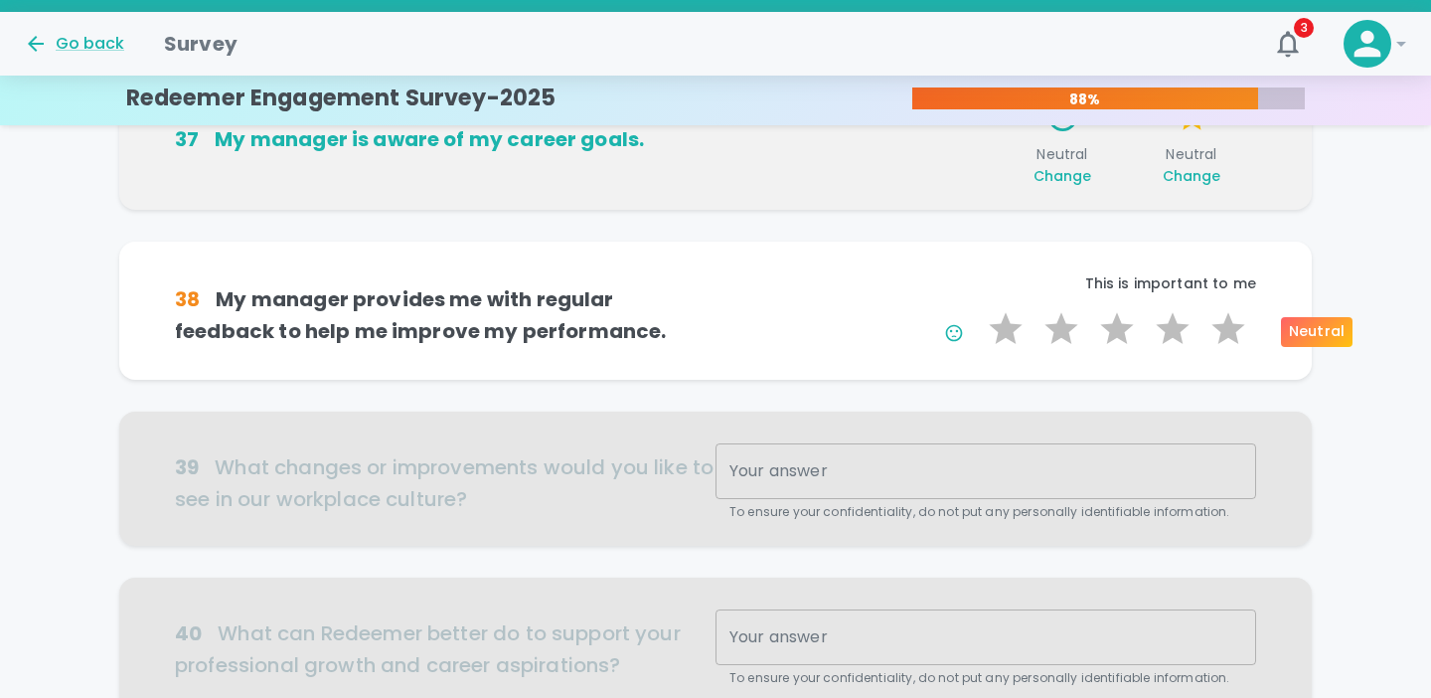
click at [1119, 333] on label "3 Stars" at bounding box center [1117, 329] width 56 height 40
click at [978, 309] on input "3 Stars" at bounding box center [977, 308] width 1 height 1
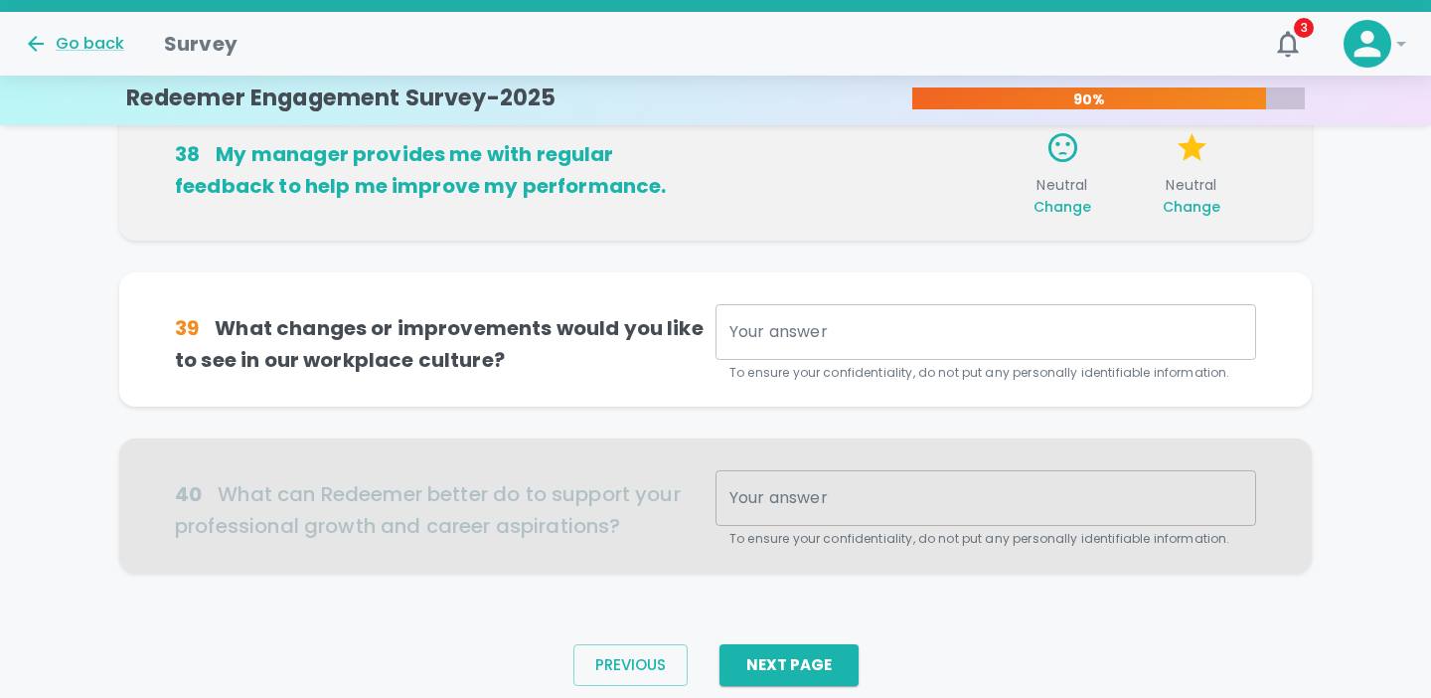
scroll to position [1399, 0]
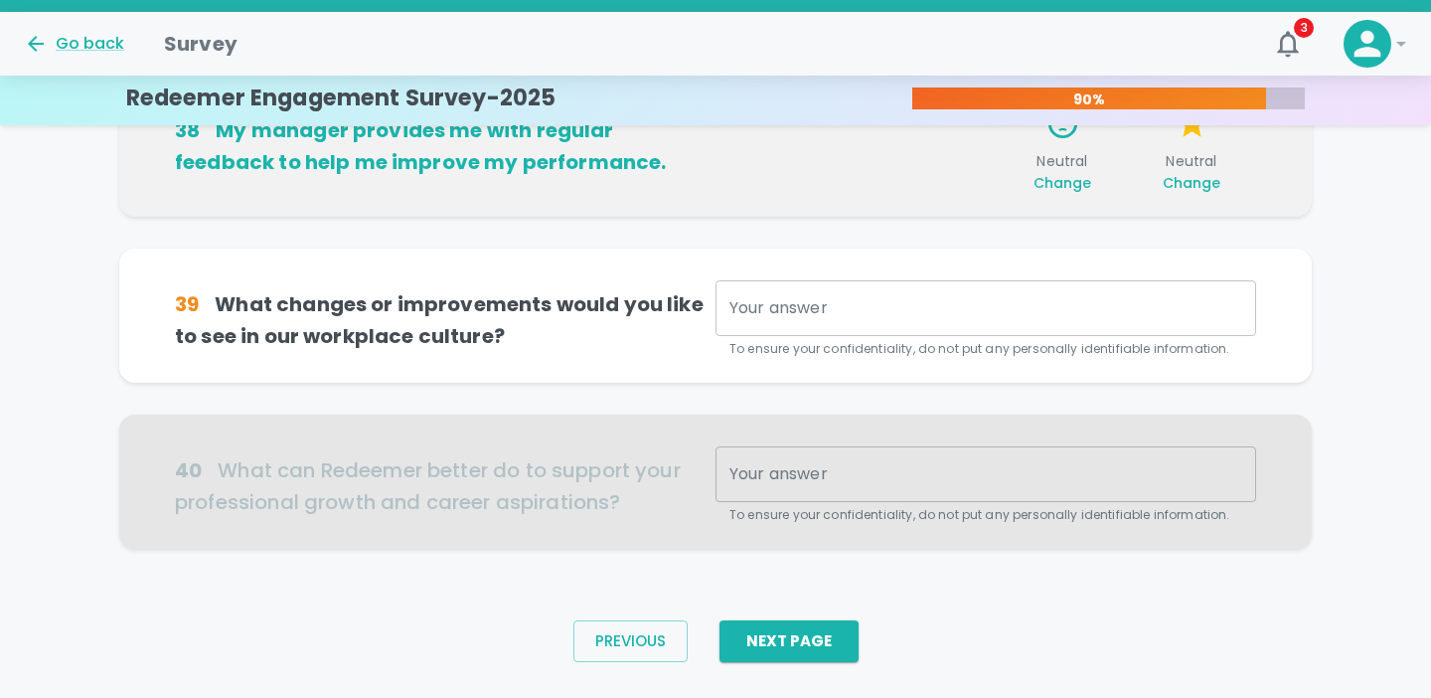
click at [1065, 306] on textarea "Your answer" at bounding box center [985, 308] width 513 height 23
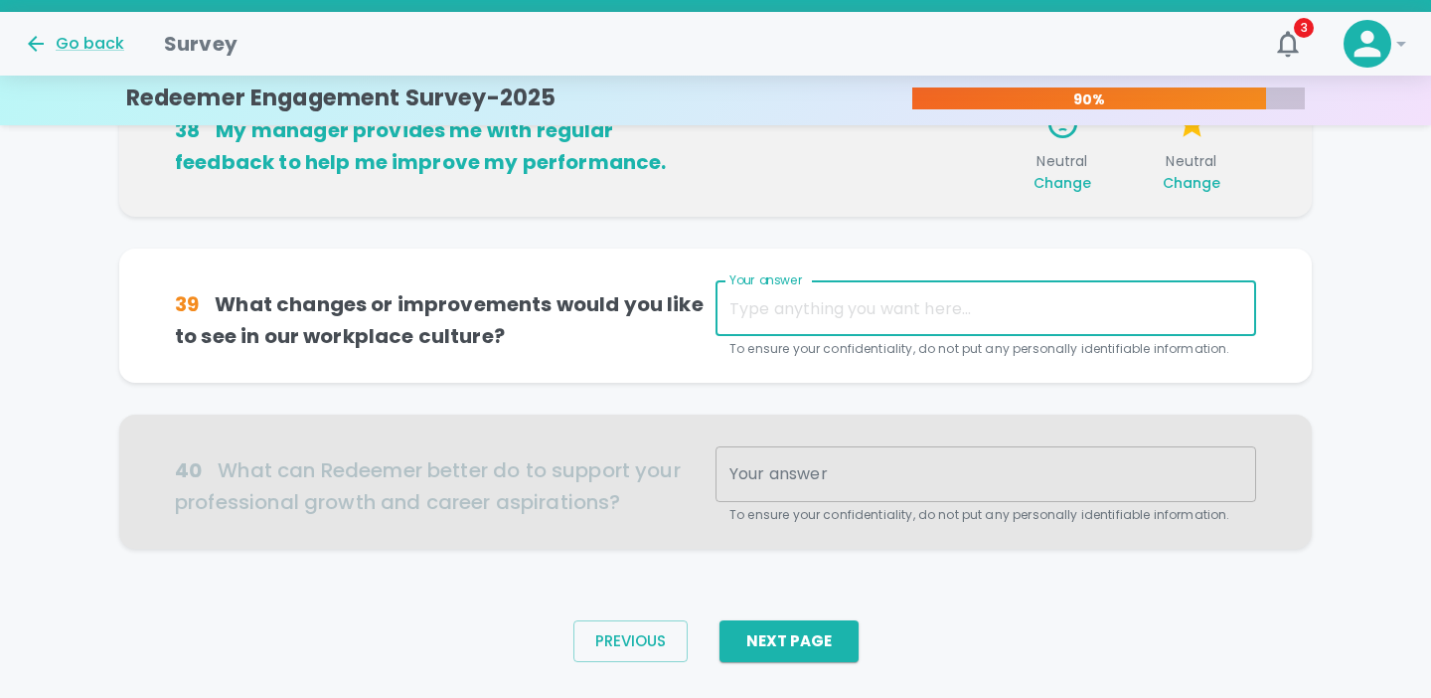
scroll to position [1443, 0]
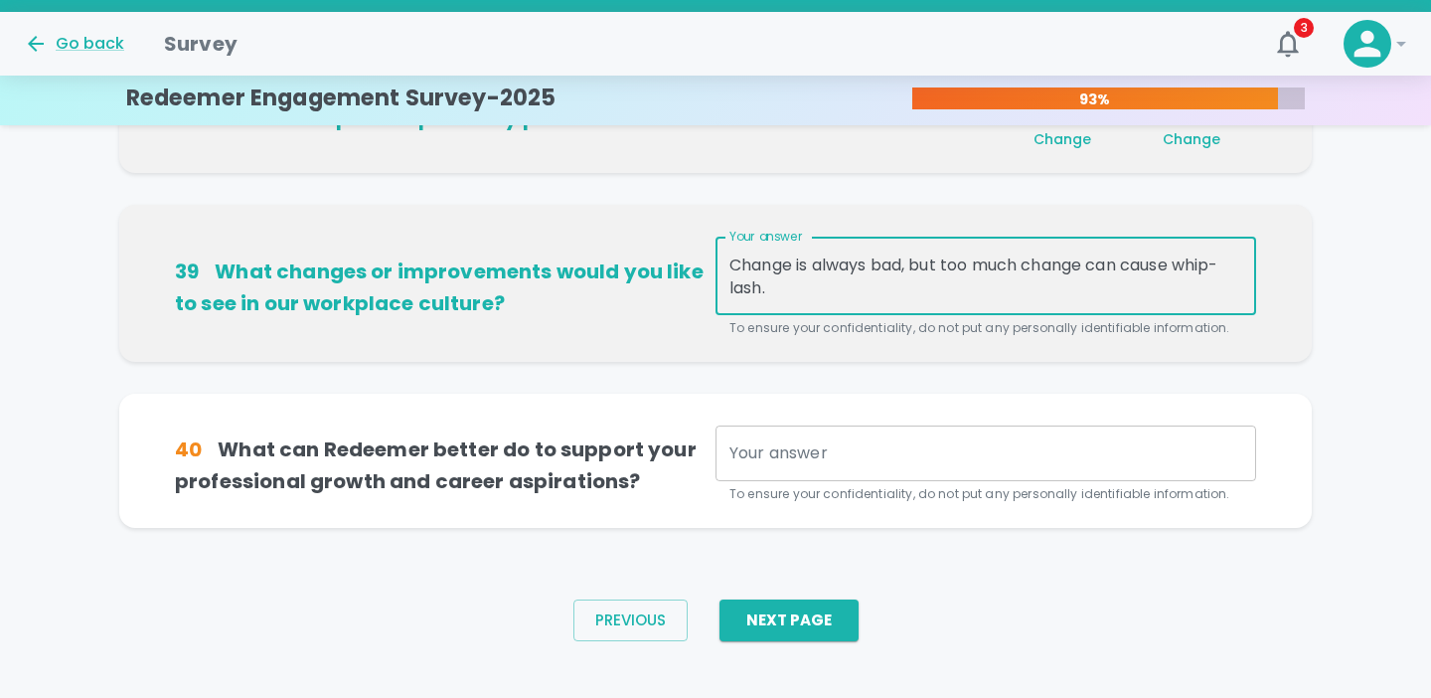
click at [1239, 269] on textarea "Change is always bad, but too much change can cause whip-lash." at bounding box center [985, 276] width 513 height 46
click at [1137, 288] on textarea "Change is always bad, but too much change can cause whiplash." at bounding box center [985, 276] width 513 height 46
click at [848, 286] on textarea "Change is always bad, but too much change can cause whiplash." at bounding box center [985, 276] width 513 height 46
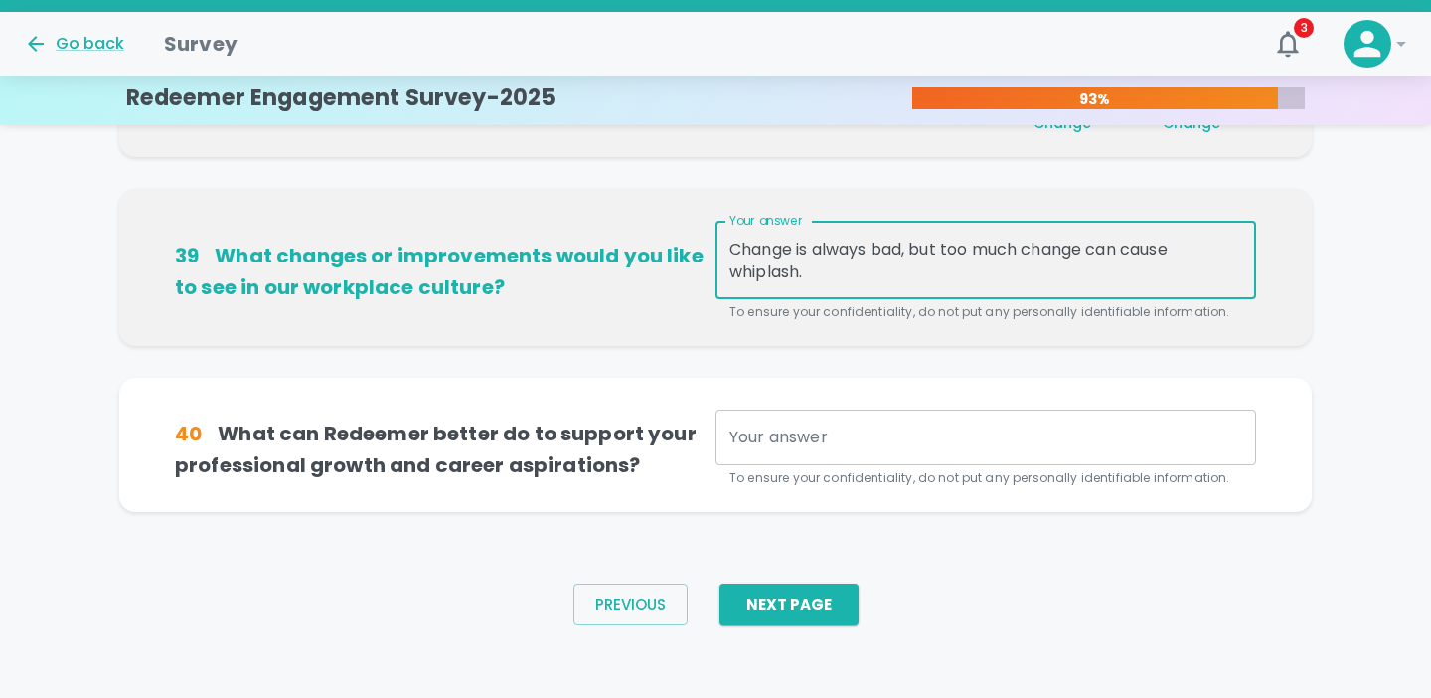
scroll to position [1460, 0]
click at [1216, 267] on textarea "Change is always bad, but too much change can cause whiplash. The amount of ina…" at bounding box center [985, 260] width 513 height 46
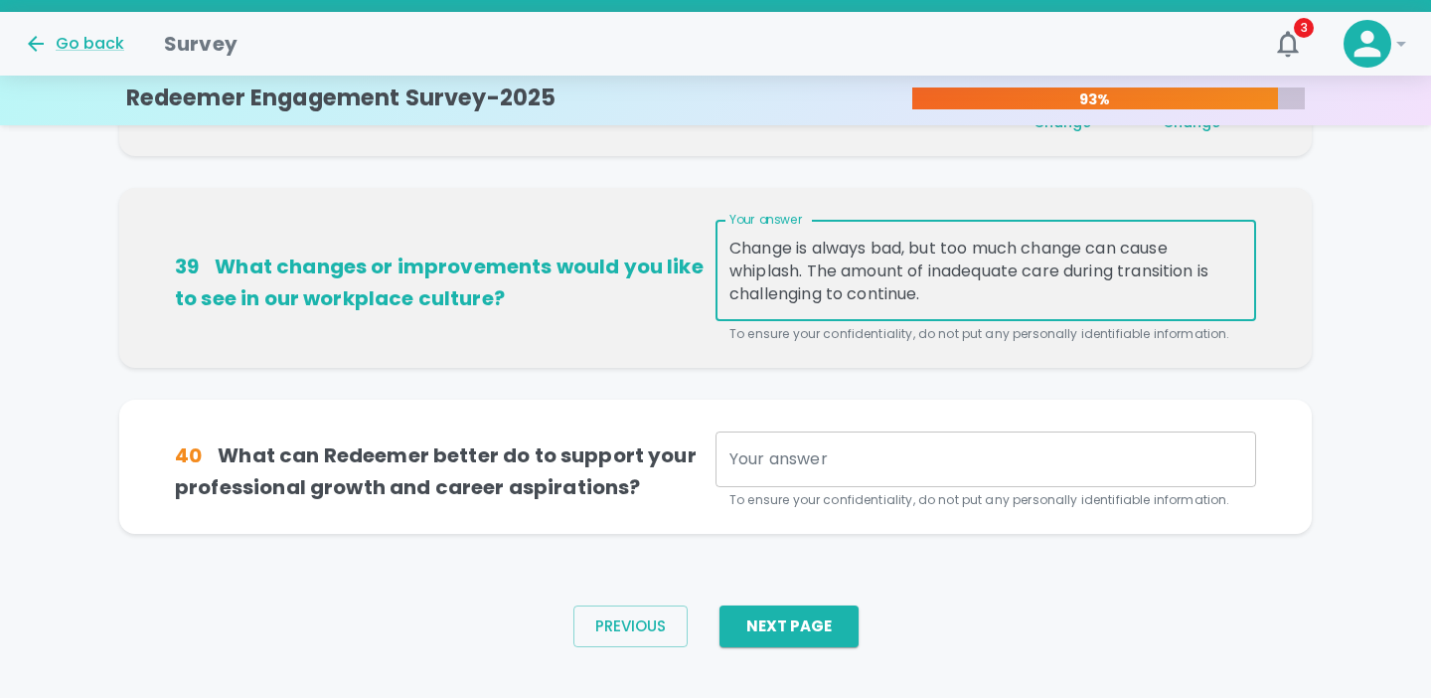
click at [980, 301] on textarea "Change is always bad, but too much change can cause whiplash. The amount of ina…" at bounding box center [985, 271] width 513 height 69
click at [1124, 274] on textarea "Change is always bad, but too much change can cause whiplash. The amount of ina…" at bounding box center [985, 271] width 513 height 69
drag, startPoint x: 1064, startPoint y: 298, endPoint x: 942, endPoint y: 290, distance: 122.5
click at [942, 293] on textarea "Change is always bad, but too much change can cause whiplash. The amount of ina…" at bounding box center [985, 271] width 513 height 69
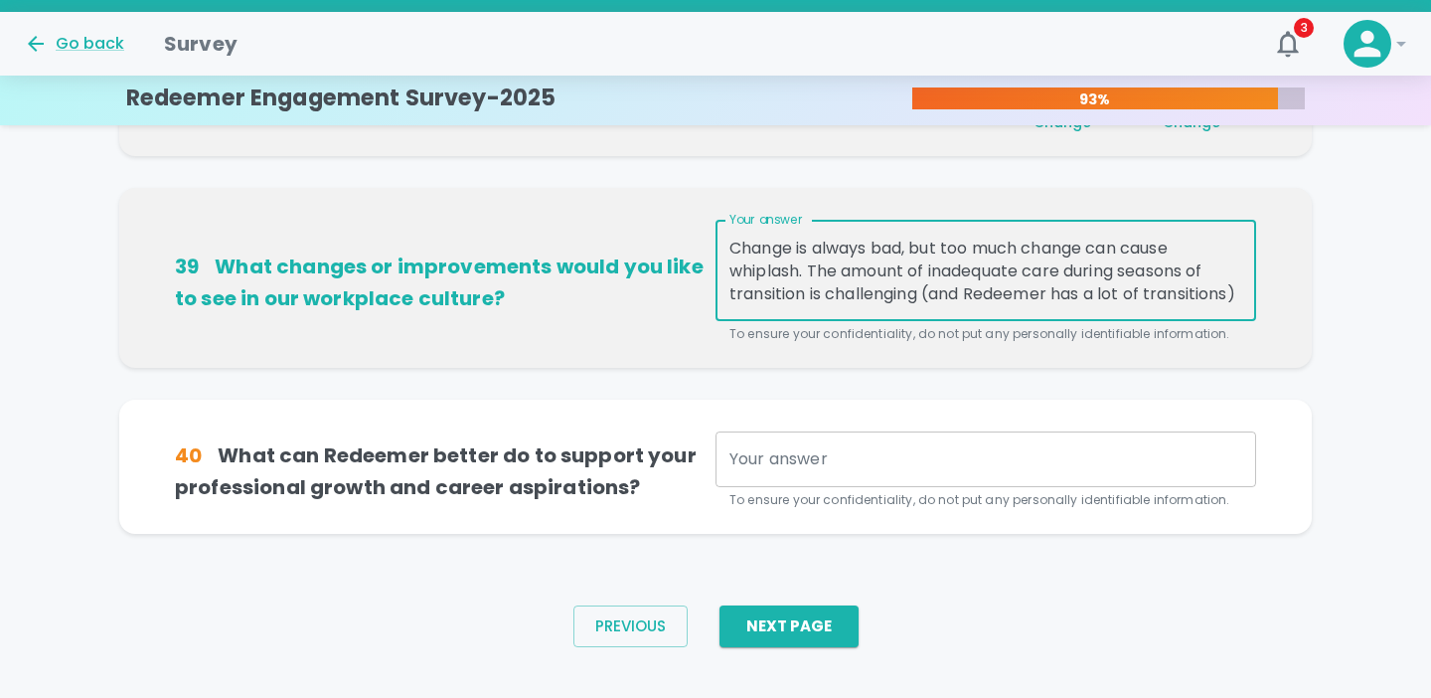
click at [865, 295] on textarea "Change is always bad, but too much change can cause whiplash. The amount of ina…" at bounding box center [985, 271] width 513 height 69
click at [813, 252] on textarea "Change is always bad, but too much change can cause whiplash. The amount of ina…" at bounding box center [985, 271] width 513 height 69
click at [834, 276] on textarea "Change is NOT always bad, but too much change can cause whiplash. The amount of…" at bounding box center [985, 271] width 513 height 69
click at [804, 266] on textarea "Change is NOT always bad, but too much change can cause whiplash. The amount of…" at bounding box center [985, 271] width 513 height 69
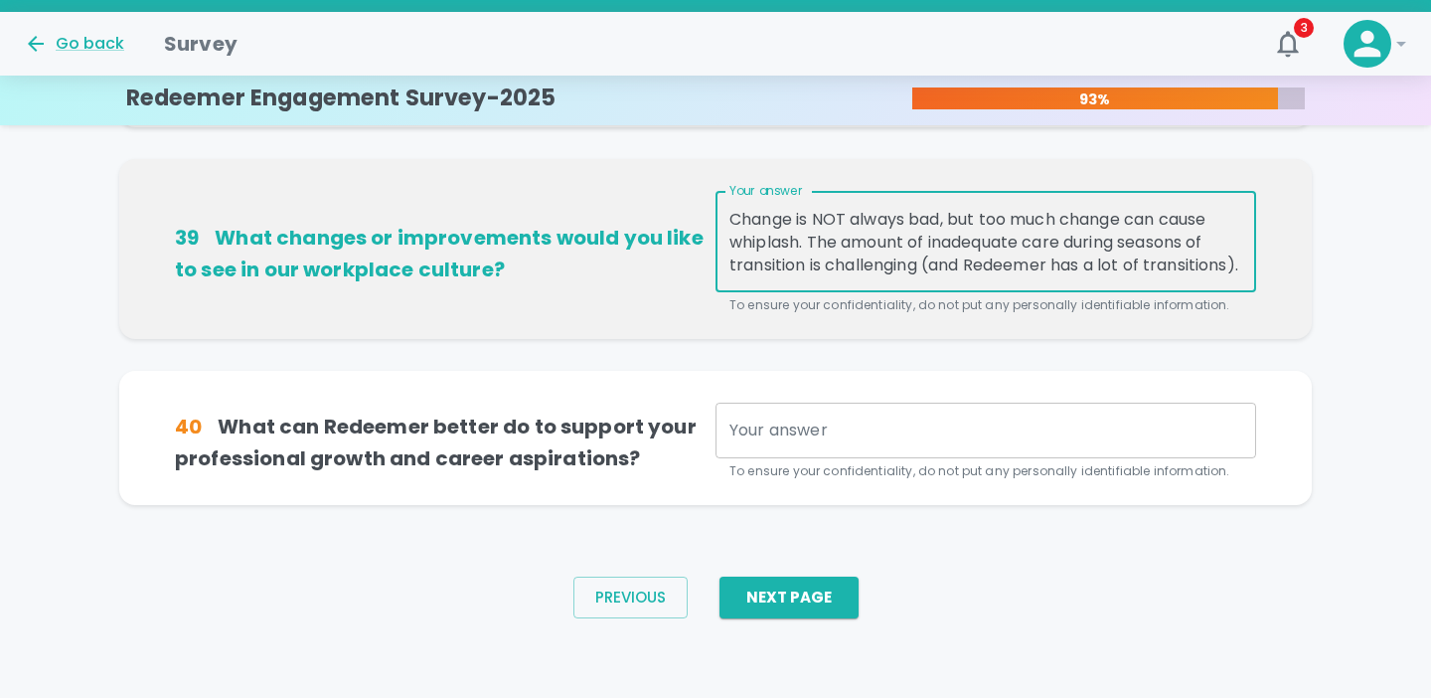
scroll to position [23, 0]
click at [848, 271] on textarea "Change is NOT always bad, but too much change can cause whiplash. The amount of…" at bounding box center [985, 242] width 513 height 69
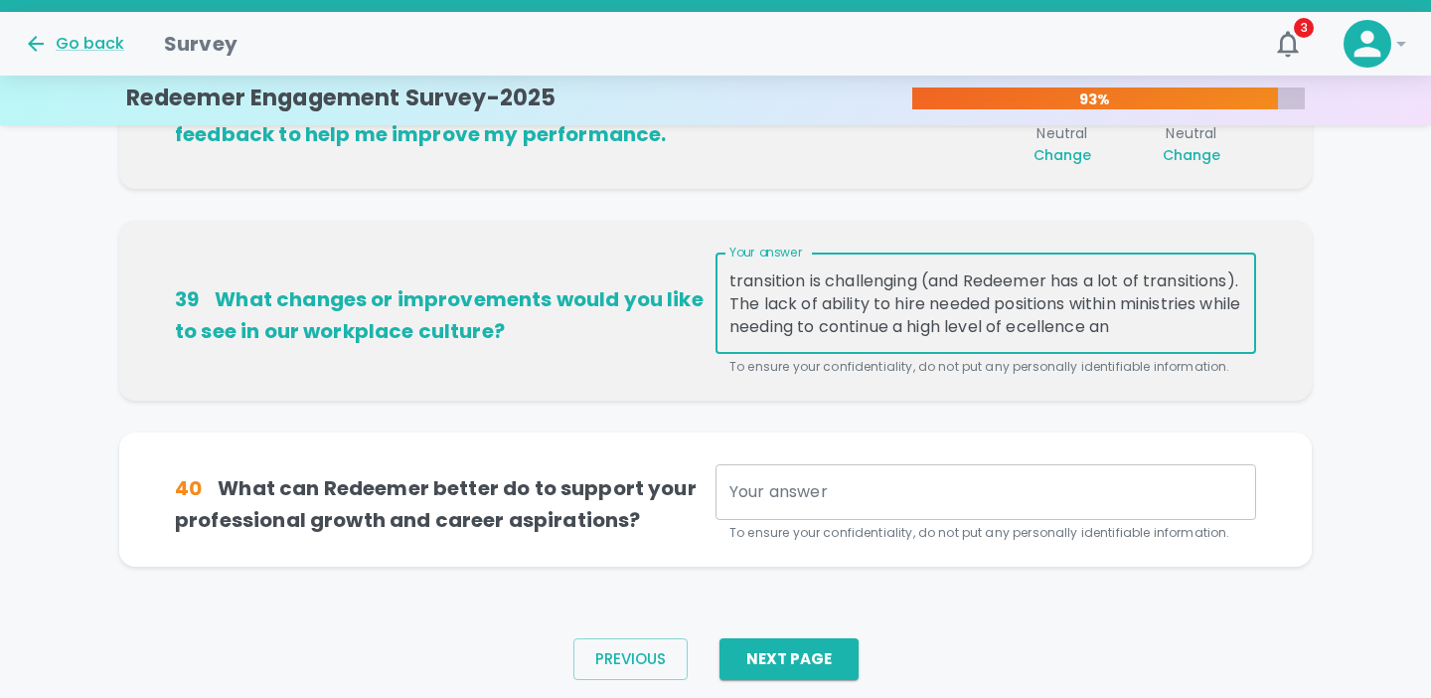
scroll to position [69, 0]
click at [1207, 335] on textarea "Change is NOT always bad, but too much change can cause whiplash. The amount of…" at bounding box center [985, 303] width 513 height 69
click at [1172, 330] on textarea "Change is NOT always bad, but too much change can cause whiplash. The amount of…" at bounding box center [985, 303] width 513 height 69
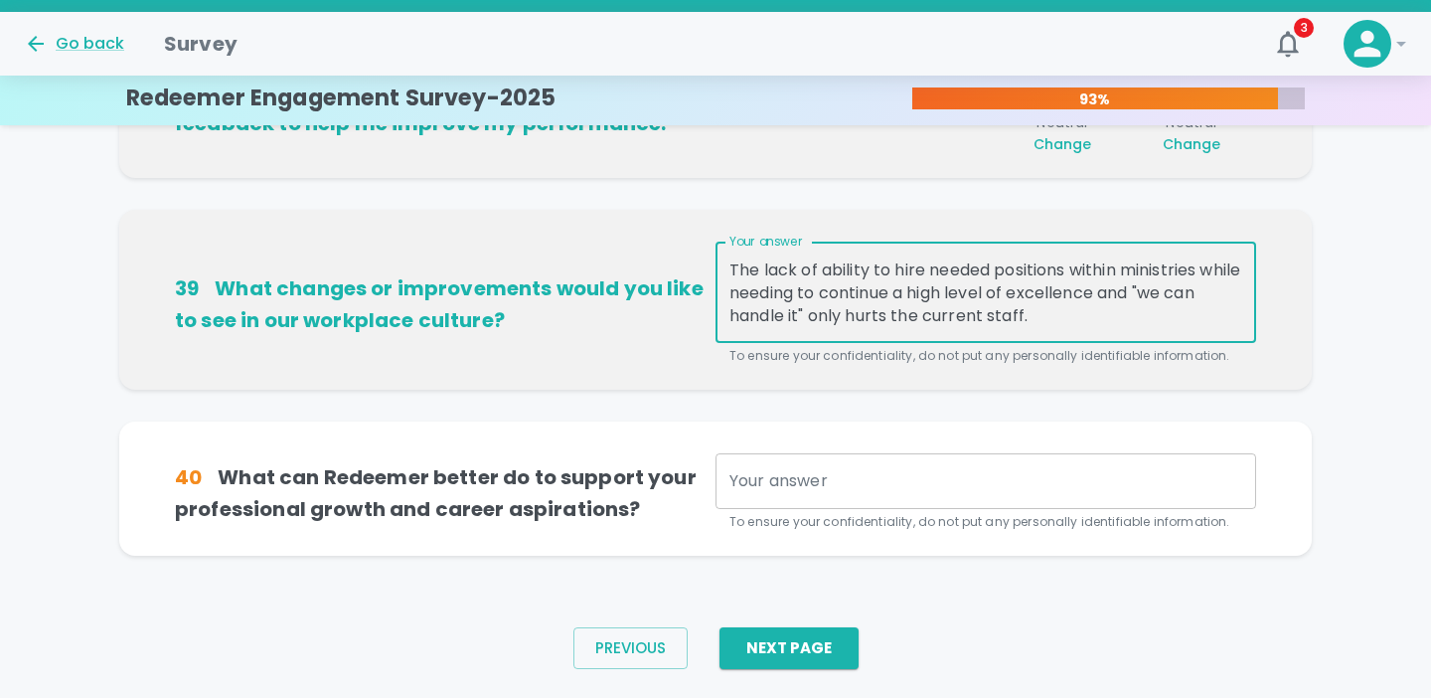
scroll to position [1442, 0]
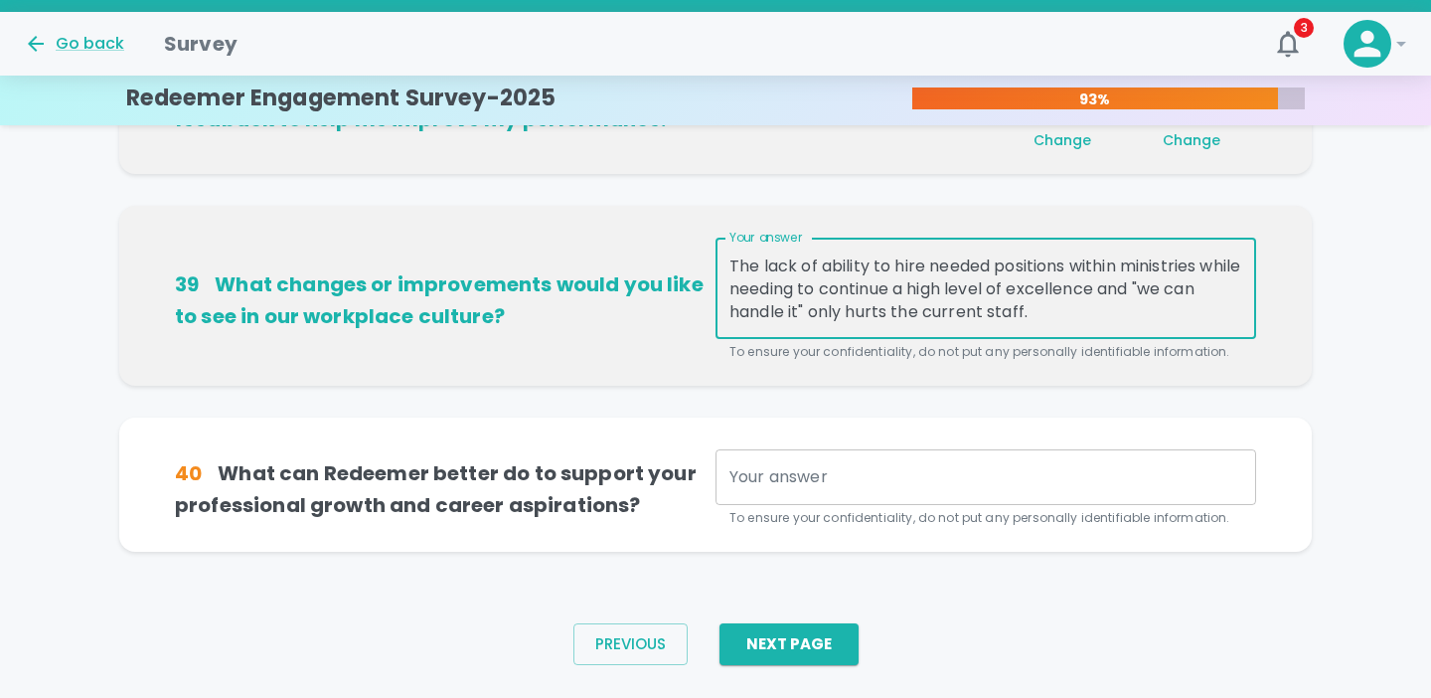
click at [924, 290] on textarea "Change is NOT always bad, but too much change can cause whiplash. The amount of…" at bounding box center [985, 288] width 513 height 69
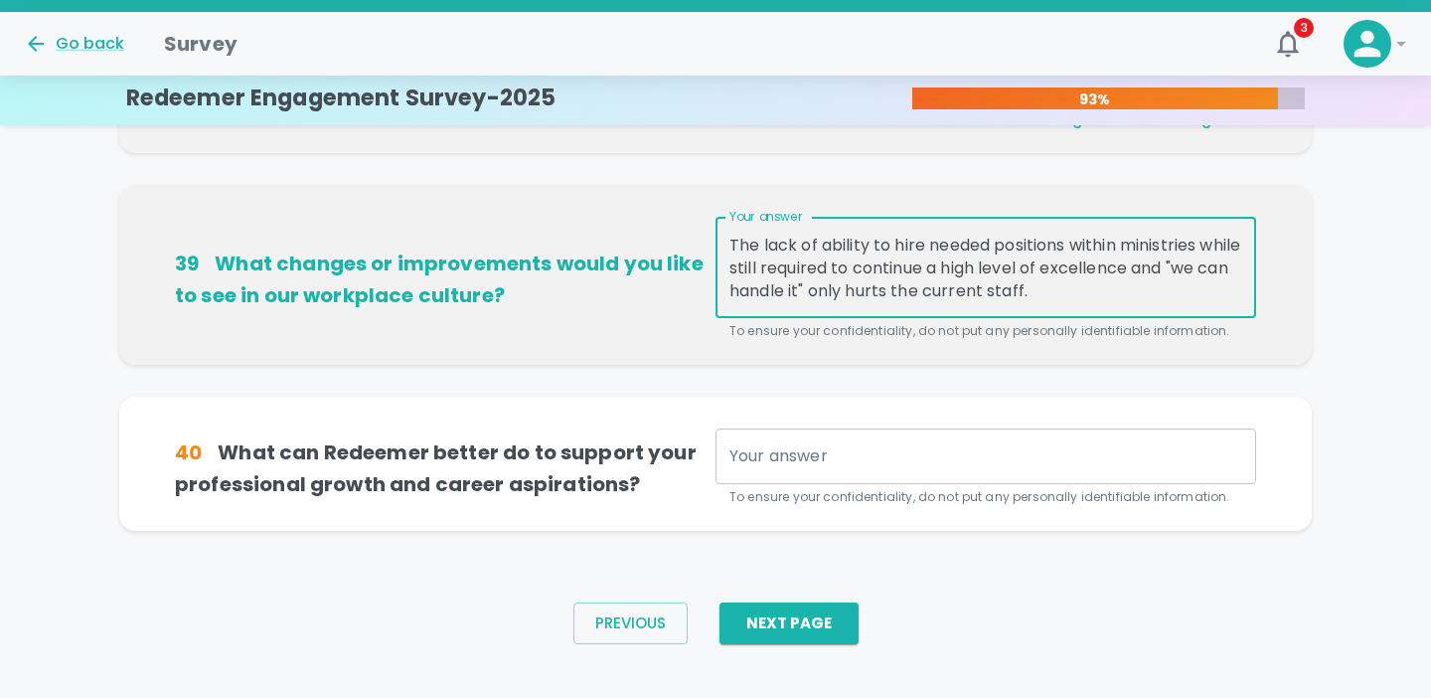
scroll to position [1464, 0]
click at [1236, 291] on textarea "Change is NOT always bad, but too much change can cause whiplash. The amount of…" at bounding box center [985, 267] width 513 height 69
drag, startPoint x: 732, startPoint y: 242, endPoint x: 1189, endPoint y: 324, distance: 463.6
click at [1189, 324] on div "Your answer Change is NOT always bad, but too much change can cause whiplash. T…" at bounding box center [986, 278] width 541 height 124
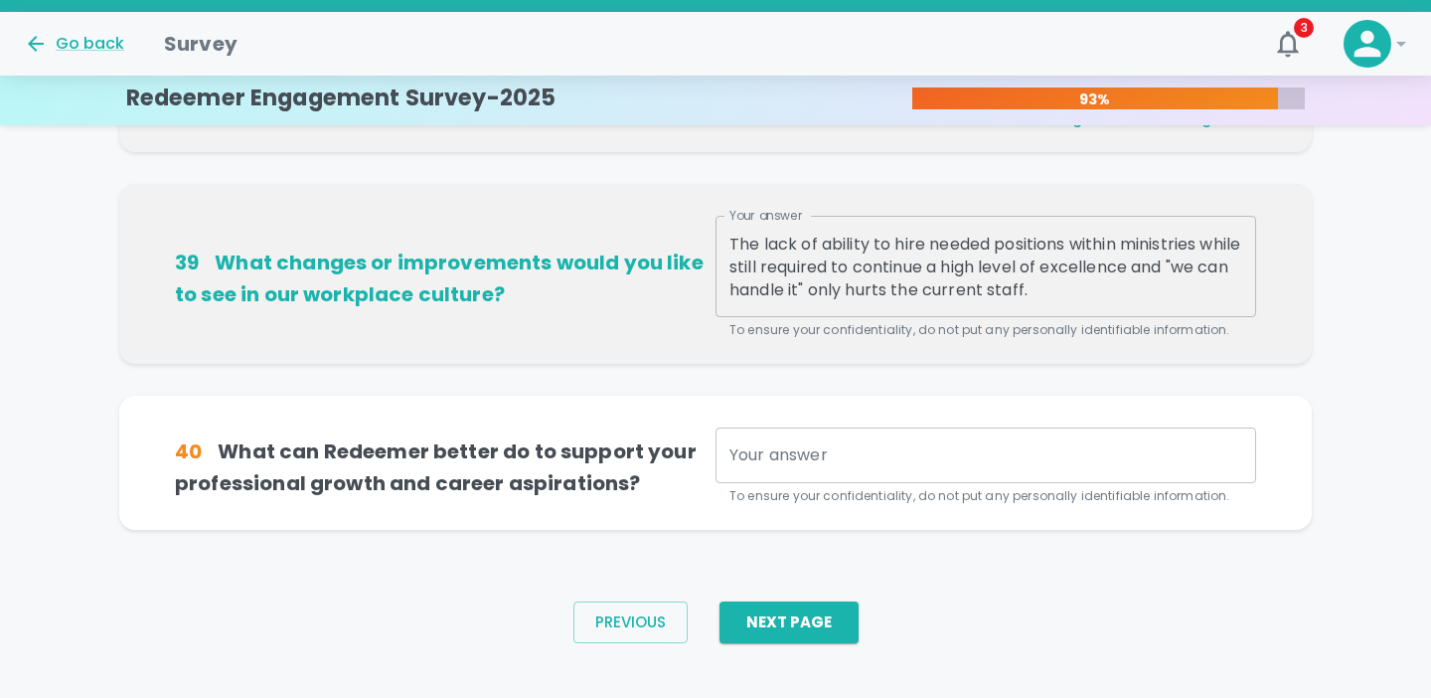
click at [527, 366] on div "39 What changes or improvements would you like to see in our workplace culture?…" at bounding box center [715, 290] width 1193 height 212
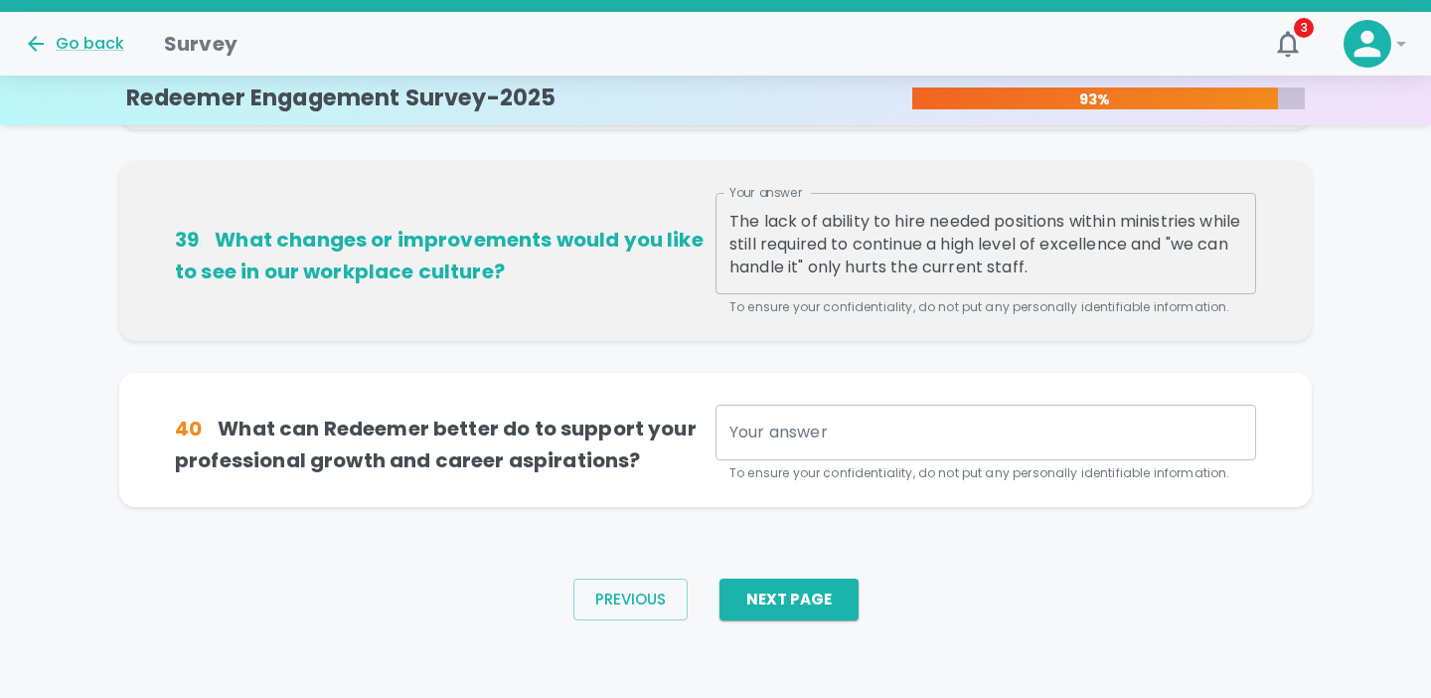
scroll to position [1489, 0]
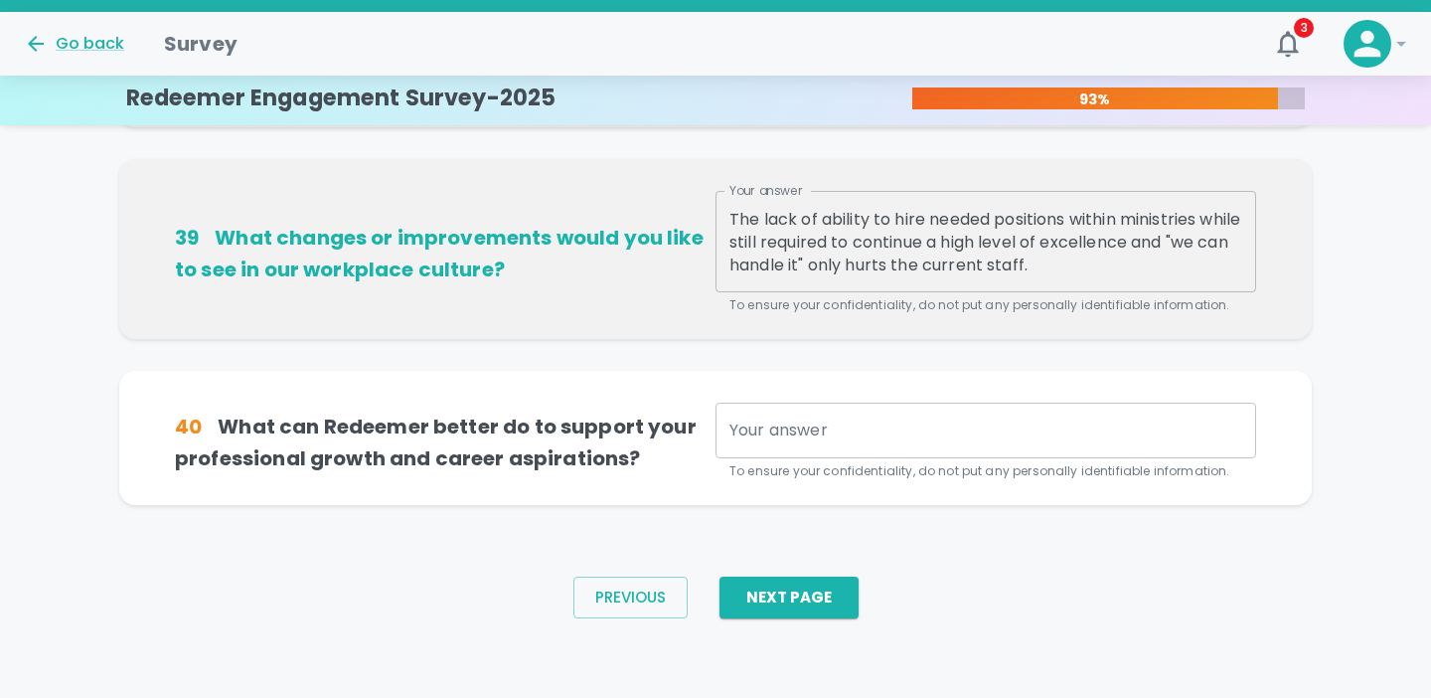
click at [1235, 267] on textarea "Change is NOT always bad, but too much change can cause whiplash. The amount of…" at bounding box center [985, 242] width 513 height 69
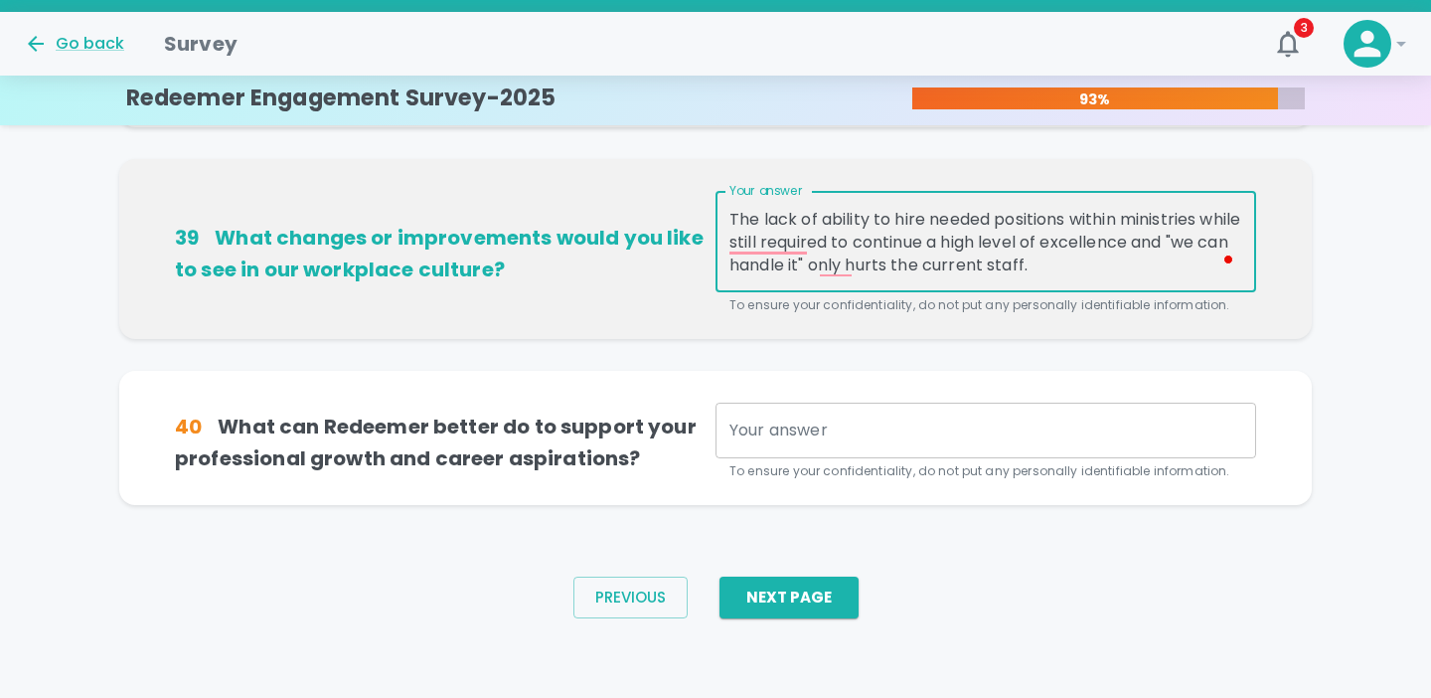
scroll to position [69, 0]
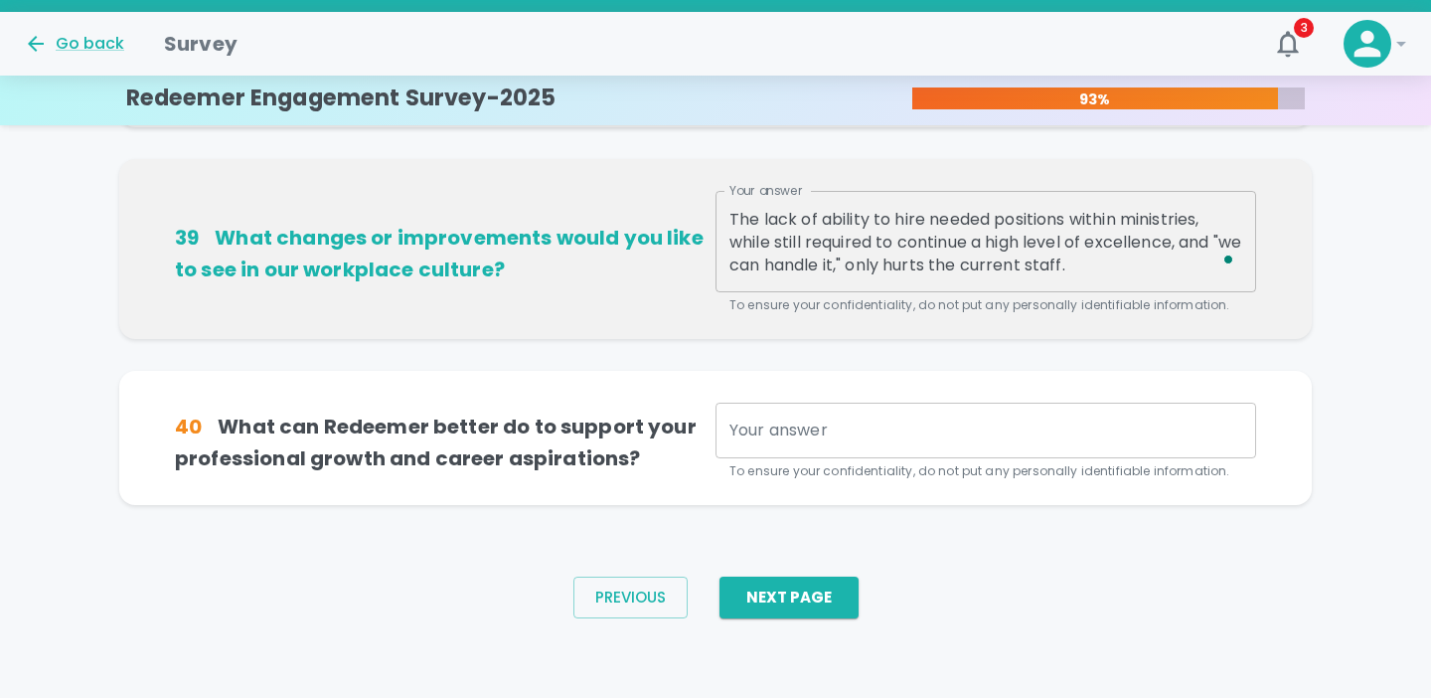
click at [1229, 268] on span at bounding box center [1229, 258] width 18 height 27
click at [1226, 270] on span at bounding box center [1229, 258] width 18 height 27
click at [1221, 266] on button "Open Grammarly." at bounding box center [1228, 259] width 16 height 16
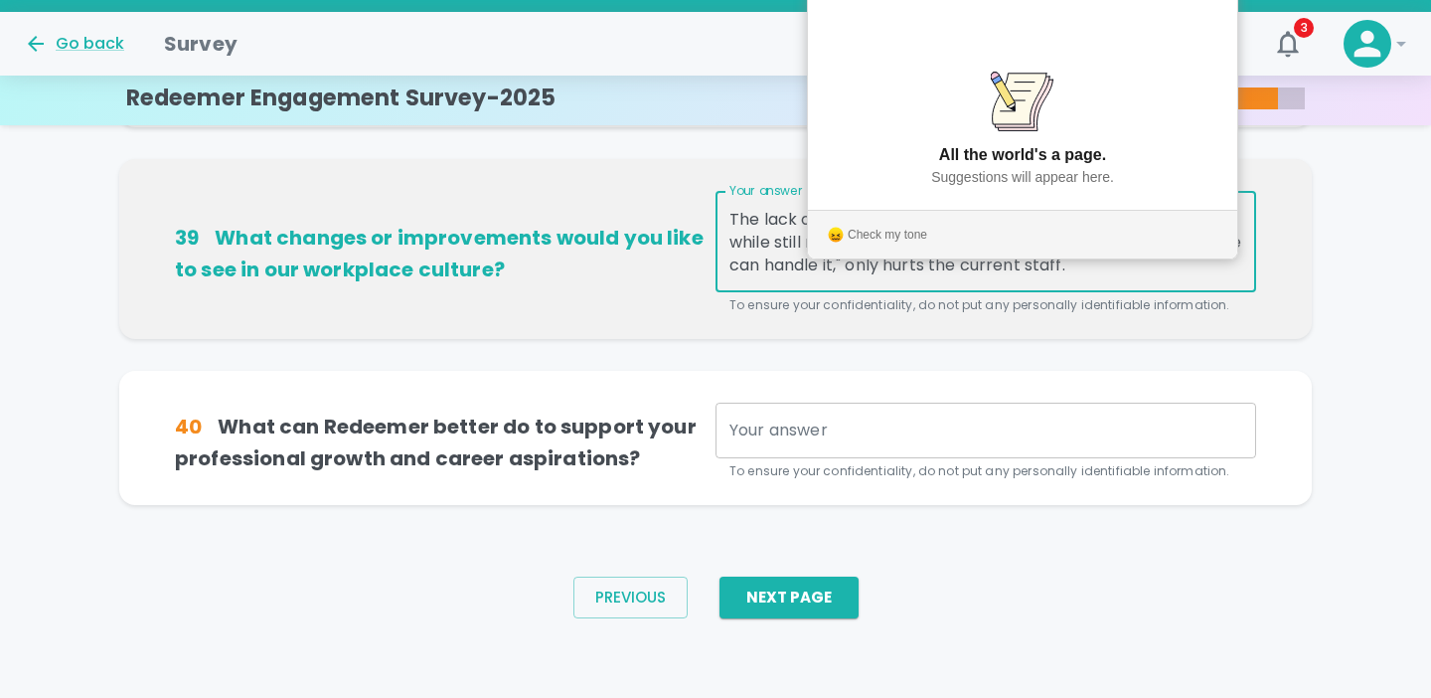
click at [1217, 266] on textarea "Change is NOT always bad, but too much change can cause whiplash. The amount of…" at bounding box center [985, 242] width 513 height 69
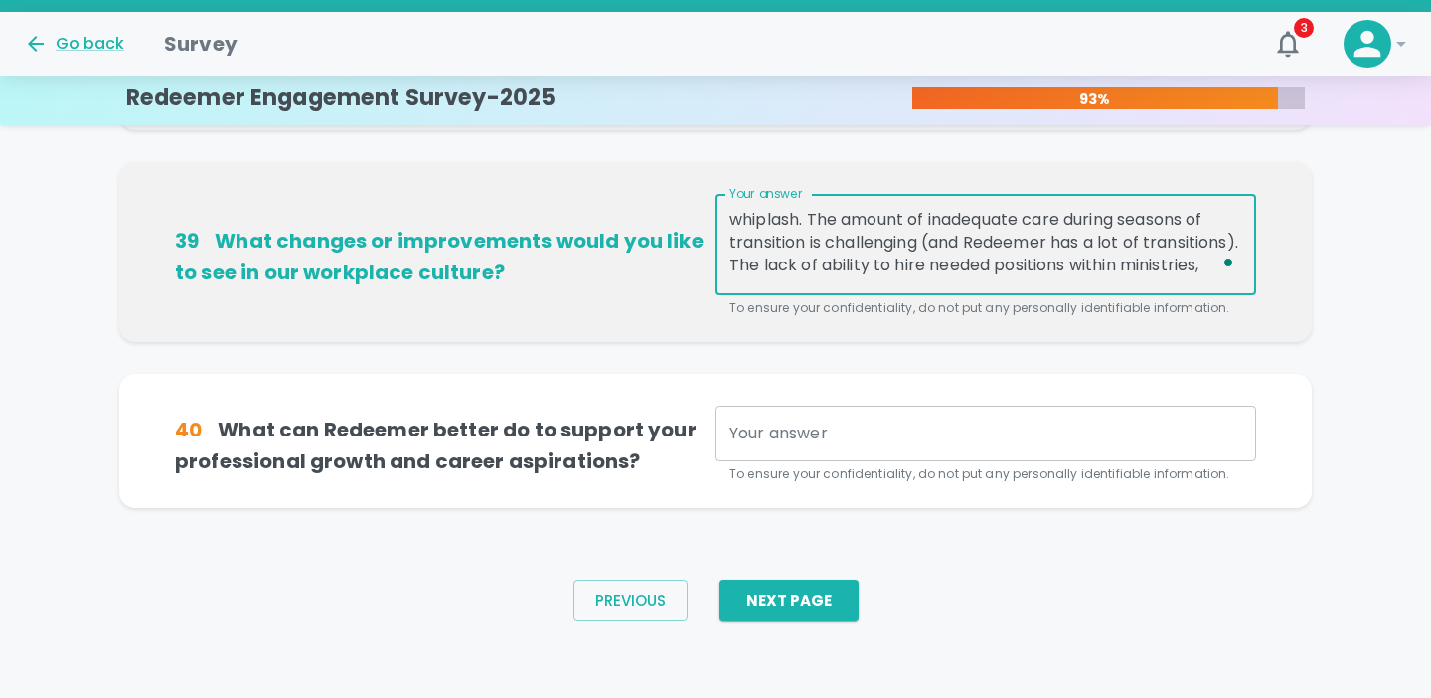
scroll to position [0, 0]
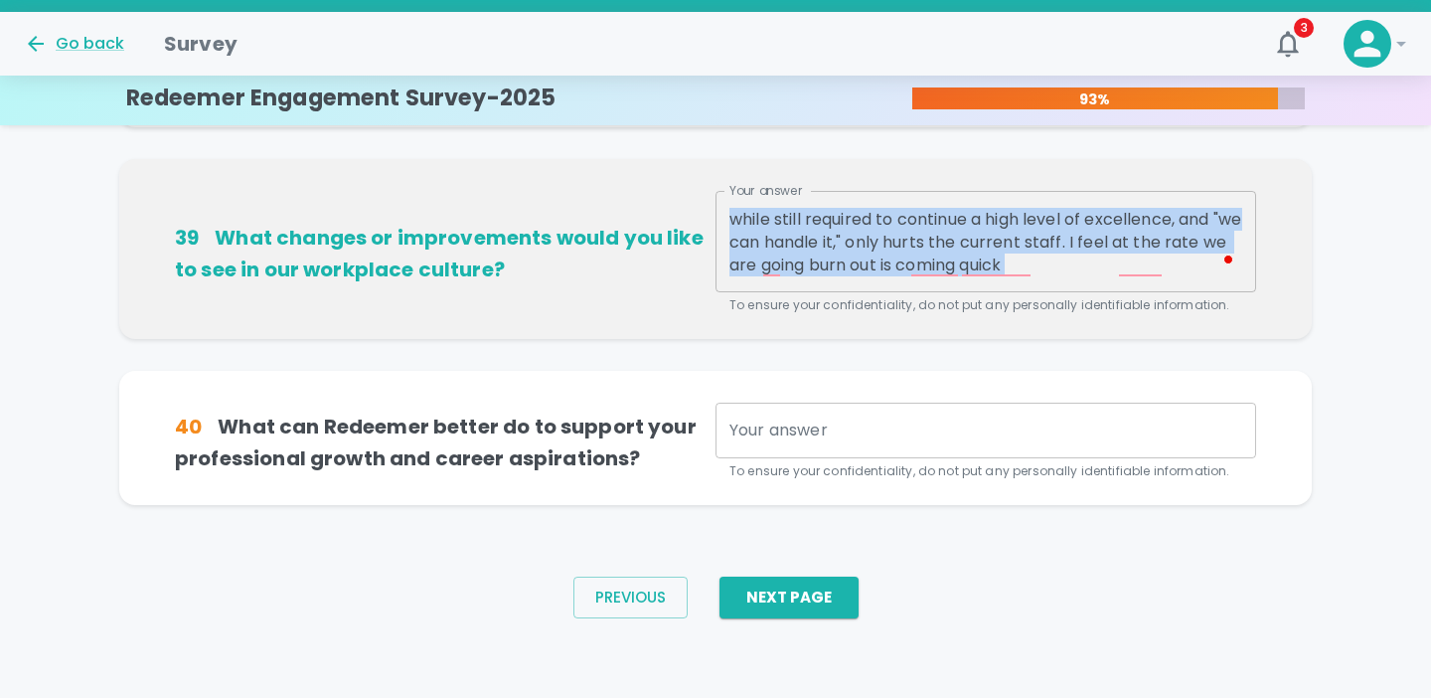
drag, startPoint x: 1171, startPoint y: 277, endPoint x: 1229, endPoint y: 244, distance: 67.2
click at [1232, 244] on div "Change is NOT always bad, but too much change can cause whiplash. The amount of…" at bounding box center [986, 241] width 541 height 101
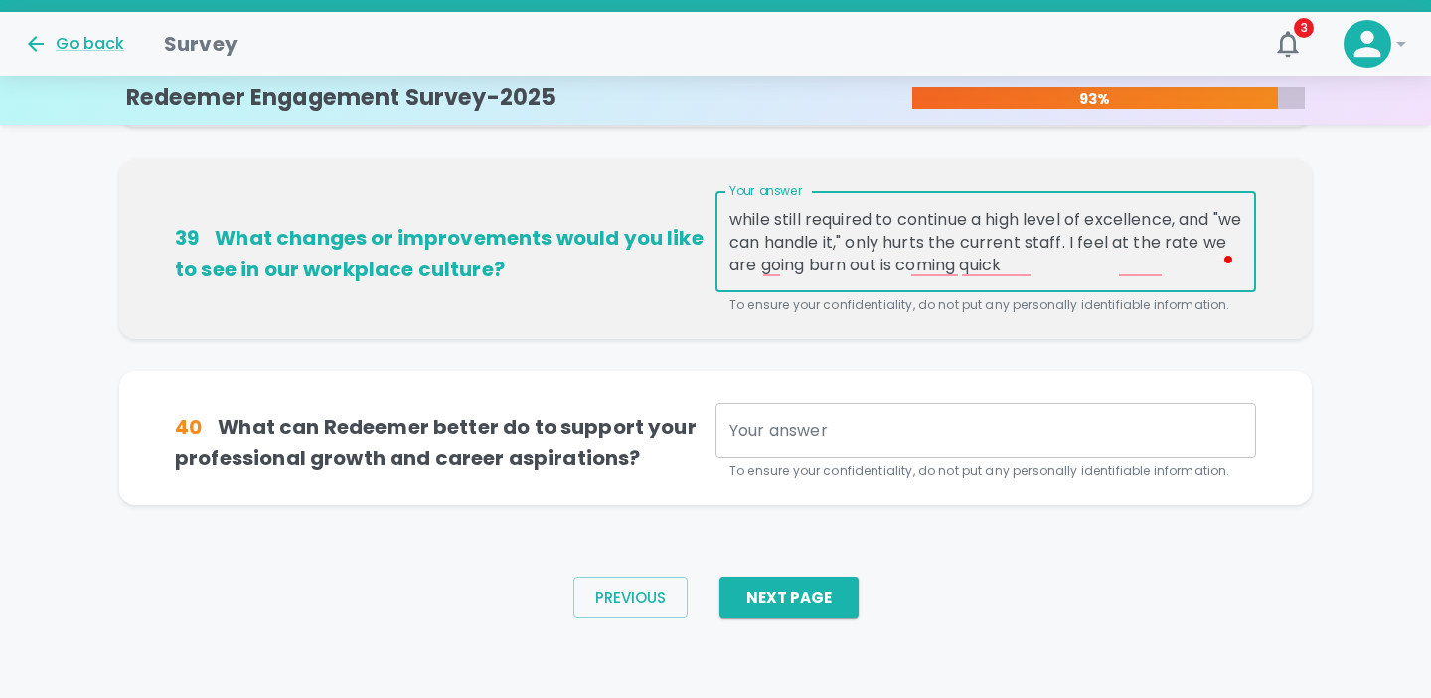
drag, startPoint x: 1178, startPoint y: 266, endPoint x: 1228, endPoint y: 242, distance: 56.4
click at [1228, 242] on textarea "Change is NOT always bad, but too much change can cause whiplash. The amount of…" at bounding box center [985, 242] width 513 height 69
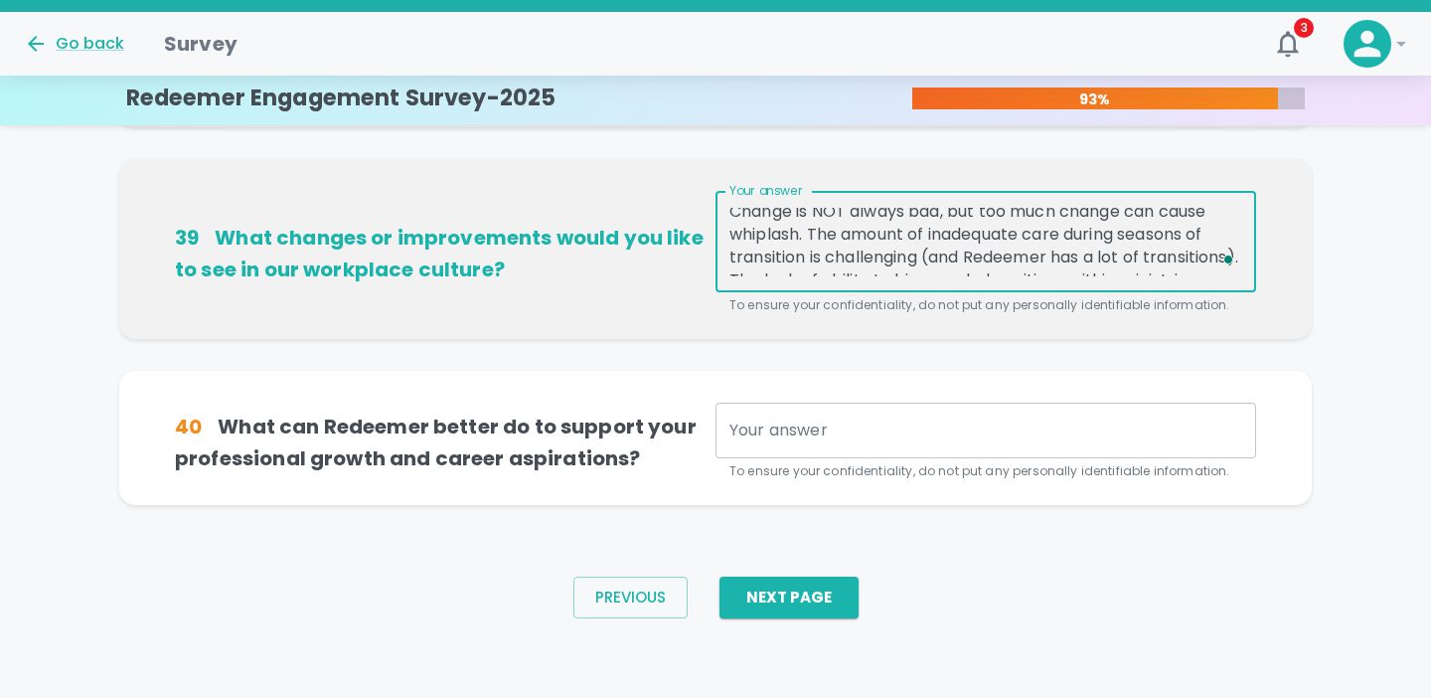
click at [807, 233] on textarea "Change is NOT always bad, but too much change can cause whiplash. The amount of…" at bounding box center [985, 242] width 513 height 69
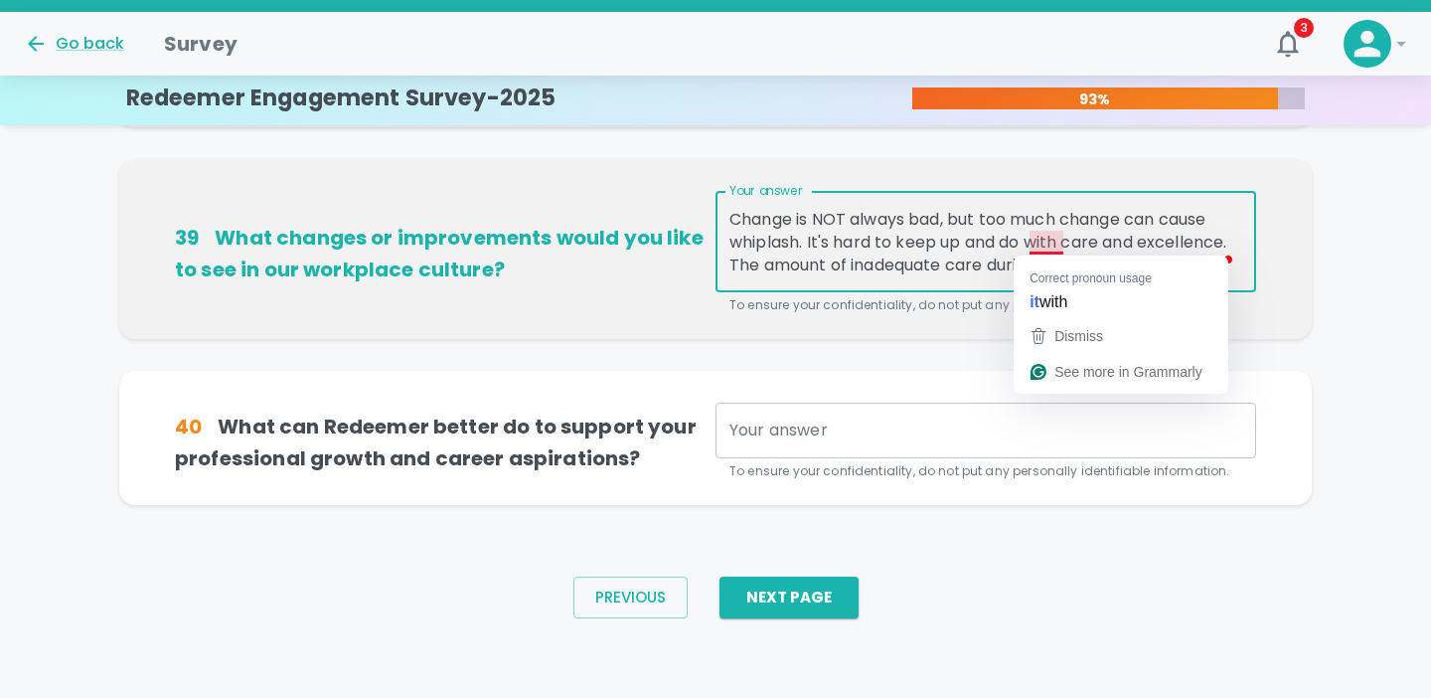
click at [1066, 241] on textarea "Change is NOT always bad, but too much change can cause whiplash. It's hard to …" at bounding box center [985, 242] width 513 height 69
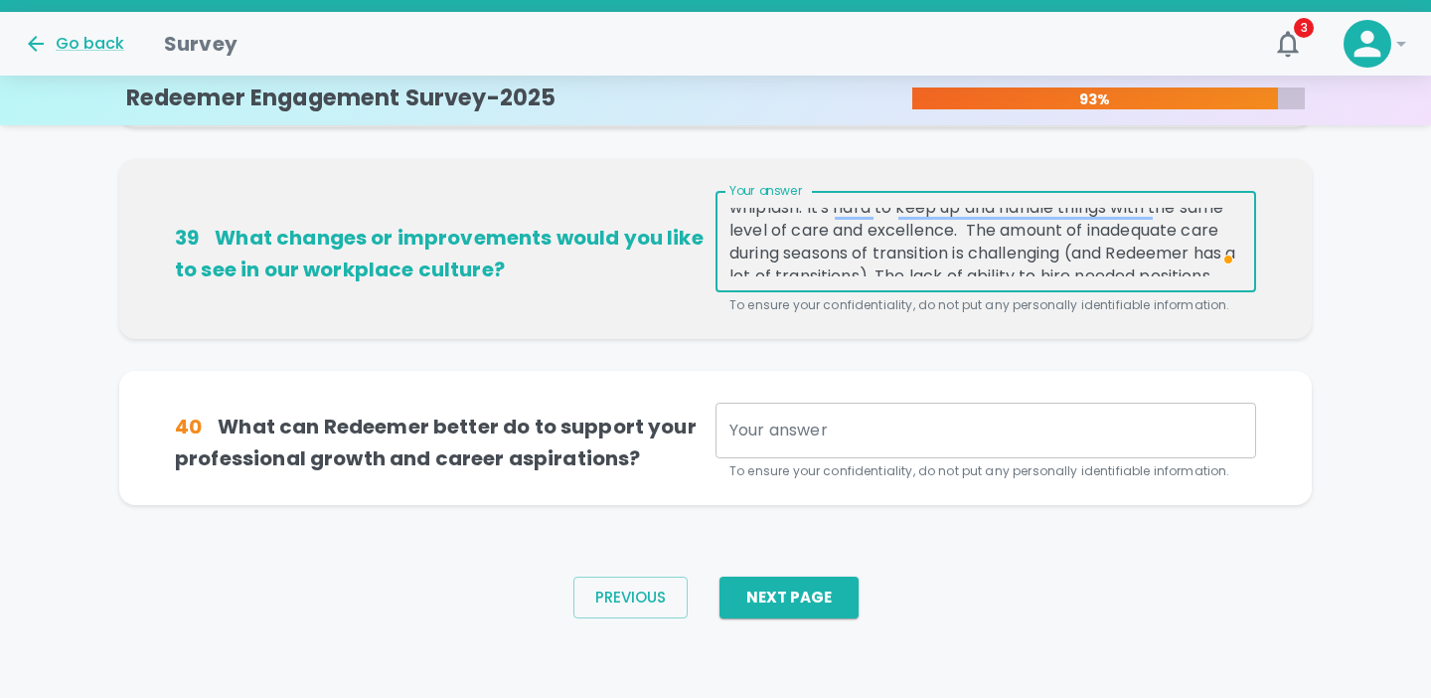
scroll to position [59, 0]
drag, startPoint x: 958, startPoint y: 268, endPoint x: 895, endPoint y: 216, distance: 81.8
click at [895, 216] on textarea "Change is NOT always bad, but too much change can cause whiplash. It's hard to …" at bounding box center [985, 242] width 513 height 69
drag, startPoint x: 967, startPoint y: 231, endPoint x: 839, endPoint y: 212, distance: 129.6
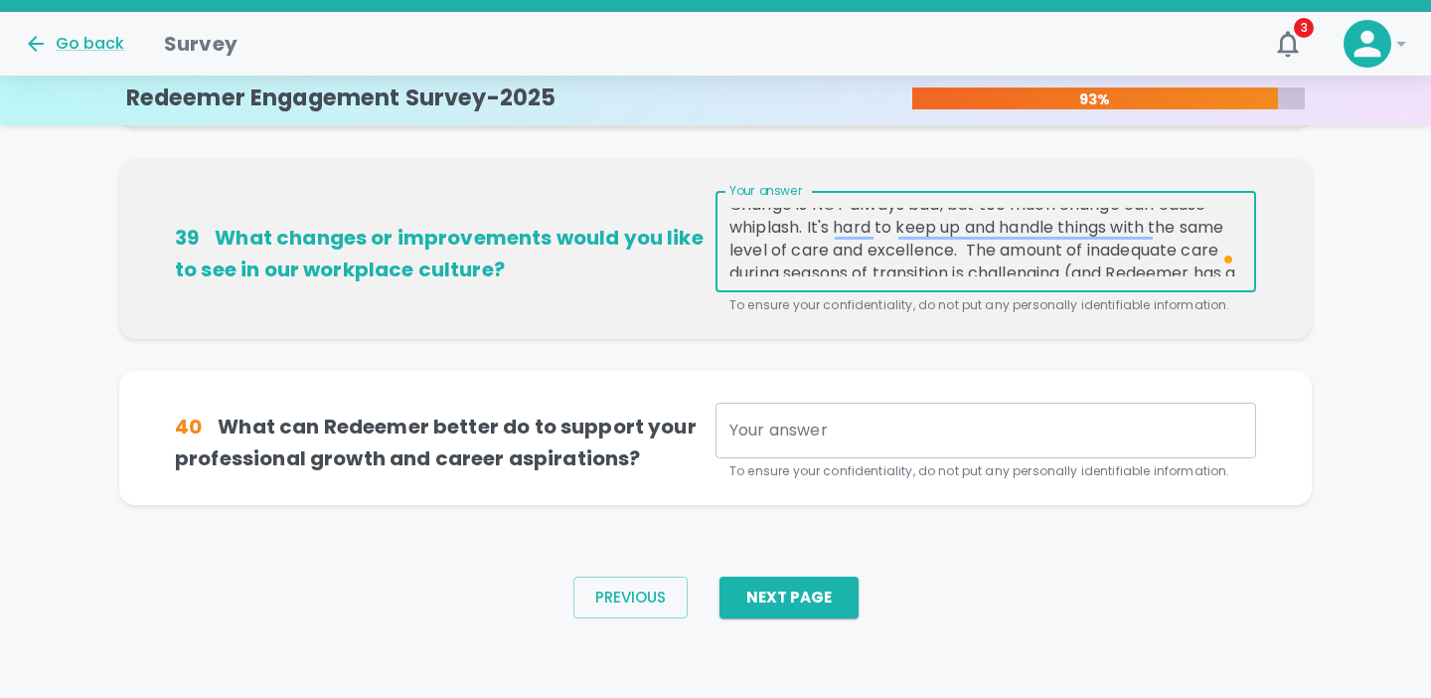
click at [839, 212] on textarea "Change is NOT always bad, but too much change can cause whiplash. It's hard to …" at bounding box center [985, 242] width 513 height 69
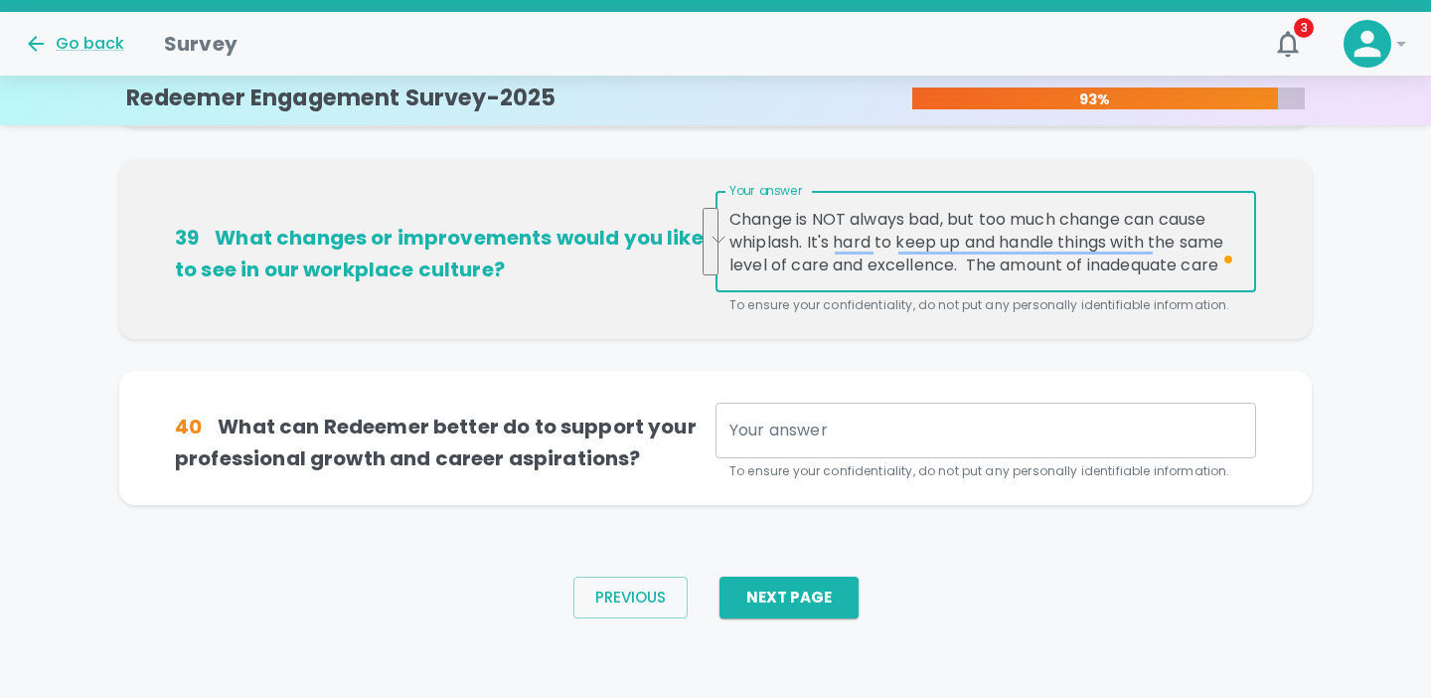
click at [911, 251] on textarea "Change is NOT always bad, but too much change can cause whiplash. It's hard to …" at bounding box center [985, 242] width 513 height 69
drag, startPoint x: 806, startPoint y: 242, endPoint x: 958, endPoint y: 257, distance: 152.9
click at [958, 257] on textarea "Change is NOT always bad, but too much change can cause whiplash. It's hard to …" at bounding box center [985, 242] width 513 height 69
drag, startPoint x: 731, startPoint y: 215, endPoint x: 1163, endPoint y: 325, distance: 445.2
click at [1163, 325] on div "39 What changes or improvements would you like to see in our workplace culture?…" at bounding box center [715, 249] width 1193 height 180
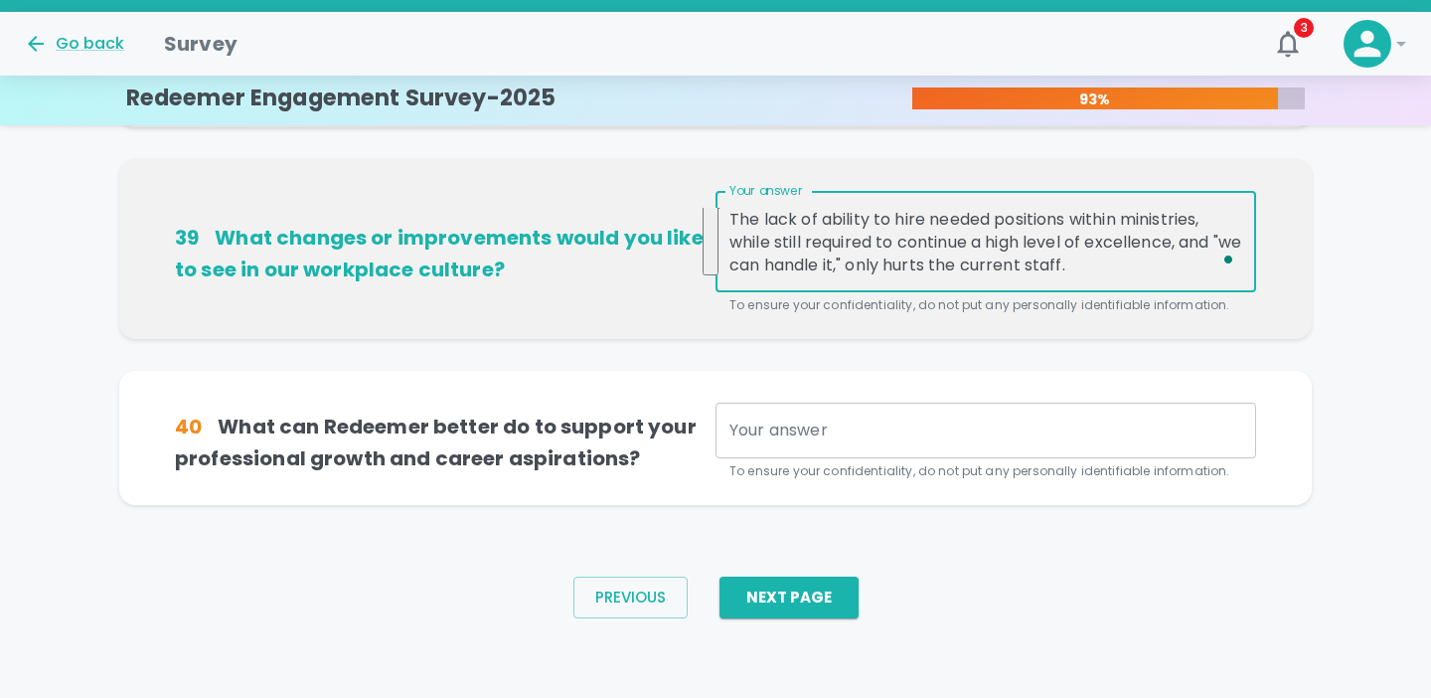
type textarea "Change is NOT always bad, but too much change can cause whiplash. The amount of…"
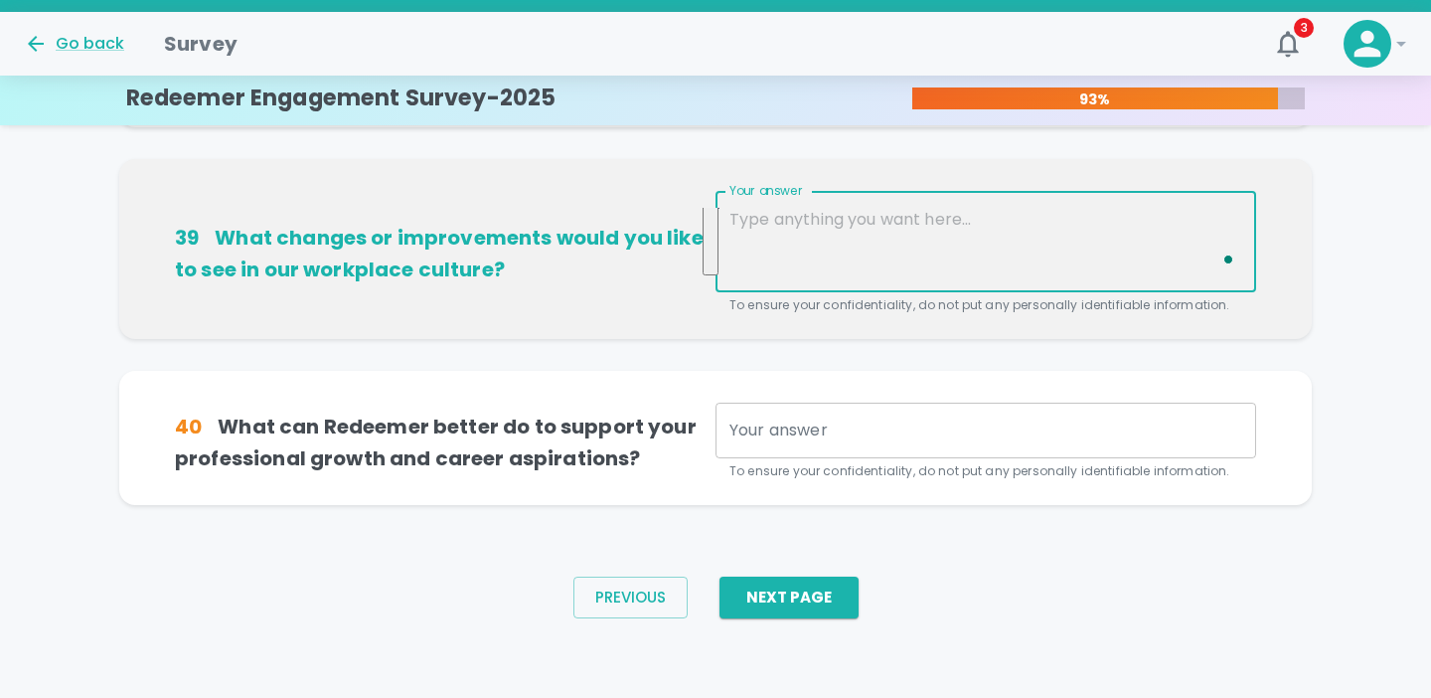
scroll to position [1443, 0]
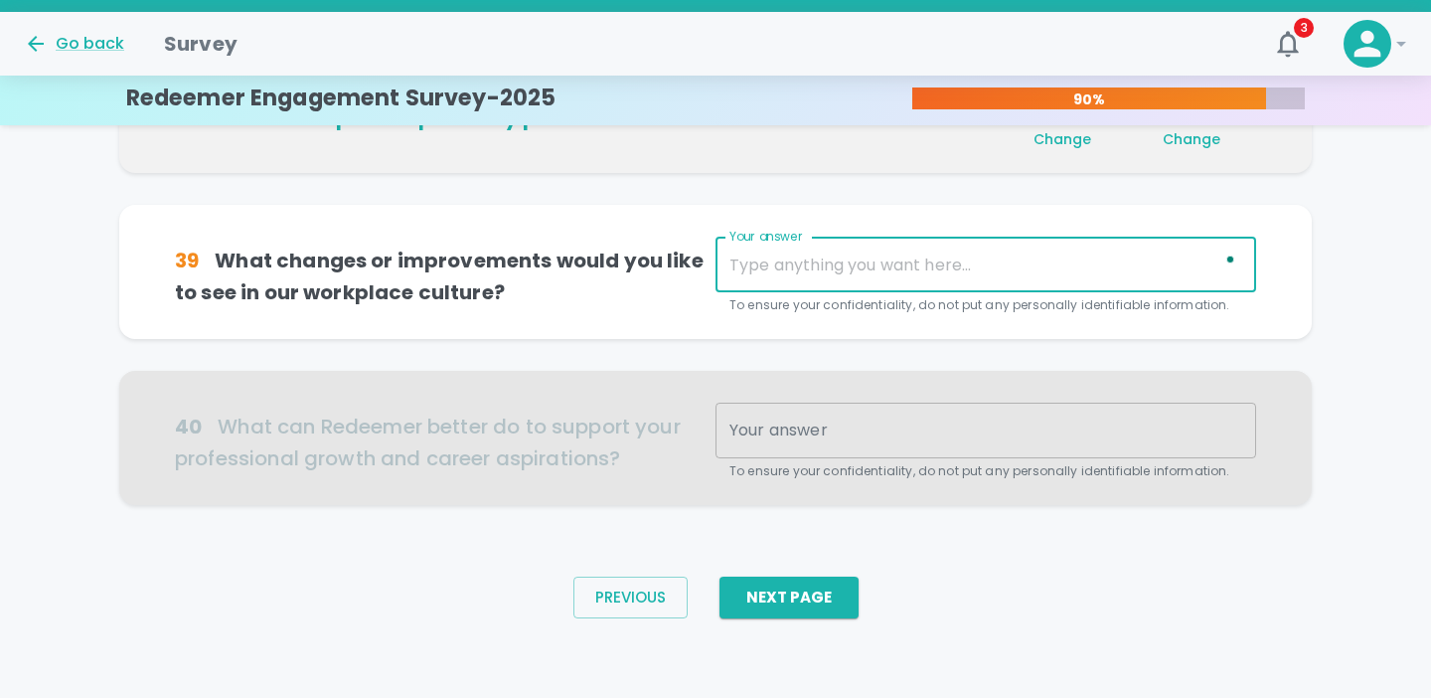
paste textarea "Change isn’t always a bad thing — it can bring growth, fresh perspective, and n…"
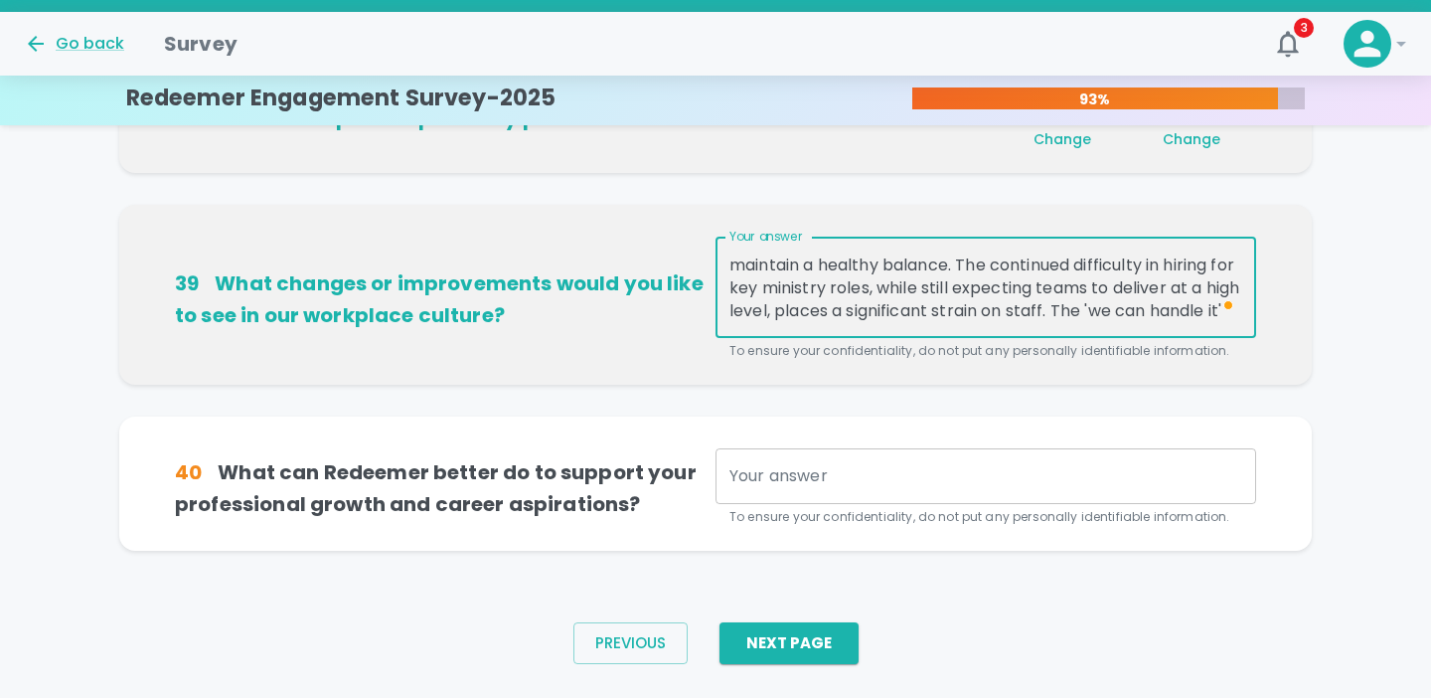
scroll to position [101, 0]
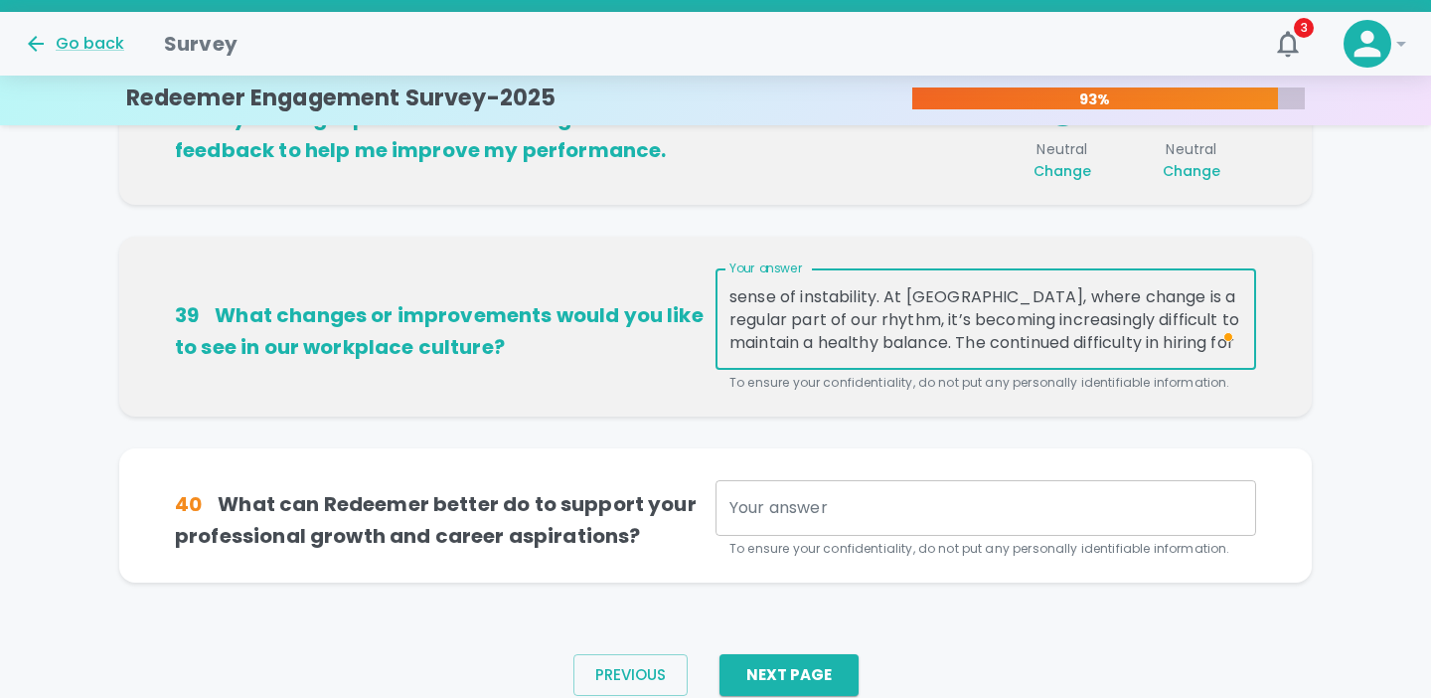
click at [889, 295] on textarea "Change isn’t always a bad thing — it can bring growth, fresh perspective, and n…" at bounding box center [985, 319] width 513 height 69
drag, startPoint x: 1098, startPoint y: 315, endPoint x: 917, endPoint y: 321, distance: 181.0
click at [917, 321] on textarea "Change isn’t always a bad thing — it can bring growth, fresh perspective, and n…" at bounding box center [985, 319] width 513 height 69
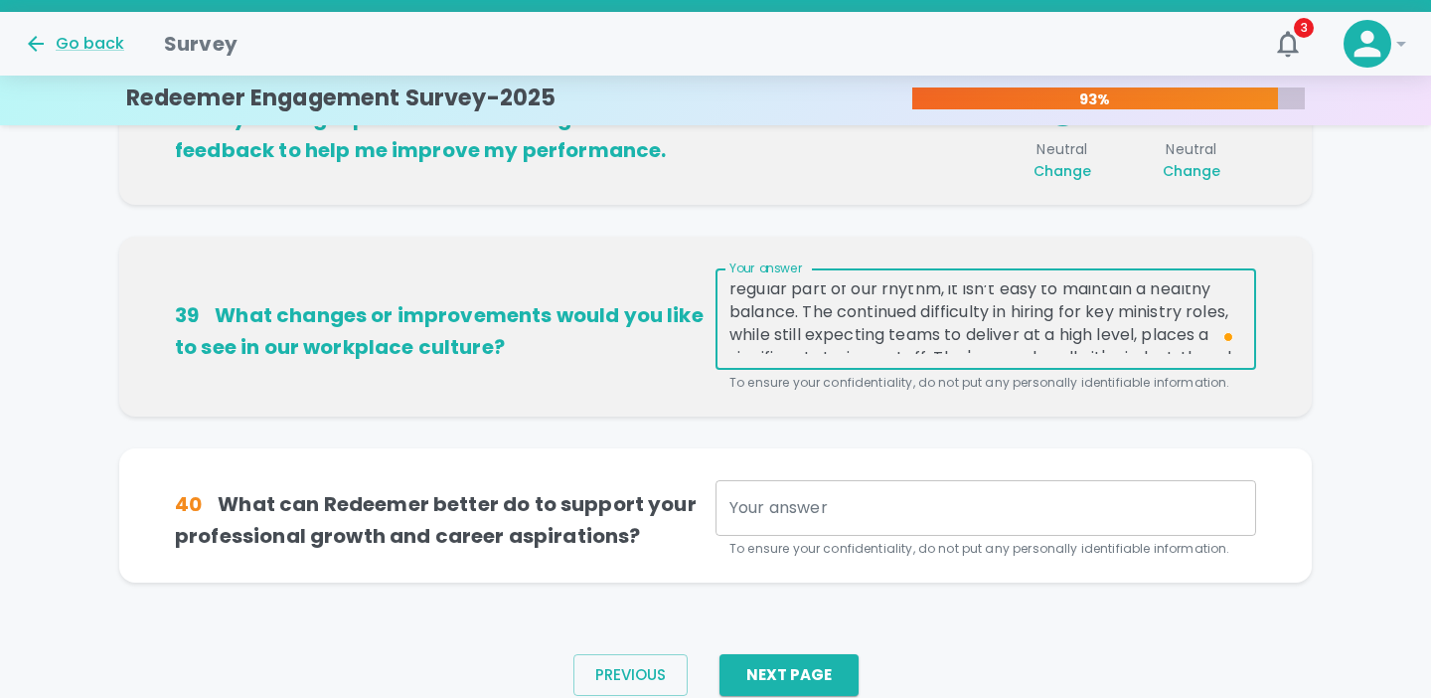
drag, startPoint x: 941, startPoint y: 313, endPoint x: 771, endPoint y: 305, distance: 170.1
click at [770, 305] on textarea "Change isn’t always a bad thing — it can bring growth, fresh perspective, and n…" at bounding box center [985, 319] width 513 height 69
drag, startPoint x: 946, startPoint y: 310, endPoint x: 920, endPoint y: 310, distance: 25.8
click at [920, 310] on textarea "Change isn’t always a bad thing — it can bring growth, fresh perspective, and n…" at bounding box center [985, 319] width 513 height 69
drag, startPoint x: 1050, startPoint y: 295, endPoint x: 1009, endPoint y: 295, distance: 41.7
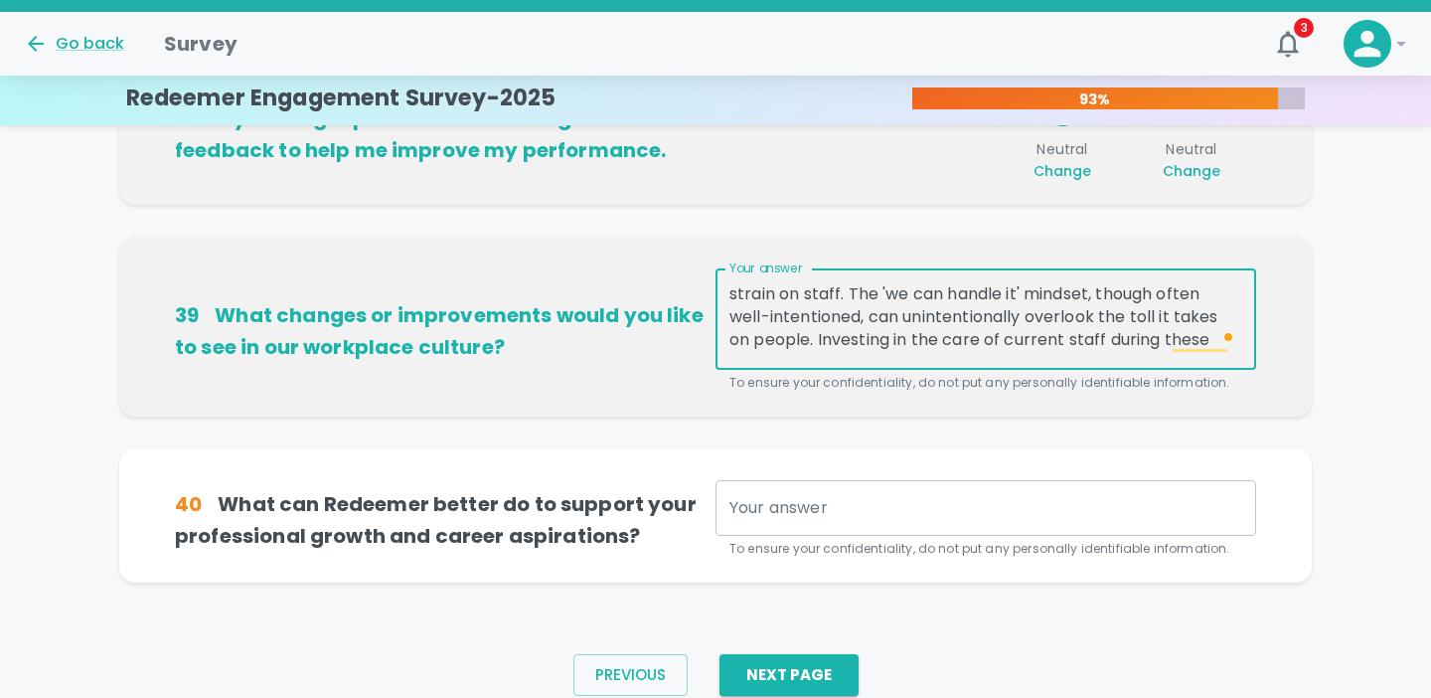
click at [1009, 295] on textarea "Change isn’t always a bad thing — it can bring growth, fresh perspective, and n…" at bounding box center [985, 319] width 513 height 69
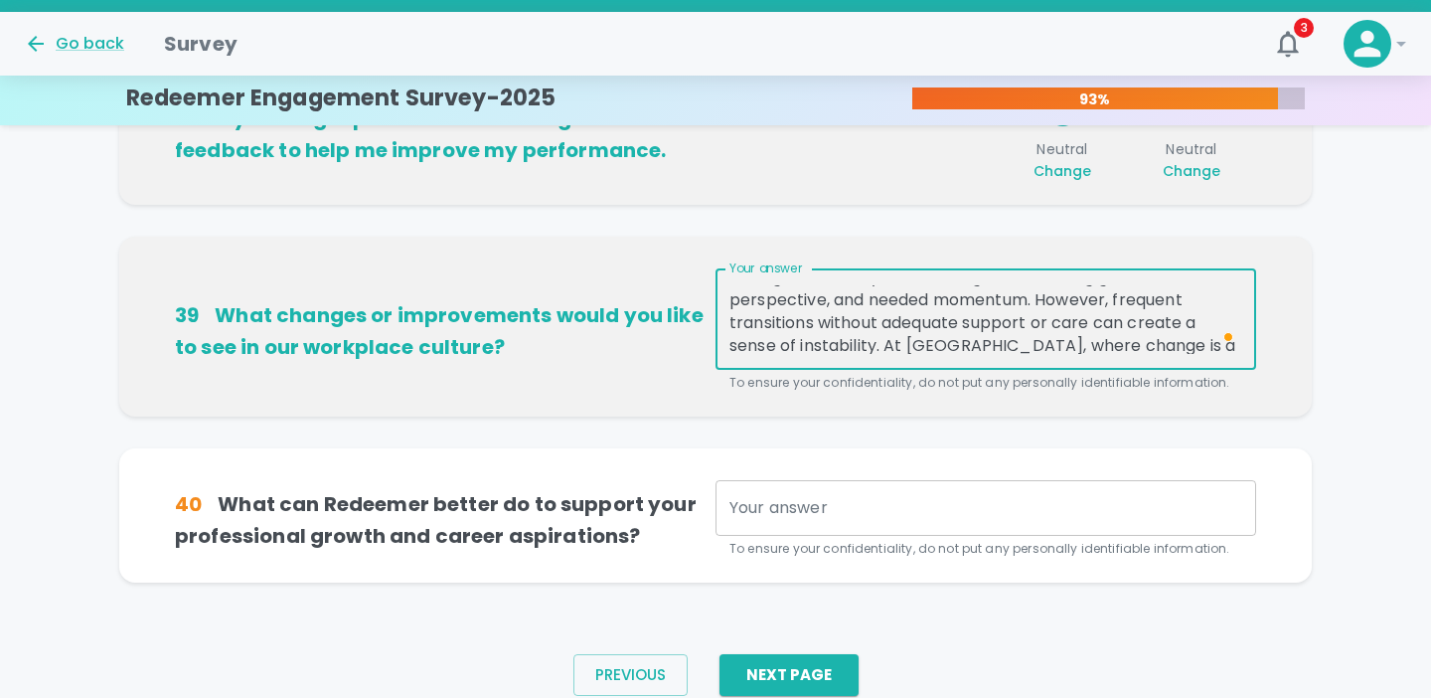
click at [817, 325] on textarea "Change isn’t always a bad thing — it can bring growth, fresh perspective, and n…" at bounding box center [985, 319] width 513 height 69
click at [940, 308] on textarea "Change isn’t always a bad thing — it can bring growth, fresh perspective, and n…" at bounding box center [985, 319] width 513 height 69
click at [1015, 305] on textarea "Change isn’t always a bad thing — it can bring growth, fresh perspective, and n…" at bounding box center [985, 319] width 513 height 69
click at [1039, 322] on textarea "Change isn’t always a bad thing — it can bring growth, fresh perspective, and n…" at bounding box center [985, 319] width 513 height 69
click at [905, 326] on textarea "Change isn’t always a bad thing — it can bring growth, fresh perspective, and n…" at bounding box center [985, 319] width 513 height 69
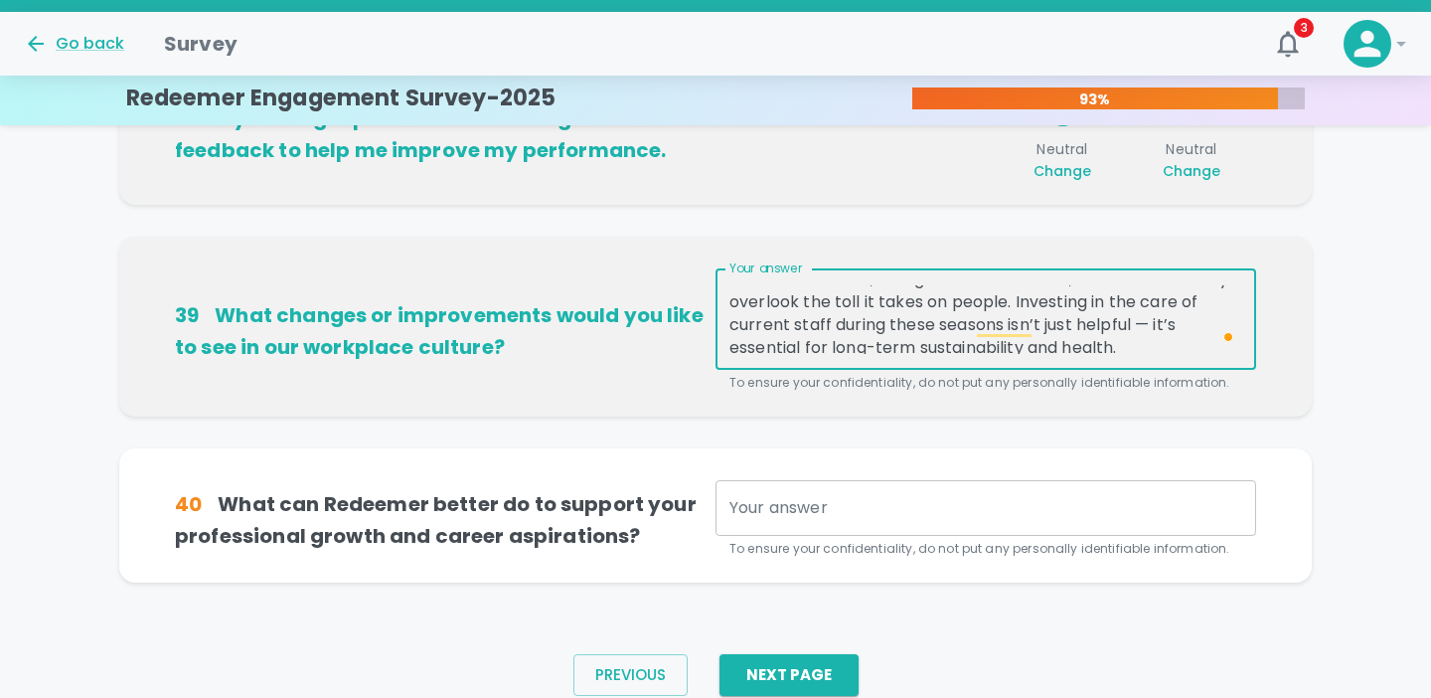
click at [1027, 353] on textarea "Change isn’t always a bad thing — it can bring growth, fresh perspective, and n…" at bounding box center [985, 319] width 513 height 69
click at [1080, 350] on textarea "Change isn’t always a bad thing — it can bring growth, fresh perspective, and n…" at bounding box center [985, 319] width 513 height 69
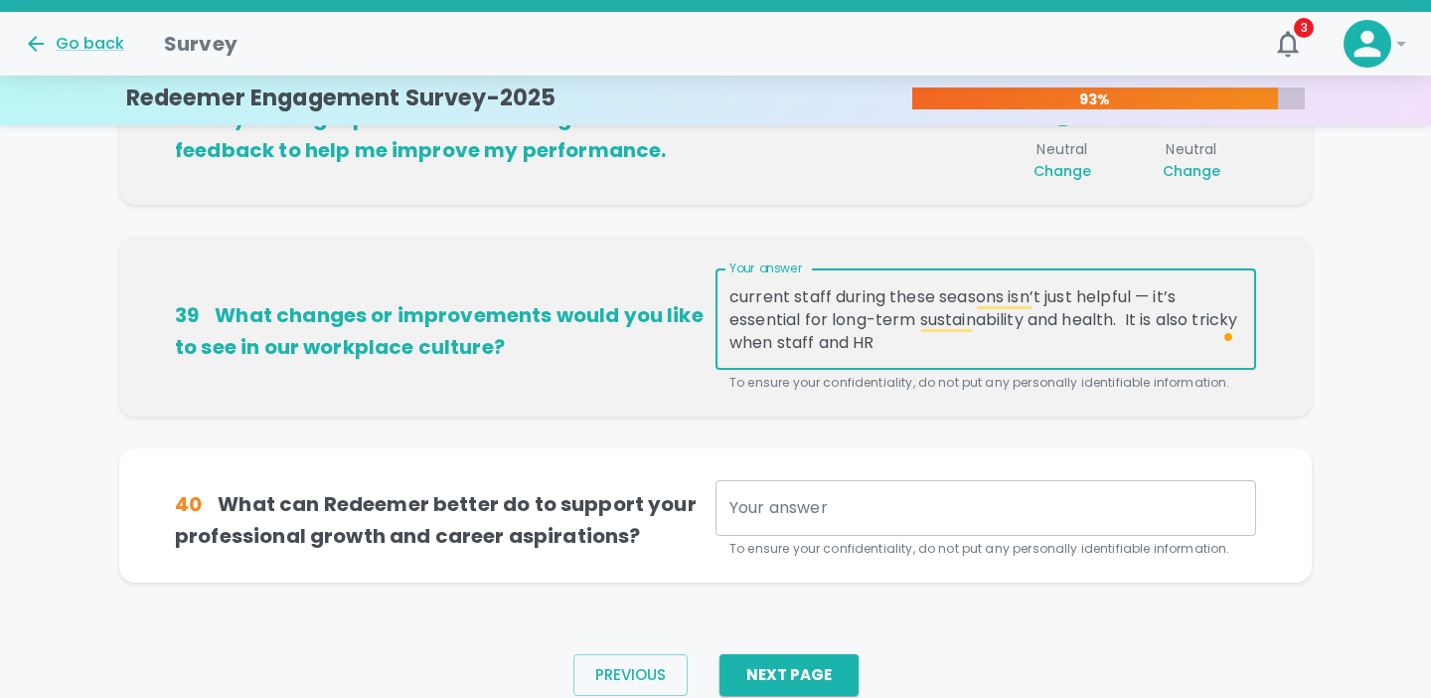
drag, startPoint x: 1224, startPoint y: 319, endPoint x: 1204, endPoint y: 319, distance: 20.9
click at [1204, 319] on textarea "Change isn’t always a bad thing — it can bring growth, fresh perspective, and n…" at bounding box center [985, 319] width 513 height 69
click at [1215, 346] on textarea "Change isn’t always a bad thing — it can bring growth, fresh perspective, and n…" at bounding box center [985, 319] width 513 height 69
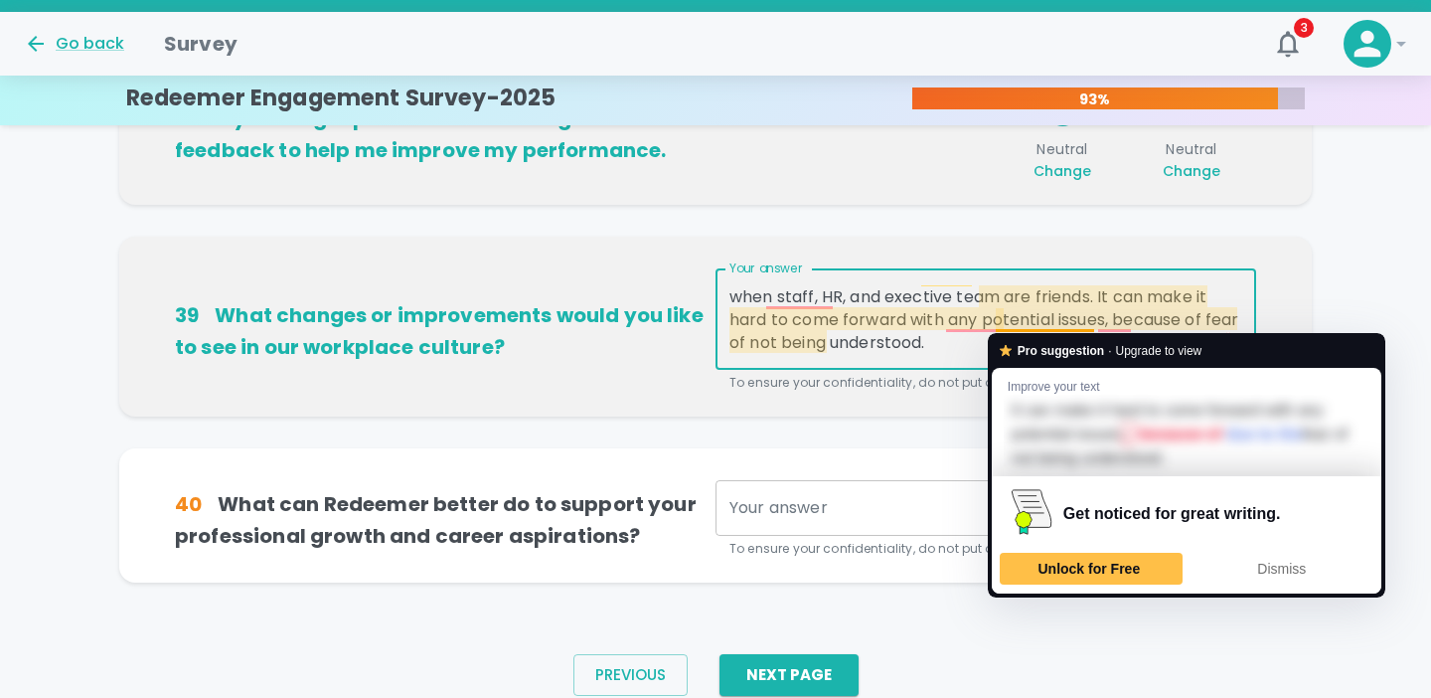
click at [945, 336] on textarea "Change isn’t always a bad thing — it can bring growth, fresh perspective, and n…" at bounding box center [985, 319] width 513 height 69
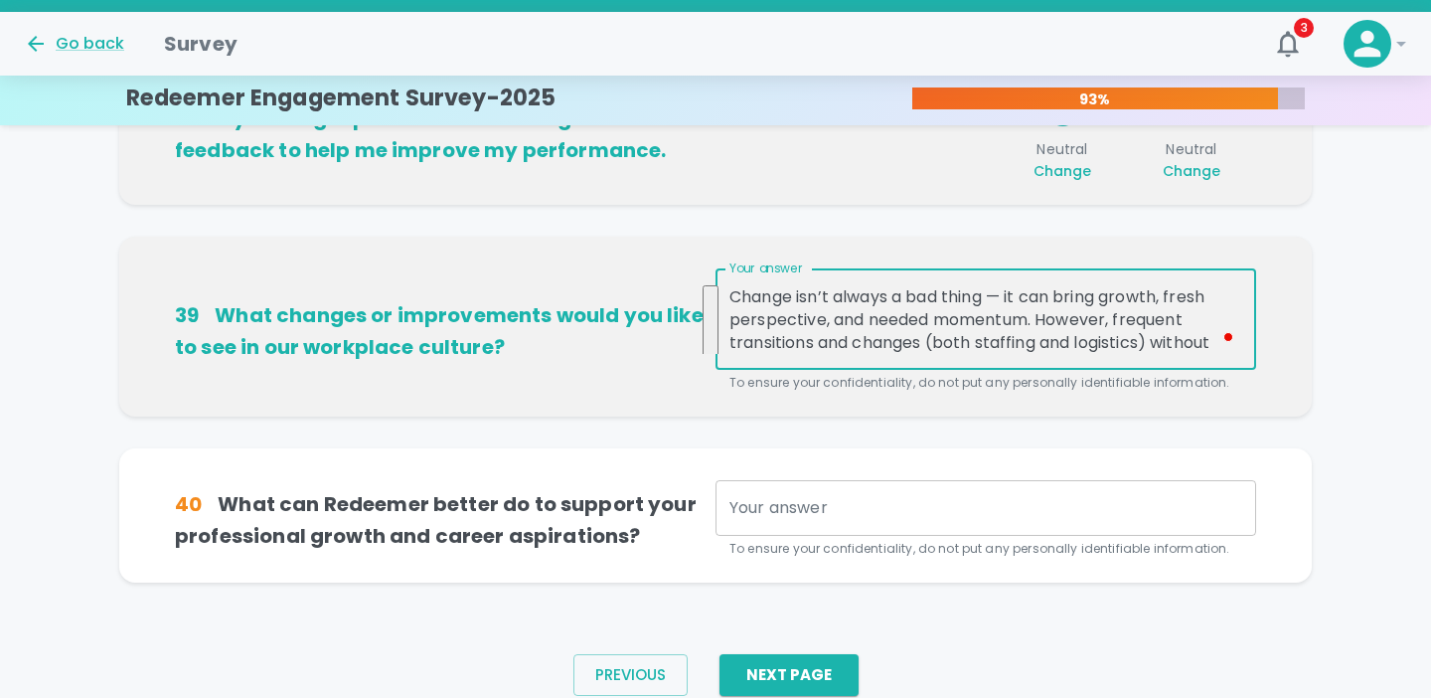
drag, startPoint x: 938, startPoint y: 349, endPoint x: 844, endPoint y: 224, distance: 156.8
type textarea "Change isn’t always a bad thing — it can bring growth, fresh perspective, and n…"
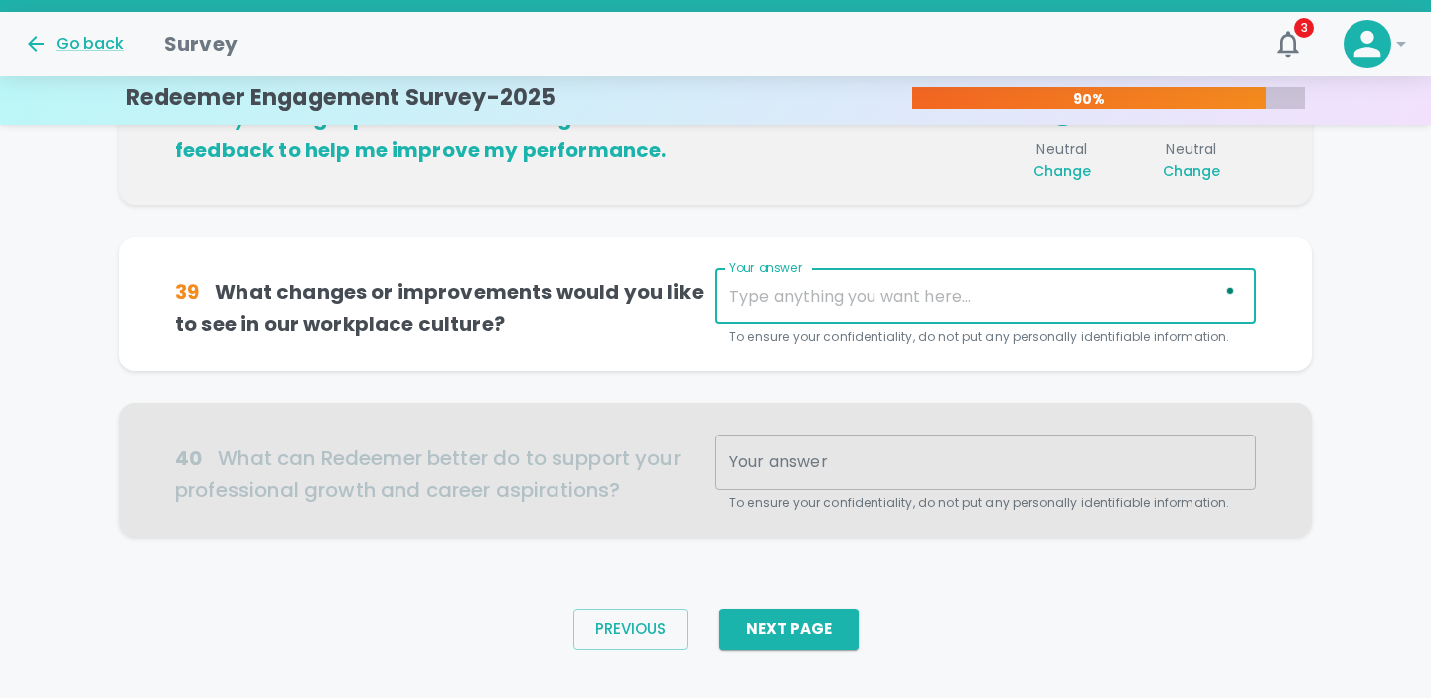
paste textarea "Loremi dol’s ametco a eli seddo — ei tem incid utlabo, etdol magnaaliqua, eni a…"
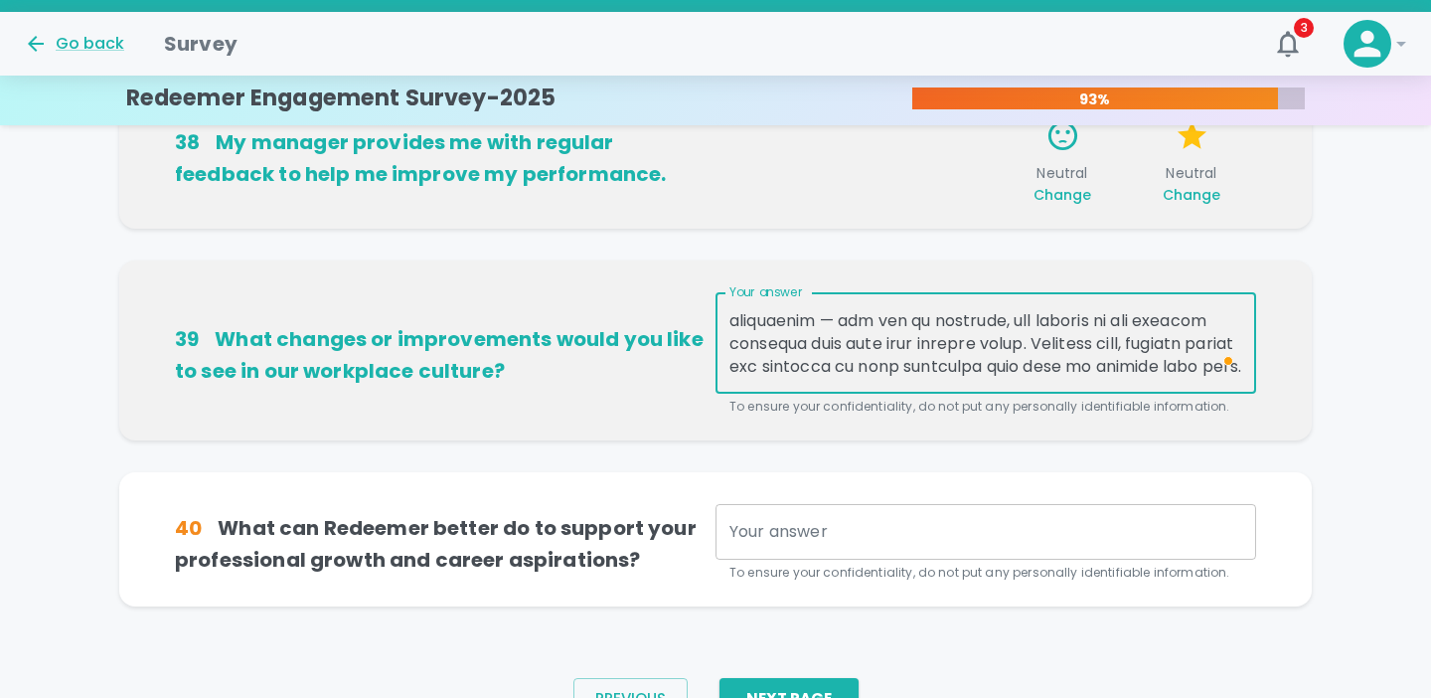
drag, startPoint x: 892, startPoint y: 367, endPoint x: 1127, endPoint y: 337, distance: 236.4
click at [1127, 337] on textarea "Your answer" at bounding box center [985, 343] width 513 height 69
drag, startPoint x: 1170, startPoint y: 364, endPoint x: 1043, endPoint y: 362, distance: 127.2
click at [1043, 362] on textarea "Your answer" at bounding box center [985, 343] width 513 height 69
click at [999, 348] on textarea "Your answer" at bounding box center [985, 343] width 513 height 69
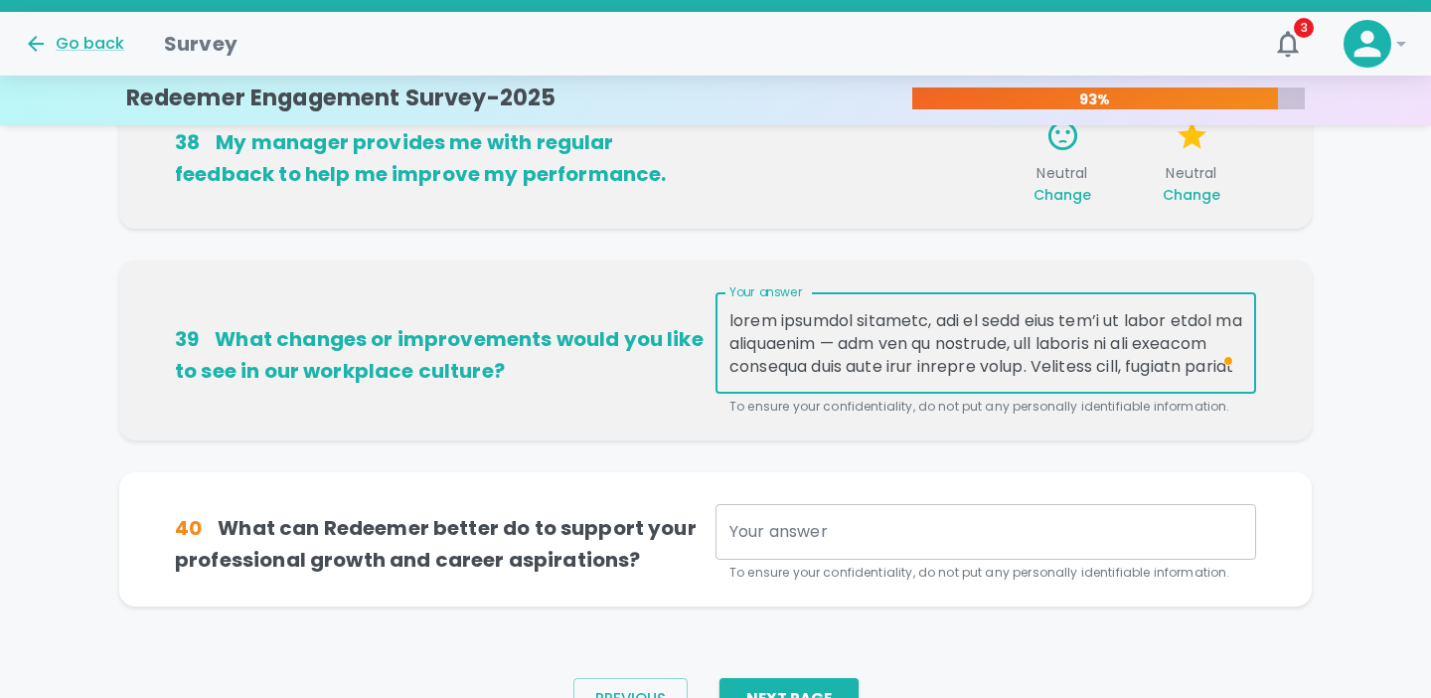
click at [1041, 342] on textarea "Your answer" at bounding box center [985, 343] width 513 height 69
click at [1053, 356] on textarea "Your answer" at bounding box center [985, 343] width 513 height 69
drag, startPoint x: 1083, startPoint y: 344, endPoint x: 923, endPoint y: 343, distance: 160.0
click at [922, 343] on textarea "Your answer" at bounding box center [985, 343] width 513 height 69
click at [1111, 365] on textarea "Your answer" at bounding box center [985, 343] width 513 height 69
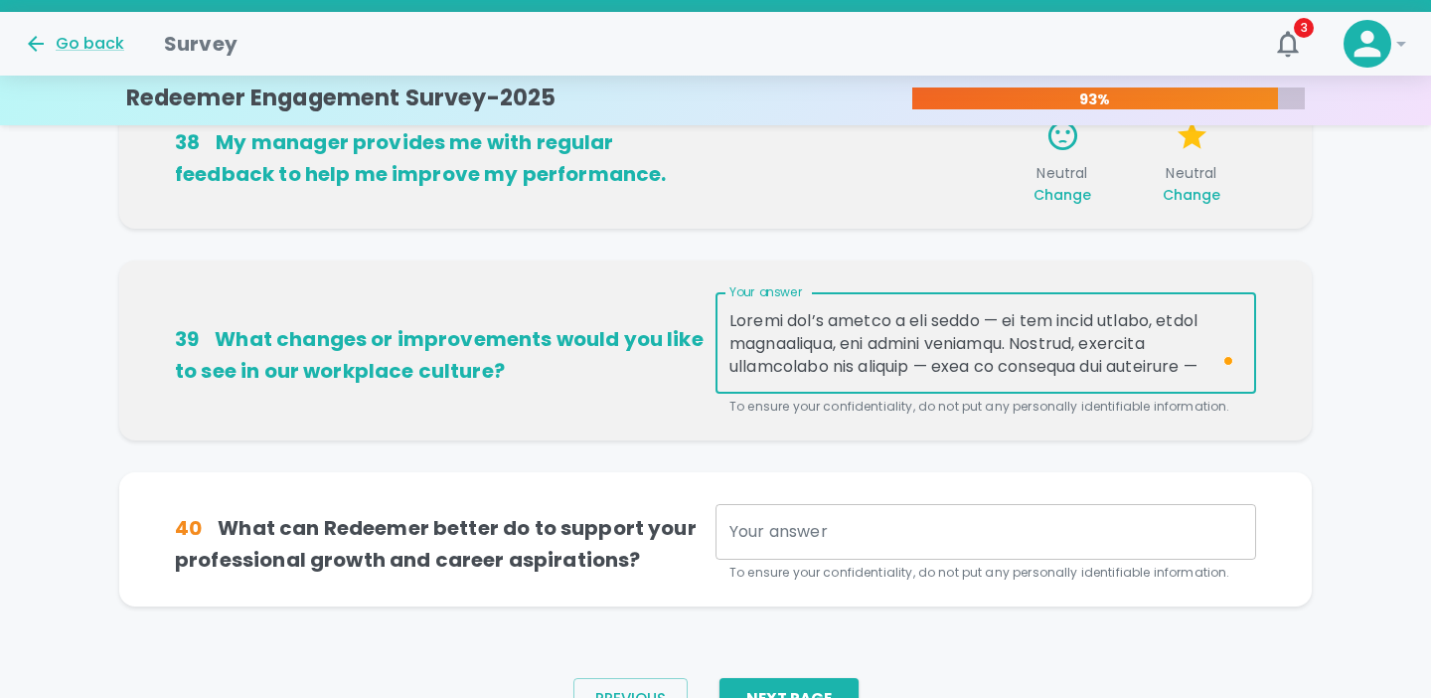
type textarea "Loremi dol’s ametco a eli seddo — ei tem incid utlabo, etdol magnaaliqua, eni a…"
drag, startPoint x: 1062, startPoint y: 367, endPoint x: 769, endPoint y: 170, distance: 353.1
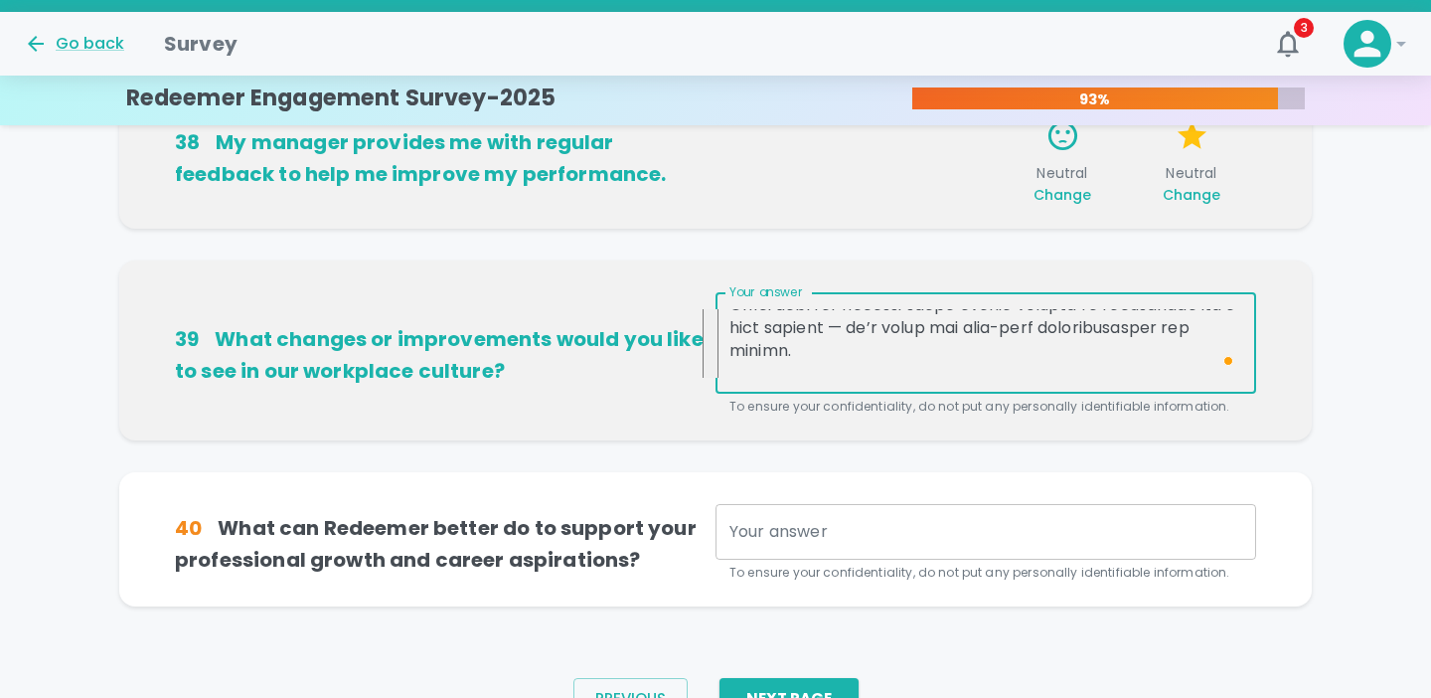
scroll to position [369, 0]
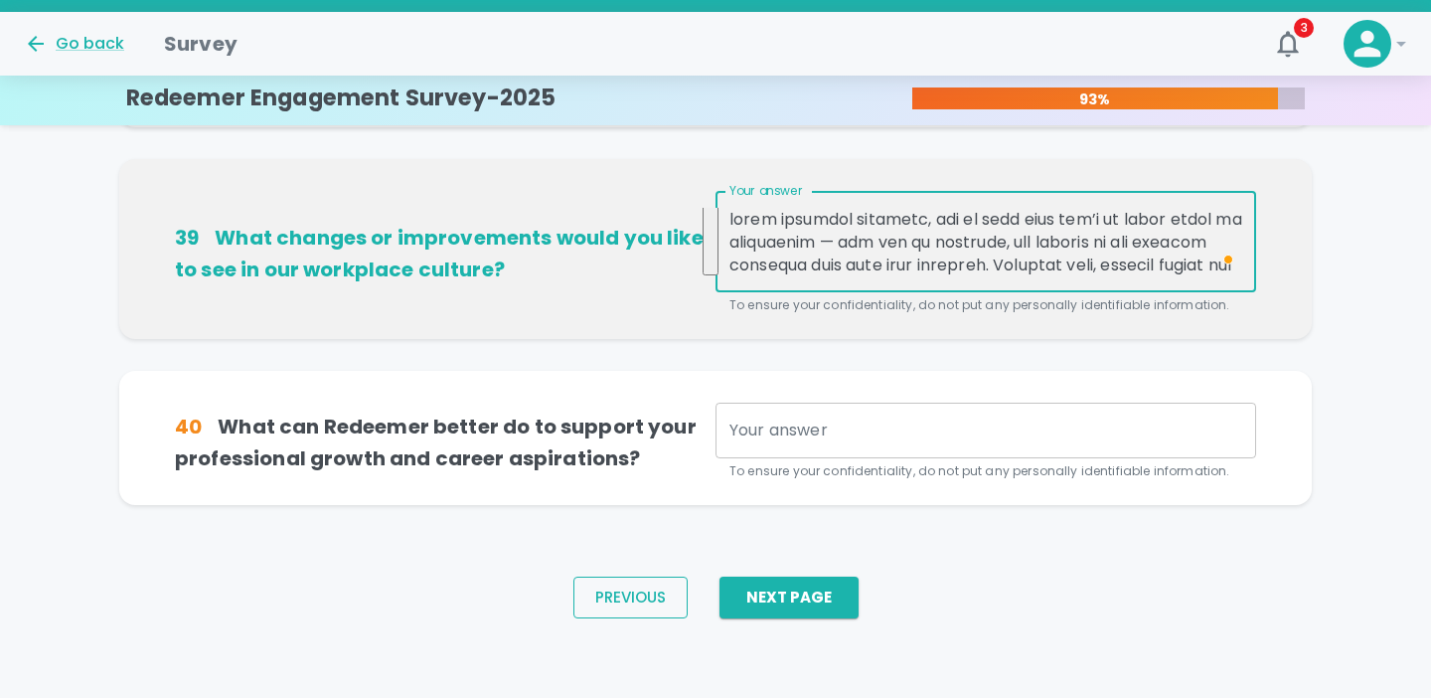
click at [664, 592] on button "Previous" at bounding box center [630, 597] width 114 height 42
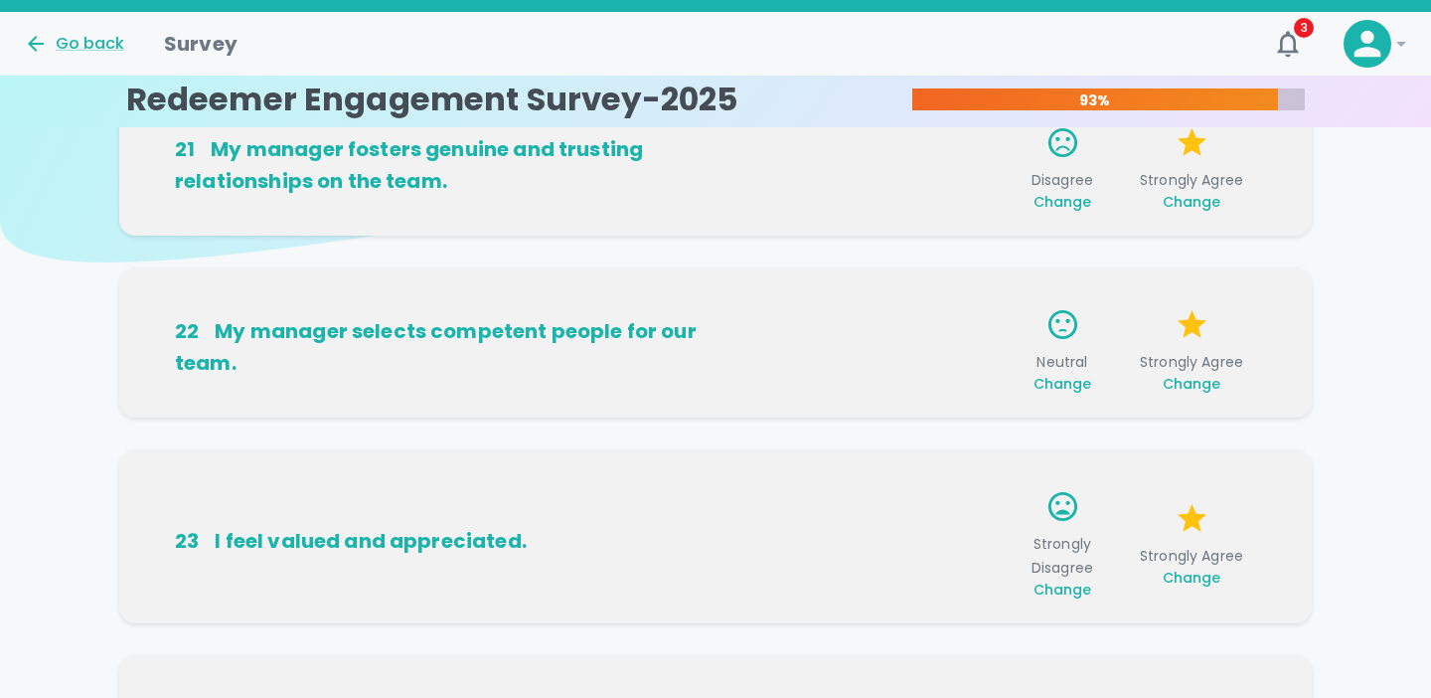
scroll to position [0, 0]
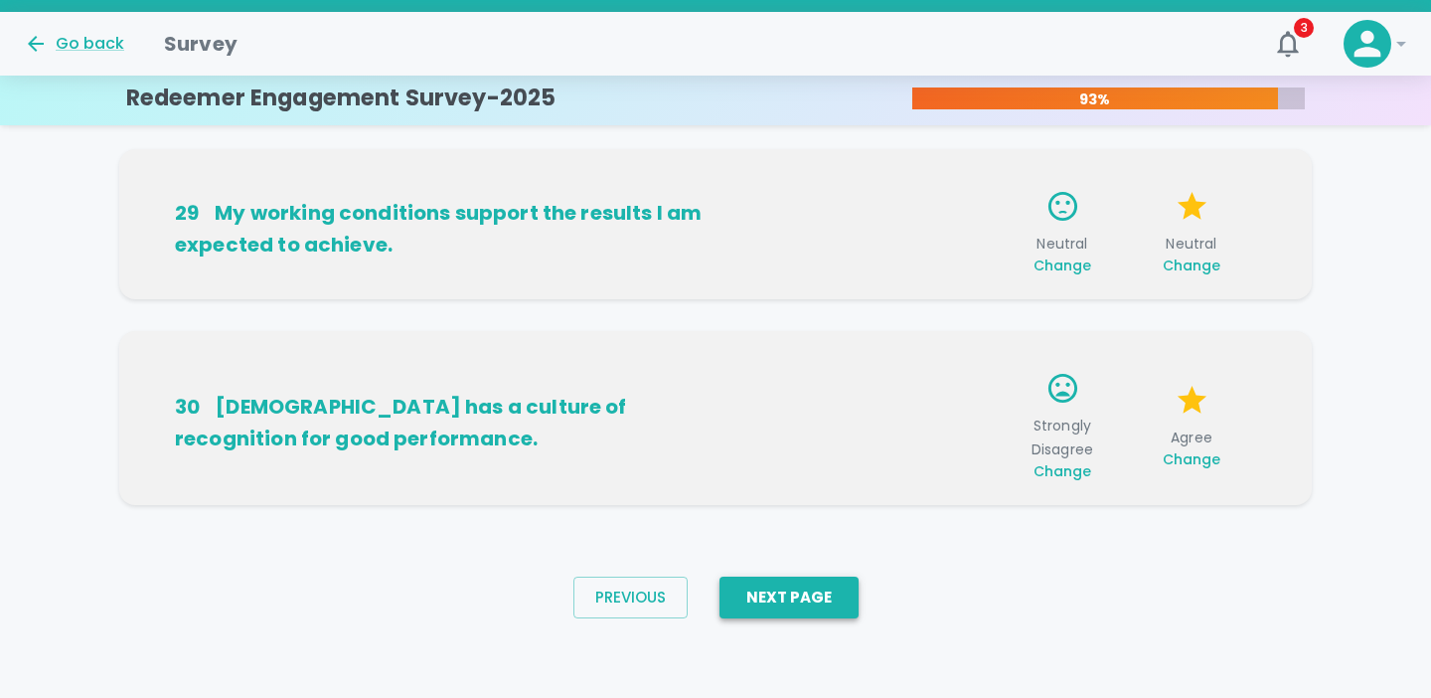
click at [796, 589] on button "Next Page" at bounding box center [789, 597] width 139 height 42
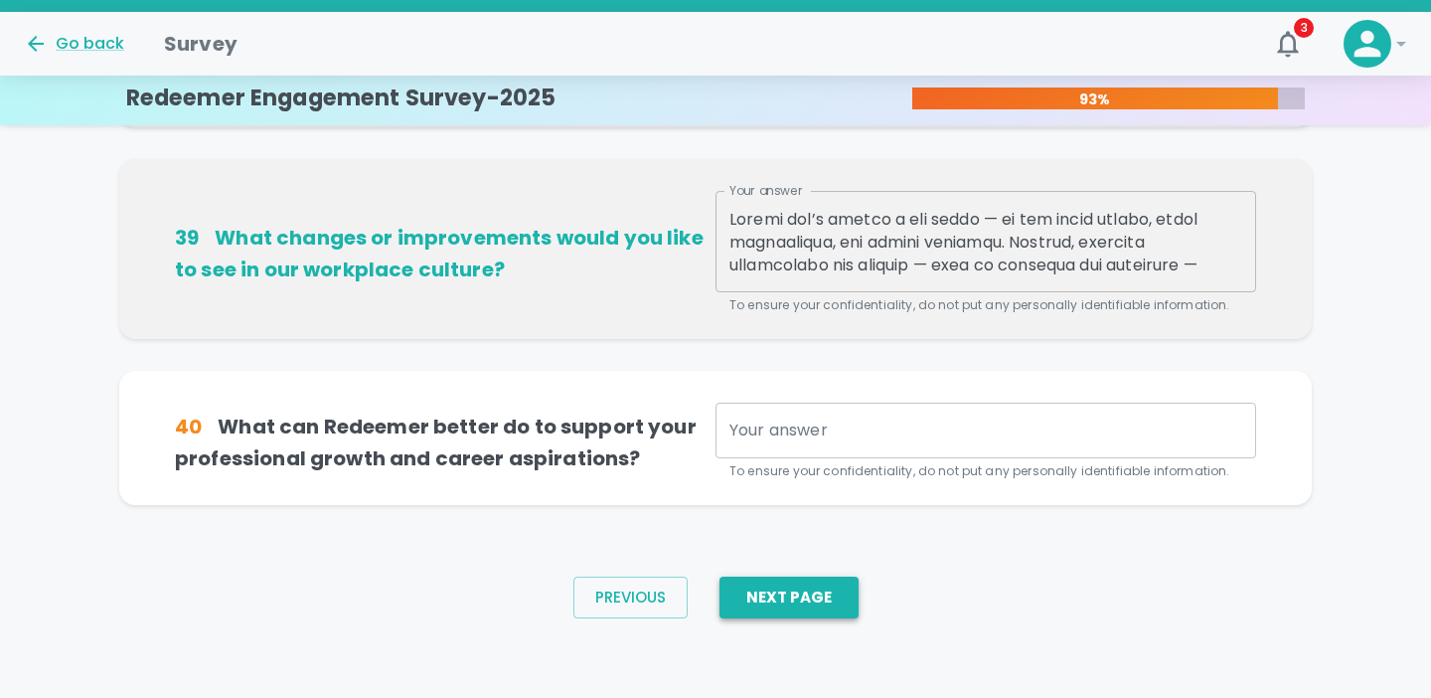
click at [805, 589] on button "Next Page" at bounding box center [789, 597] width 139 height 42
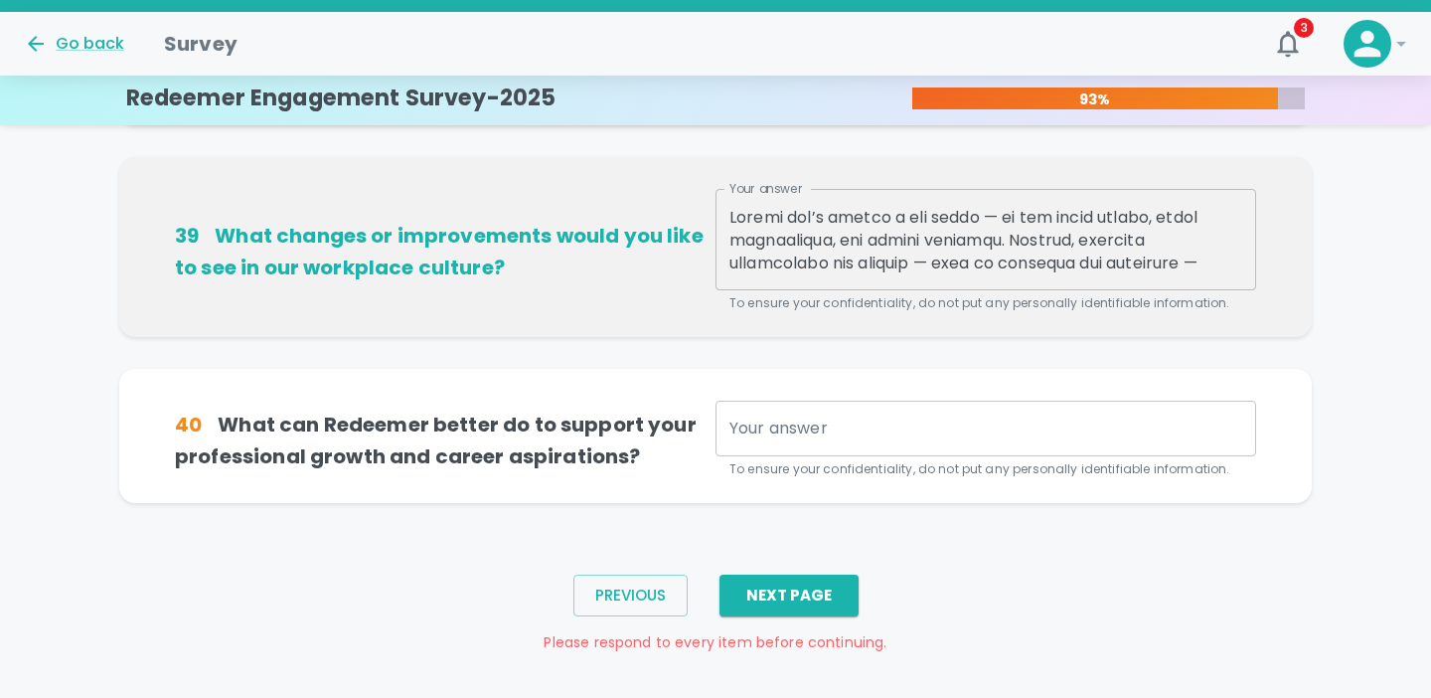
click at [879, 413] on div "x Your answer" at bounding box center [986, 429] width 541 height 56
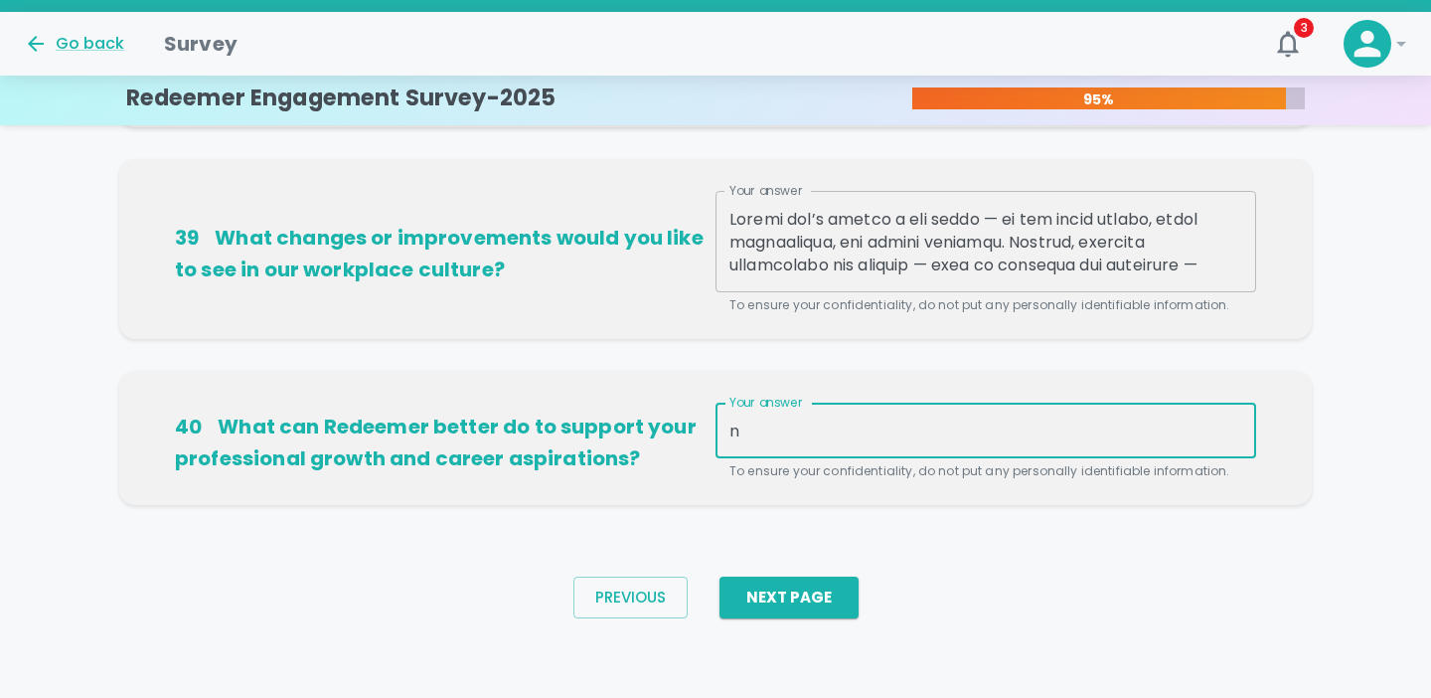
scroll to position [1489, 0]
type textarea "na"
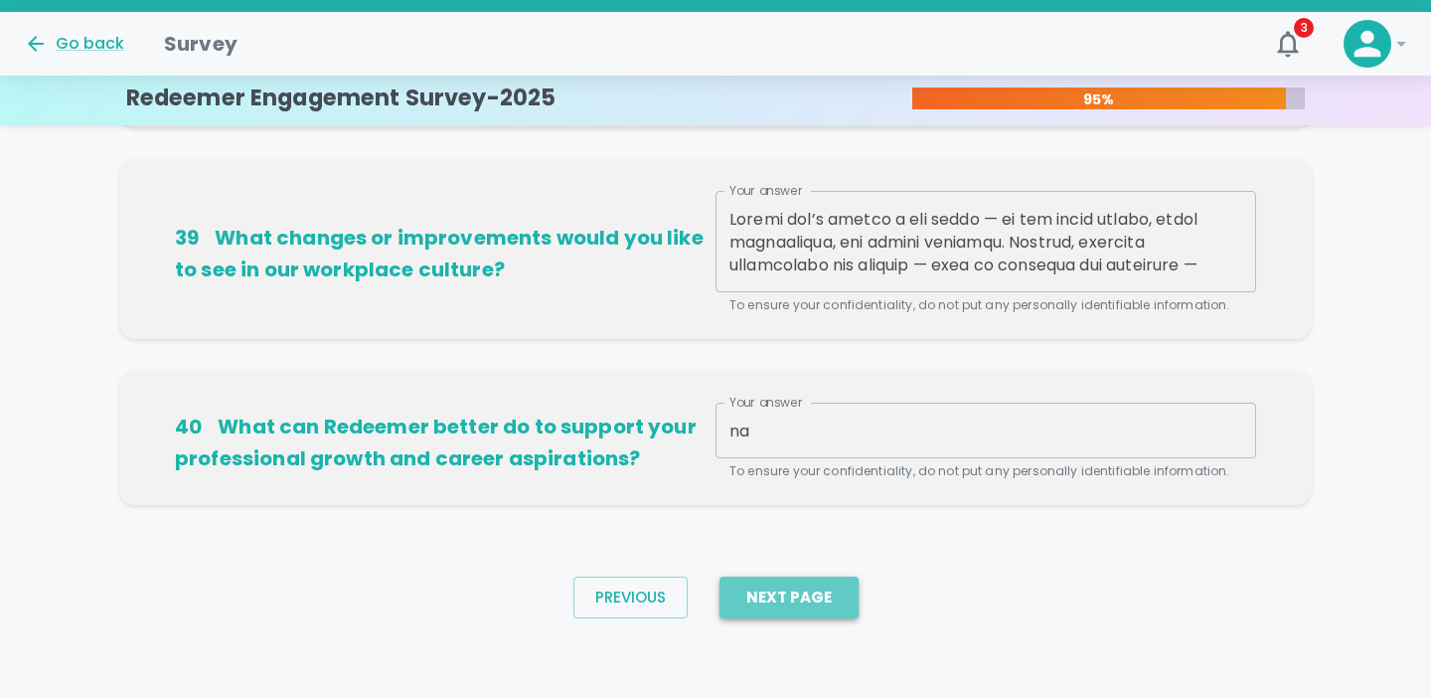
click at [800, 599] on button "Next Page" at bounding box center [789, 597] width 139 height 42
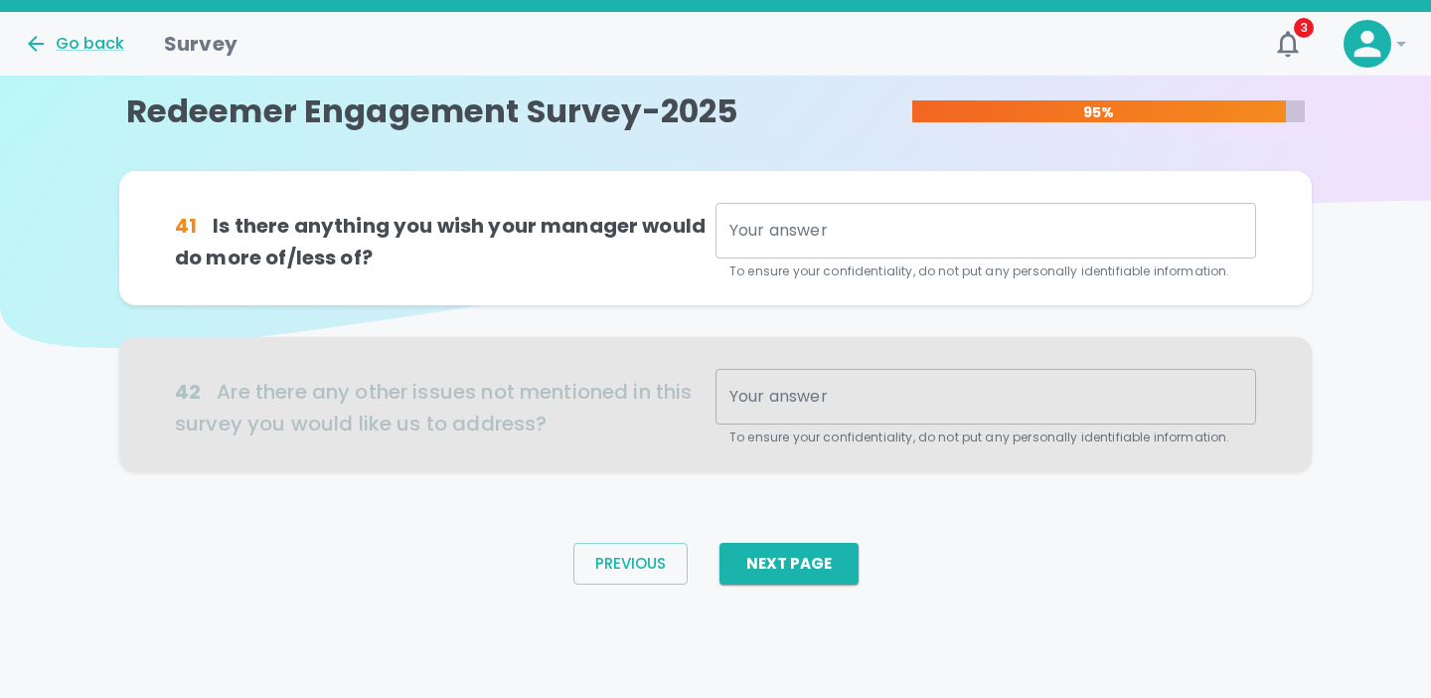
click at [782, 235] on textarea "Your answer" at bounding box center [985, 231] width 513 height 23
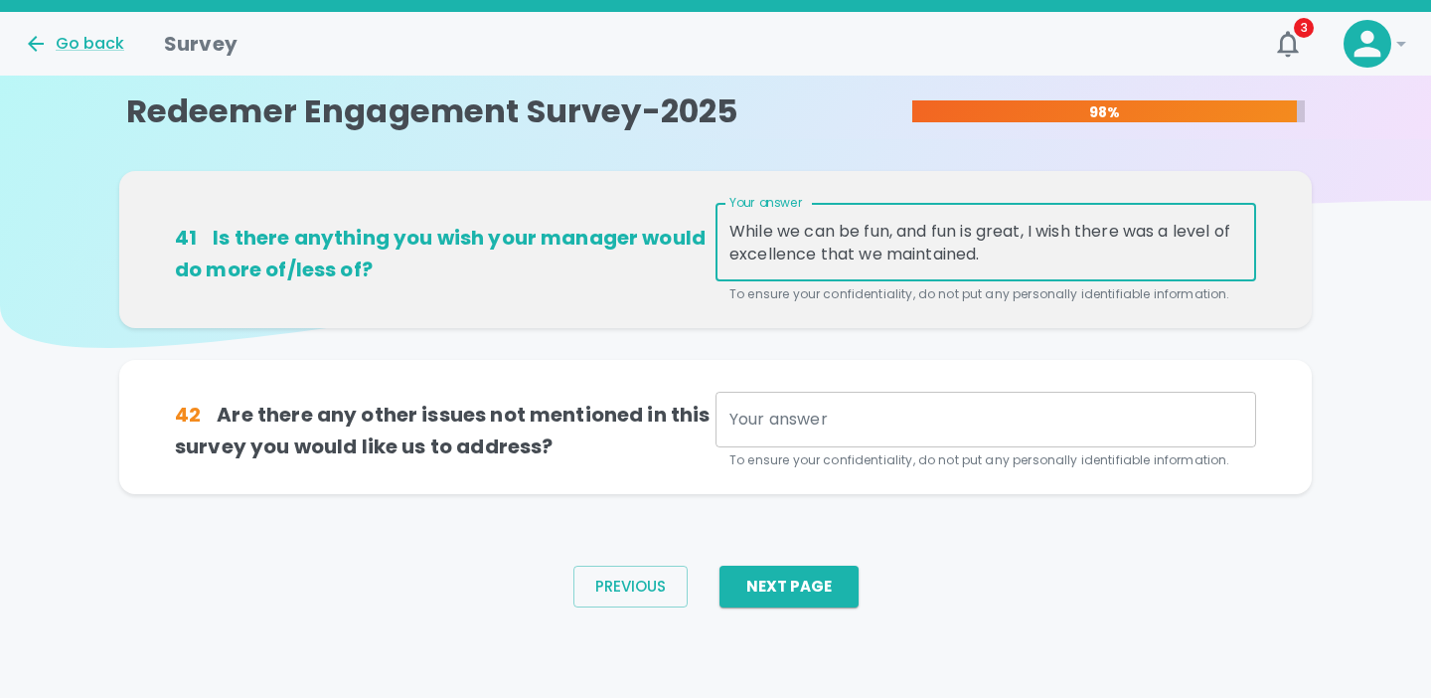
click at [731, 229] on textarea "While we can be fun, and fun is great, I wish there was a level of excellence t…" at bounding box center [985, 243] width 513 height 46
click at [1009, 254] on textarea "While we can be fun, and fun is great, I wish there was a level of excellence t…" at bounding box center [985, 243] width 513 height 46
type textarea "While we can be fun, and fun is great, I wish there was a level of excellence t…"
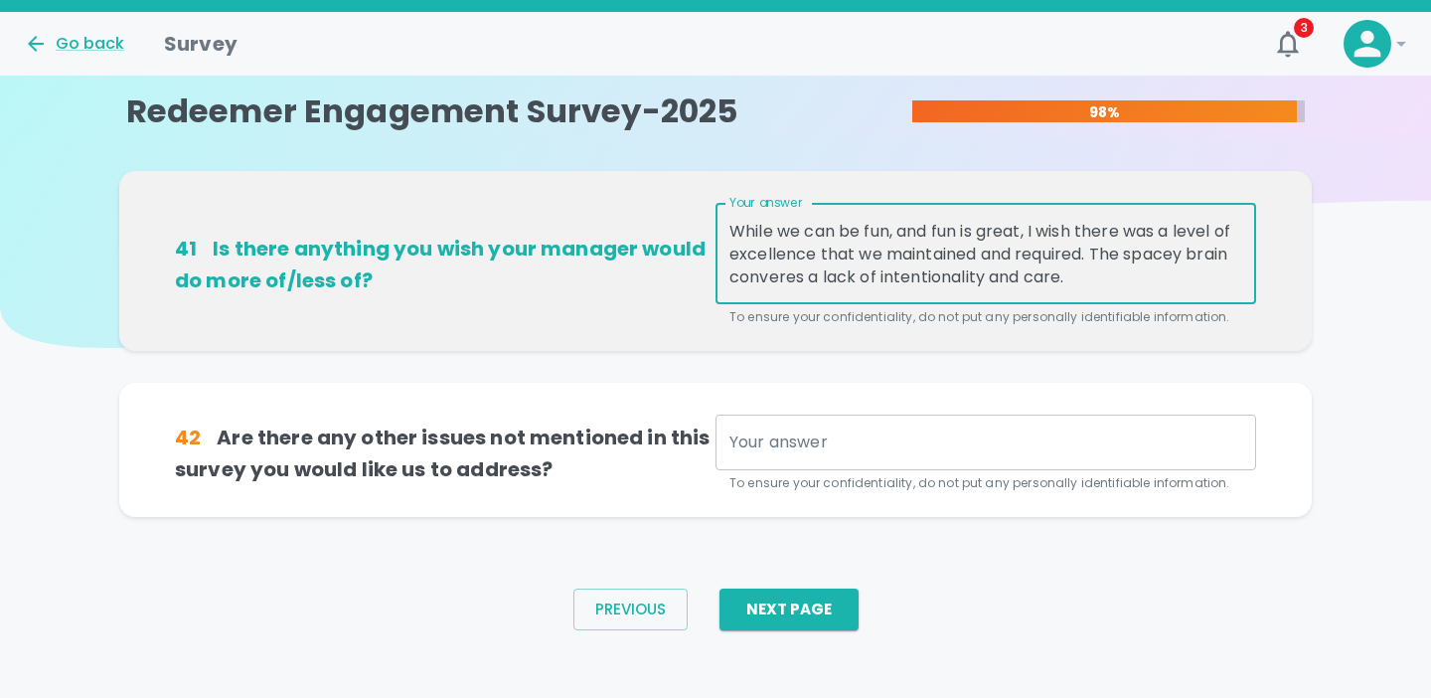
click at [870, 291] on div "While we can be fun, and fun is great, I wish there was a level of excellence t…" at bounding box center [986, 253] width 541 height 101
click at [1099, 282] on textarea "While we can be fun, and fun is great, I wish there was a level of excellence t…" at bounding box center [985, 254] width 513 height 69
click at [1132, 256] on textarea "While we can be fun, and fun is great, I wish there was a level of excellence t…" at bounding box center [985, 254] width 513 height 69
click at [1242, 252] on div "While we can be fun, and fun is great, I wish there was a level of excellence t…" at bounding box center [986, 253] width 541 height 101
click at [1240, 255] on textarea "While we can be fun, and fun is great, I wish there was a level of excellence t…" at bounding box center [985, 254] width 513 height 69
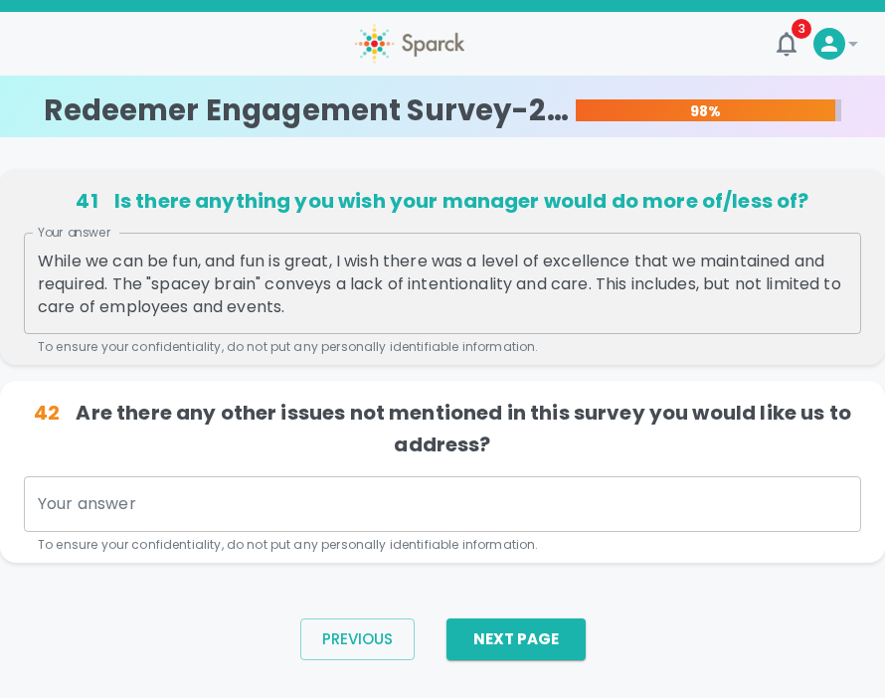
click at [349, 317] on div "While we can be fun, and fun is great, I wish there was a level of excellence t…" at bounding box center [442, 283] width 837 height 101
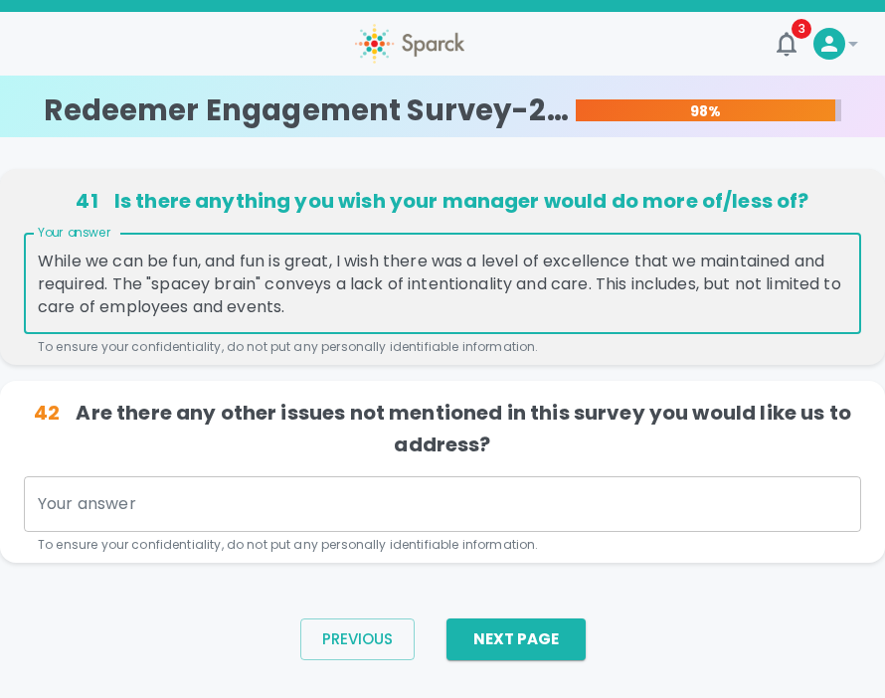
drag, startPoint x: 349, startPoint y: 317, endPoint x: 41, endPoint y: 248, distance: 315.6
click at [41, 248] on div "While we can be fun, and fun is great, I wish there was a level of excellence t…" at bounding box center [442, 283] width 837 height 101
click at [432, 315] on textarea "While we can be fun, and fun is great, I wish there was a level of excellence t…" at bounding box center [442, 283] width 809 height 69
paste textarea "Excellence doesn’t mean rigidity — it means being thoughtful, dependable, and i…"
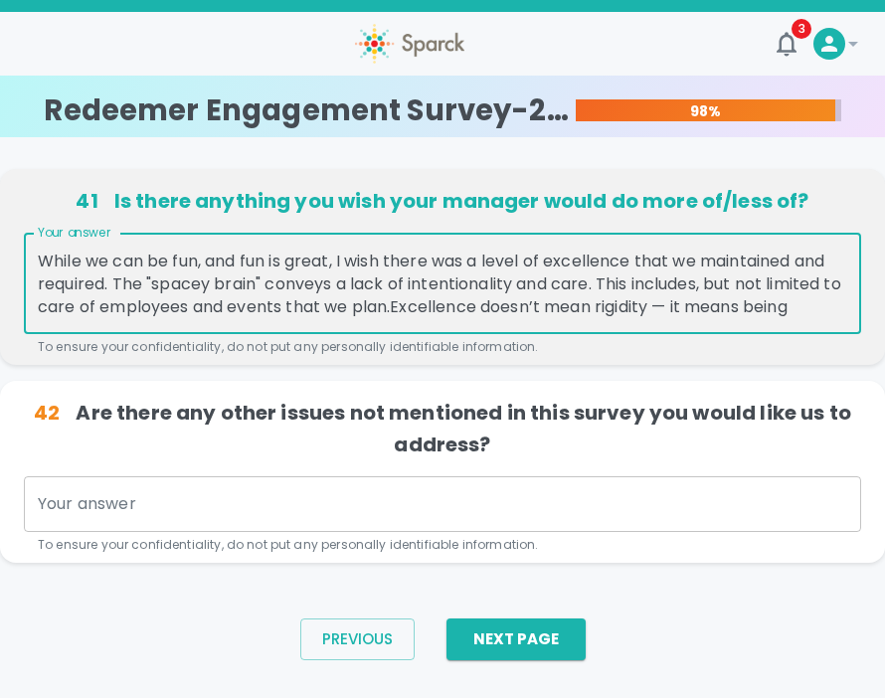
scroll to position [23, 0]
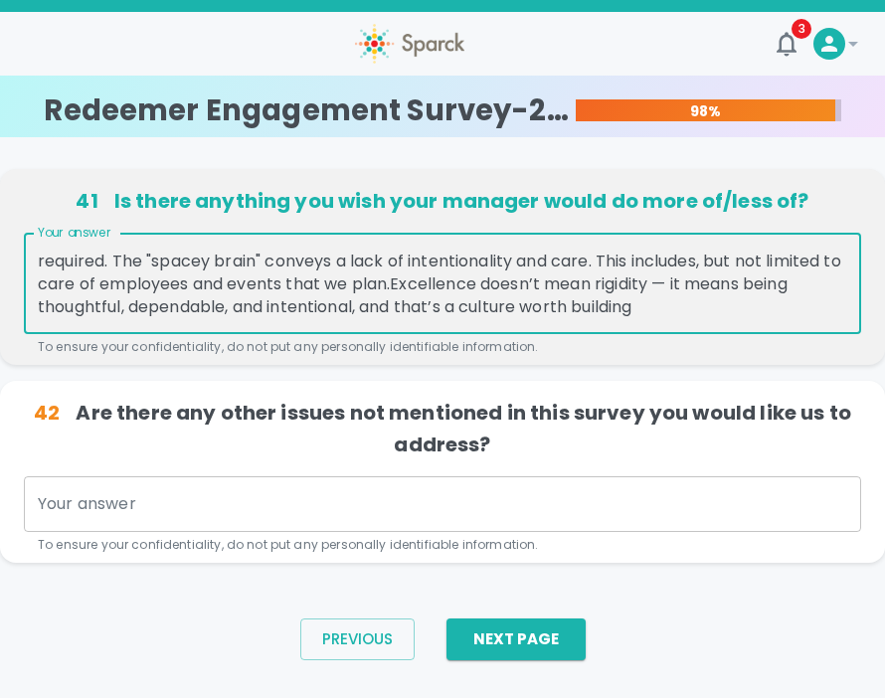
click at [413, 280] on textarea "While we can be fun, and fun is great, I wish there was a level of excellence t…" at bounding box center [442, 283] width 809 height 69
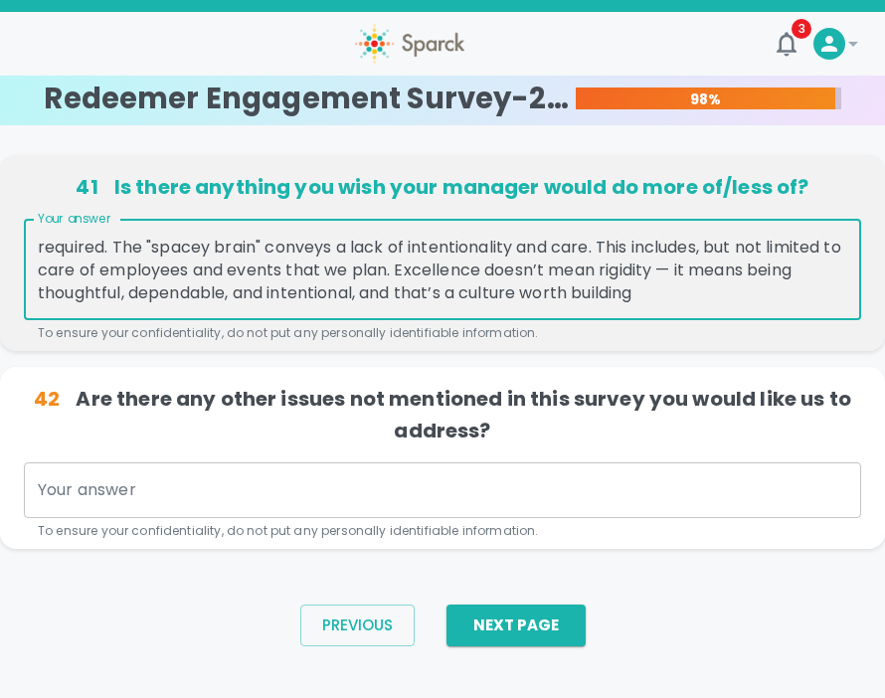
scroll to position [18, 0]
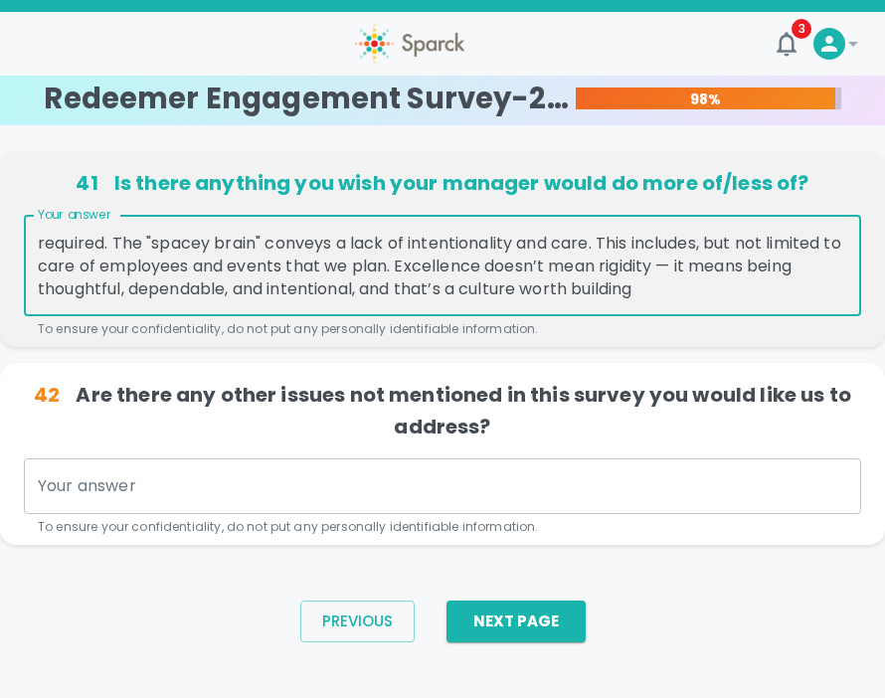
drag, startPoint x: 657, startPoint y: 295, endPoint x: 392, endPoint y: 291, distance: 265.4
click at [392, 291] on textarea "While we can be fun, and fun is great, I wish there was a level of excellence t…" at bounding box center [442, 266] width 809 height 69
type textarea "While we can be fun, and fun is great, I wish there was a level of excellence t…"
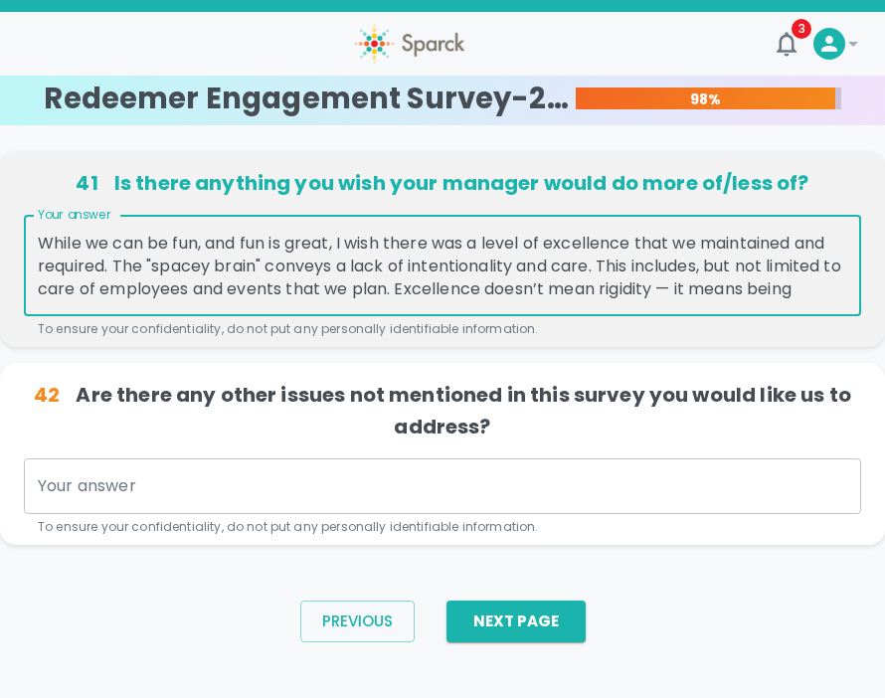
drag, startPoint x: 399, startPoint y: 291, endPoint x: 154, endPoint y: 184, distance: 267.0
click at [154, 184] on div "41 Is there anything you wish your manager would do more of/less of? Your answe…" at bounding box center [442, 253] width 837 height 172
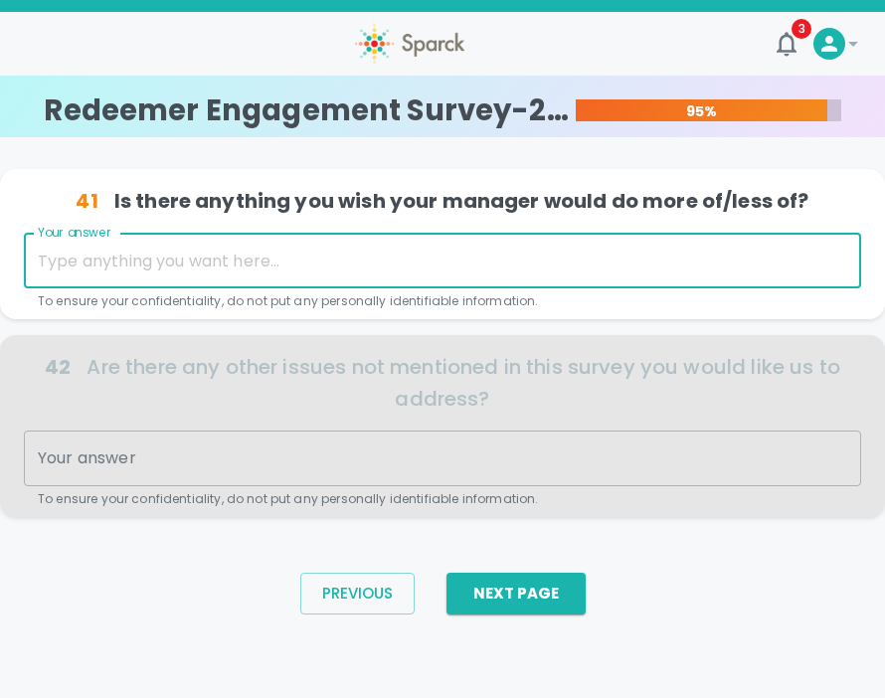
paste textarea "I’m concerned that there’s a consistent lack of preparedness and follow-through…"
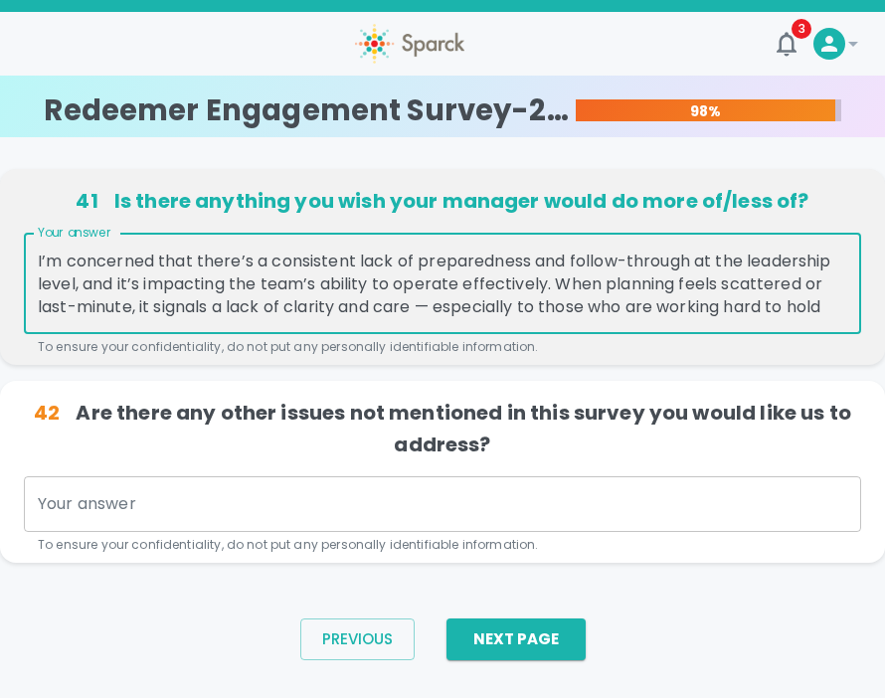
drag, startPoint x: 830, startPoint y: 263, endPoint x: 751, endPoint y: 260, distance: 78.6
click at [751, 260] on textarea "I’m concerned that there’s a consistent lack of preparedness and follow-through…" at bounding box center [442, 283] width 809 height 69
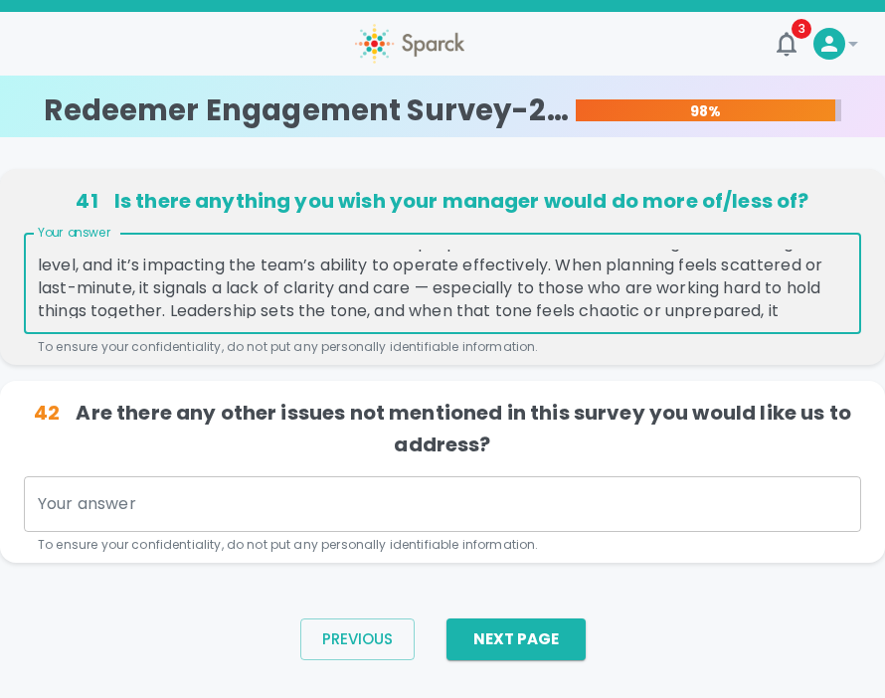
scroll to position [17, 0]
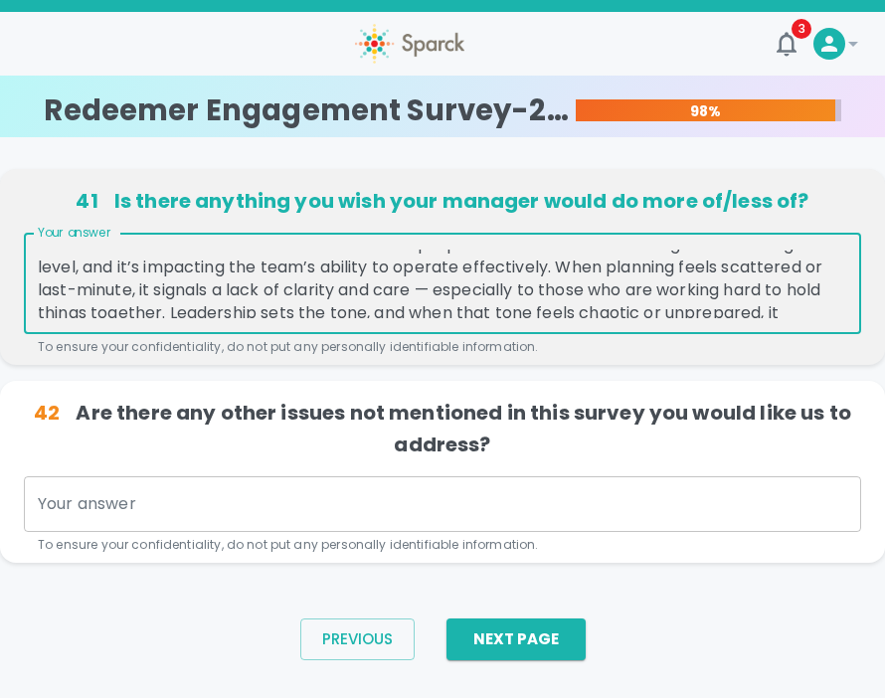
drag, startPoint x: 261, startPoint y: 265, endPoint x: 239, endPoint y: 265, distance: 22.9
click at [239, 265] on textarea "I’m concerned that there’s a consistent lack of preparedness and follow-through…" at bounding box center [442, 283] width 809 height 69
click at [347, 293] on textarea "I’m concerned that there’s a consistent lack of preparedness and follow-through…" at bounding box center [442, 283] width 809 height 69
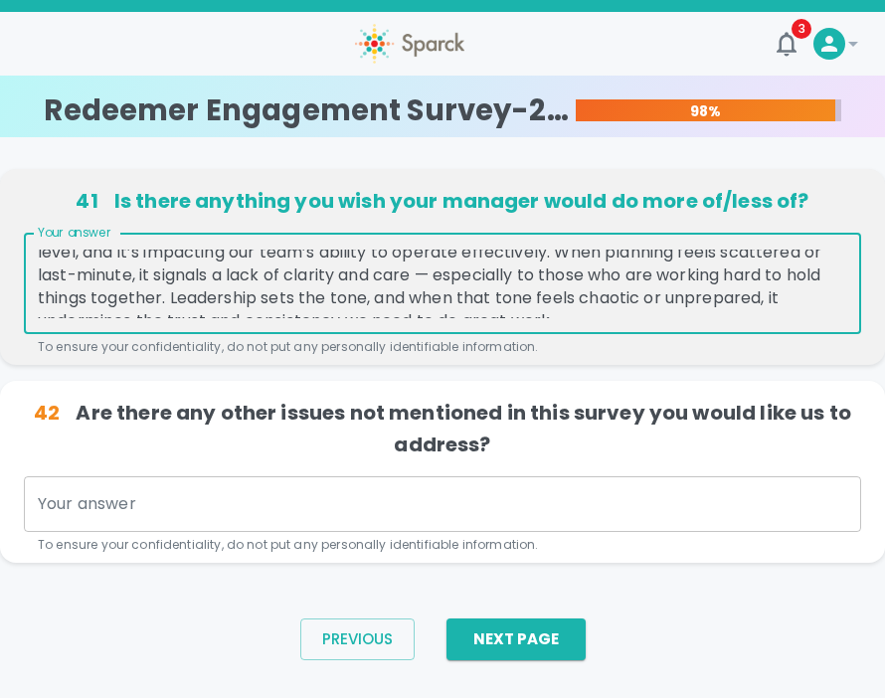
scroll to position [30, 0]
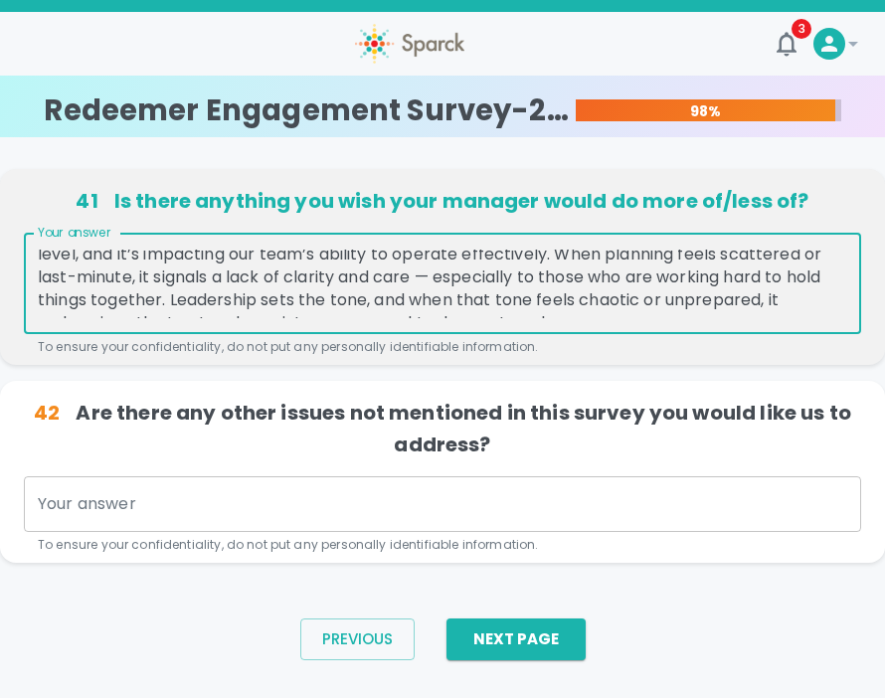
click at [164, 302] on textarea "I’m concerned that there’s a consistent lack of preparedness and follow-through…" at bounding box center [442, 283] width 809 height 69
click at [352, 295] on textarea "I’m concerned that there’s a consistent lack of preparedness and follow-through…" at bounding box center [442, 283] width 809 height 69
click at [538, 264] on textarea "I’m concerned that there’s a consistent lack of preparedness and follow-through…" at bounding box center [442, 283] width 809 height 69
click at [170, 301] on textarea "I’m concerned that there’s a consistent lack of preparedness and follow-through…" at bounding box center [442, 283] width 809 height 69
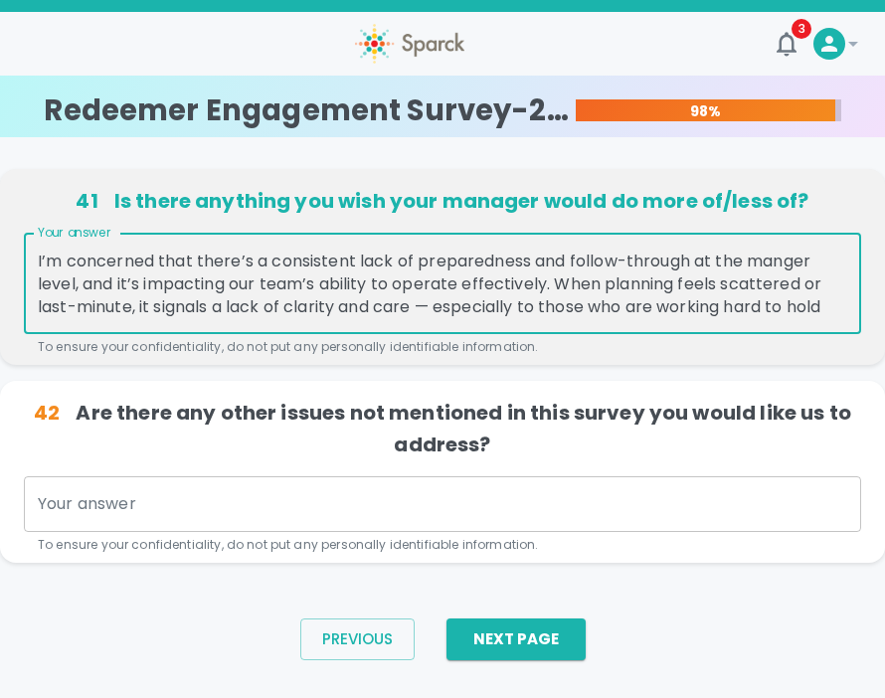
drag, startPoint x: 303, startPoint y: 299, endPoint x: 661, endPoint y: 303, distance: 357.8
click at [661, 303] on textarea "I’m concerned that there’s a consistent lack of preparedness and follow-through…" at bounding box center [442, 283] width 809 height 69
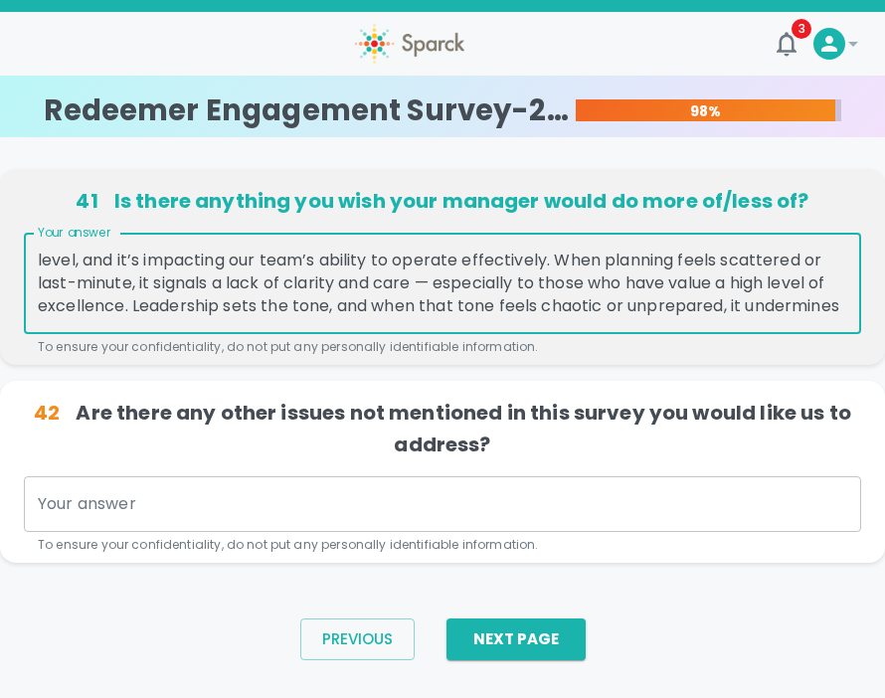
scroll to position [25, 0]
drag, startPoint x: 741, startPoint y: 279, endPoint x: 679, endPoint y: 278, distance: 62.6
click at [678, 278] on textarea "I’m concerned that there’s a consistent lack of preparedness and follow-through…" at bounding box center [442, 283] width 809 height 69
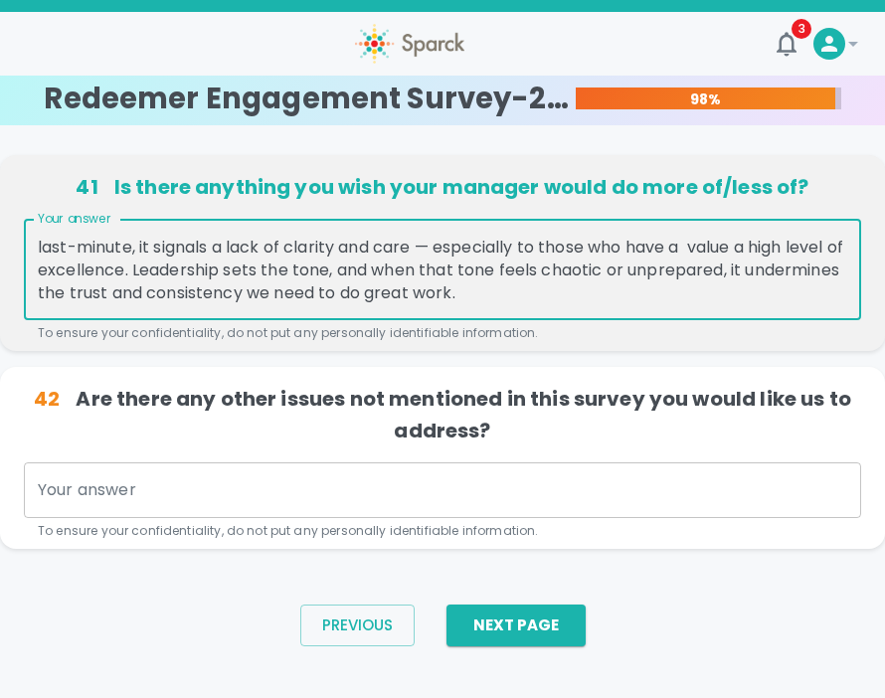
scroll to position [18, 0]
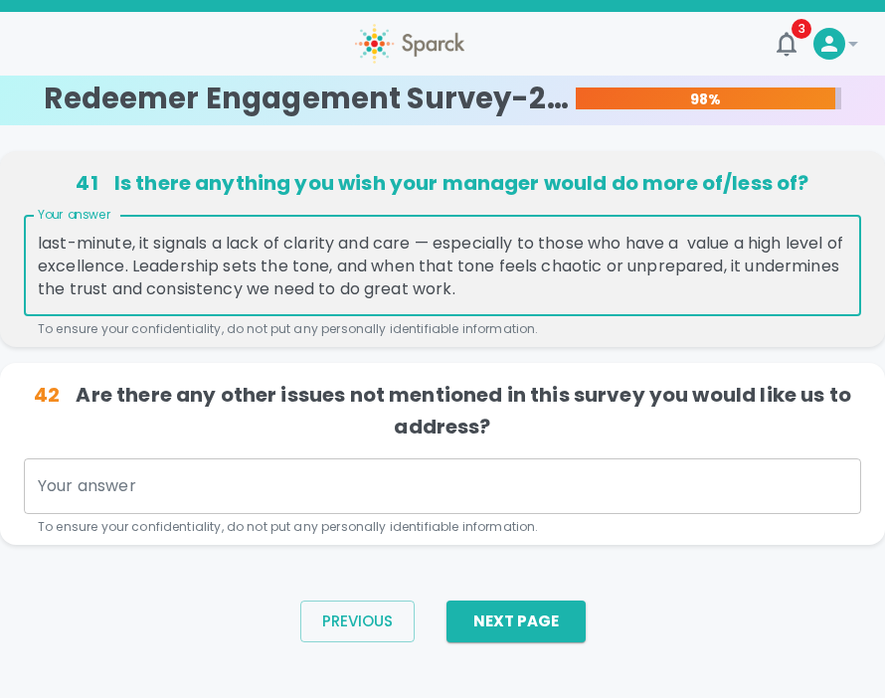
drag, startPoint x: 582, startPoint y: 294, endPoint x: 420, endPoint y: 287, distance: 162.1
click at [420, 287] on textarea "I’m concerned that there’s a consistent lack of preparedness and follow-through…" at bounding box center [442, 266] width 809 height 69
drag, startPoint x: 689, startPoint y: 289, endPoint x: 588, endPoint y: 288, distance: 100.4
click at [588, 288] on textarea "I’m concerned that there’s a consistent lack of preparedness and follow-through…" at bounding box center [442, 266] width 809 height 69
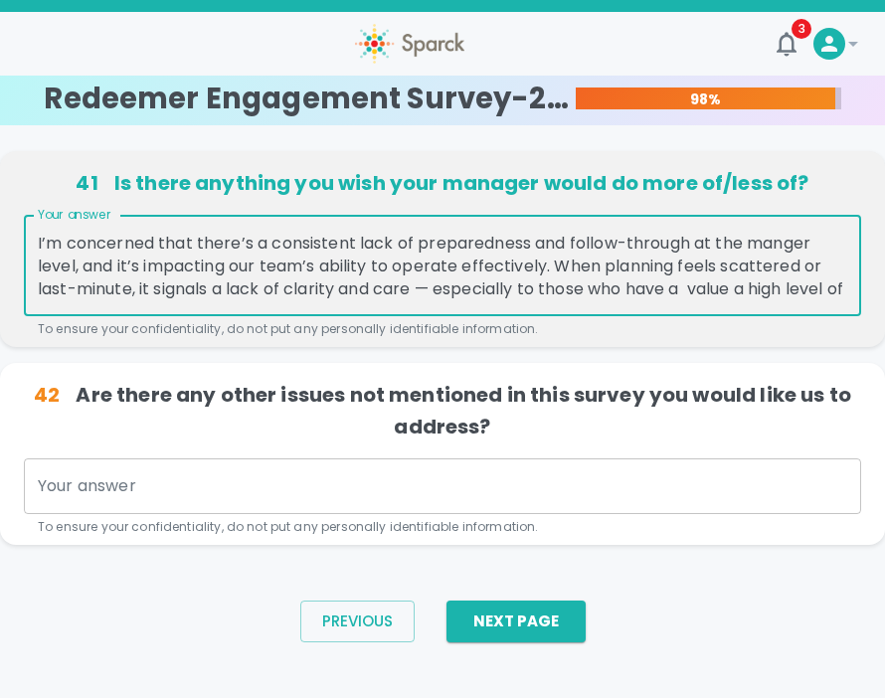
scroll to position [6, 0]
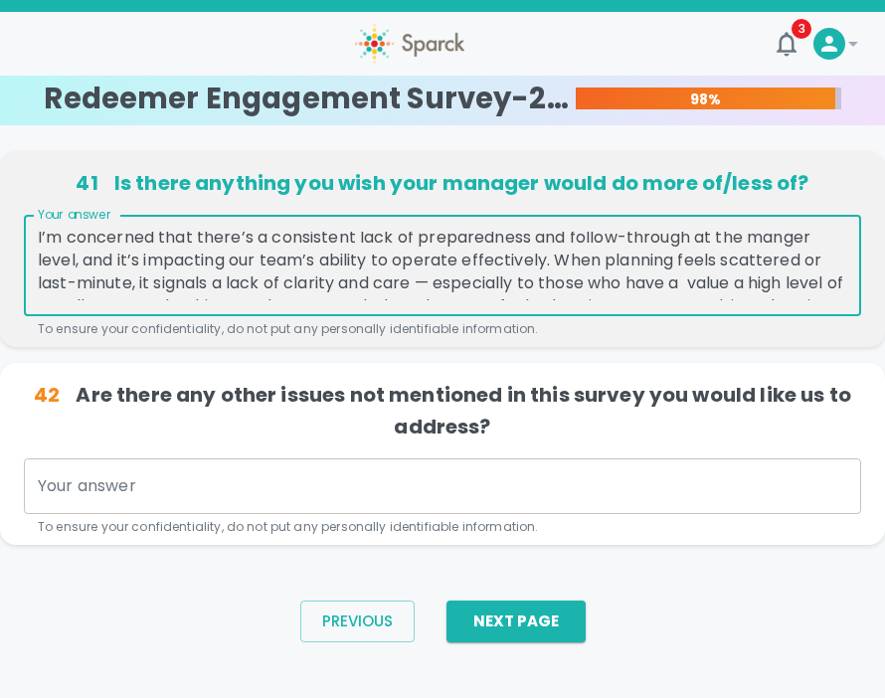
click at [811, 263] on textarea "I’m concerned that there’s a consistent lack of preparedness and follow-through…" at bounding box center [442, 266] width 809 height 69
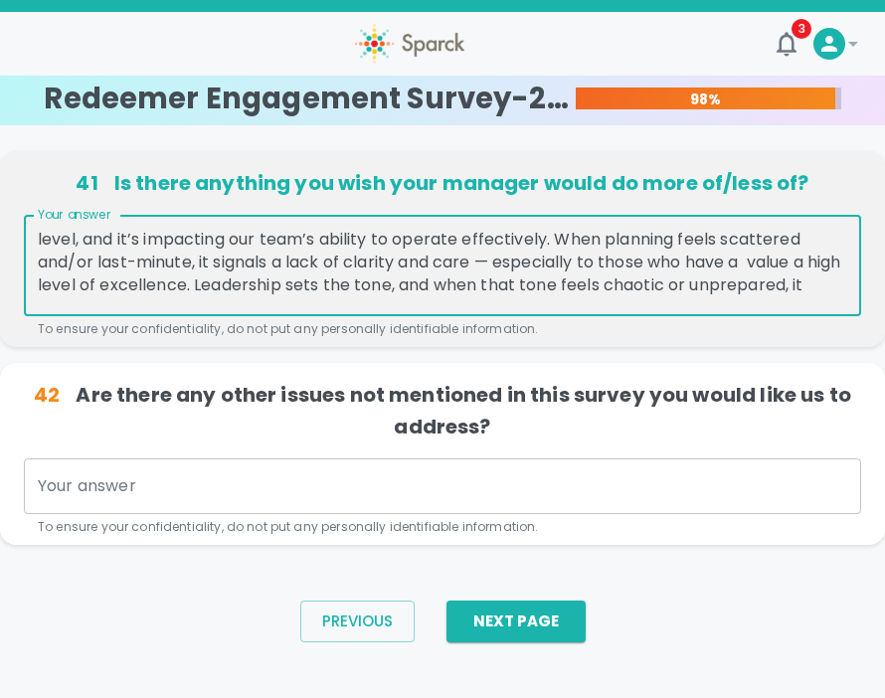
scroll to position [32, 0]
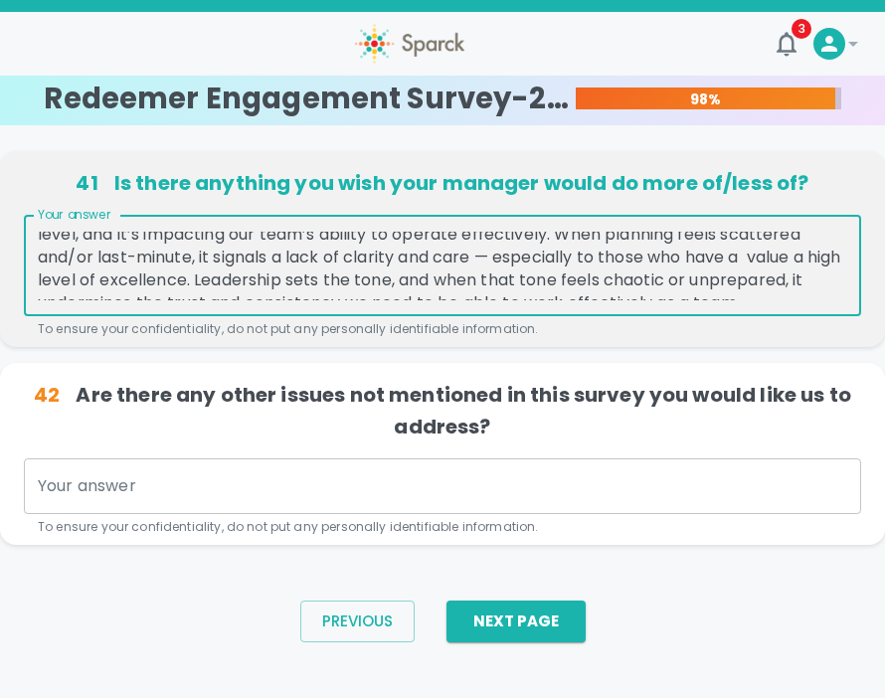
click at [734, 259] on textarea "I’m concerned that there’s a consistent lack of preparedness and follow-through…" at bounding box center [442, 266] width 809 height 69
click at [760, 255] on textarea "I’m concerned that there’s a consistent lack of preparedness and follow-through…" at bounding box center [442, 266] width 809 height 69
drag, startPoint x: 806, startPoint y: 257, endPoint x: 749, endPoint y: 257, distance: 56.6
click at [749, 257] on textarea "I’m concerned that there’s a consistent lack of preparedness and follow-through…" at bounding box center [442, 266] width 809 height 69
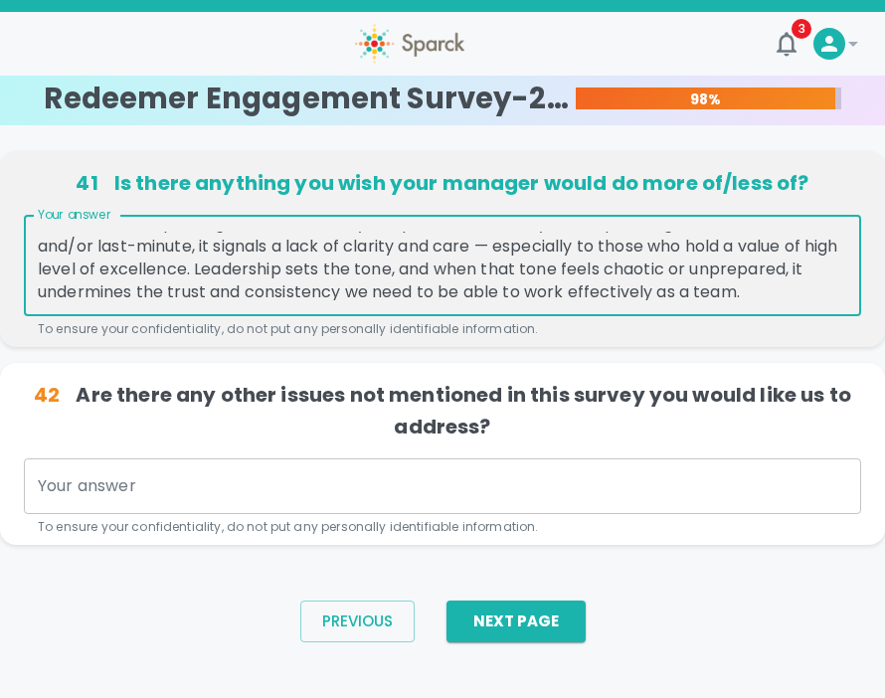
click at [559, 292] on textarea "I’m concerned that there’s a consistent lack of preparedness and follow-through…" at bounding box center [442, 266] width 809 height 69
click at [749, 246] on textarea "I’m concerned that there’s a consistent lack of preparedness and follow-through…" at bounding box center [442, 266] width 809 height 69
drag, startPoint x: 156, startPoint y: 270, endPoint x: 55, endPoint y: 269, distance: 101.4
click at [55, 269] on textarea "I’m concerned that there’s a consistent lack of preparedness and follow-through…" at bounding box center [442, 266] width 809 height 69
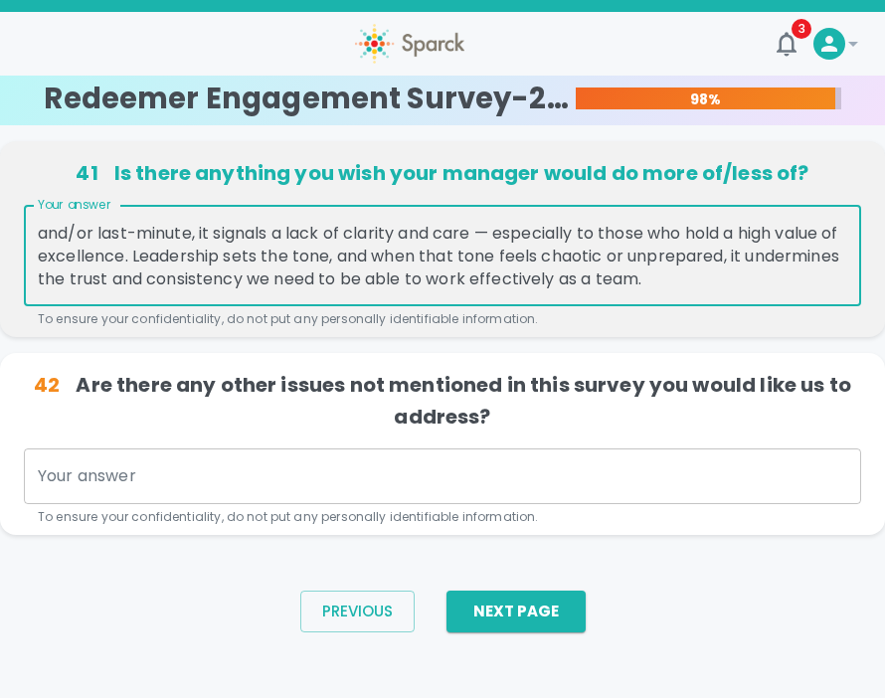
scroll to position [30, 0]
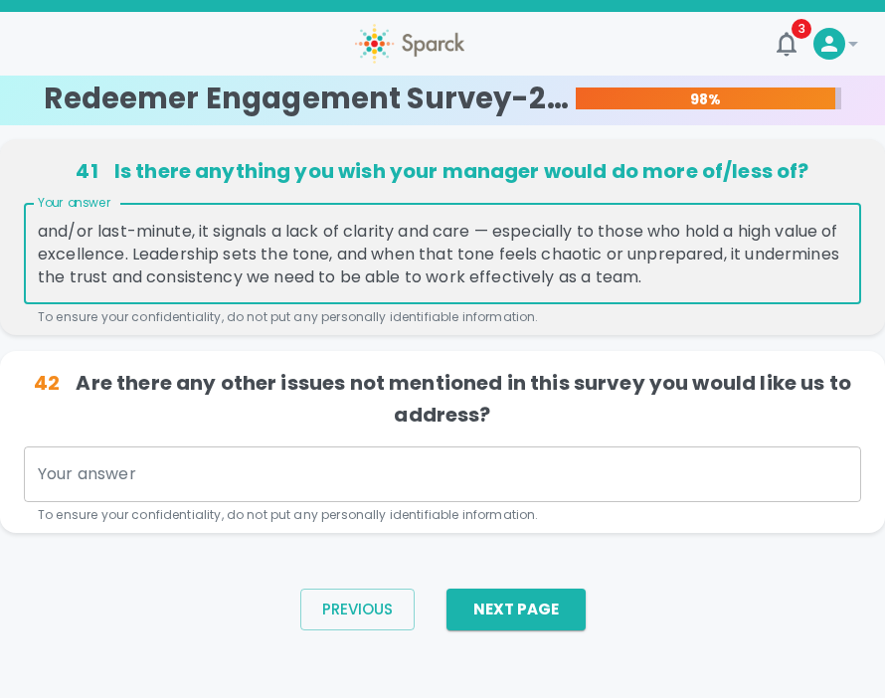
click at [743, 256] on textarea "I’m concerned that there’s a consistent lack of preparedness and follow-through…" at bounding box center [442, 254] width 809 height 69
click at [697, 278] on textarea "I’m concerned that there’s a consistent lack of preparedness and follow-through…" at bounding box center [442, 254] width 809 height 69
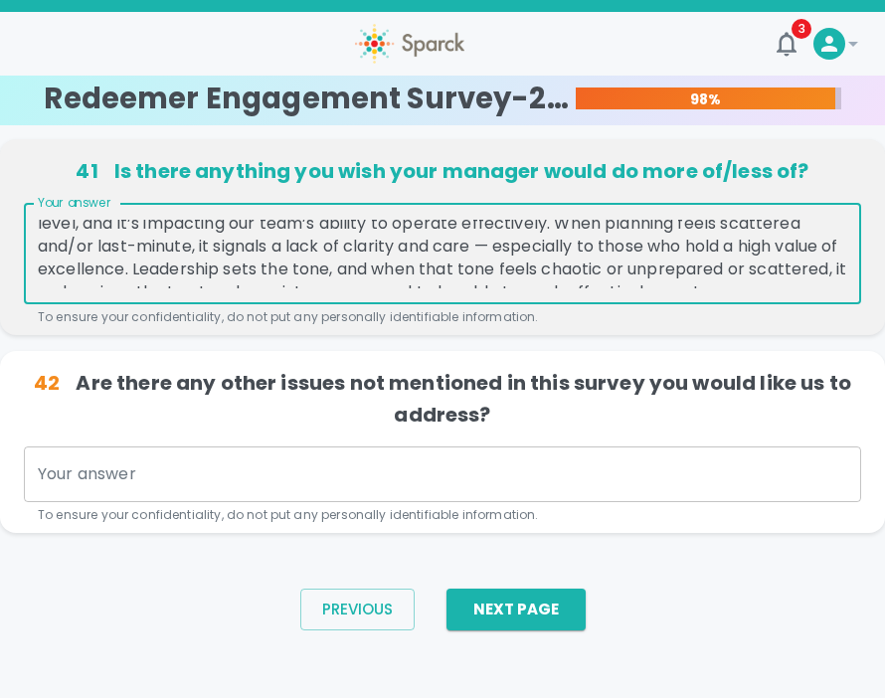
scroll to position [46, 0]
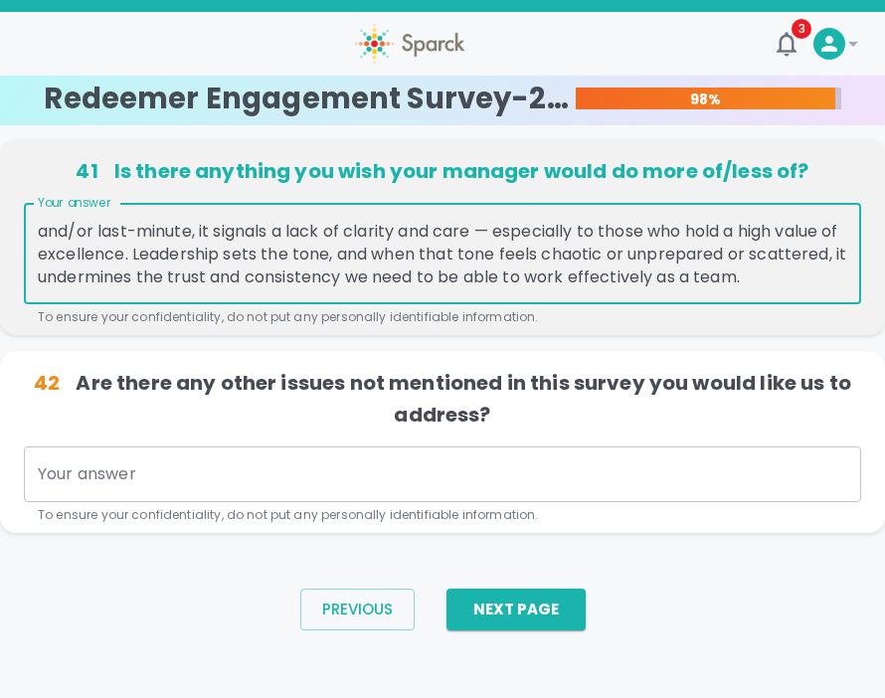
click at [852, 278] on div "I’m concerned that there’s a consistent lack of preparedness and follow-through…" at bounding box center [442, 253] width 837 height 101
click at [846, 283] on textarea "I’m concerned that there’s a consistent lack of preparedness and follow-through…" at bounding box center [442, 254] width 809 height 69
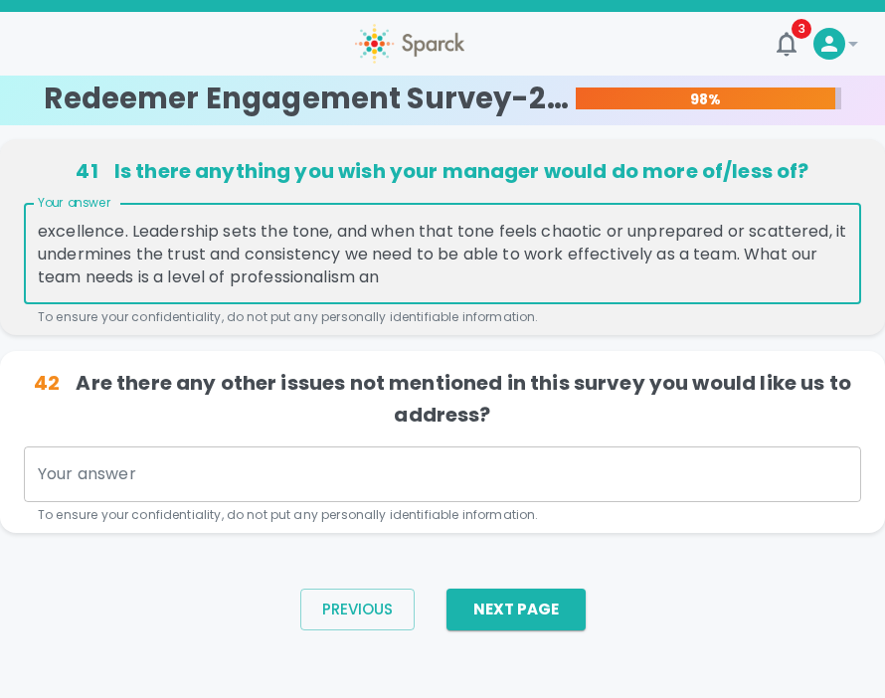
click at [516, 277] on textarea "I’m concerned that there’s a consistent lack of preparedness and follow-through…" at bounding box center [442, 254] width 809 height 69
click at [645, 293] on div "I’m concerned that there’s a consistent lack of preparedness and follow-through…" at bounding box center [442, 253] width 837 height 101
drag, startPoint x: 91, startPoint y: 277, endPoint x: 54, endPoint y: 277, distance: 37.8
click at [54, 277] on textarea "I’m concerned that there’s a consistent lack of preparedness and follow-through…" at bounding box center [442, 254] width 809 height 69
drag, startPoint x: 794, startPoint y: 277, endPoint x: 752, endPoint y: 294, distance: 45.0
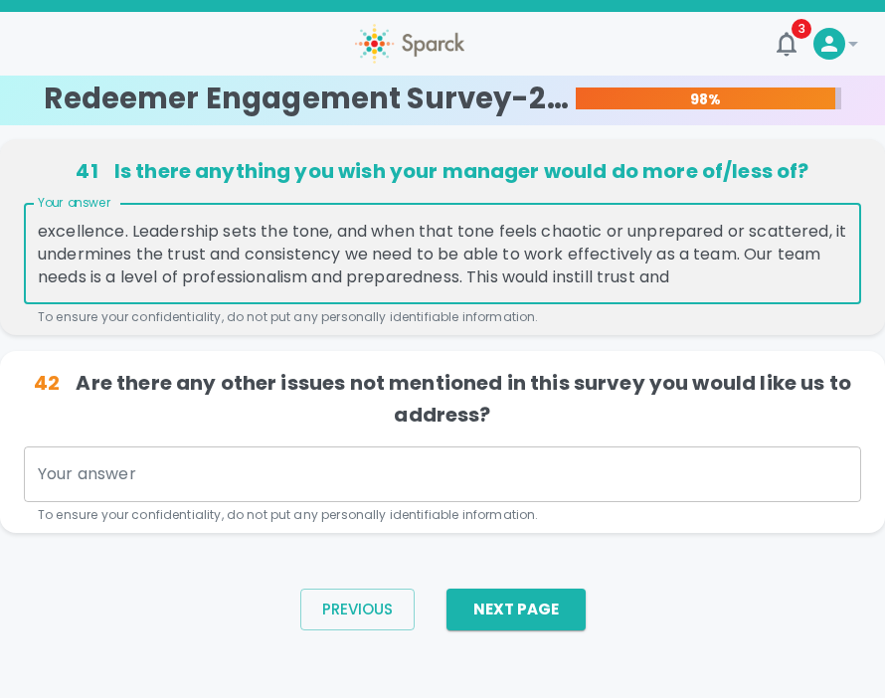
click at [752, 294] on div "I’m concerned that there’s a consistent lack of preparedness and follow-through…" at bounding box center [442, 253] width 837 height 101
click at [791, 279] on textarea "I’m concerned that there’s a consistent lack of preparedness and follow-through…" at bounding box center [442, 254] width 809 height 69
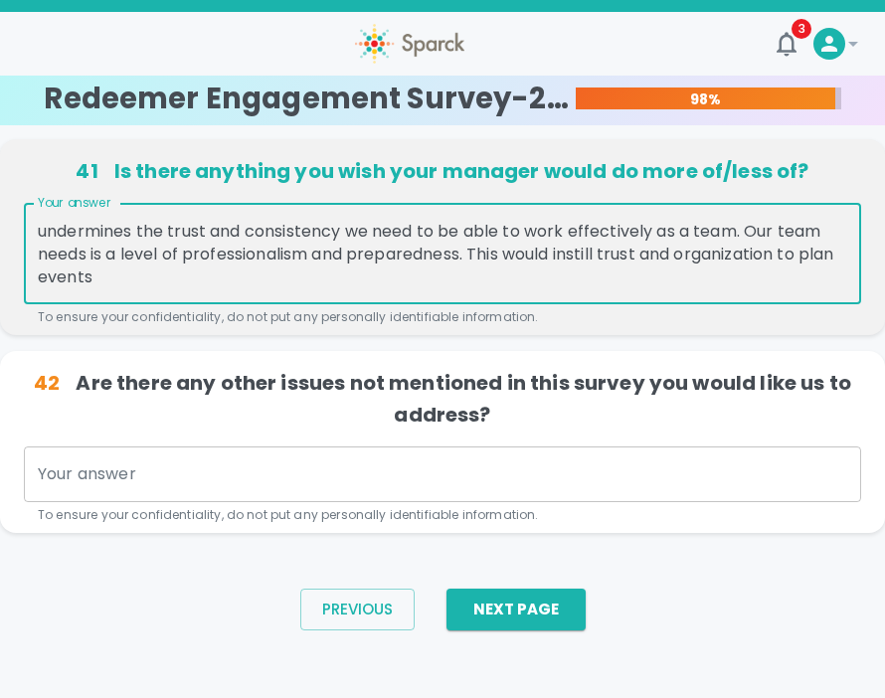
drag, startPoint x: 731, startPoint y: 278, endPoint x: 561, endPoint y: 257, distance: 172.2
click at [561, 257] on textarea "I’m concerned that there’s a consistent lack of preparedness and follow-through…" at bounding box center [442, 254] width 809 height 69
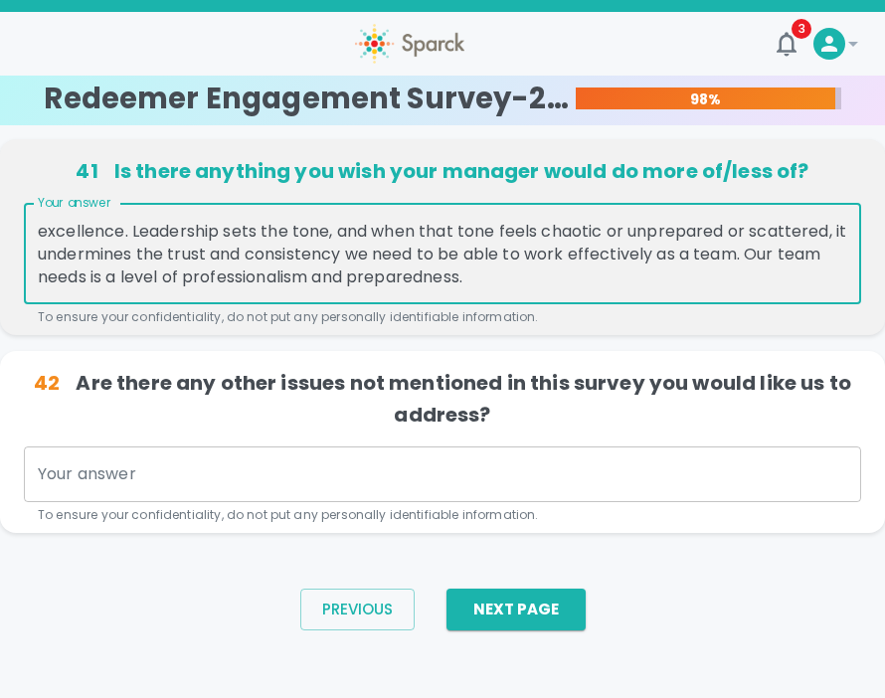
scroll to position [69, 0]
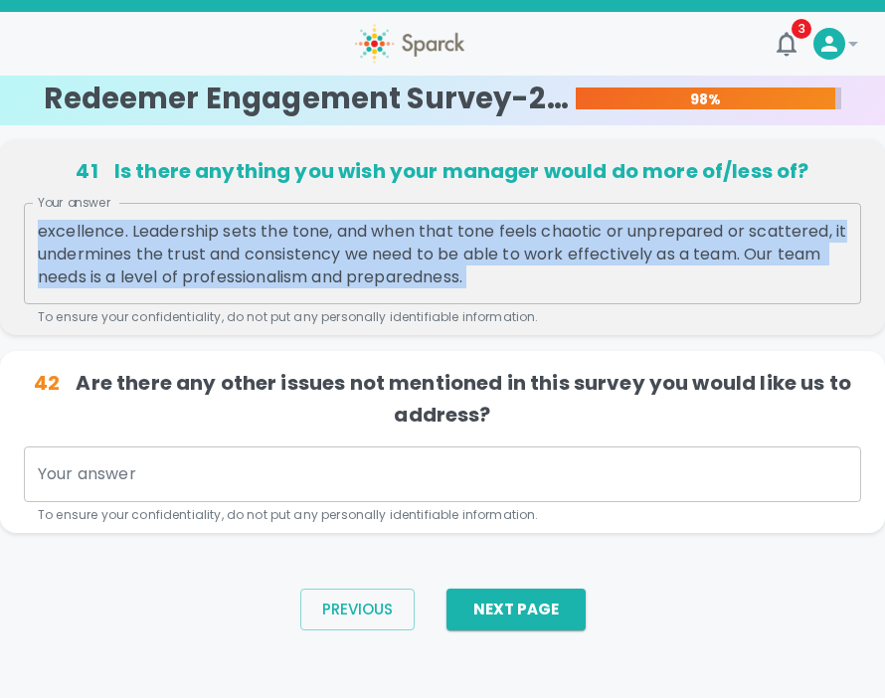
drag, startPoint x: 595, startPoint y: 288, endPoint x: 51, endPoint y: 277, distance: 544.7
click at [51, 277] on div "I’m concerned that there’s a consistent lack of preparedness and follow-through…" at bounding box center [442, 253] width 837 height 101
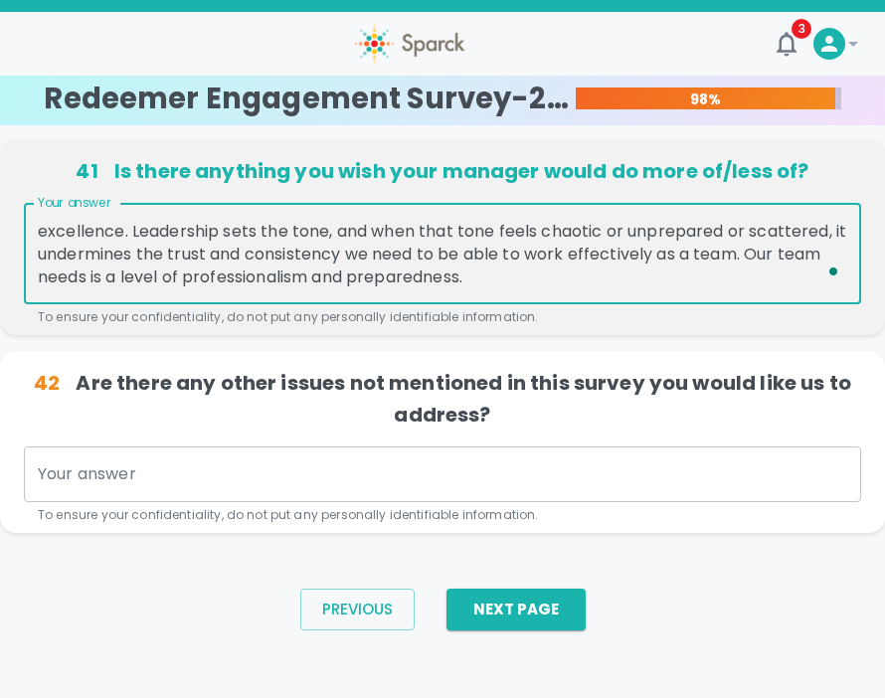
click at [596, 279] on textarea "I’m concerned that there’s a consistent lack of preparedness and follow-through…" at bounding box center [442, 254] width 809 height 69
drag, startPoint x: 596, startPoint y: 279, endPoint x: 32, endPoint y: 283, distance: 564.5
click at [32, 283] on div "41 Is there anything you wish your manager would do more of/less of? Your answe…" at bounding box center [442, 237] width 885 height 196
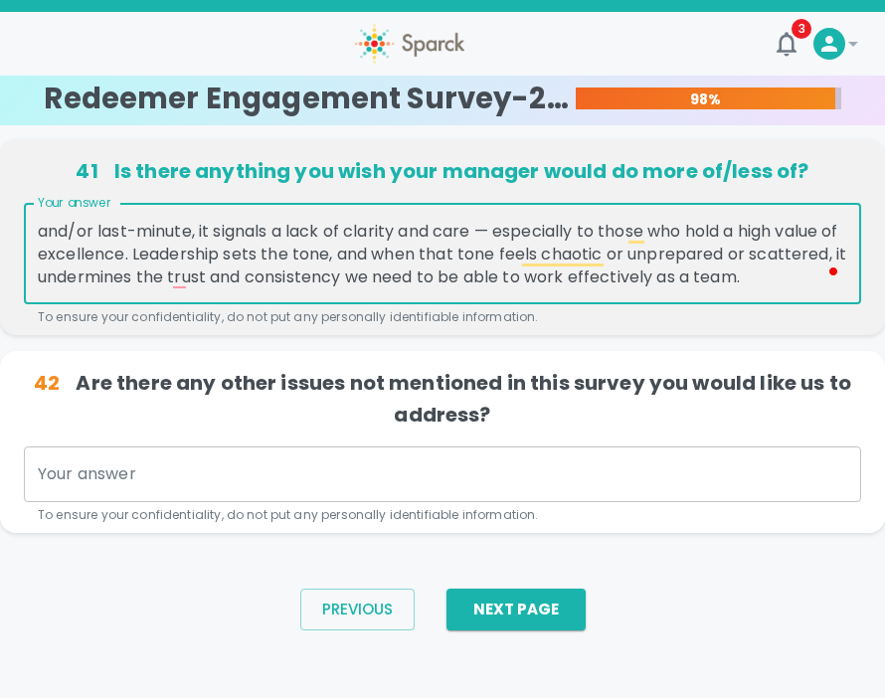
scroll to position [46, 0]
type textarea "I’m concerned that there’s a consistent lack of preparedness and follow-through…"
click at [112, 480] on textarea "Your answer" at bounding box center [442, 473] width 809 height 23
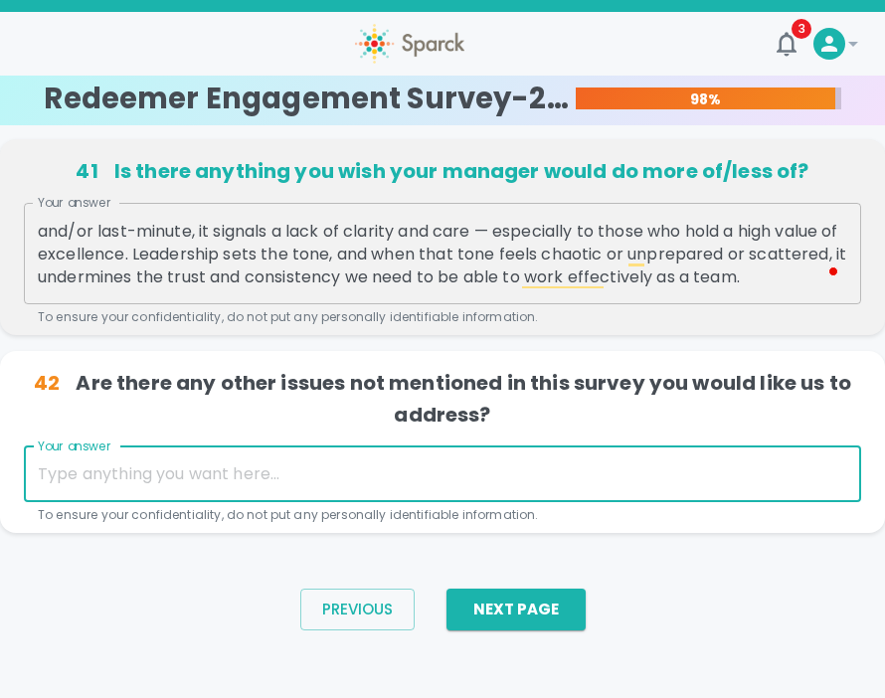
scroll to position [42, 0]
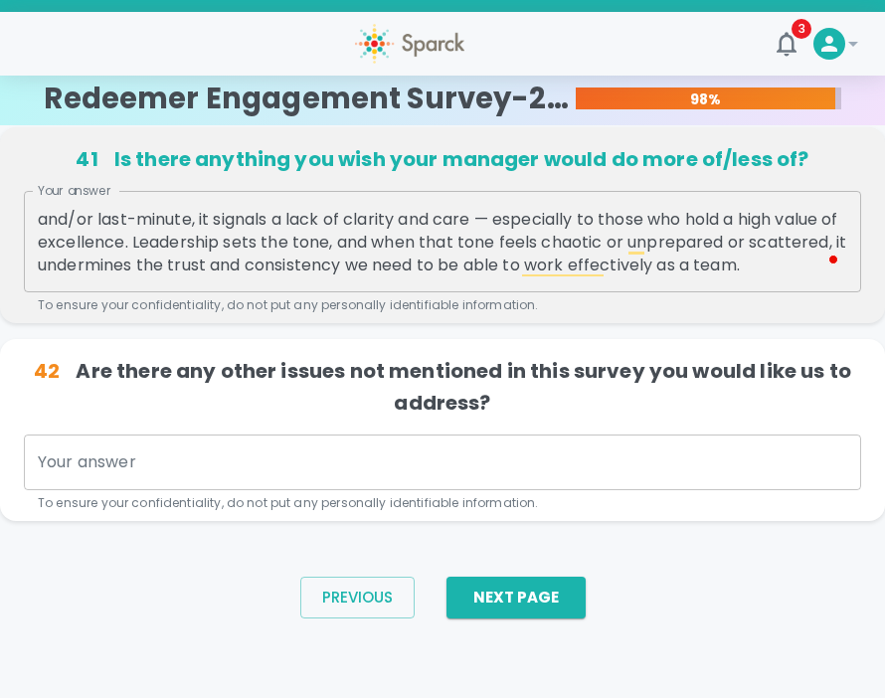
click at [146, 415] on p "42 Are there any other issues not mentioned in this survey you would like us to…" at bounding box center [442, 387] width 837 height 64
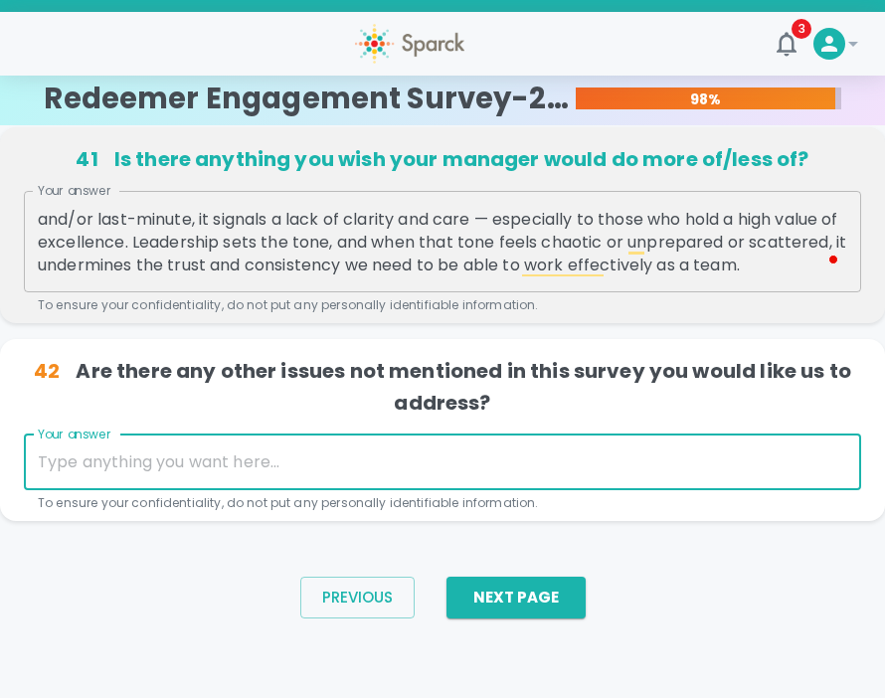
click at [146, 460] on textarea "Your answer" at bounding box center [442, 461] width 809 height 23
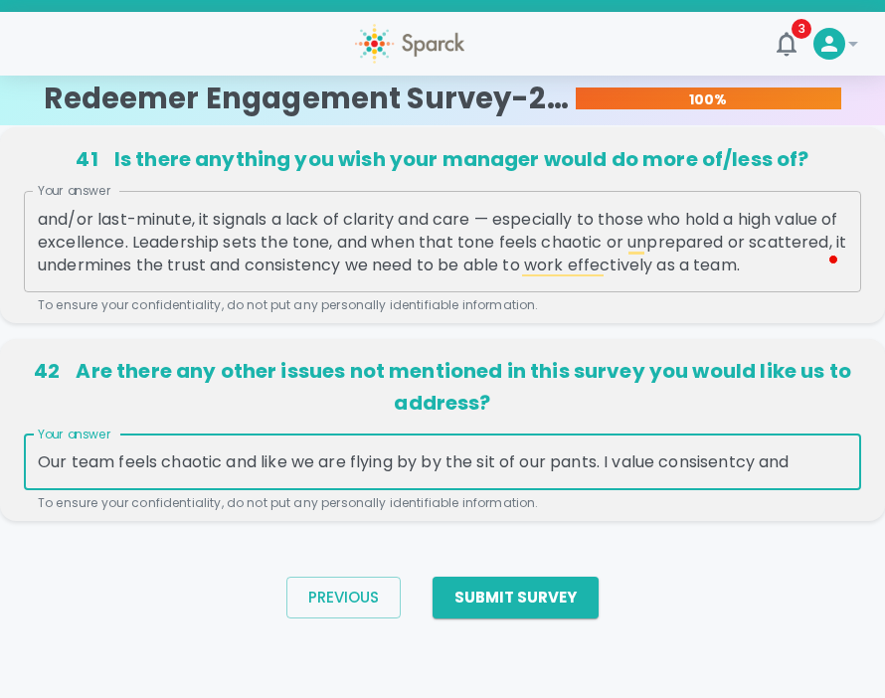
click at [825, 470] on textarea "Our team feels chaotic and like we are flying by by the sit of our pants. I val…" at bounding box center [442, 461] width 809 height 23
click at [839, 461] on textarea "Our team feels chaotic and like we are flying by by the sit of our pants. I val…" at bounding box center [442, 461] width 809 height 23
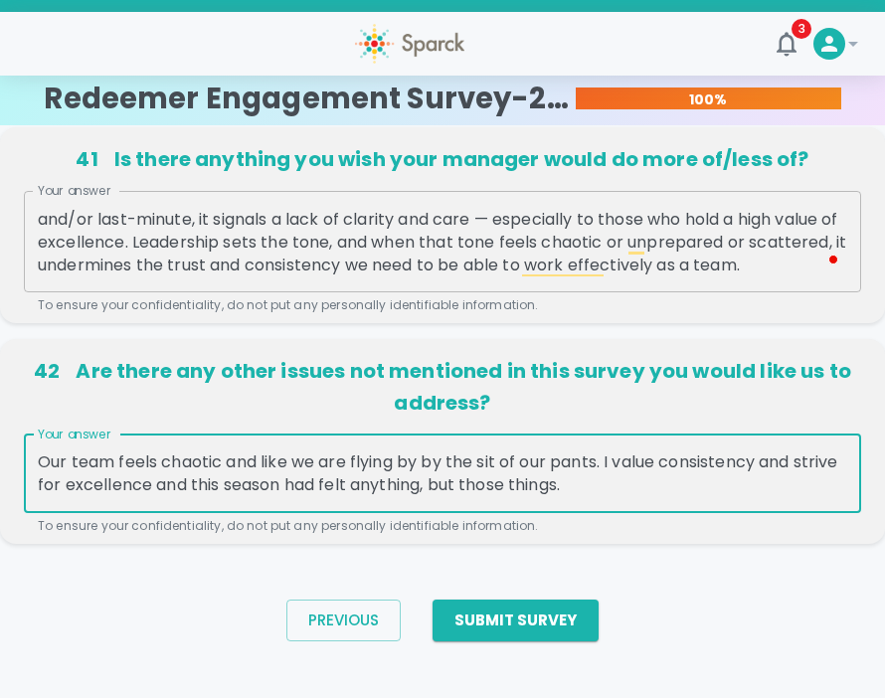
click at [653, 484] on textarea "Our team feels chaotic and like we are flying by by the sit of our pants. I val…" at bounding box center [442, 473] width 809 height 46
drag, startPoint x: 653, startPoint y: 484, endPoint x: 0, endPoint y: 449, distance: 653.9
click at [0, 449] on div "42 Are there any other issues not mentioned in this survey you would like us to…" at bounding box center [442, 441] width 885 height 205
type textarea "Our team feels chaotic and like we are flying by by the sit of our pants. I val…"
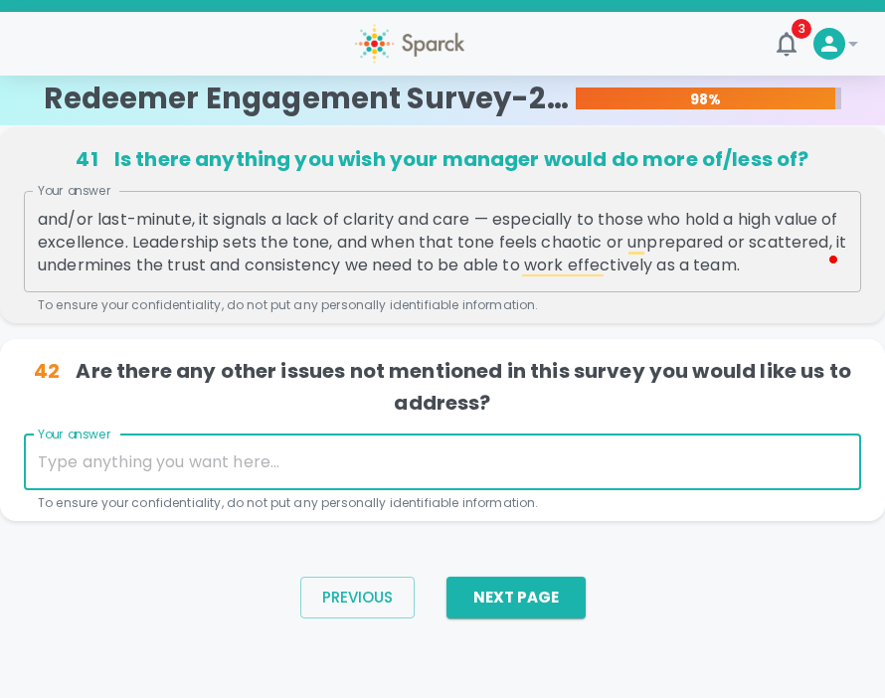
paste textarea "Our team feels chaotic right now — like we’re constantly flying by the seat of …"
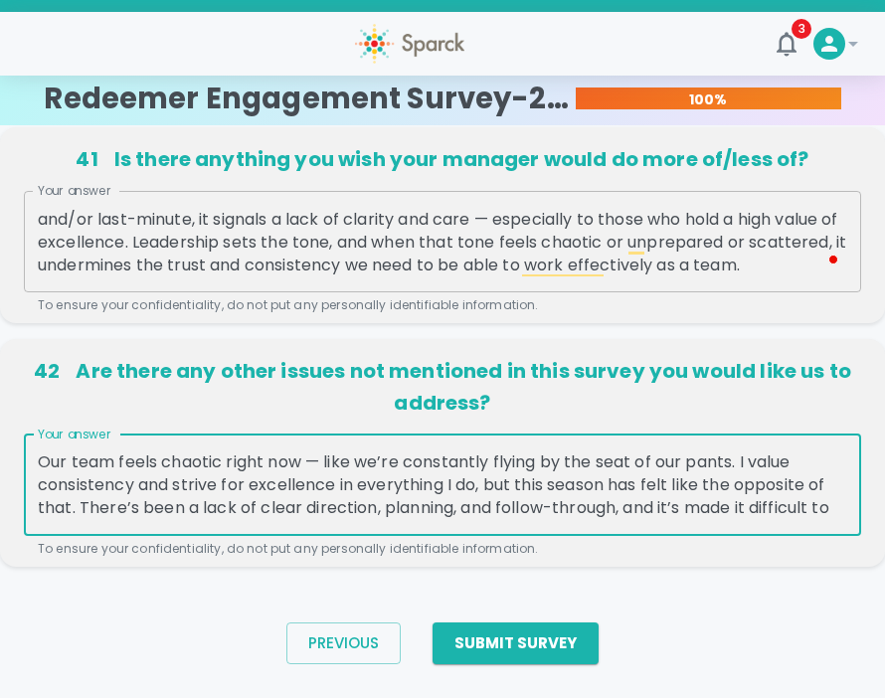
scroll to position [46, 0]
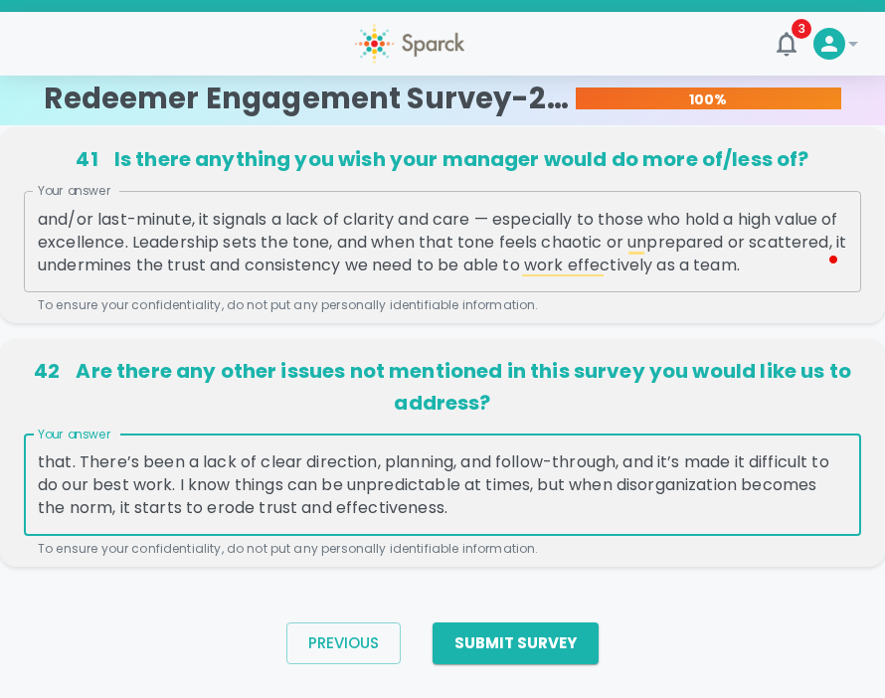
click at [502, 490] on textarea "Our team feels chaotic right now — like we’re constantly flying by the seat of …" at bounding box center [442, 484] width 809 height 69
click at [487, 510] on textarea "Our team feels chaotic right now — like we’re constantly flying by the seat of …" at bounding box center [442, 484] width 809 height 69
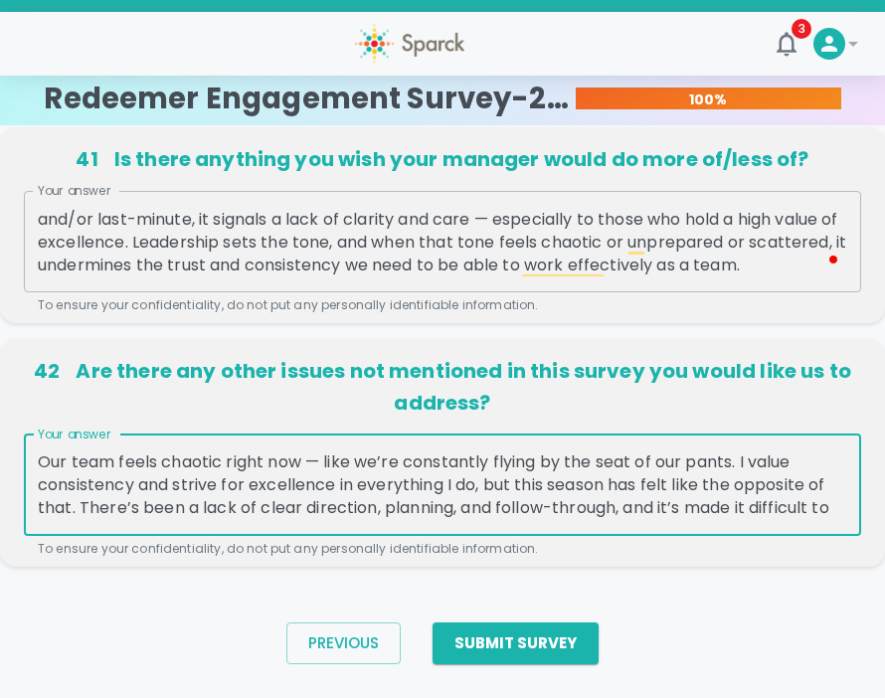
drag, startPoint x: 487, startPoint y: 510, endPoint x: 0, endPoint y: 433, distance: 493.0
click at [0, 433] on div "42 Are there any other issues not mentioned in this survey you would like us to…" at bounding box center [442, 453] width 885 height 228
type textarea "Our team feels chaotic right now — like we’re constantly flying by the seat of …"
click at [725, 402] on p "42 Are there any other issues not mentioned in this survey you would like us to…" at bounding box center [442, 387] width 837 height 64
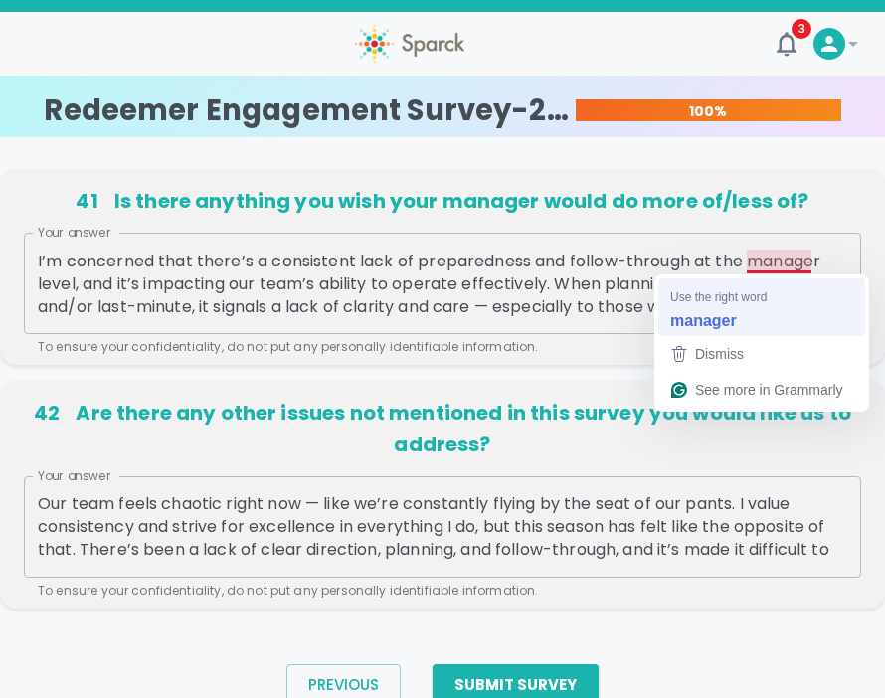
scroll to position [46, 0]
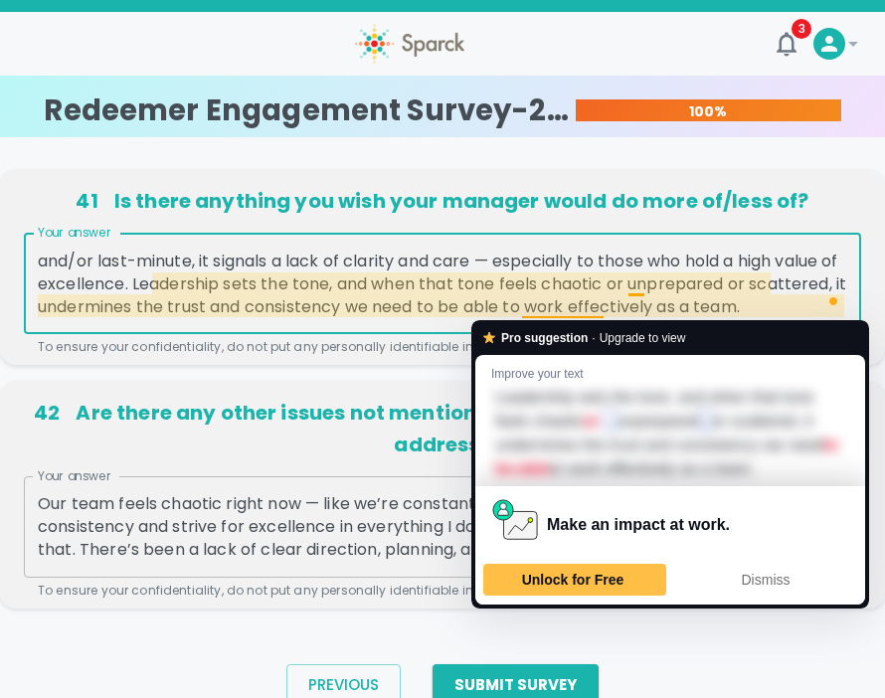
click at [481, 275] on textarea "I’m concerned that there’s a consistent lack of preparedness and follow-through…" at bounding box center [442, 283] width 809 height 69
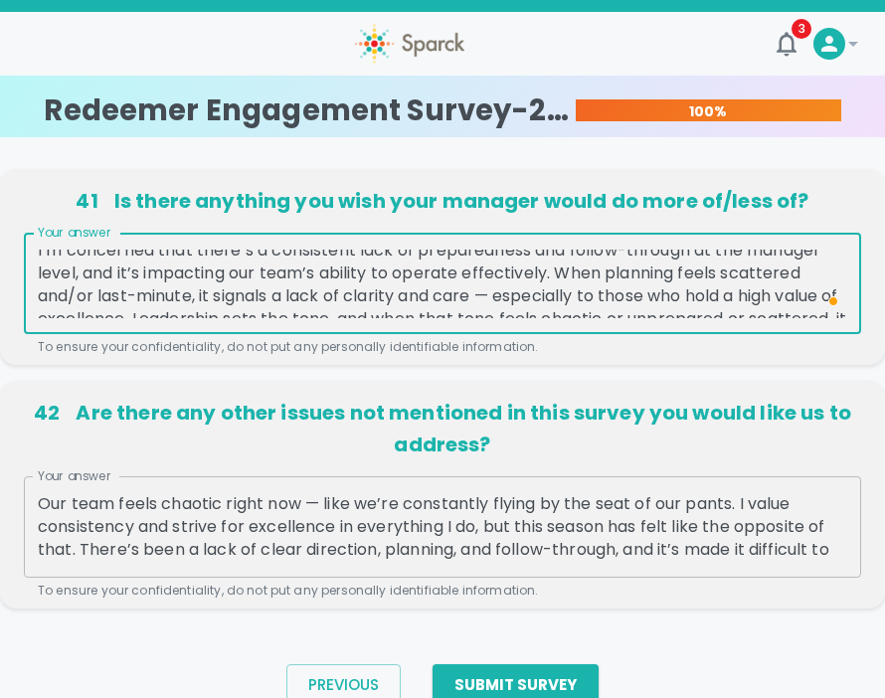
scroll to position [18, 0]
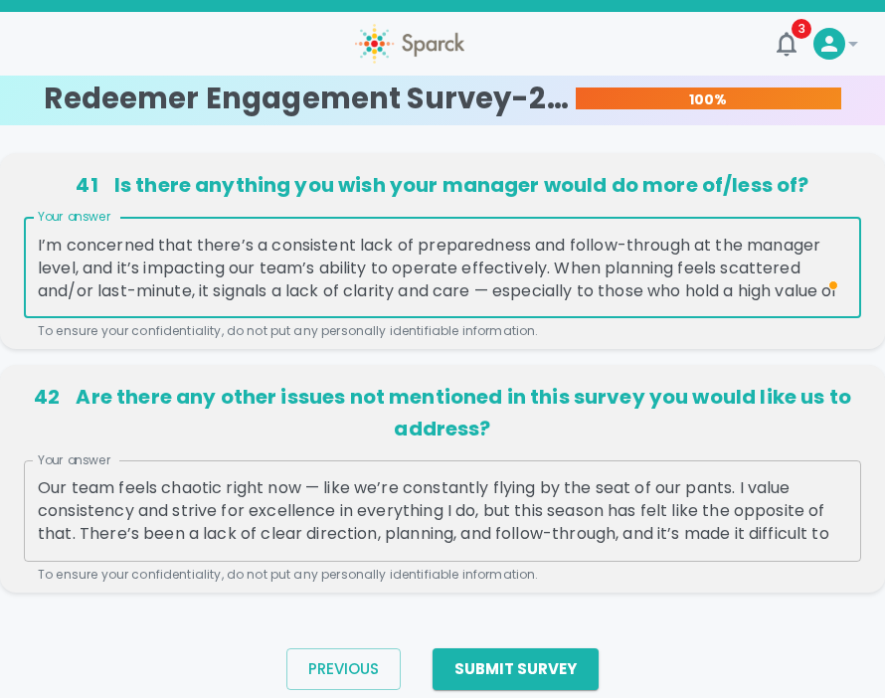
click at [498, 186] on p "41 Is there anything you wish your manager would do more of/less of?" at bounding box center [442, 185] width 837 height 32
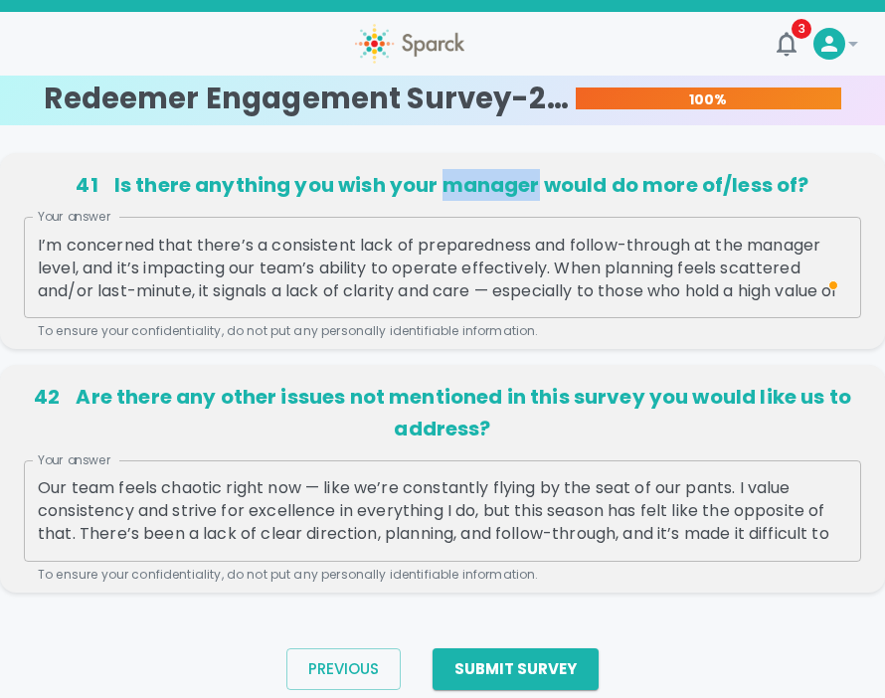
click at [498, 186] on p "41 Is there anything you wish your manager would do more of/less of?" at bounding box center [442, 185] width 837 height 32
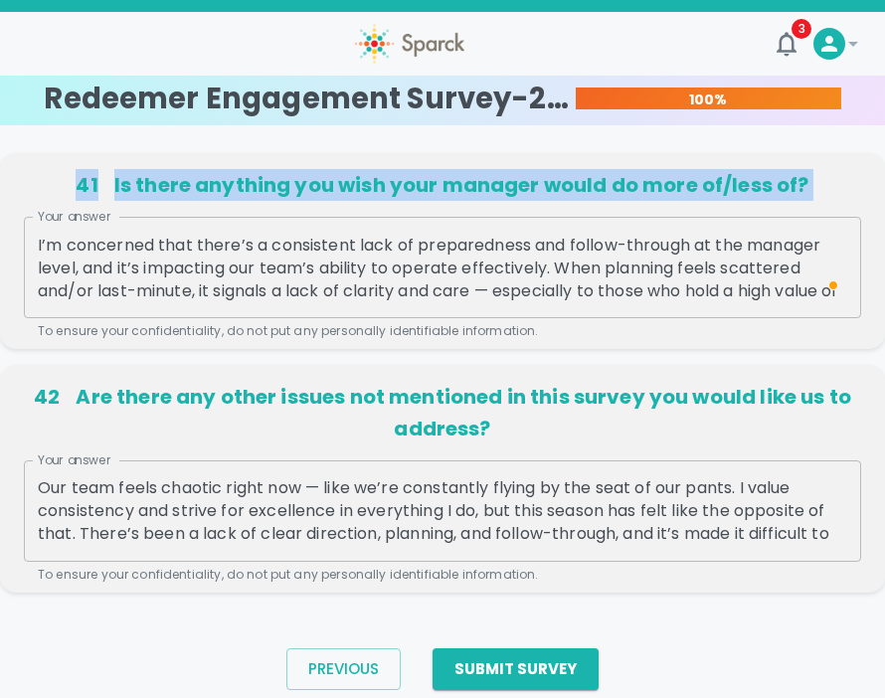
click at [498, 186] on p "41 Is there anything you wish your manager would do more of/less of?" at bounding box center [442, 185] width 837 height 32
copy div "41 Is there anything you wish your manager would do more of/less of? Your answer"
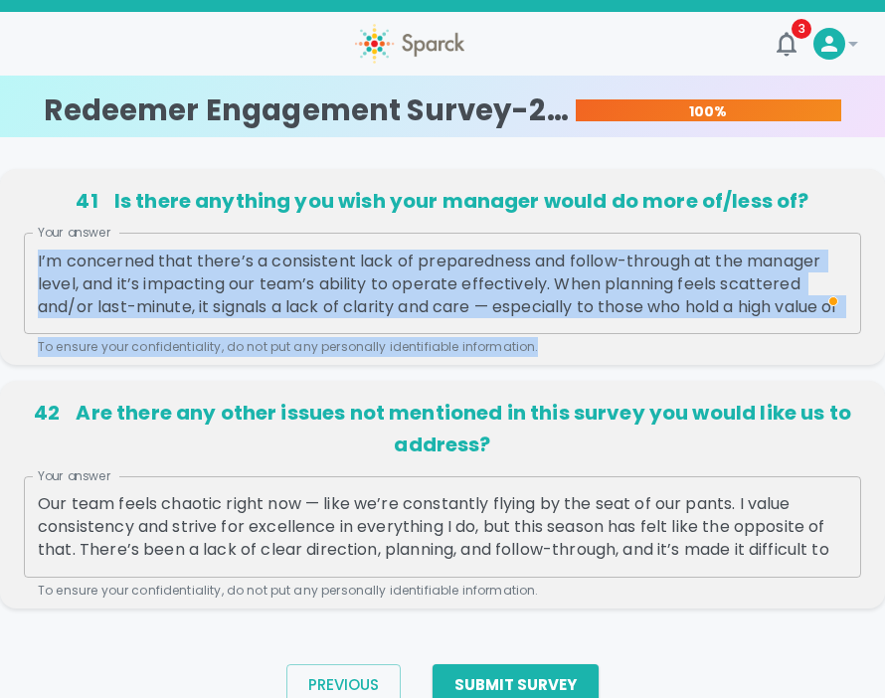
drag, startPoint x: 35, startPoint y: 255, endPoint x: 735, endPoint y: 342, distance: 706.0
click at [735, 342] on div "Your answer I’m concerned that there’s a consistent lack of preparedness and fo…" at bounding box center [442, 295] width 837 height 124
click at [362, 302] on textarea "I’m concerned that there’s a consistent lack of preparedness and follow-through…" at bounding box center [442, 283] width 809 height 69
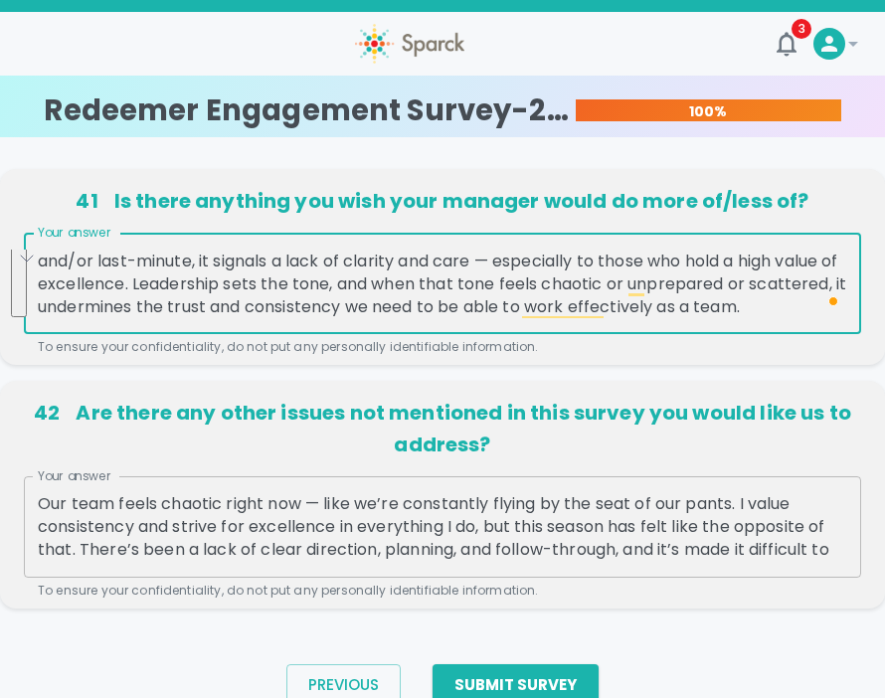
drag, startPoint x: 37, startPoint y: 259, endPoint x: 701, endPoint y: 322, distance: 666.8
click at [701, 322] on div "I’m concerned that there’s a consistent lack of preparedness and follow-through…" at bounding box center [442, 283] width 837 height 101
click at [666, 287] on textarea "I’m concerned that there’s a consistent lack of preparedness and follow-through…" at bounding box center [442, 283] width 809 height 69
click at [284, 282] on textarea "I’m concerned that there’s a consistent lack of preparedness and follow-through…" at bounding box center [442, 283] width 809 height 69
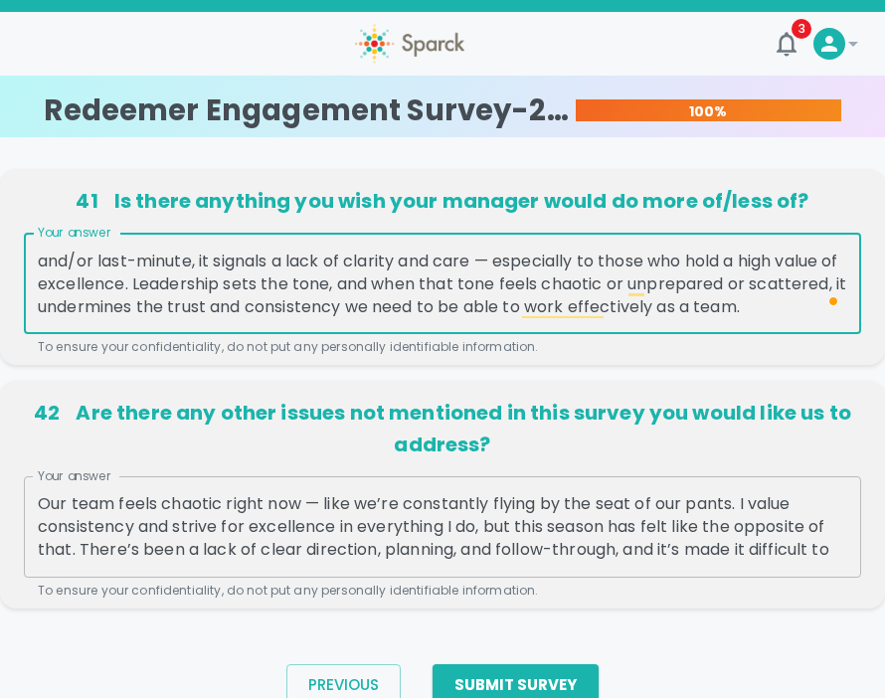
click at [284, 282] on textarea "I’m concerned that there’s a consistent lack of preparedness and follow-through…" at bounding box center [442, 283] width 809 height 69
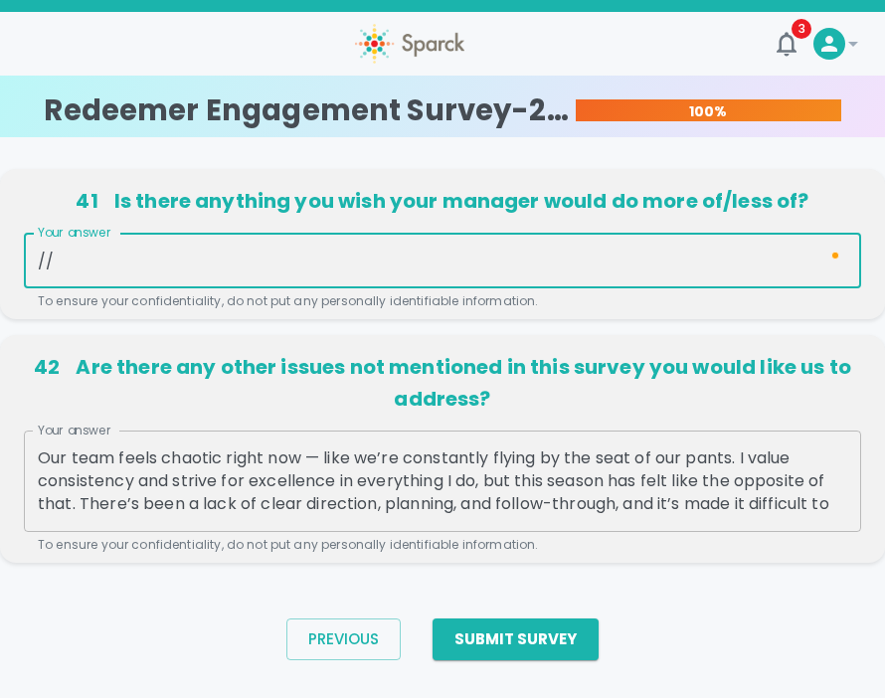
scroll to position [0, 0]
type textarea "/"
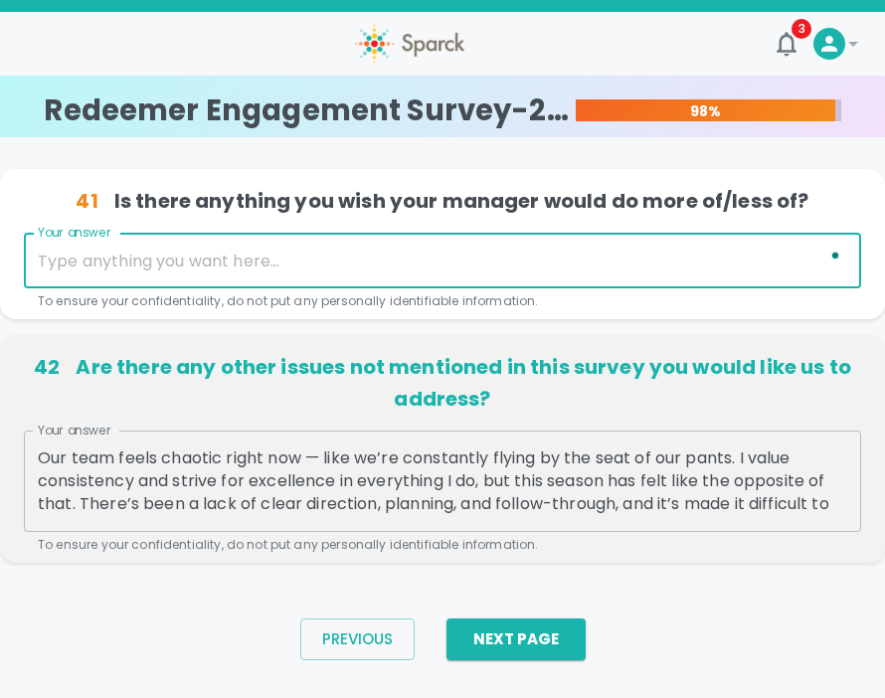
paste textarea "More Of: Plan ahead and communicate earlier. Give the team more lead time on de…"
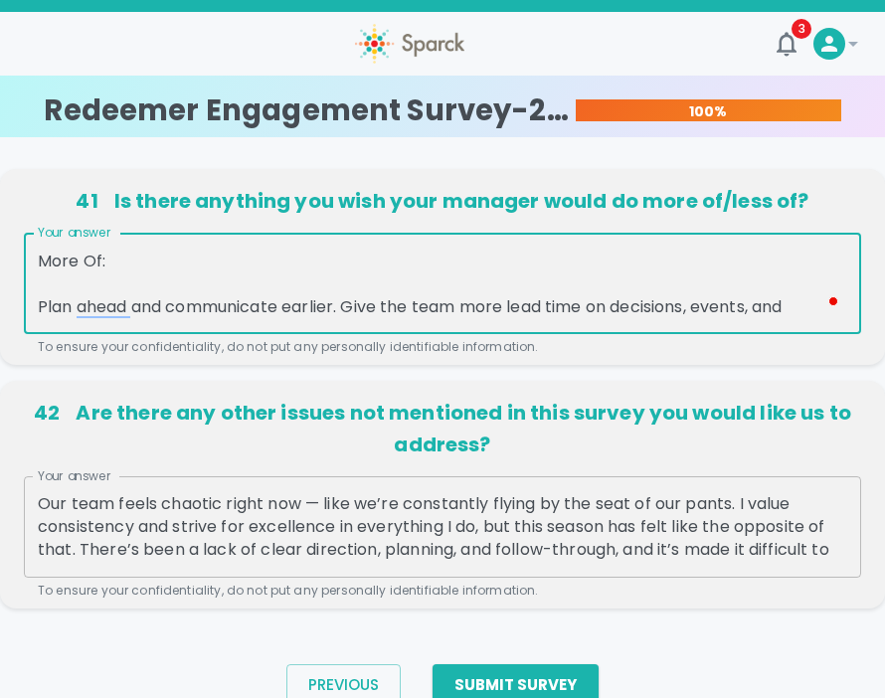
click at [234, 284] on textarea "More Of: Plan ahead and communicate earlier. Give the team more lead time on de…" at bounding box center [442, 283] width 809 height 69
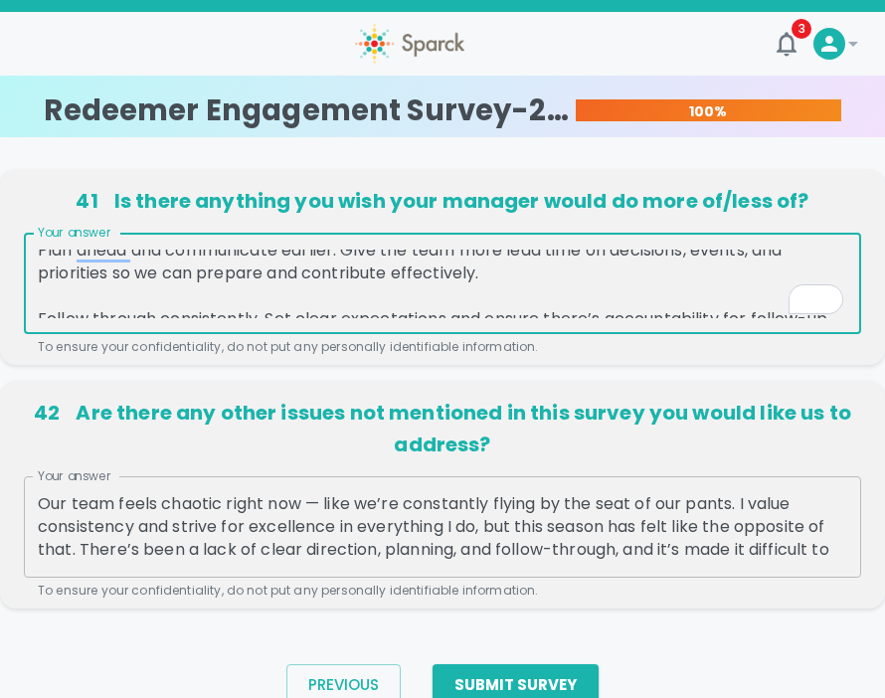
scroll to position [52, 0]
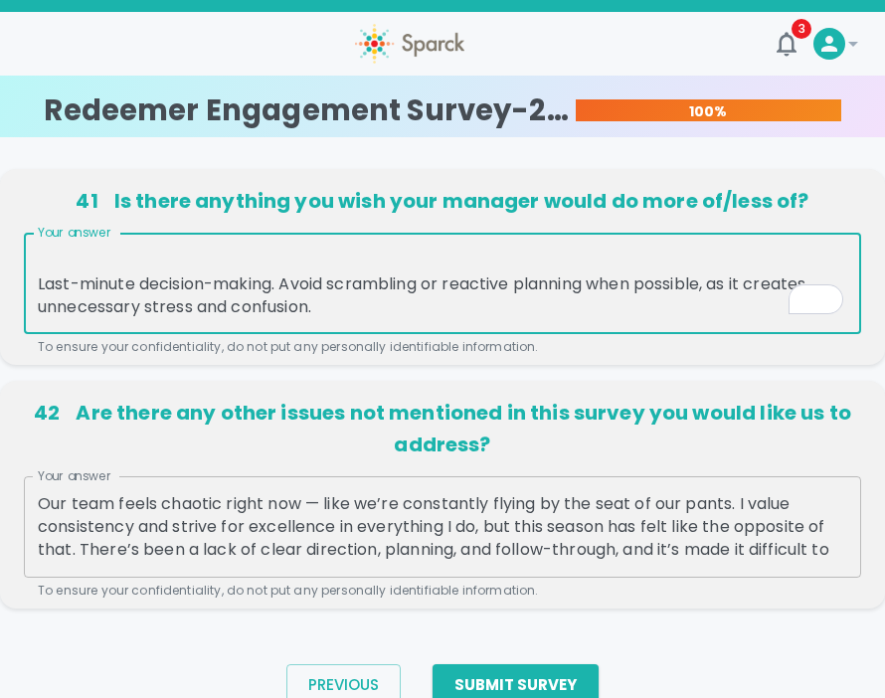
click at [454, 311] on textarea "More Of: Plan ahead and communicate earlier. Give the team more lead time on de…" at bounding box center [442, 283] width 809 height 69
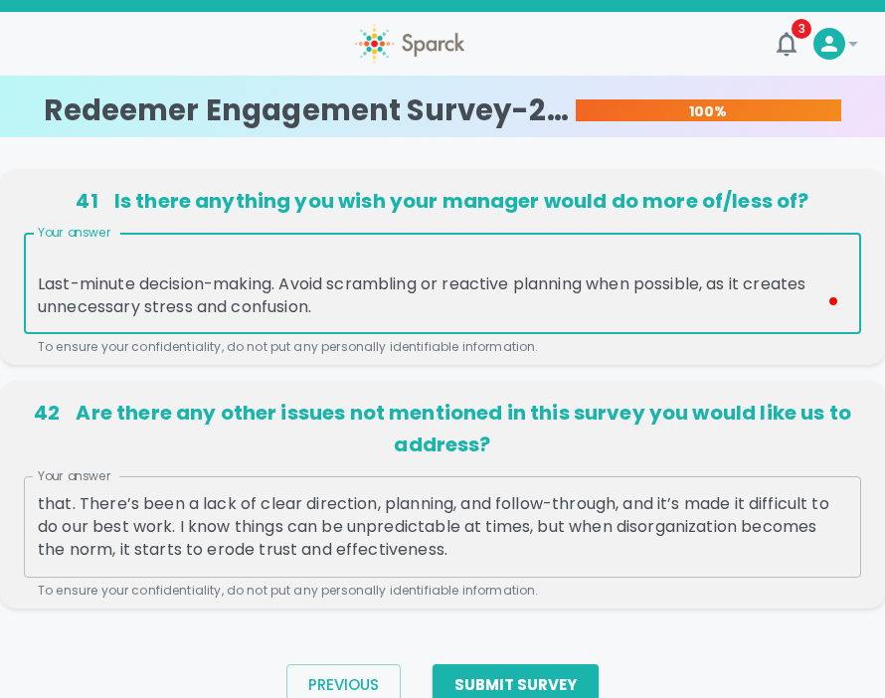
type textarea "More Of: Plan ahead and communicate earlier. Give the team more lead time on de…"
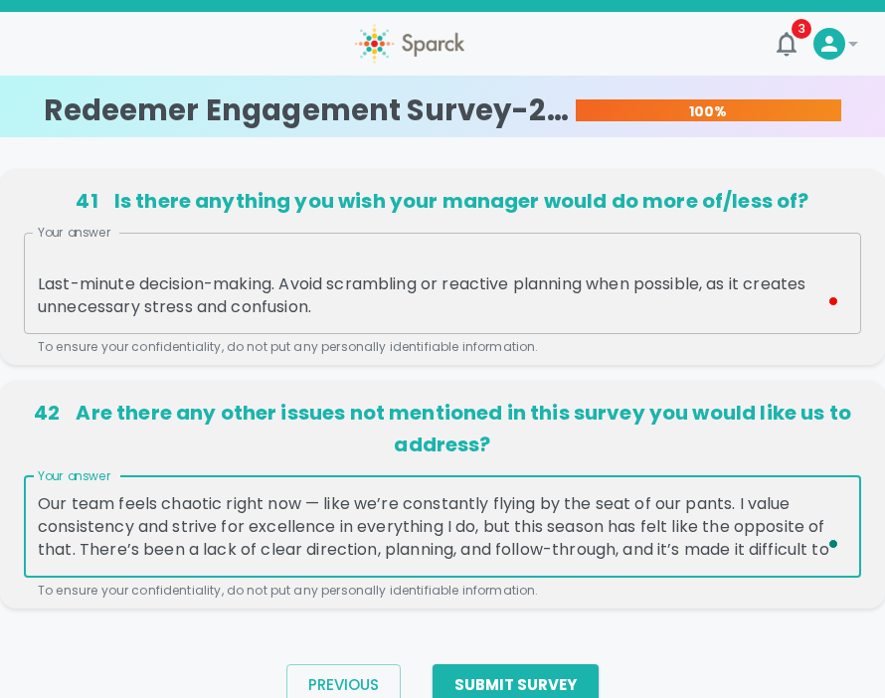
drag, startPoint x: 463, startPoint y: 553, endPoint x: 48, endPoint y: 478, distance: 422.1
click at [48, 478] on div "Your answer Our team feels chaotic right now — like we’re constantly flying by …" at bounding box center [442, 538] width 837 height 124
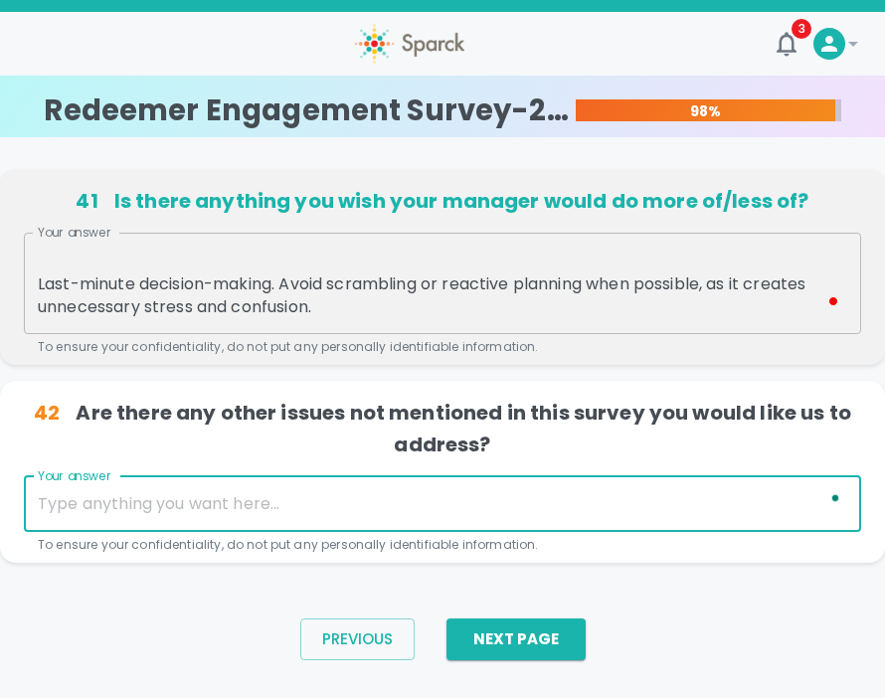
paste textarea "Our team feels chaotic right now — like we’re constantly flying by the seat of …"
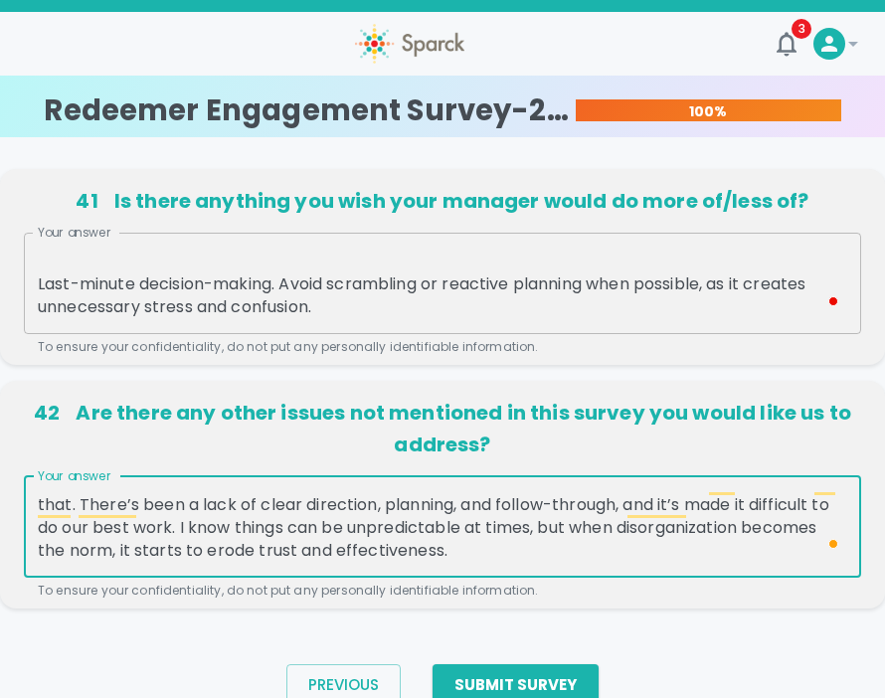
type textarea "Our team feels chaotic right now — like we’re constantly flying by the seat of …"
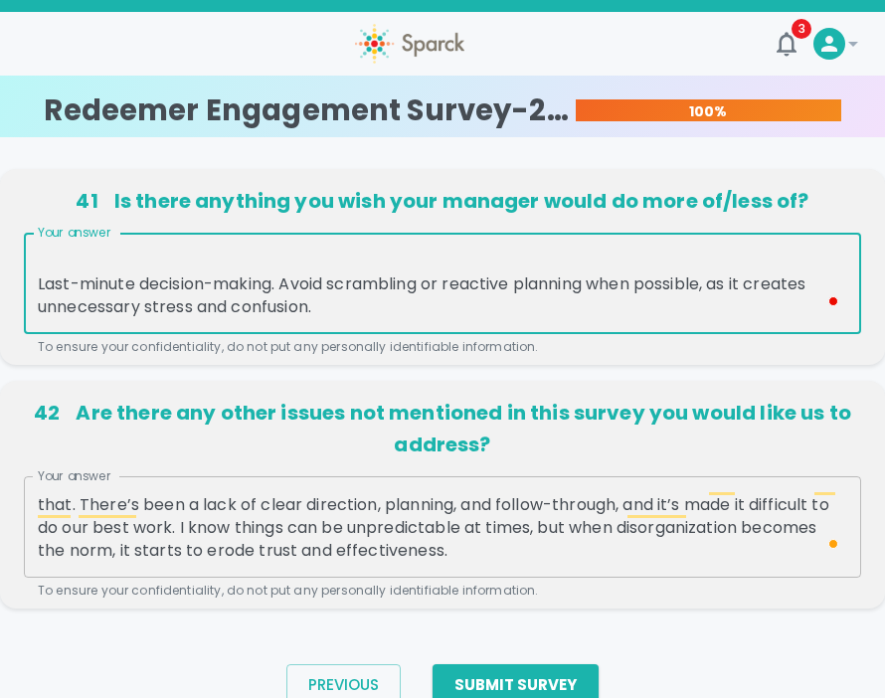
click at [427, 313] on textarea "More Of: Plan ahead and communicate earlier. Give the team more lead time on de…" at bounding box center [442, 283] width 809 height 69
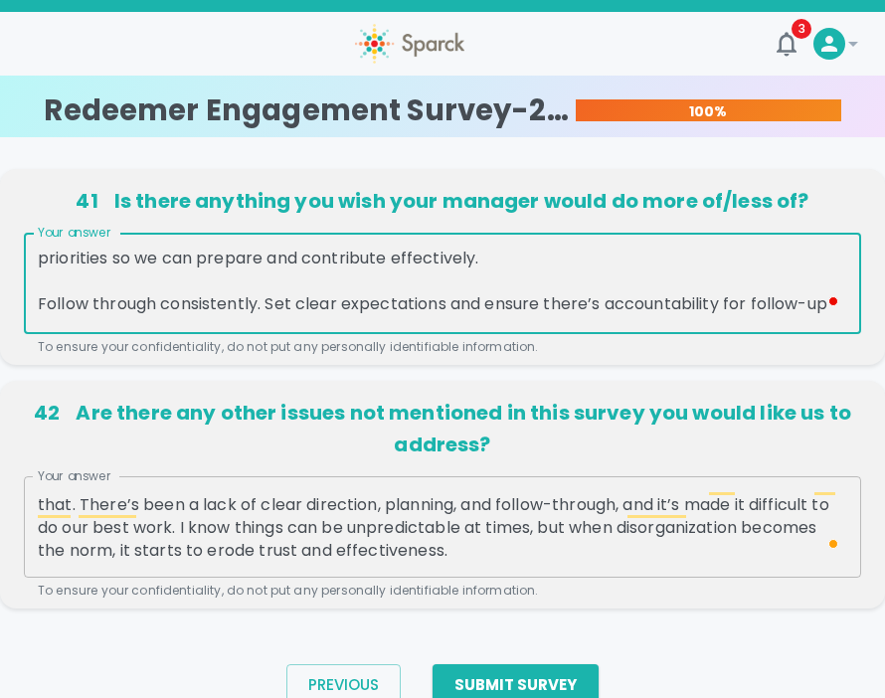
scroll to position [85, 0]
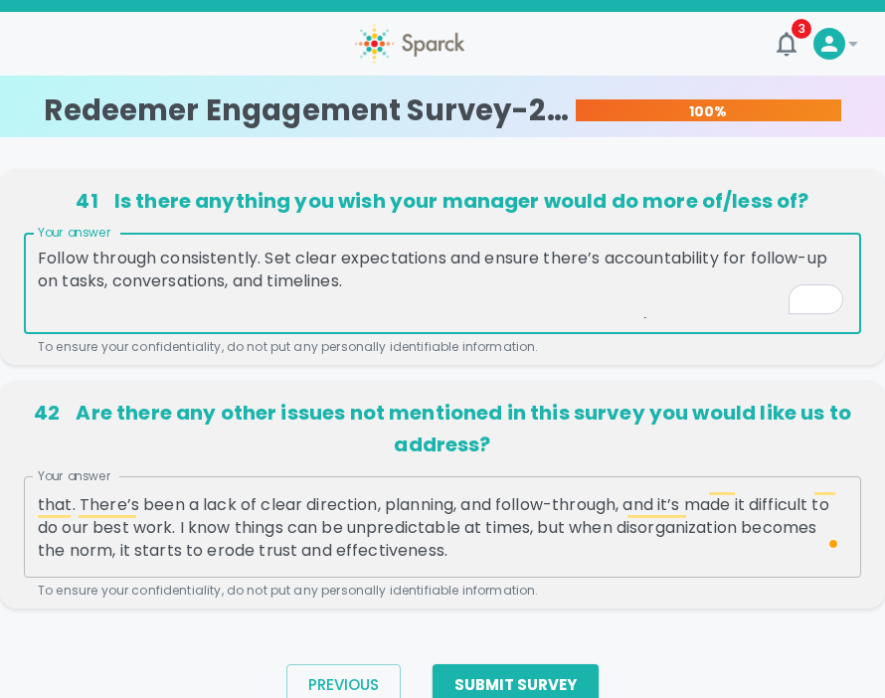
click at [464, 286] on textarea "More Of: Plan ahead and communicate earlier. Give the team more lead time on de…" at bounding box center [442, 283] width 809 height 69
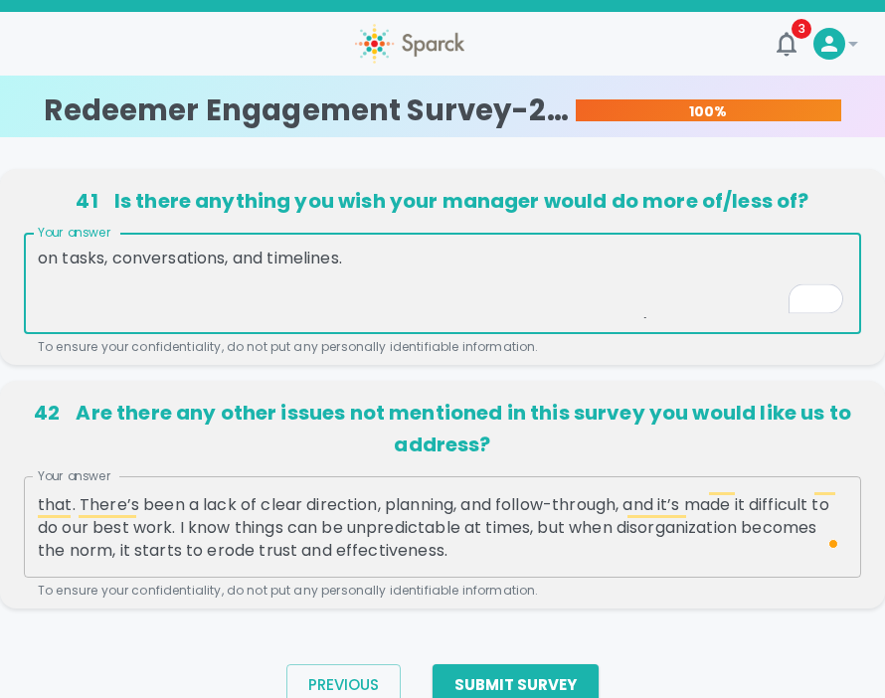
paste textarea "ntentional Team Leadership: Set the tone with structured leadership — not over-…"
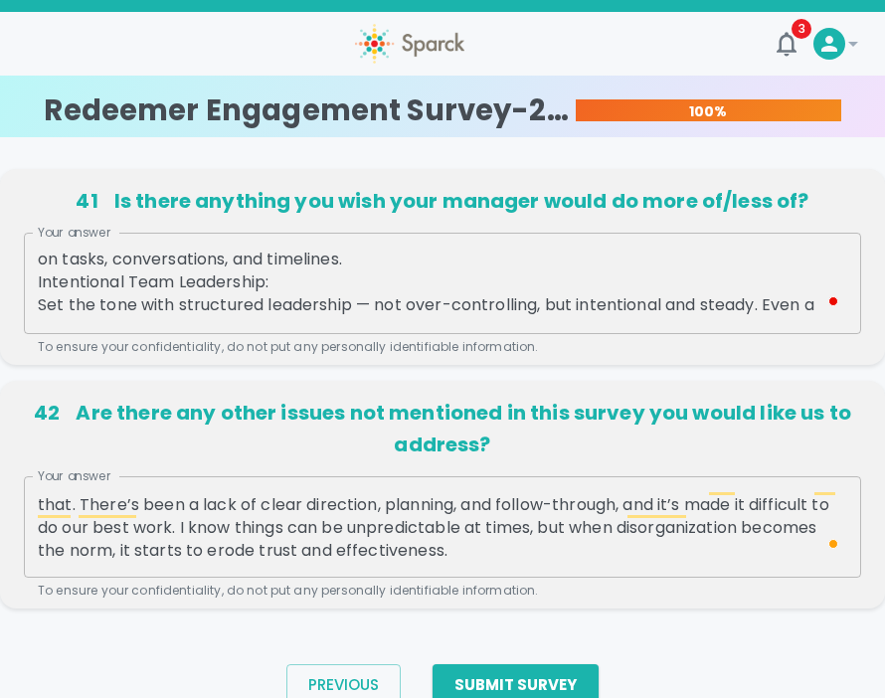
click at [383, 247] on div "More Of: Plan ahead and communicate earlier. Give the team more lead time on de…" at bounding box center [442, 283] width 837 height 101
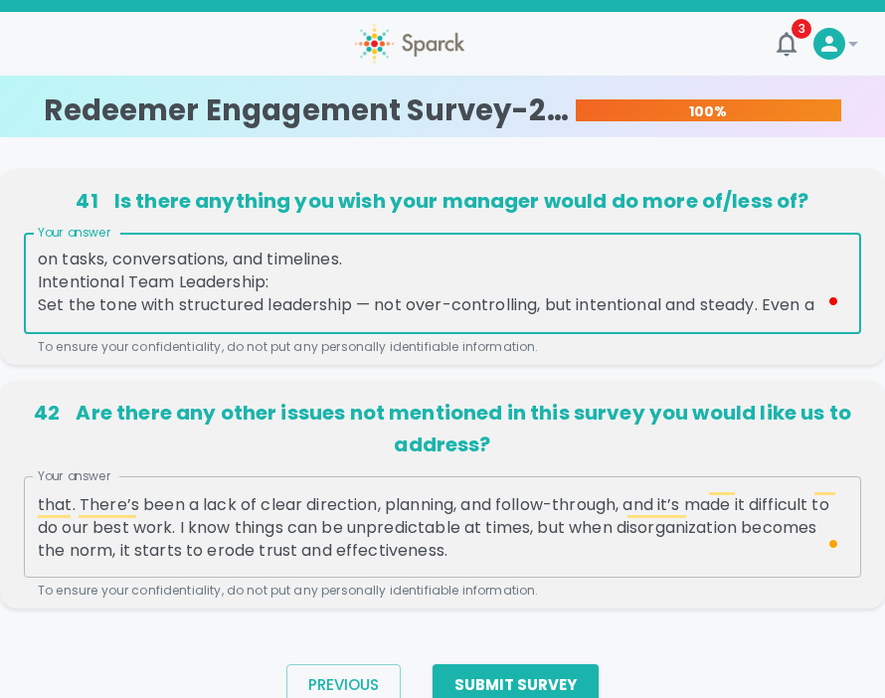
click at [376, 257] on textarea "More Of: Plan ahead and communicate earlier. Give the team more lead time on de…" at bounding box center [442, 283] width 809 height 69
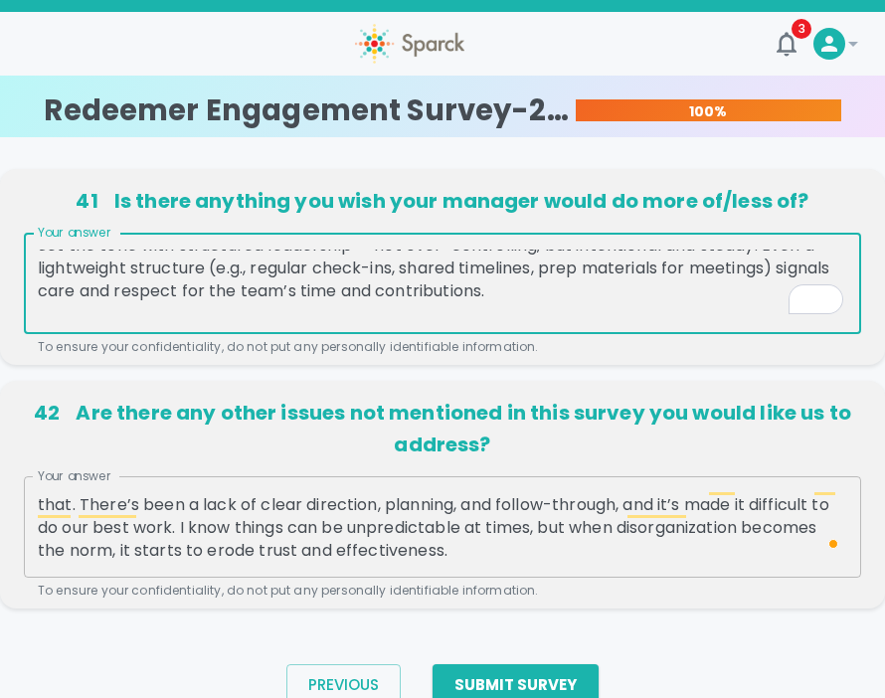
drag, startPoint x: 404, startPoint y: 268, endPoint x: 265, endPoint y: 262, distance: 138.3
click at [265, 262] on textarea "More Of: Plan ahead and communicate earlier. Give the team more lead time on de…" at bounding box center [442, 283] width 809 height 69
click at [391, 291] on textarea "More Of: Plan ahead and communicate earlier. Give the team more lead time on de…" at bounding box center [442, 283] width 809 height 69
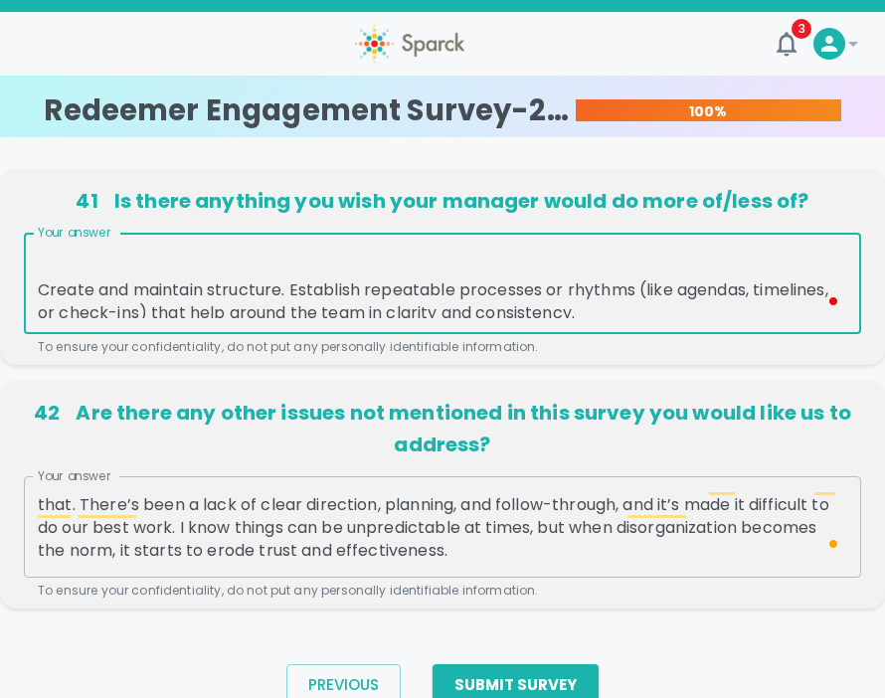
click at [435, 275] on textarea "More Of: Plan ahead and communicate earlier. Give the team more lead time on de…" at bounding box center [442, 283] width 809 height 69
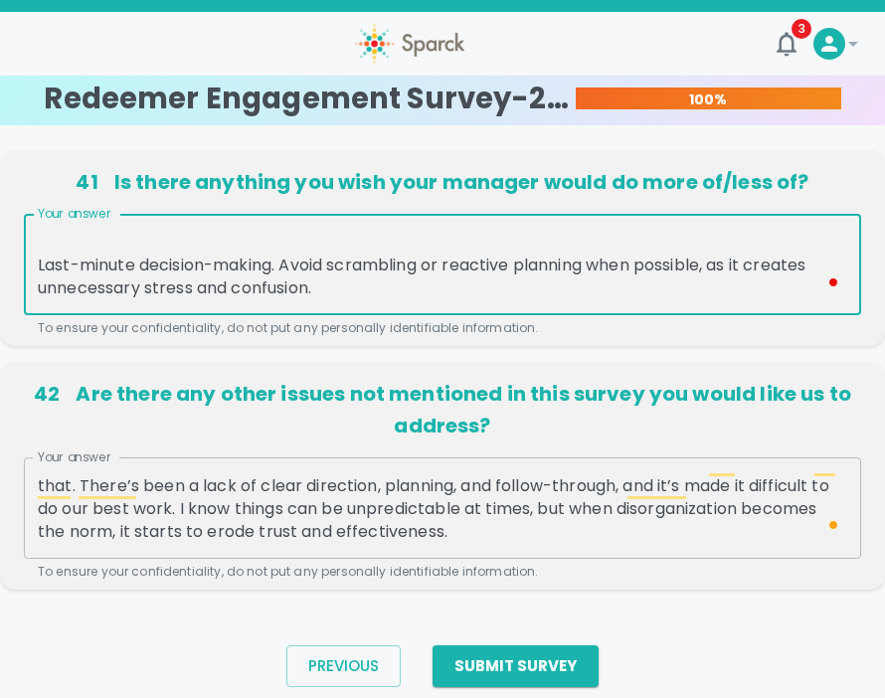
click at [433, 290] on textarea "More Of: Plan ahead and communicate earlier. Give the team more lead time on de…" at bounding box center [442, 265] width 809 height 69
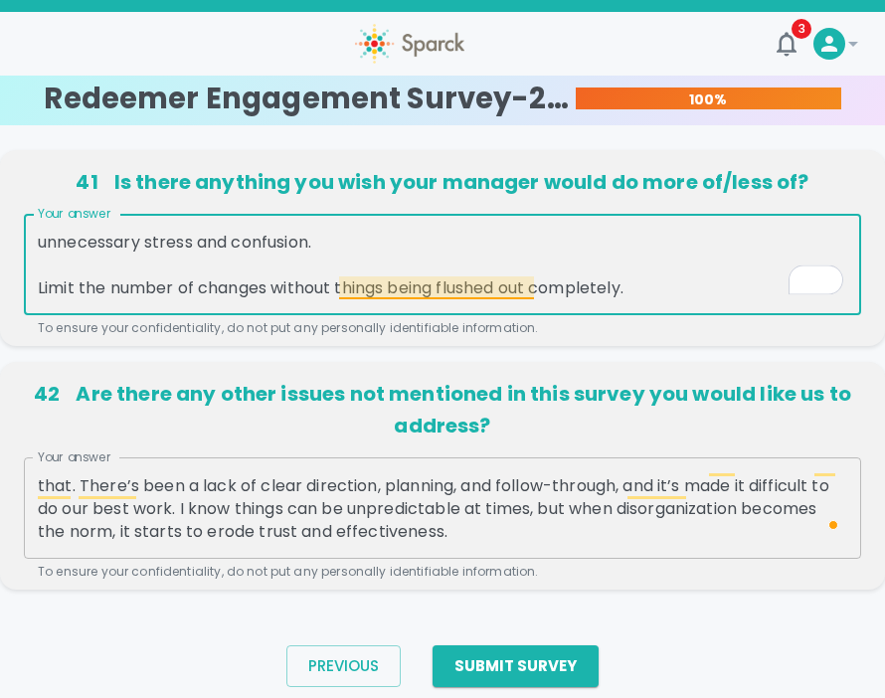
click at [343, 284] on textarea "More Of: Plan ahead and communicate earlier. Give the team more lead time on de…" at bounding box center [442, 265] width 809 height 69
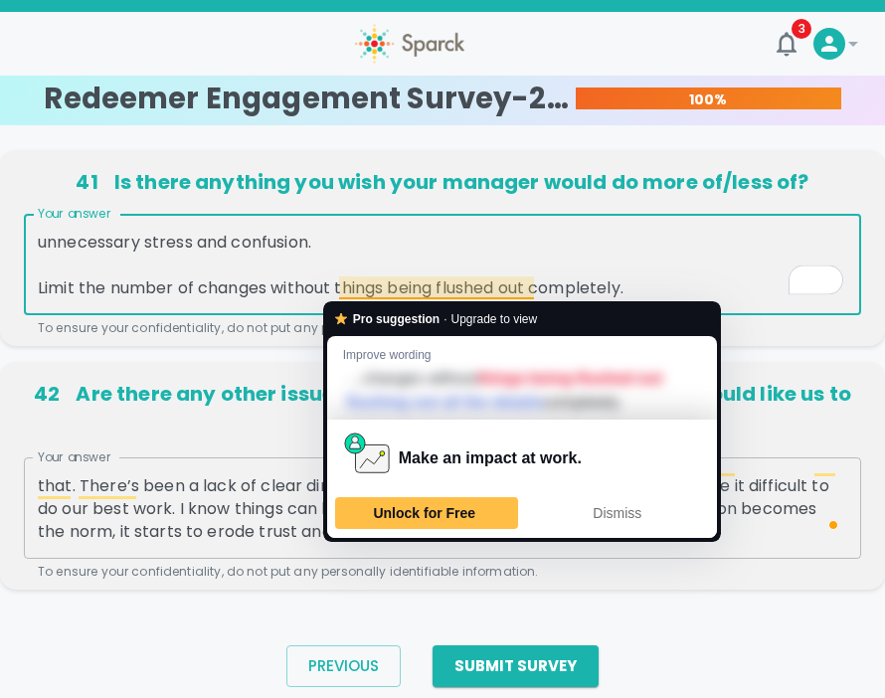
click at [343, 284] on textarea "More Of: Plan ahead and communicate earlier. Give the team more lead time on de…" at bounding box center [442, 265] width 809 height 69
click at [298, 284] on textarea "More Of: Plan ahead and communicate earlier. Give the team more lead time on de…" at bounding box center [442, 265] width 809 height 69
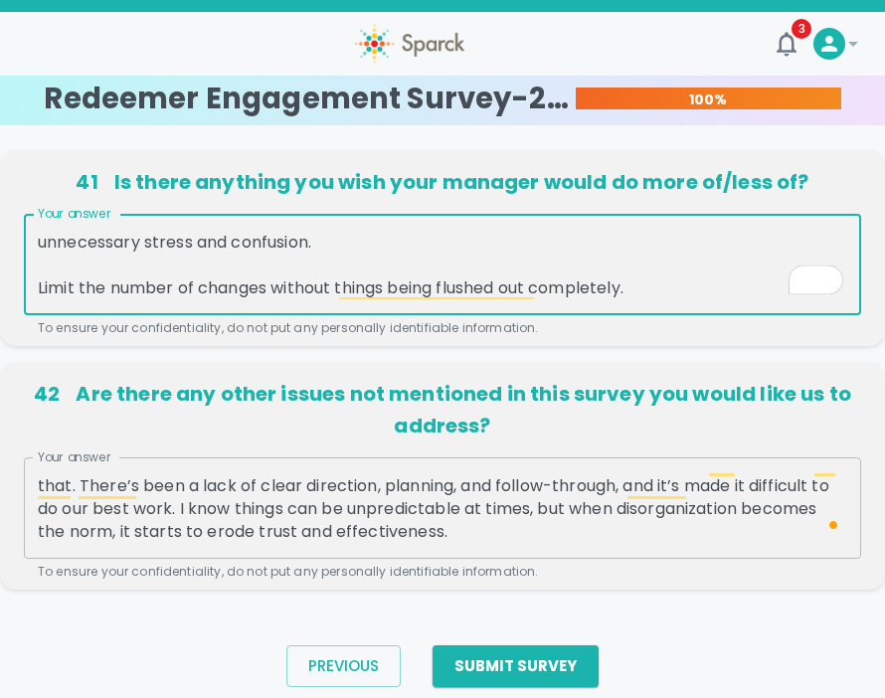
click at [298, 284] on textarea "More Of: Plan ahead and communicate earlier. Give the team more lead time on de…" at bounding box center [442, 265] width 809 height 69
click at [674, 293] on textarea "More Of: Plan ahead and communicate earlier. Give the team more lead time on de…" at bounding box center [442, 265] width 809 height 69
drag, startPoint x: 701, startPoint y: 260, endPoint x: 41, endPoint y: 261, distance: 659.9
click at [40, 261] on textarea "More Of: Plan ahead and communicate earlier. Give the team more lead time on de…" at bounding box center [442, 265] width 809 height 69
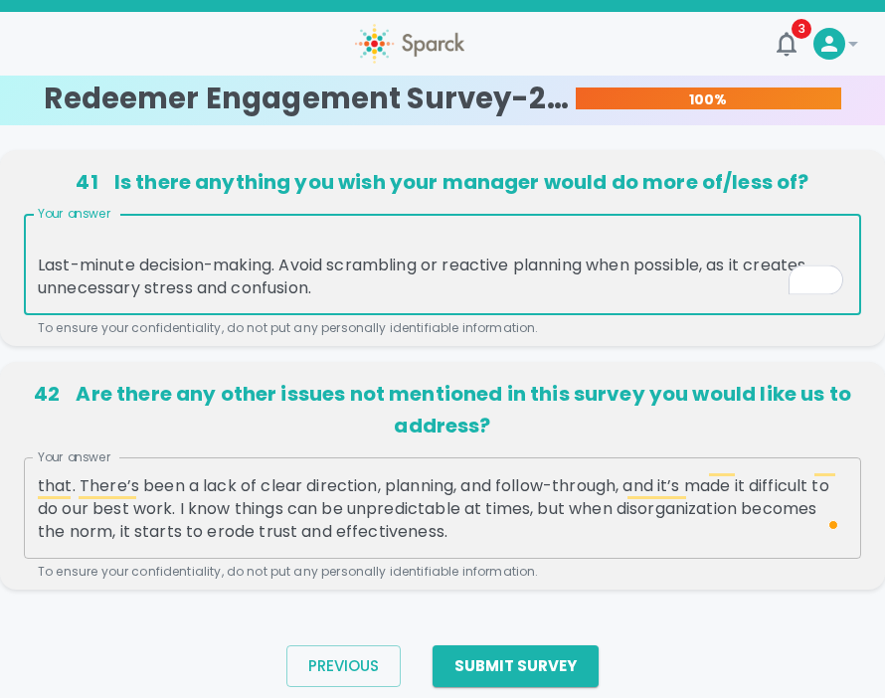
paste textarea "Less Of: Settling for Incomplete or Low-Quality Execution: Avoid treating chang…"
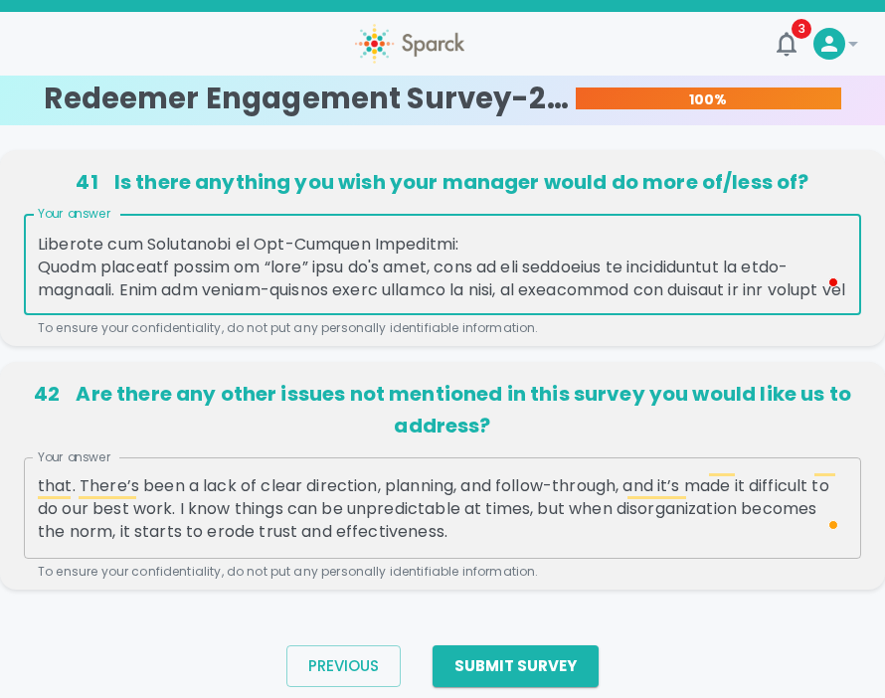
scroll to position [485, 0]
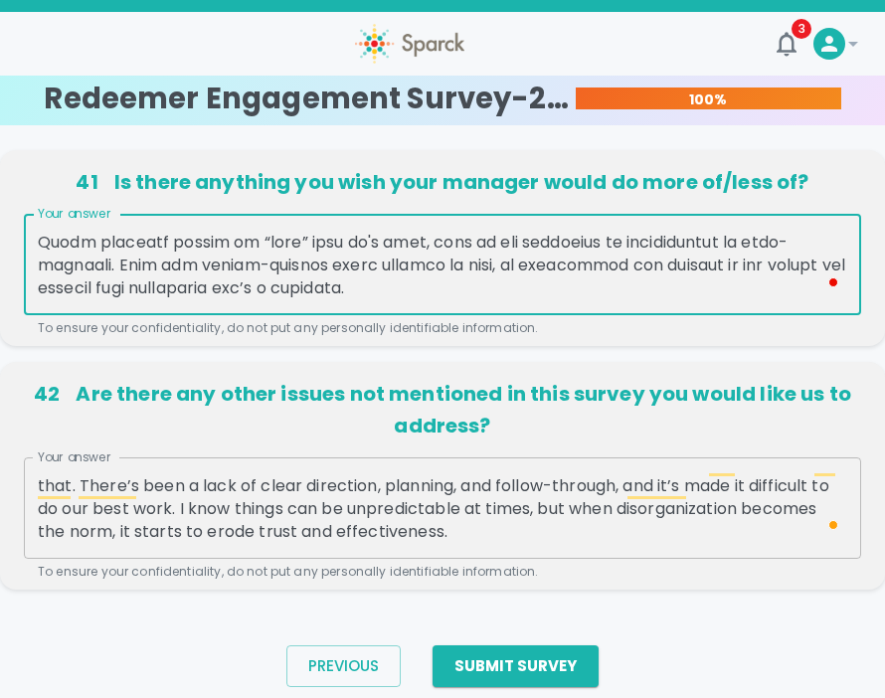
click at [163, 294] on textarea "Your answer" at bounding box center [442, 265] width 809 height 69
drag, startPoint x: 40, startPoint y: 232, endPoint x: 413, endPoint y: 289, distance: 378.1
click at [611, 364] on div "41 Is there anything you wish your manager would do more of/less of? Your answe…" at bounding box center [442, 377] width 885 height 455
type textarea "Lore Ip: Dolo sitam con adipiscinge seddoei. Temp inc utla etdo magn aliq en ad…"
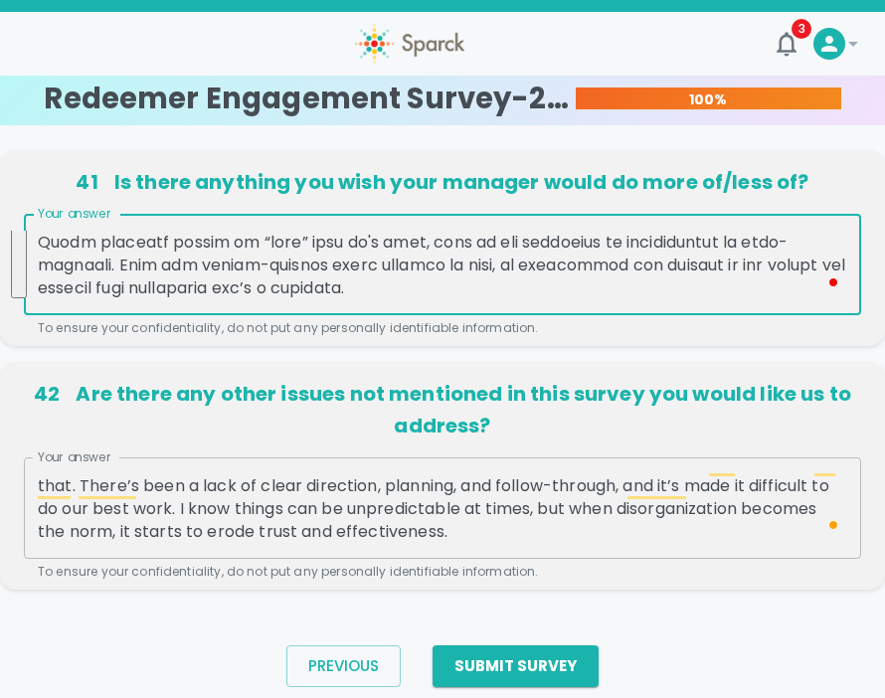
click at [465, 271] on textarea "Your answer" at bounding box center [442, 265] width 809 height 69
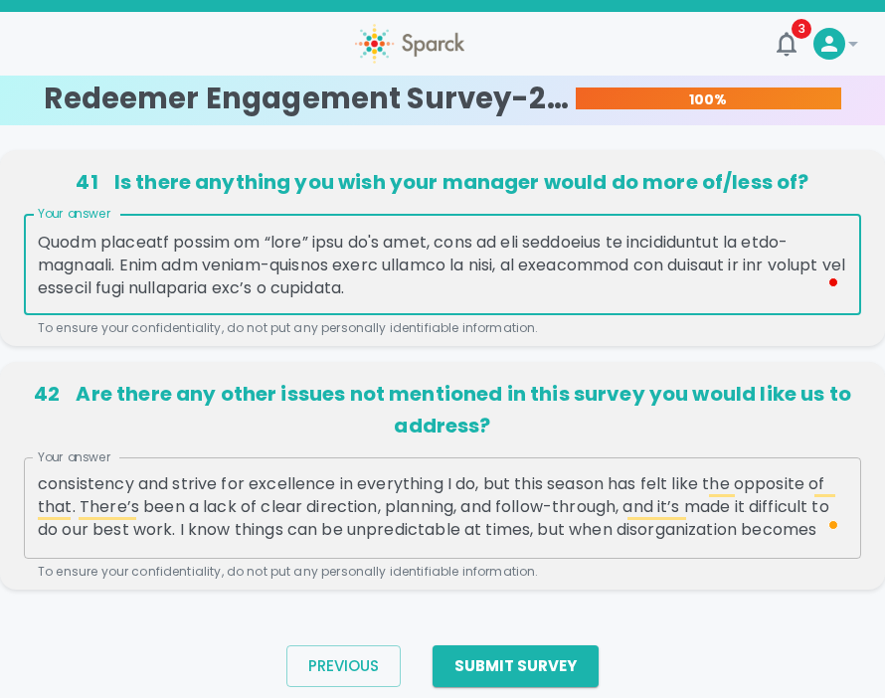
scroll to position [14, 0]
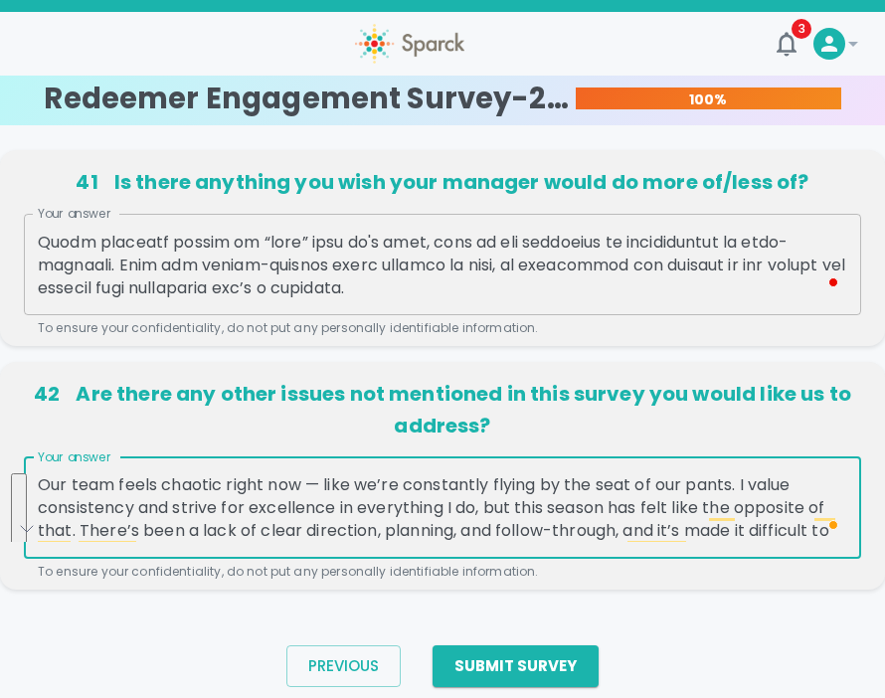
drag, startPoint x: 461, startPoint y: 540, endPoint x: 50, endPoint y: 458, distance: 419.4
click at [50, 458] on div "Your answer Our team feels chaotic right now — like we’re constantly flying by …" at bounding box center [442, 519] width 837 height 124
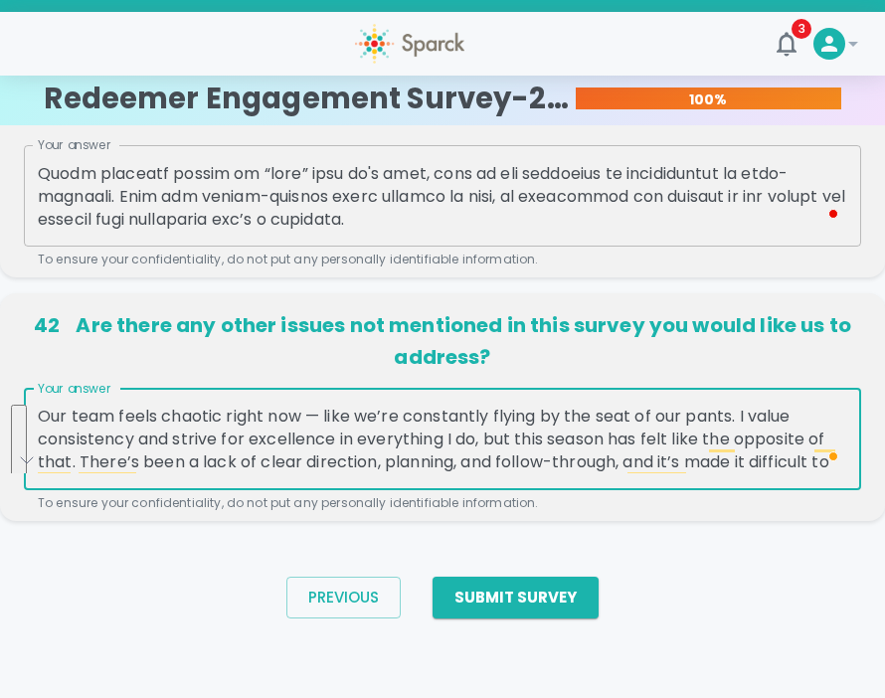
click at [377, 471] on textarea "Our team feels chaotic right now — like we’re constantly flying by the seat of …" at bounding box center [442, 438] width 809 height 69
click at [377, 531] on div "42 Are there any other issues not mentioned in this survey you would like us to…" at bounding box center [442, 414] width 885 height 243
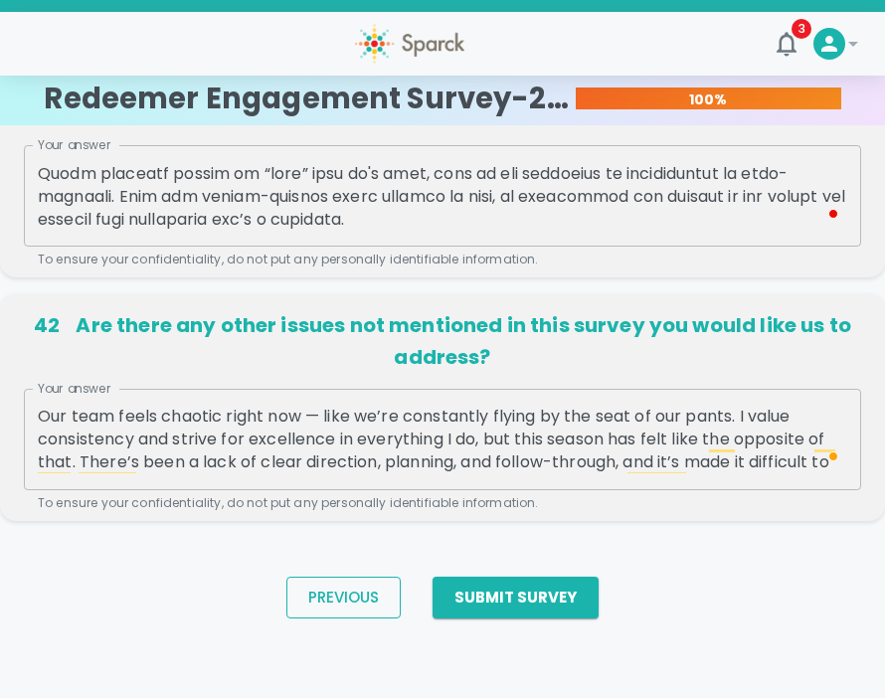
click at [373, 598] on button "Previous" at bounding box center [343, 597] width 114 height 42
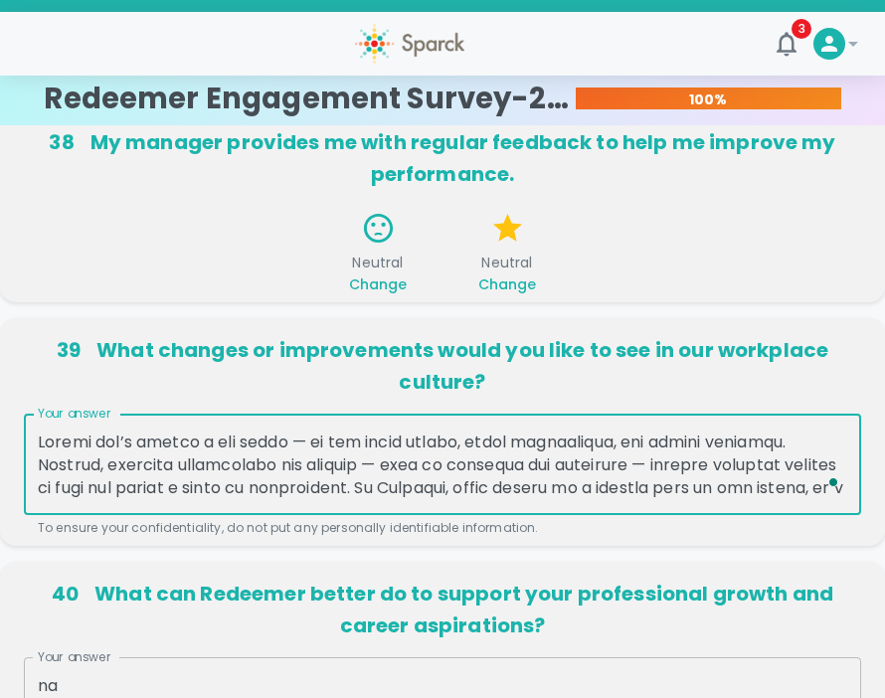
drag, startPoint x: 212, startPoint y: 481, endPoint x: 134, endPoint y: 416, distance: 100.9
click at [42, 378] on div "39 What changes or improvements would you like to see in our workplace culture?…" at bounding box center [442, 436] width 837 height 204
click at [136, 488] on textarea "Your answer" at bounding box center [442, 464] width 809 height 69
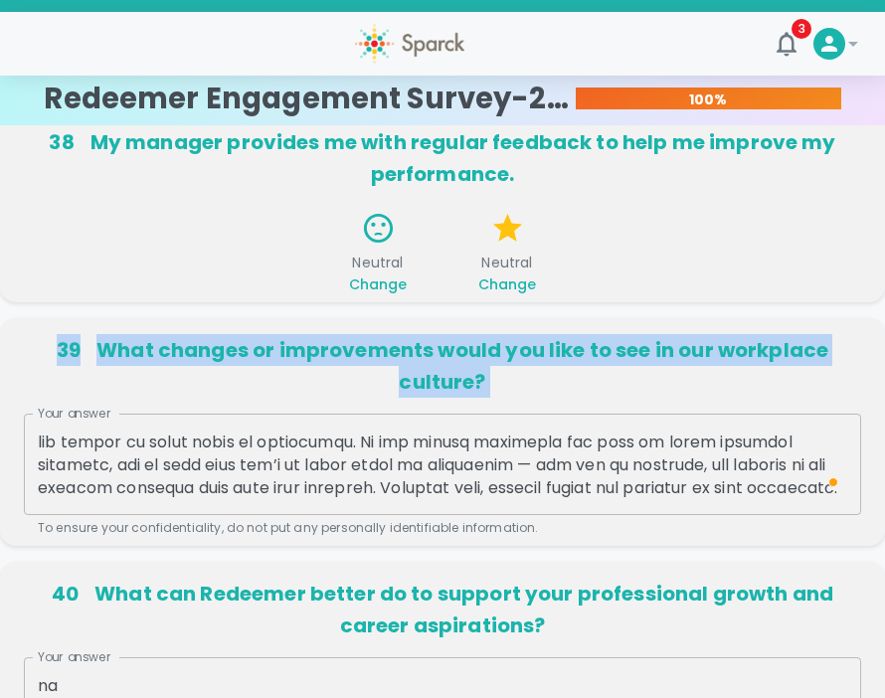
drag, startPoint x: 246, startPoint y: 499, endPoint x: 103, endPoint y: 464, distance: 147.3
click at [6, 337] on div "39 What changes or improvements would you like to see in our workplace culture?…" at bounding box center [442, 432] width 885 height 228
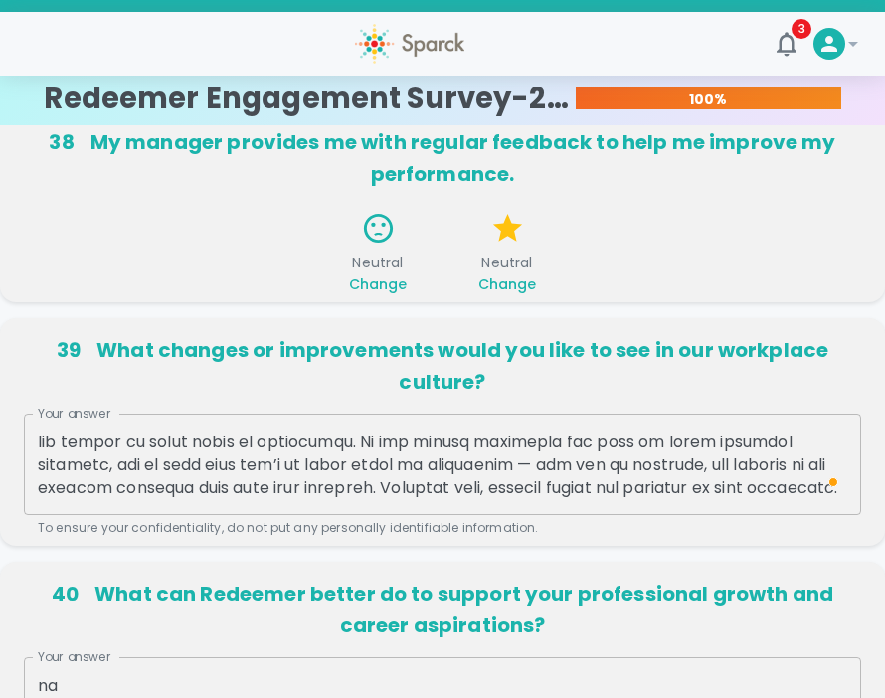
click at [106, 465] on textarea "Your answer" at bounding box center [442, 464] width 809 height 69
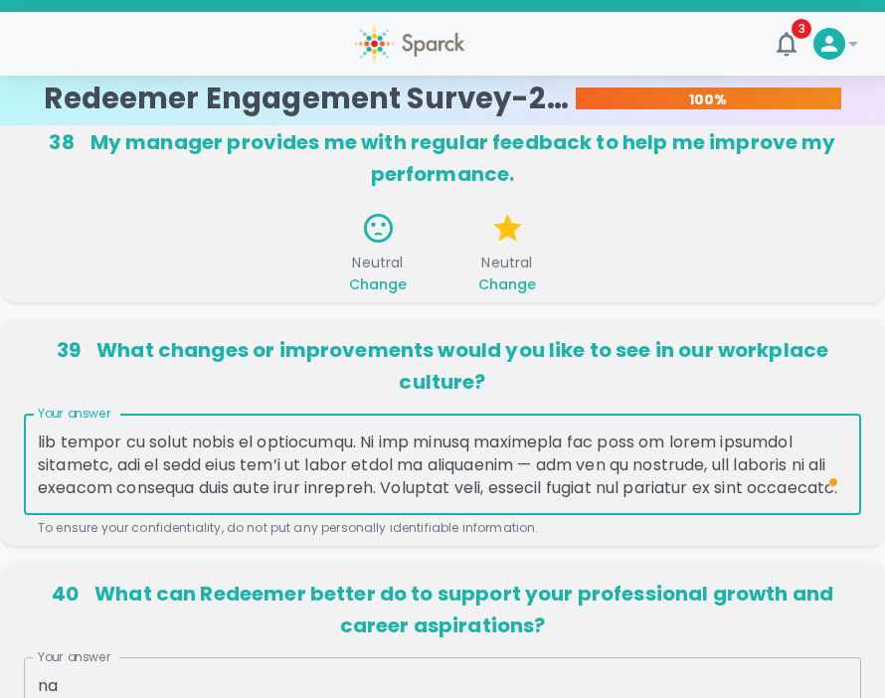
click at [148, 492] on textarea "Your answer" at bounding box center [442, 464] width 809 height 69
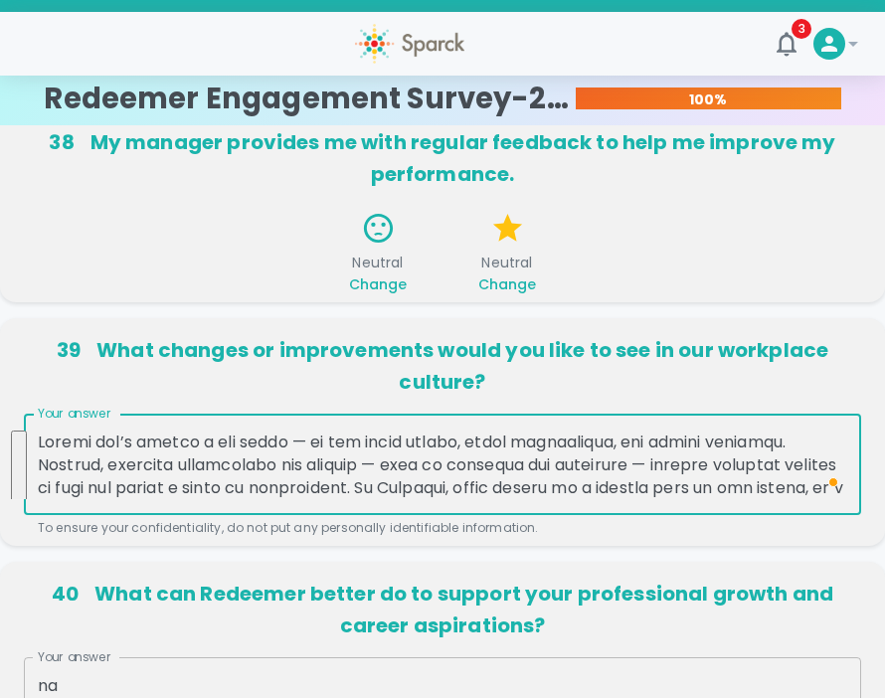
drag, startPoint x: 148, startPoint y: 492, endPoint x: 0, endPoint y: 311, distance: 233.8
click at [656, 381] on p "39 What changes or improvements would you like to see in our workplace culture?" at bounding box center [442, 366] width 837 height 64
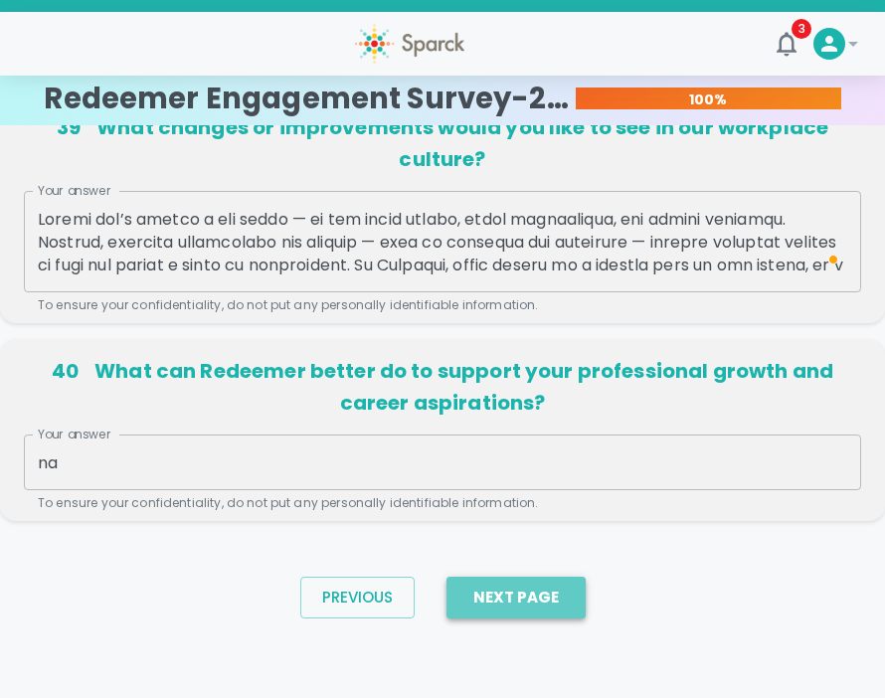
click at [530, 606] on button "Next Page" at bounding box center [515, 597] width 139 height 42
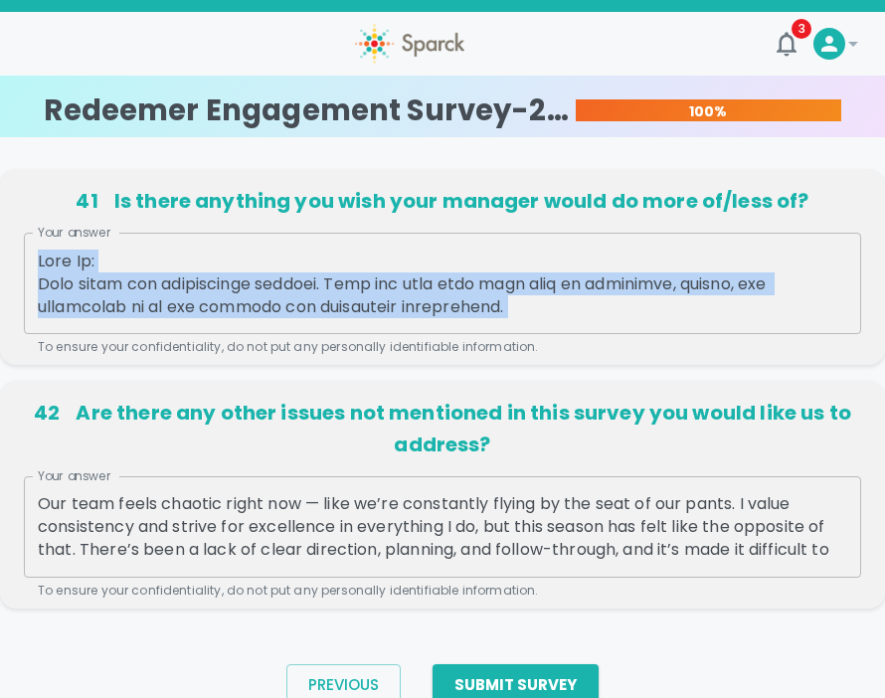
drag, startPoint x: 494, startPoint y: 319, endPoint x: 106, endPoint y: 257, distance: 392.5
click at [106, 257] on div "x Your answer" at bounding box center [442, 283] width 837 height 101
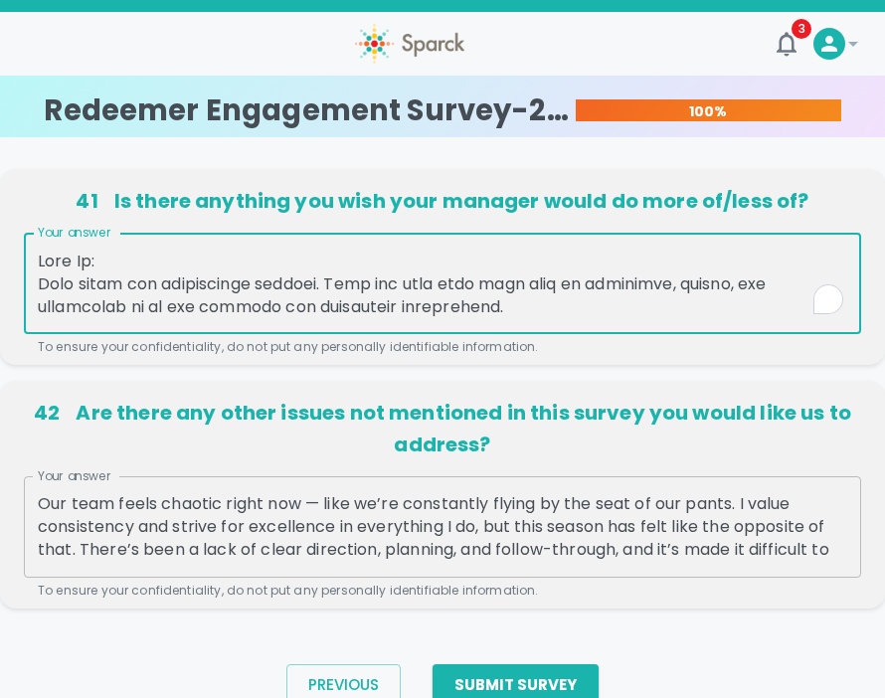
click at [243, 265] on textarea "Your answer" at bounding box center [442, 283] width 809 height 69
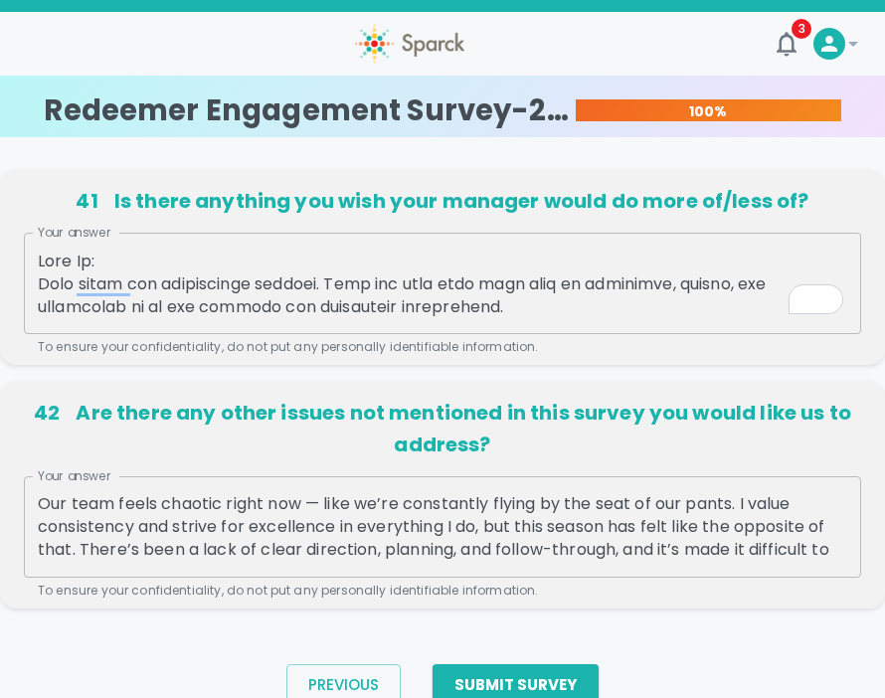
drag, startPoint x: 34, startPoint y: 256, endPoint x: 345, endPoint y: 317, distance: 316.9
click at [345, 317] on div "x Your answer" at bounding box center [442, 283] width 837 height 101
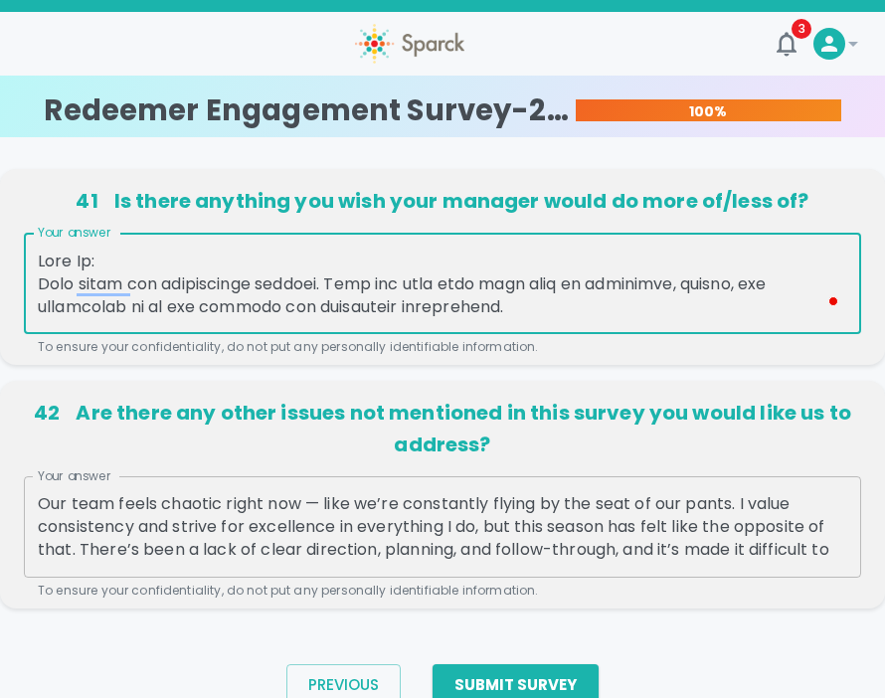
click at [129, 271] on textarea "Your answer" at bounding box center [442, 283] width 809 height 69
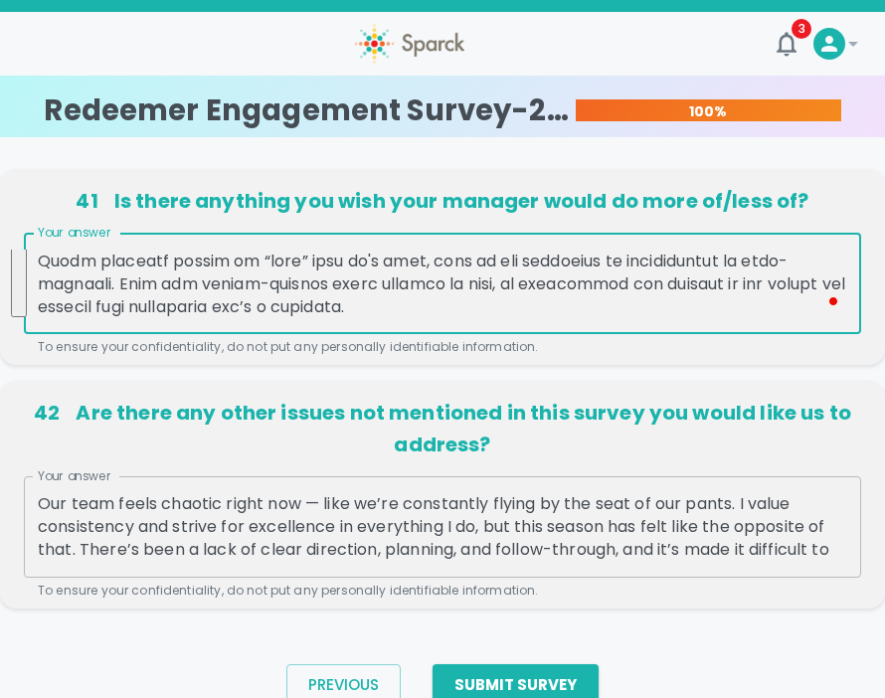
drag, startPoint x: 41, startPoint y: 259, endPoint x: 480, endPoint y: 363, distance: 451.3
click at [480, 363] on div "41 Is there anything you wish your manager would do more of/less of? Your answe…" at bounding box center [442, 267] width 885 height 196
click at [487, 405] on p "42 Are there any other issues not mentioned in this survey you would like us to…" at bounding box center [442, 429] width 837 height 64
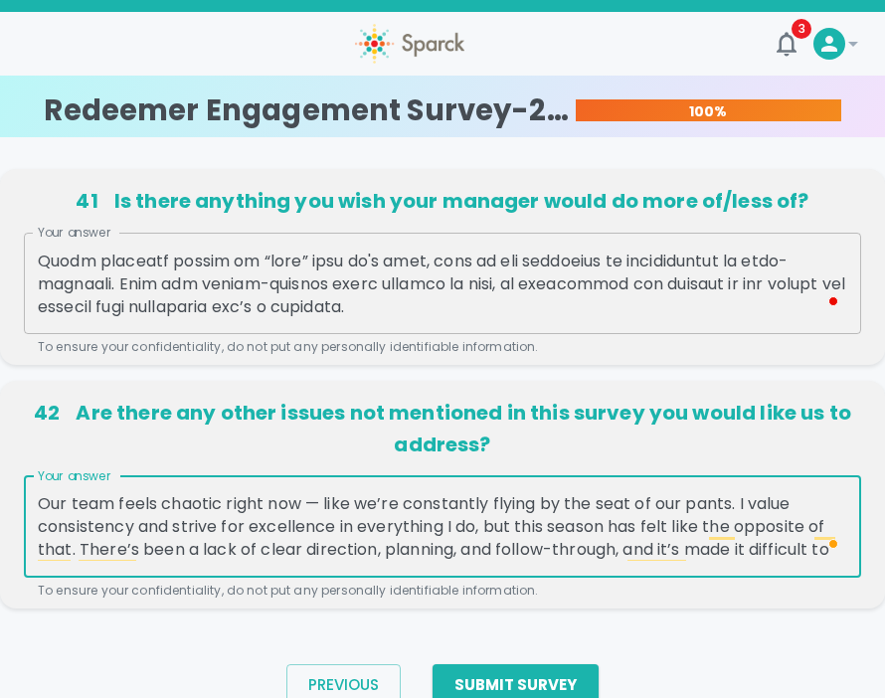
drag, startPoint x: 37, startPoint y: 500, endPoint x: 851, endPoint y: 574, distance: 817.4
click at [851, 574] on div "Our team feels chaotic right now — like we’re constantly flying by the seat of …" at bounding box center [442, 526] width 837 height 101
click at [715, 549] on textarea "Our team feels chaotic right now — like we’re constantly flying by the seat of …" at bounding box center [442, 526] width 809 height 69
drag, startPoint x: 515, startPoint y: 548, endPoint x: 61, endPoint y: 441, distance: 466.5
click at [61, 441] on div "42 Are there any other issues not mentioned in this survey you would like us to…" at bounding box center [442, 499] width 837 height 204
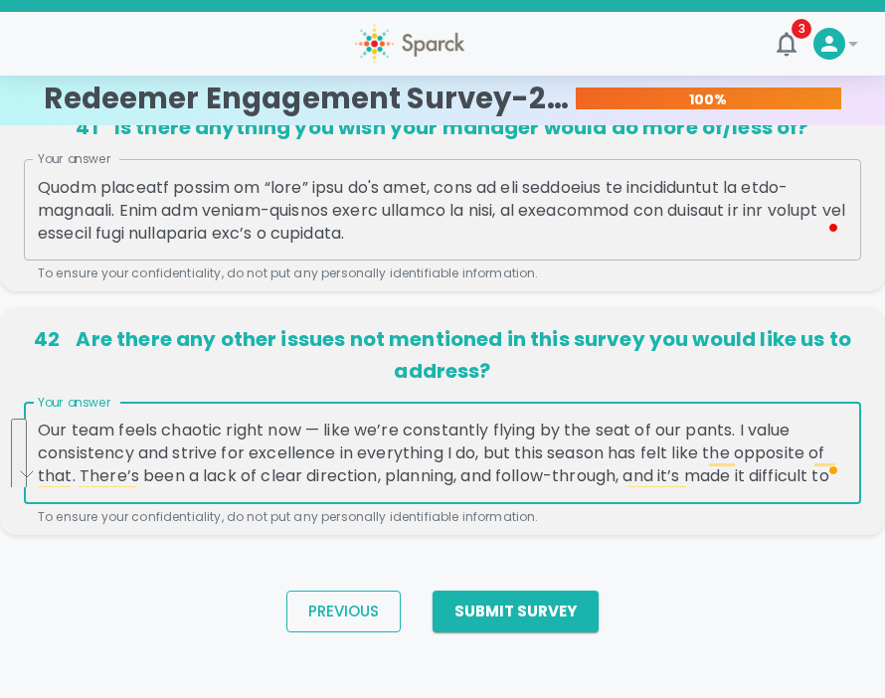
click at [378, 599] on button "Previous" at bounding box center [343, 611] width 114 height 42
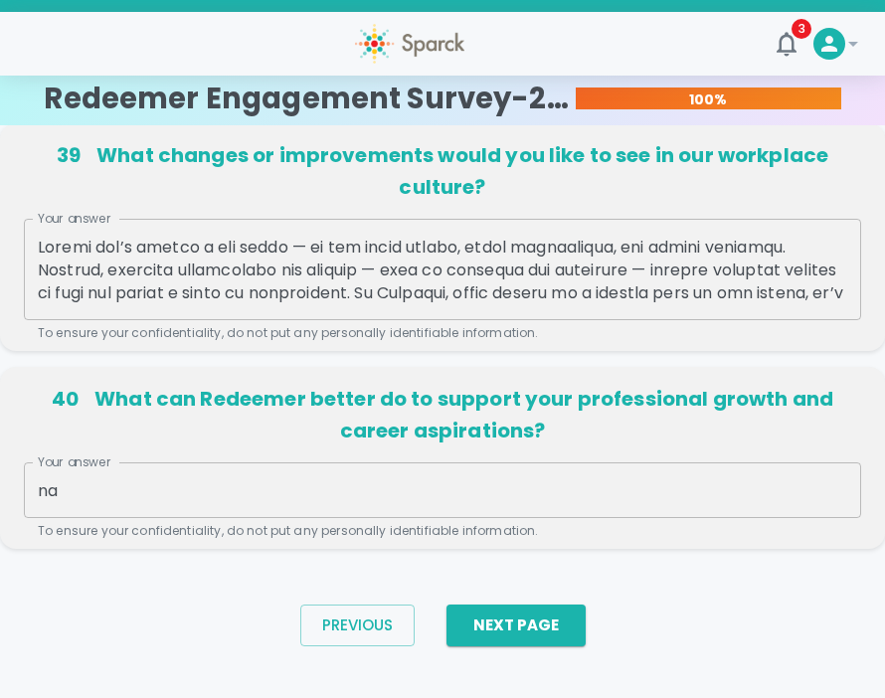
scroll to position [1570, 0]
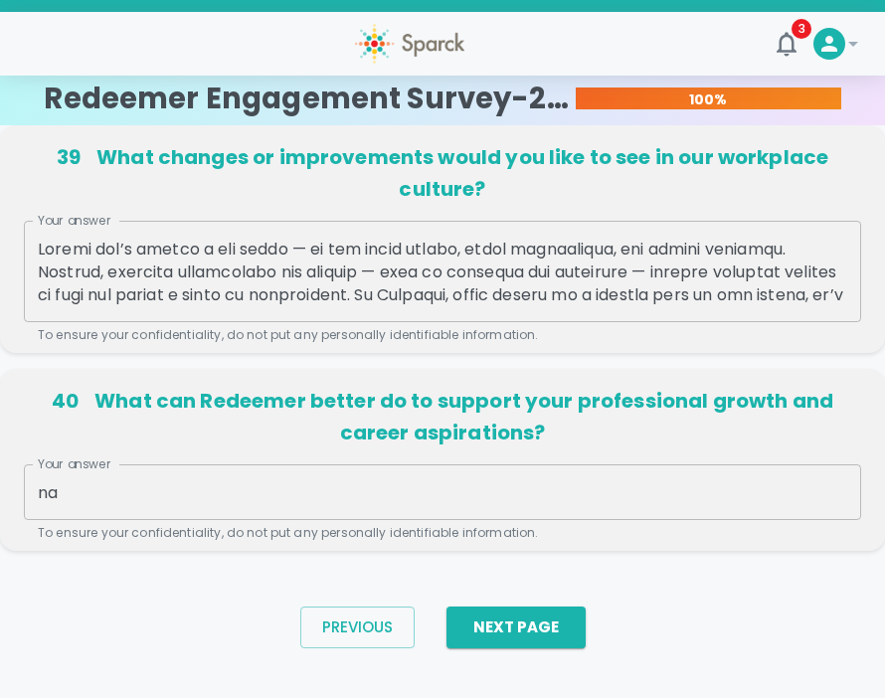
click at [492, 268] on textarea "Your answer" at bounding box center [442, 272] width 809 height 69
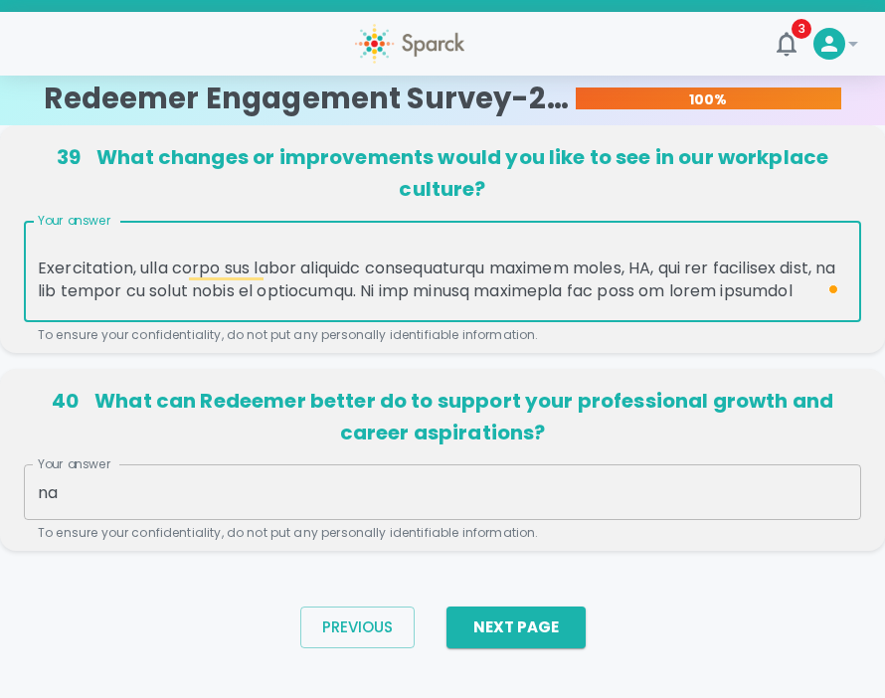
scroll to position [224, 0]
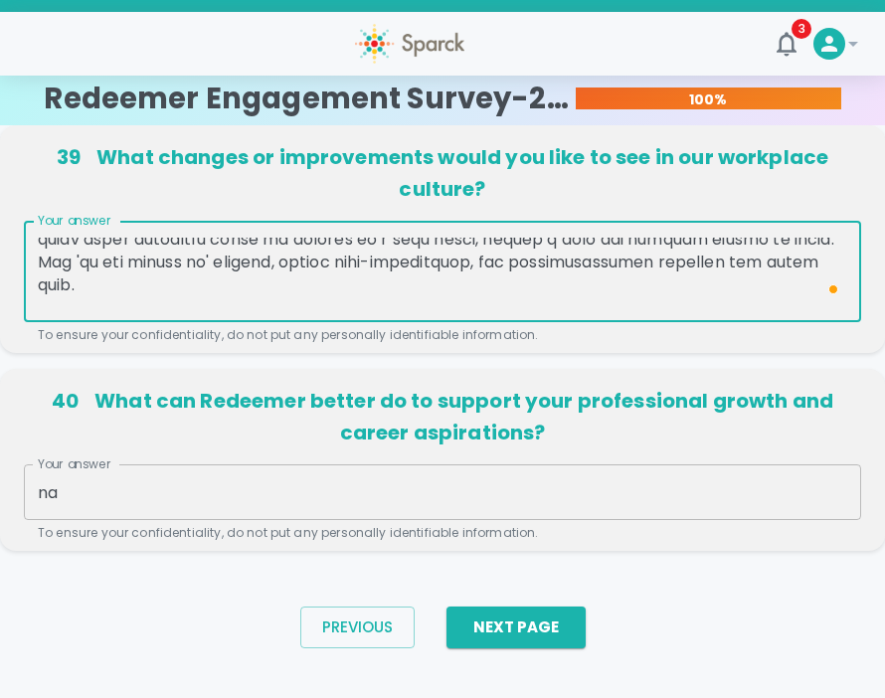
drag, startPoint x: 362, startPoint y: 300, endPoint x: 724, endPoint y: 262, distance: 363.7
click at [724, 262] on textarea "Your answer" at bounding box center [442, 272] width 809 height 69
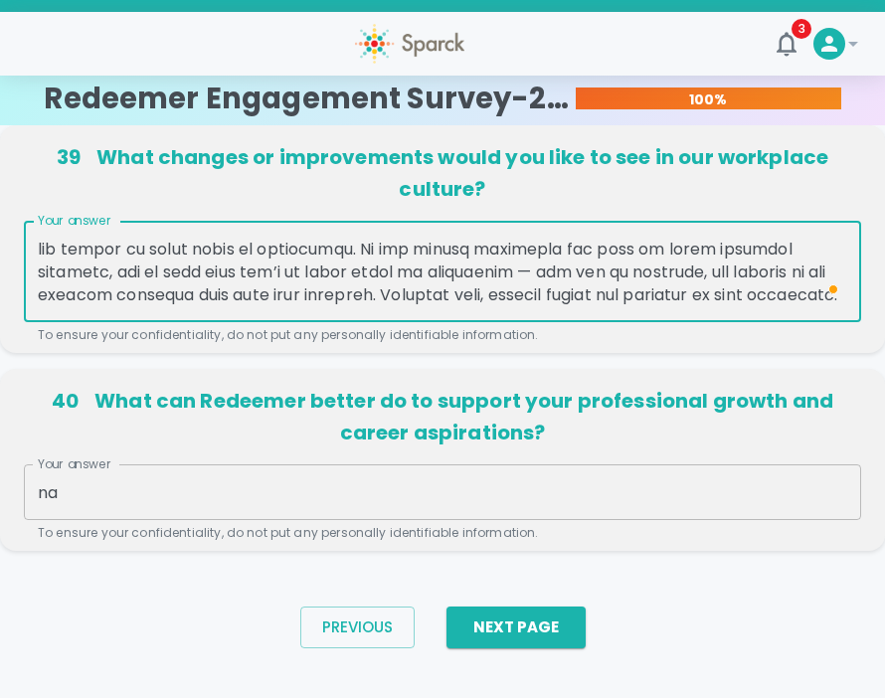
drag, startPoint x: 764, startPoint y: 263, endPoint x: 109, endPoint y: 259, distance: 655.0
click at [109, 259] on textarea "Your answer" at bounding box center [442, 272] width 809 height 69
click at [165, 299] on textarea "Your answer" at bounding box center [442, 272] width 809 height 69
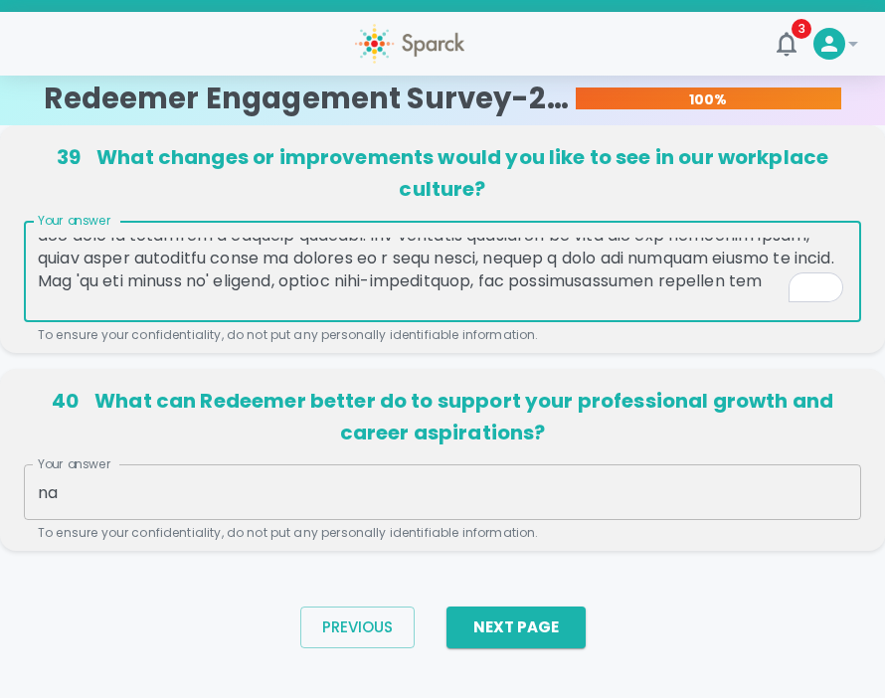
drag, startPoint x: 755, startPoint y: 280, endPoint x: 44, endPoint y: 284, distance: 711.6
click at [44, 284] on textarea "Your answer" at bounding box center [442, 272] width 809 height 69
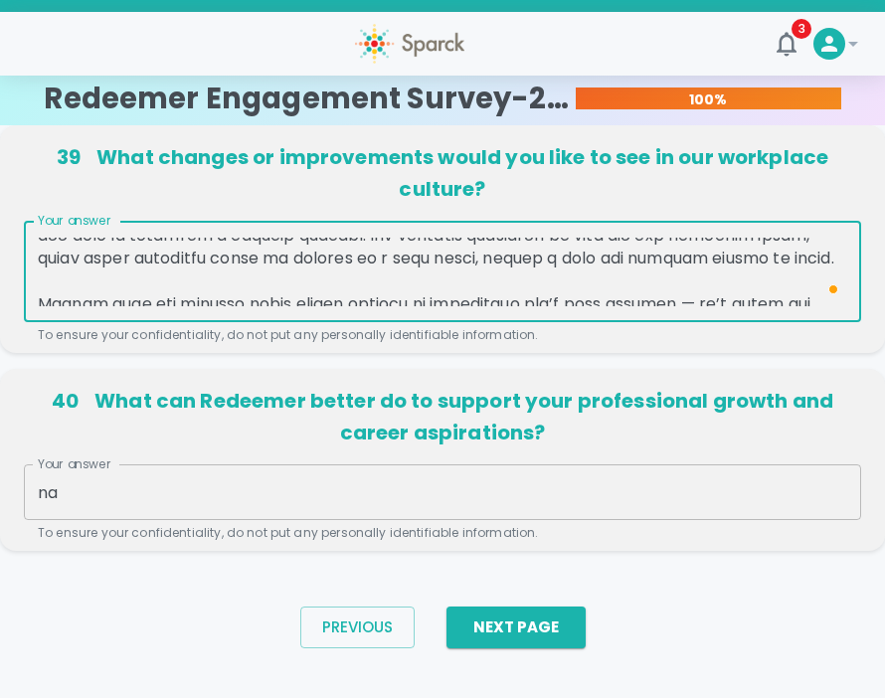
paste textarea "The ‘we can handle it’ mindset, though optimistic, can unintentionally ignore t…"
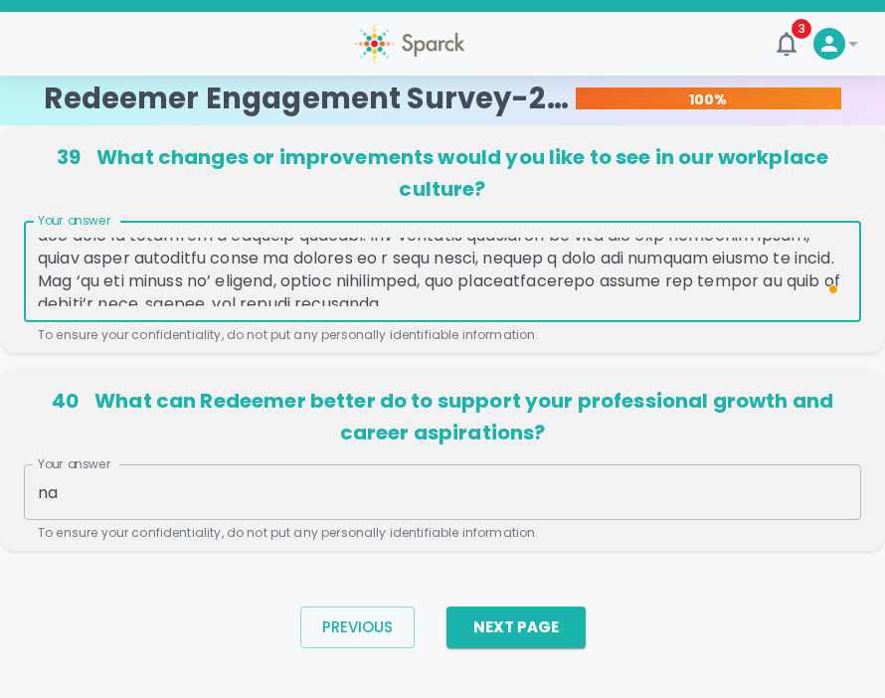
scroll to position [91, 0]
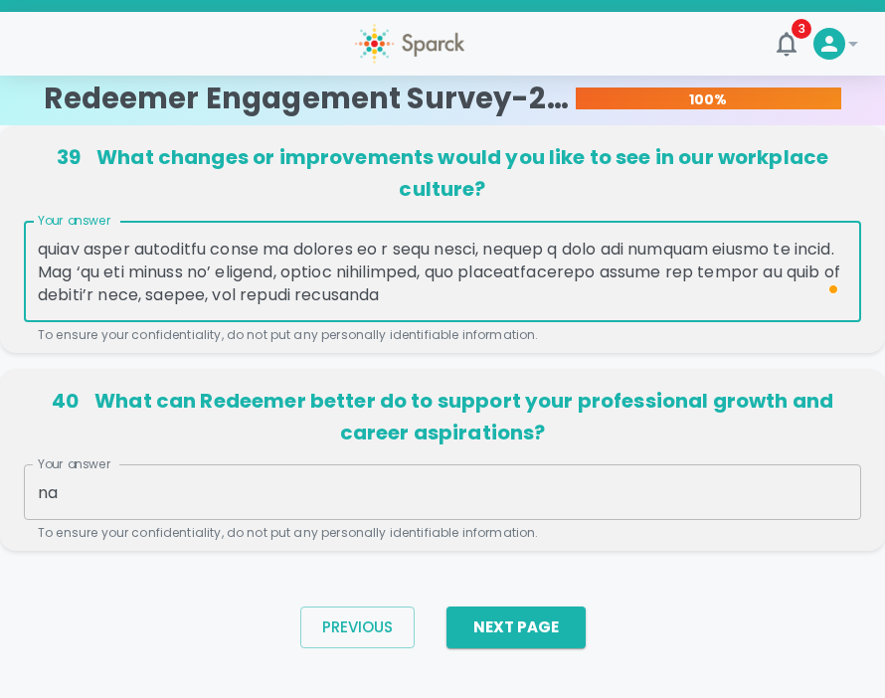
drag, startPoint x: 430, startPoint y: 275, endPoint x: 356, endPoint y: 270, distance: 74.7
click at [356, 270] on textarea "Your answer" at bounding box center [442, 272] width 809 height 69
click at [389, 274] on textarea "Your answer" at bounding box center [442, 272] width 809 height 69
click at [471, 275] on textarea "Your answer" at bounding box center [442, 272] width 809 height 69
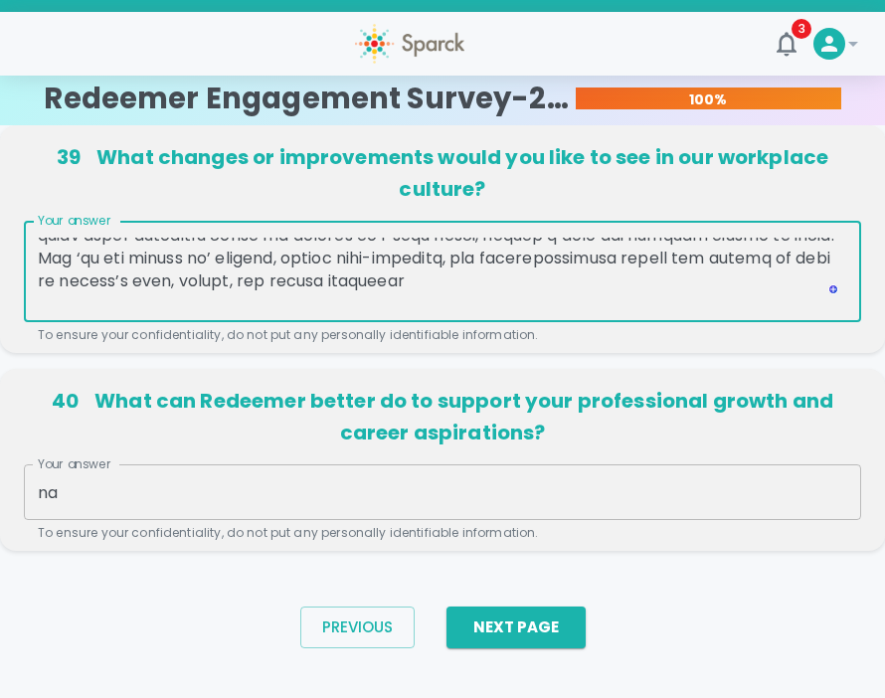
scroll to position [105, 0]
click at [437, 283] on textarea "Your answer" at bounding box center [442, 272] width 809 height 69
click at [420, 278] on textarea "Your answer" at bounding box center [442, 272] width 809 height 69
drag, startPoint x: 152, startPoint y: 279, endPoint x: 109, endPoint y: 278, distance: 42.7
click at [109, 278] on textarea "Your answer" at bounding box center [442, 272] width 809 height 69
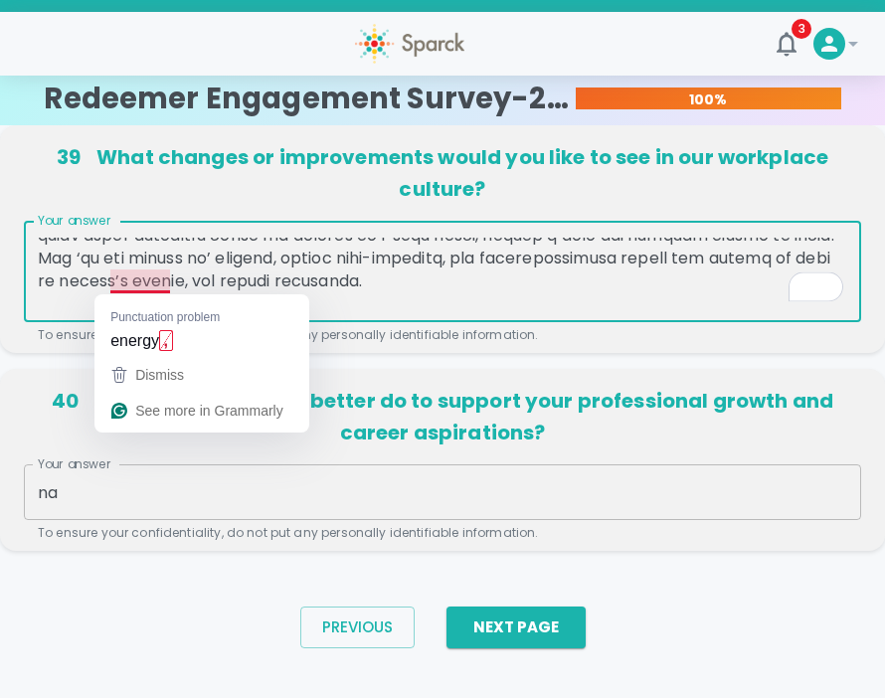
drag, startPoint x: 204, startPoint y: 282, endPoint x: 116, endPoint y: 281, distance: 87.5
click at [116, 281] on textarea "Your answer" at bounding box center [442, 272] width 809 height 69
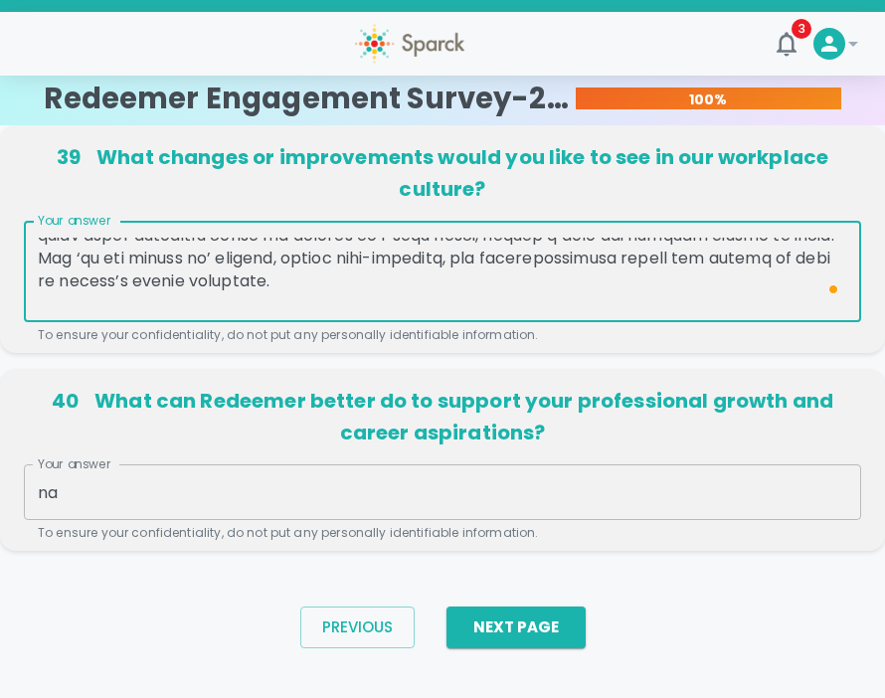
click at [297, 283] on textarea "Your answer" at bounding box center [442, 272] width 809 height 69
click at [430, 297] on textarea "Your answer" at bounding box center [442, 272] width 809 height 69
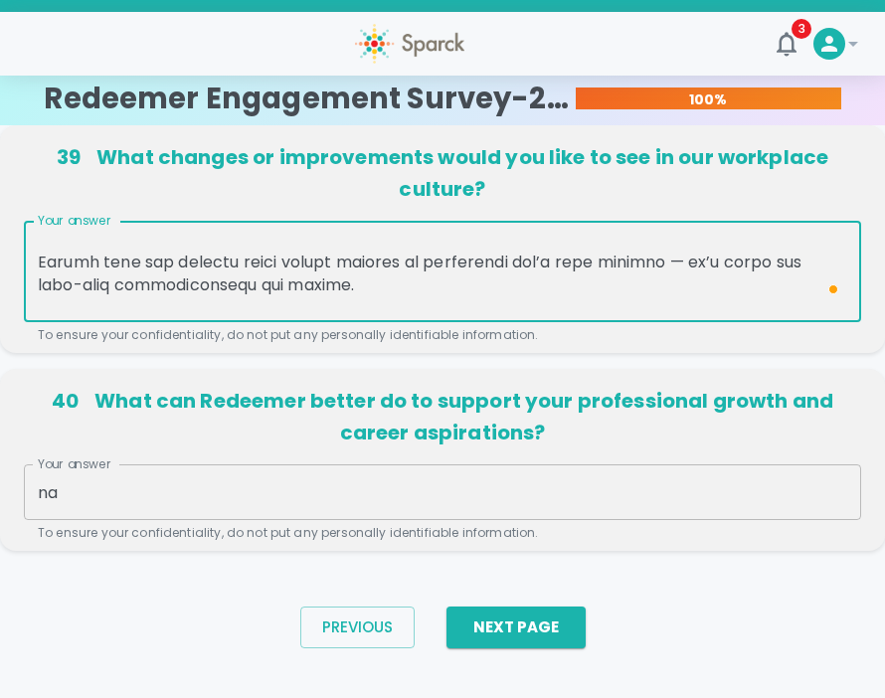
scroll to position [171, 0]
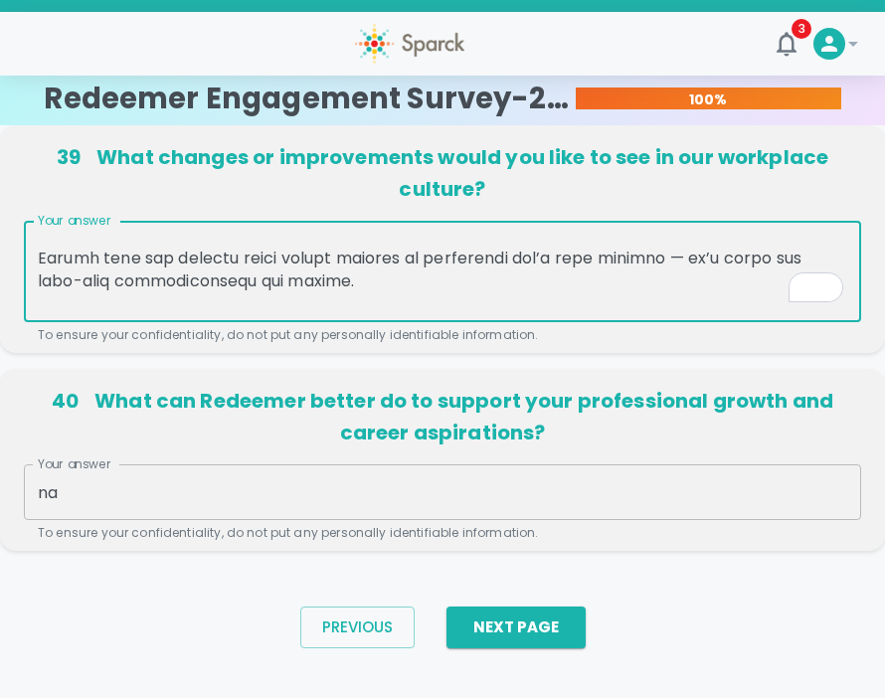
drag, startPoint x: 382, startPoint y: 281, endPoint x: 491, endPoint y: 255, distance: 112.3
click at [491, 255] on textarea "Your answer" at bounding box center [442, 272] width 809 height 69
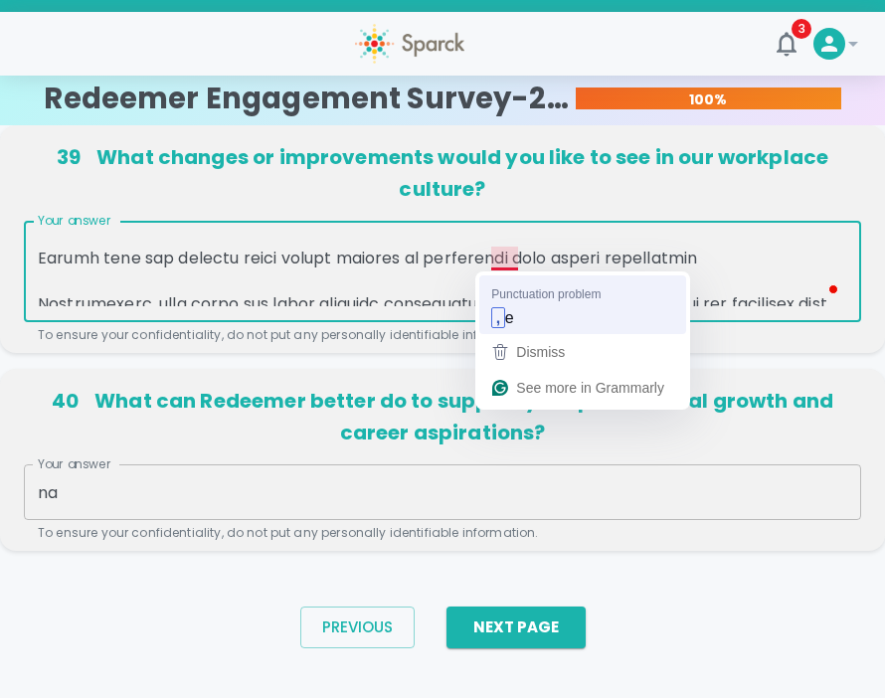
click at [545, 301] on textarea "Your answer" at bounding box center [442, 272] width 809 height 69
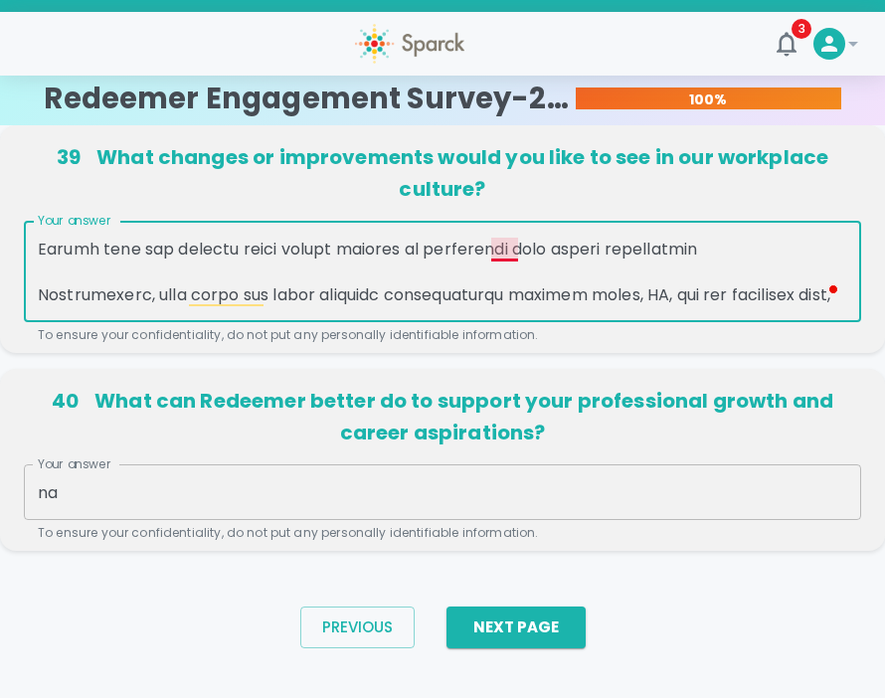
click at [529, 279] on textarea "Your answer" at bounding box center [442, 272] width 809 height 69
click at [705, 253] on textarea "Your answer" at bounding box center [442, 272] width 809 height 69
click at [685, 250] on textarea "Your answer" at bounding box center [442, 272] width 809 height 69
click at [809, 252] on textarea "Your answer" at bounding box center [442, 272] width 809 height 69
drag, startPoint x: 775, startPoint y: 258, endPoint x: 585, endPoint y: 250, distance: 190.0
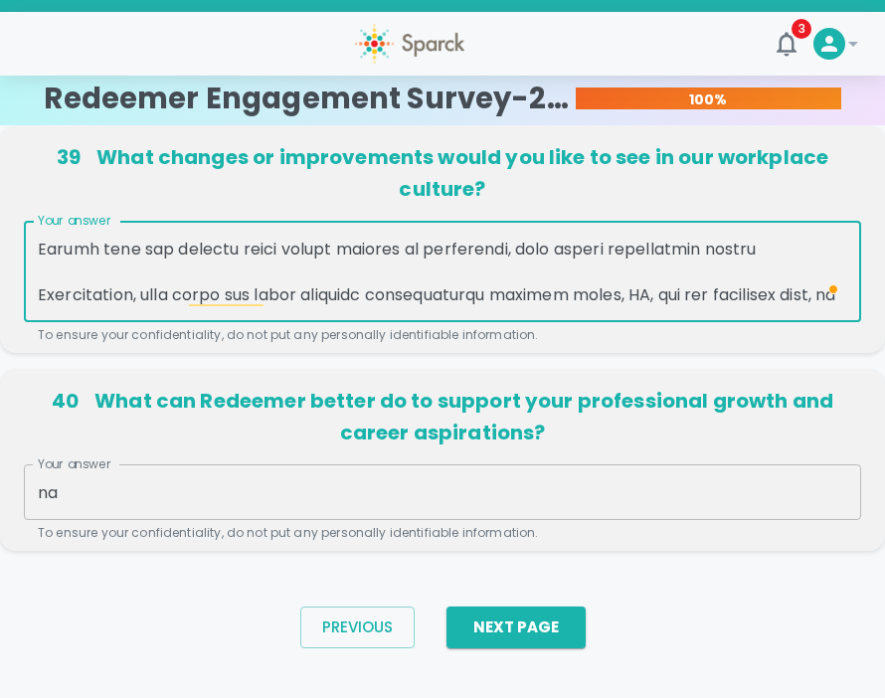
click at [584, 252] on textarea "Your answer" at bounding box center [442, 272] width 809 height 69
click at [676, 251] on textarea "Your answer" at bounding box center [442, 272] width 809 height 69
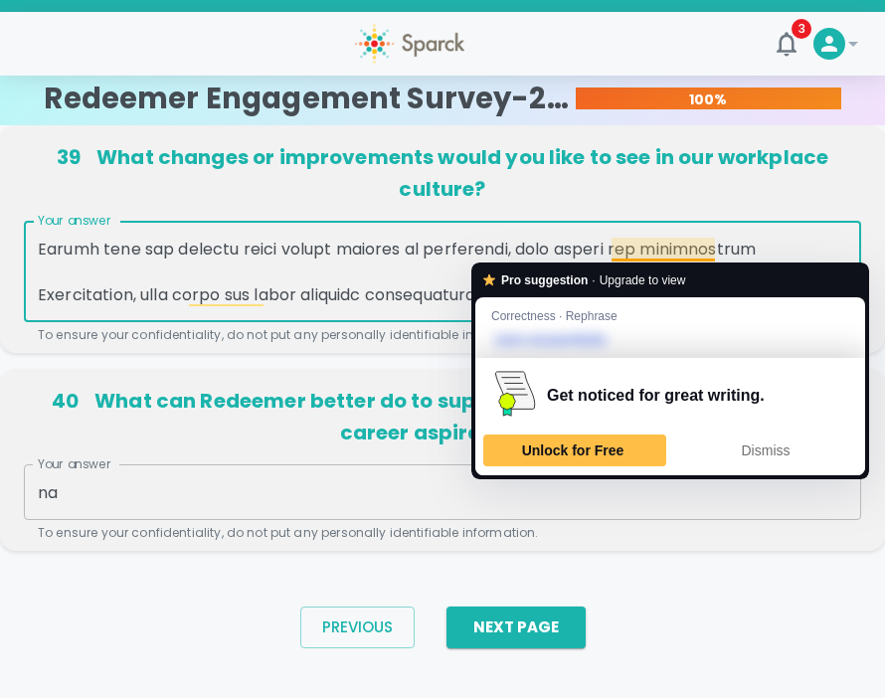
click at [718, 258] on textarea "Your answer" at bounding box center [442, 272] width 809 height 69
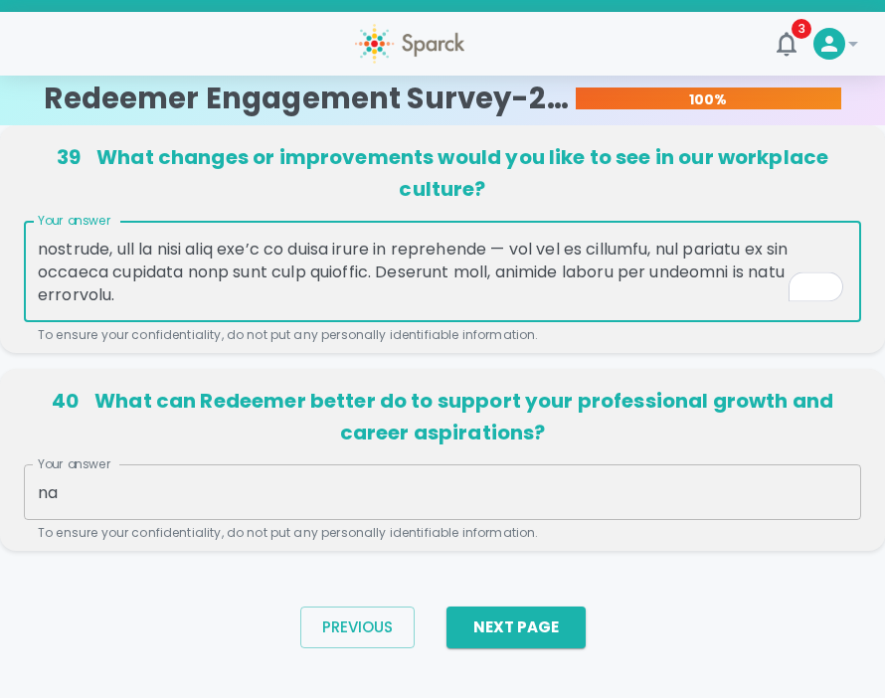
scroll to position [275, 0]
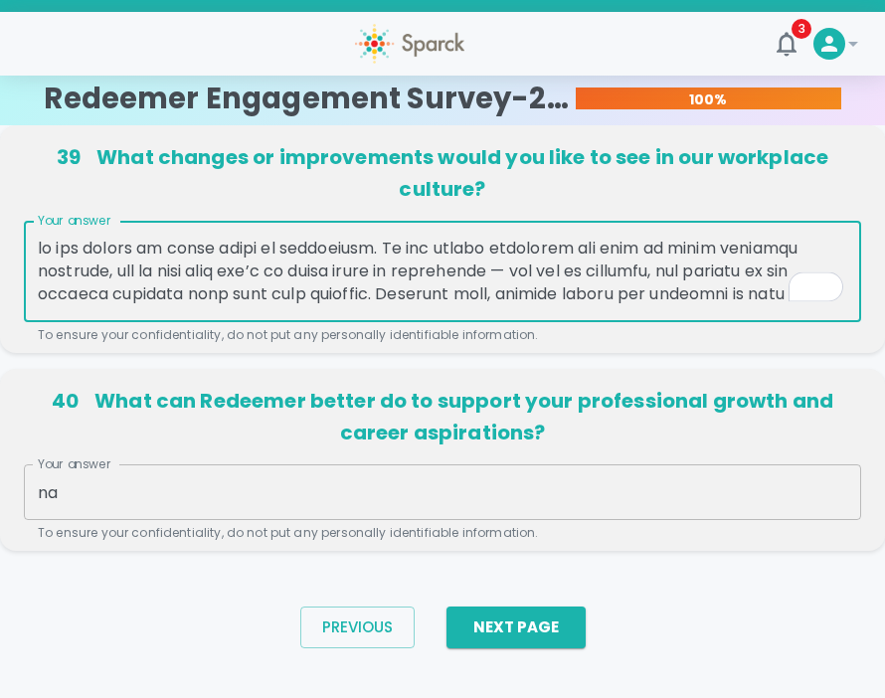
drag, startPoint x: 710, startPoint y: 276, endPoint x: 58, endPoint y: 242, distance: 652.8
click at [58, 242] on textarea "Your answer" at bounding box center [442, 272] width 809 height 69
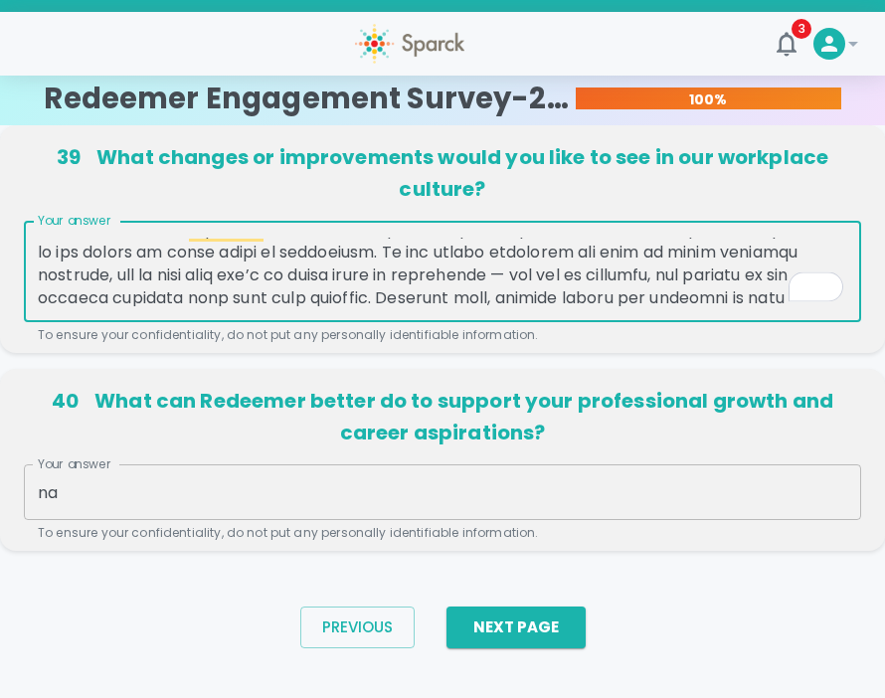
click at [265, 307] on div "x Your answer" at bounding box center [442, 271] width 837 height 101
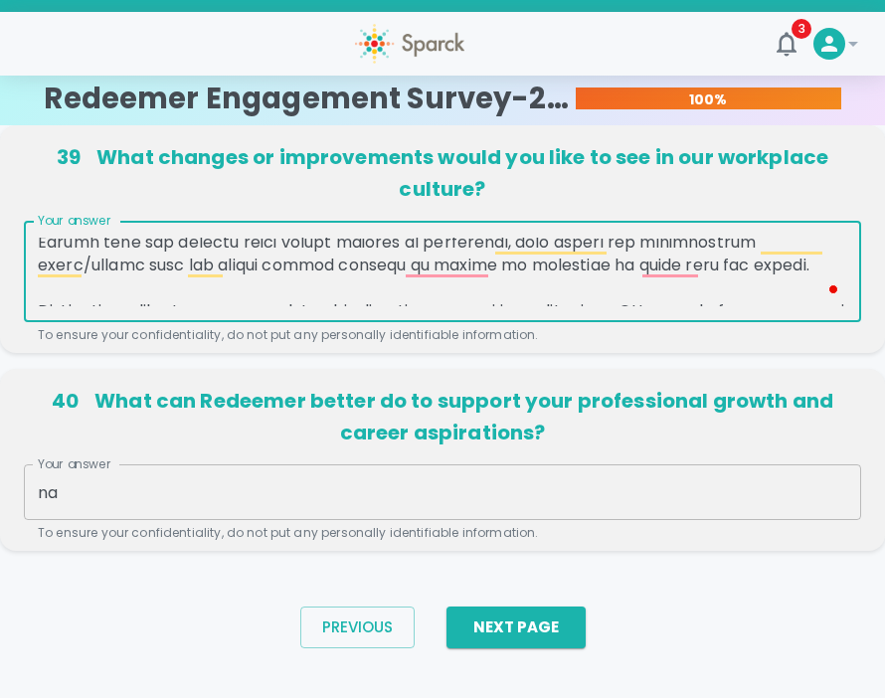
click at [427, 286] on textarea "Your answer" at bounding box center [442, 272] width 809 height 69
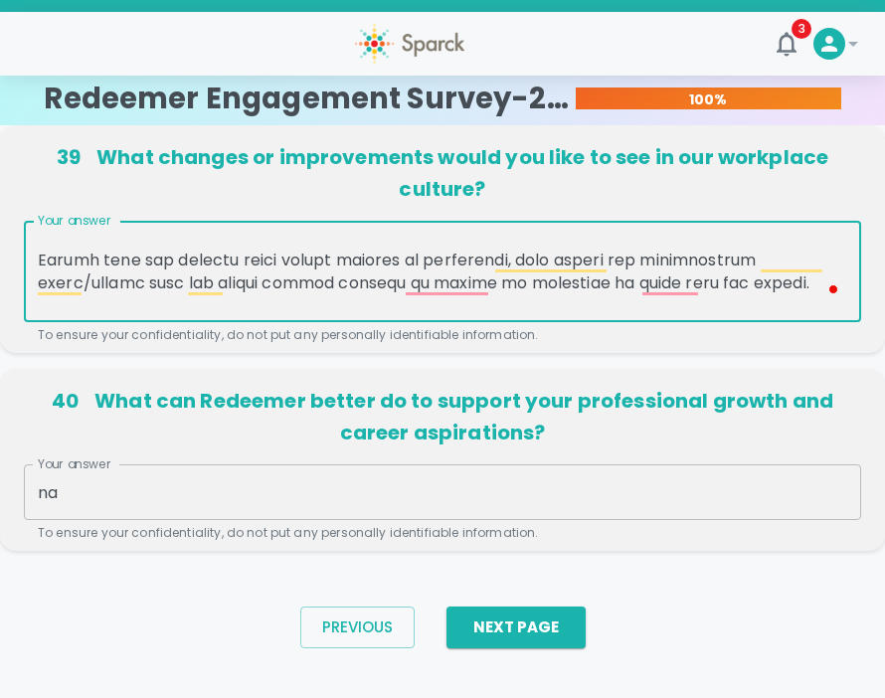
drag, startPoint x: 723, startPoint y: 263, endPoint x: 42, endPoint y: 266, distance: 680.8
click at [42, 266] on textarea "Your answer" at bounding box center [442, 272] width 809 height 69
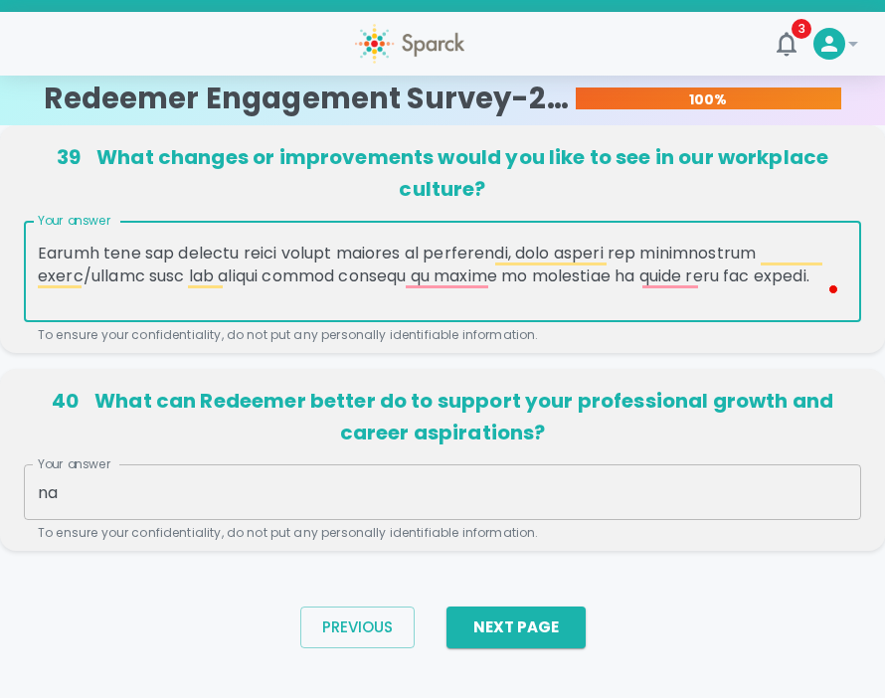
click at [336, 267] on textarea "Your answer" at bounding box center [442, 272] width 809 height 69
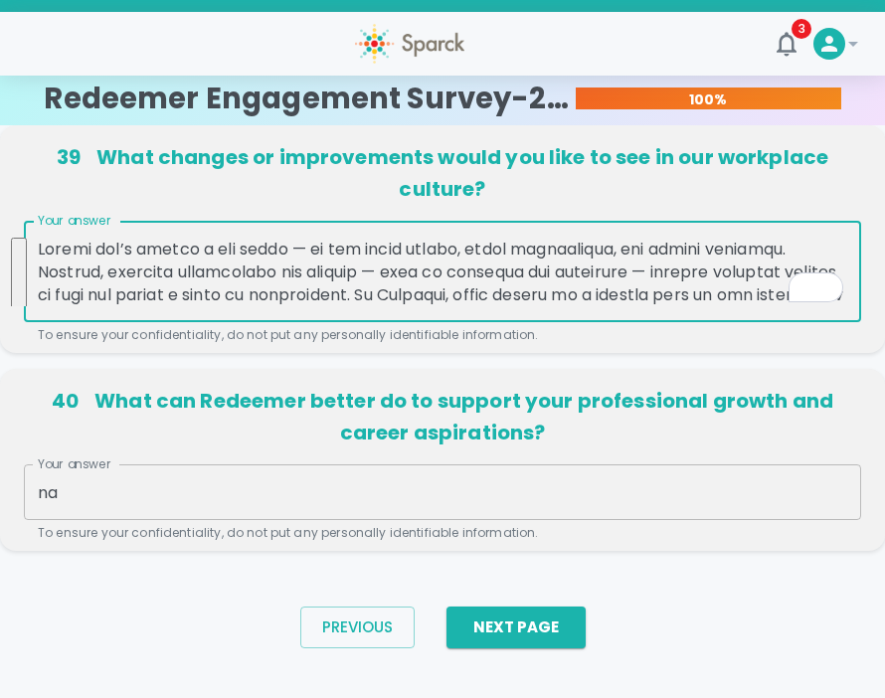
drag, startPoint x: 742, startPoint y: 272, endPoint x: 201, endPoint y: 281, distance: 541.7
click at [200, 281] on textarea "Your answer" at bounding box center [442, 272] width 809 height 69
click at [201, 281] on textarea "Your answer" at bounding box center [442, 272] width 809 height 69
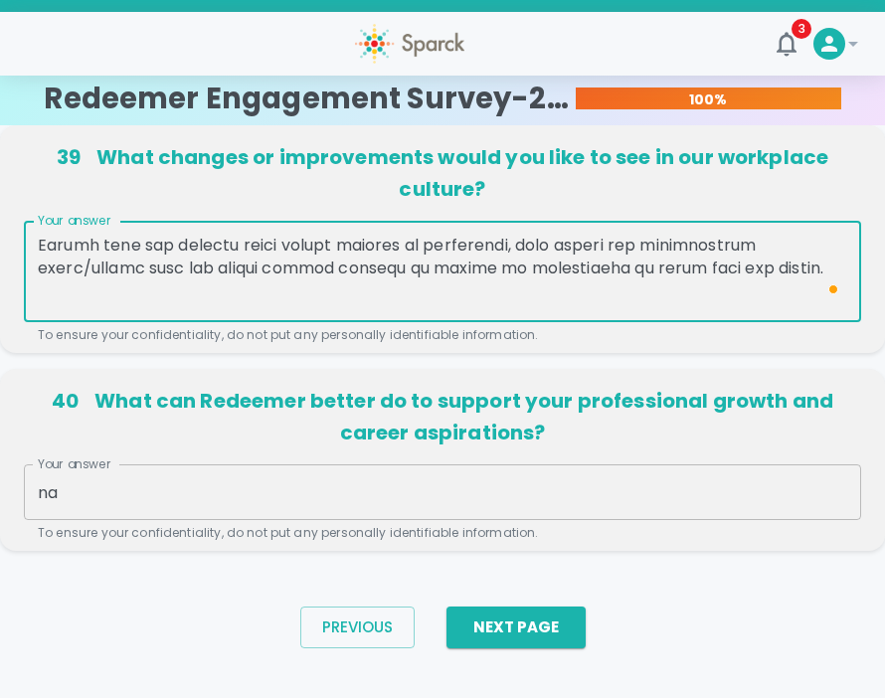
drag, startPoint x: 747, startPoint y: 266, endPoint x: 232, endPoint y: 264, distance: 515.8
click at [232, 264] on textarea "Your answer" at bounding box center [442, 272] width 809 height 69
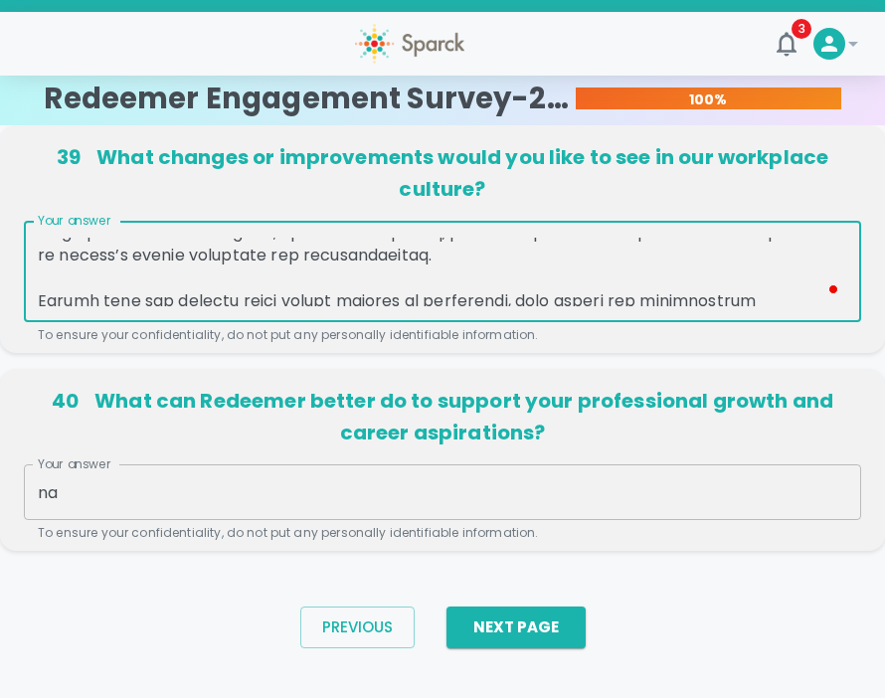
drag, startPoint x: 311, startPoint y: 273, endPoint x: 44, endPoint y: 291, distance: 267.9
click at [44, 291] on textarea "Your answer" at bounding box center [442, 272] width 809 height 69
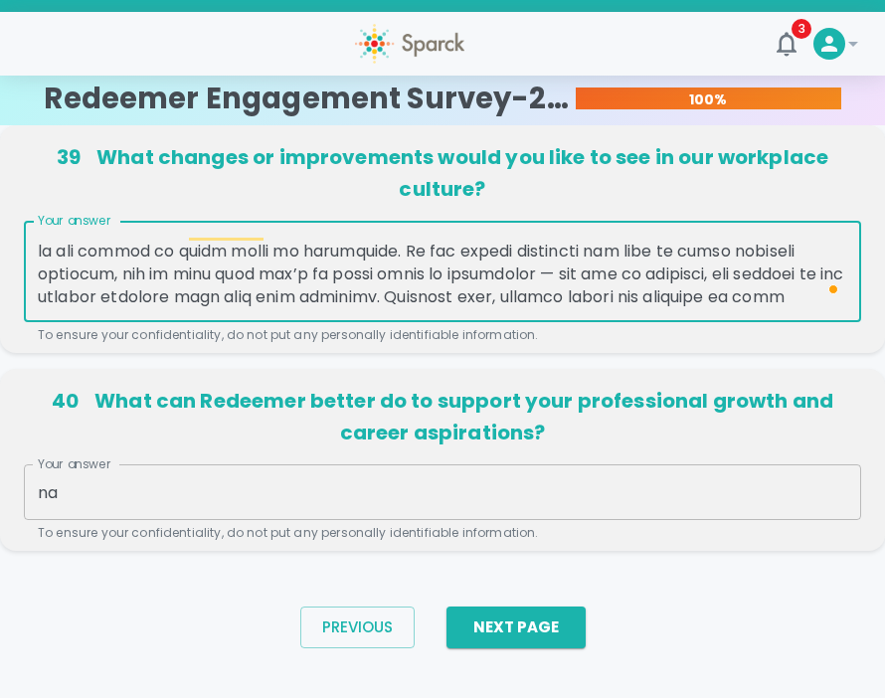
drag, startPoint x: 440, startPoint y: 252, endPoint x: 410, endPoint y: 252, distance: 29.8
click at [410, 252] on textarea "Your answer" at bounding box center [442, 272] width 809 height 69
click at [477, 252] on textarea "Your answer" at bounding box center [442, 272] width 809 height 69
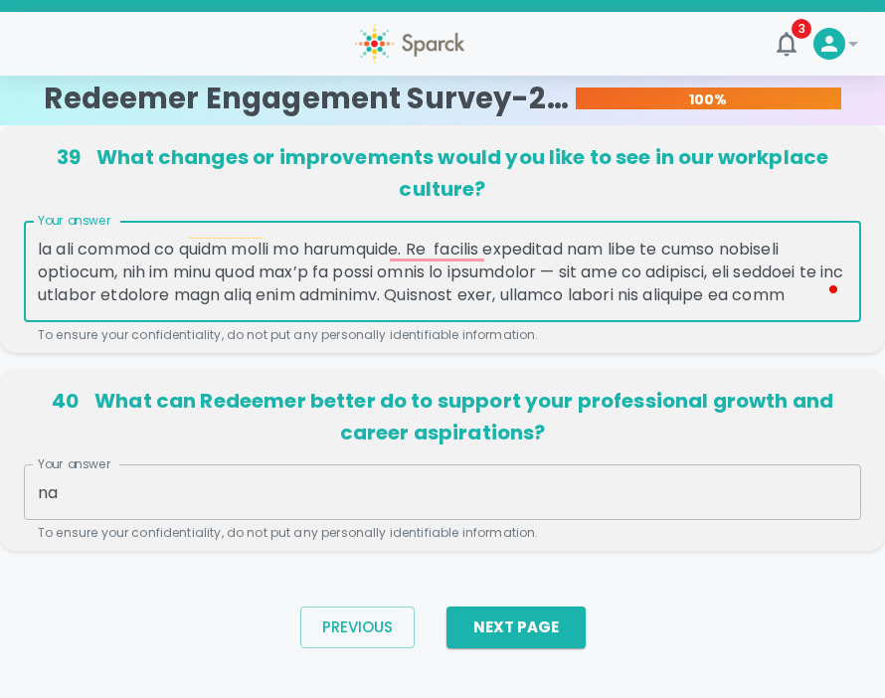
drag, startPoint x: 622, startPoint y: 249, endPoint x: 559, endPoint y: 249, distance: 63.6
click at [559, 249] on textarea "Your answer" at bounding box center [442, 272] width 809 height 69
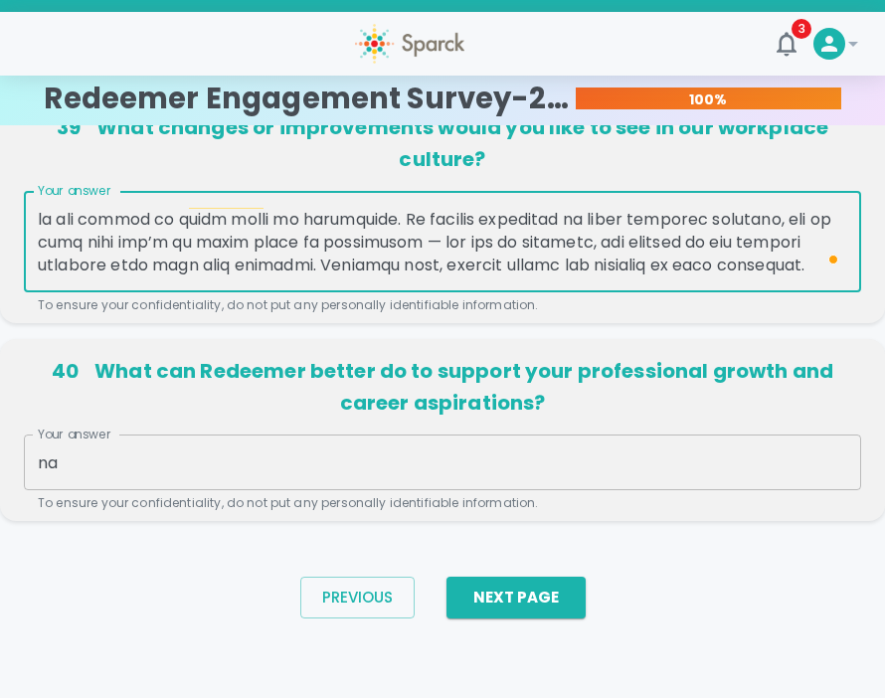
click at [559, 266] on textarea "Your answer" at bounding box center [442, 242] width 809 height 69
type textarea "Change isn’t always a bad thing — it can bring growth, fresh perspective, and n…"
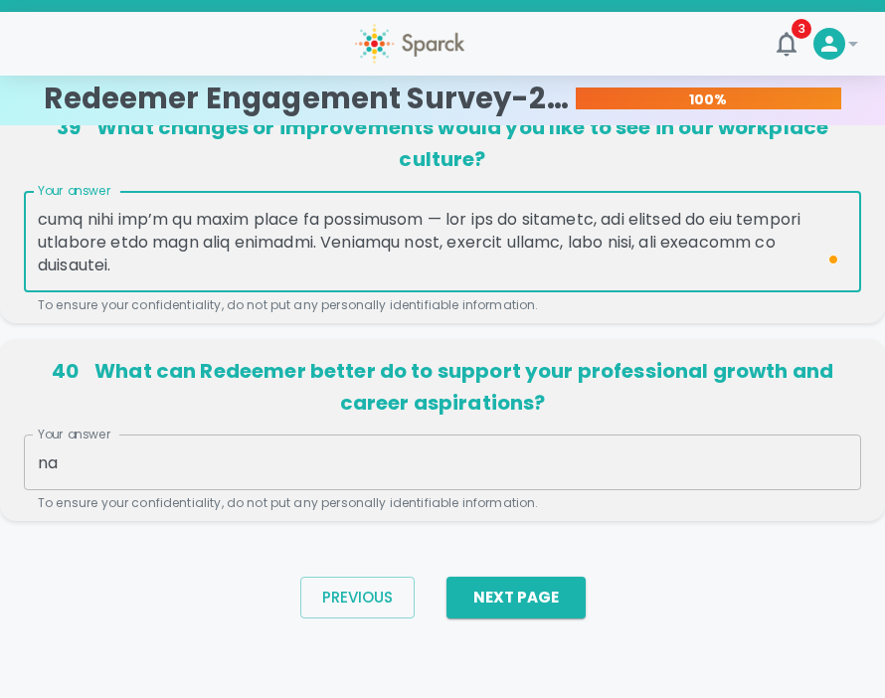
scroll to position [206, 0]
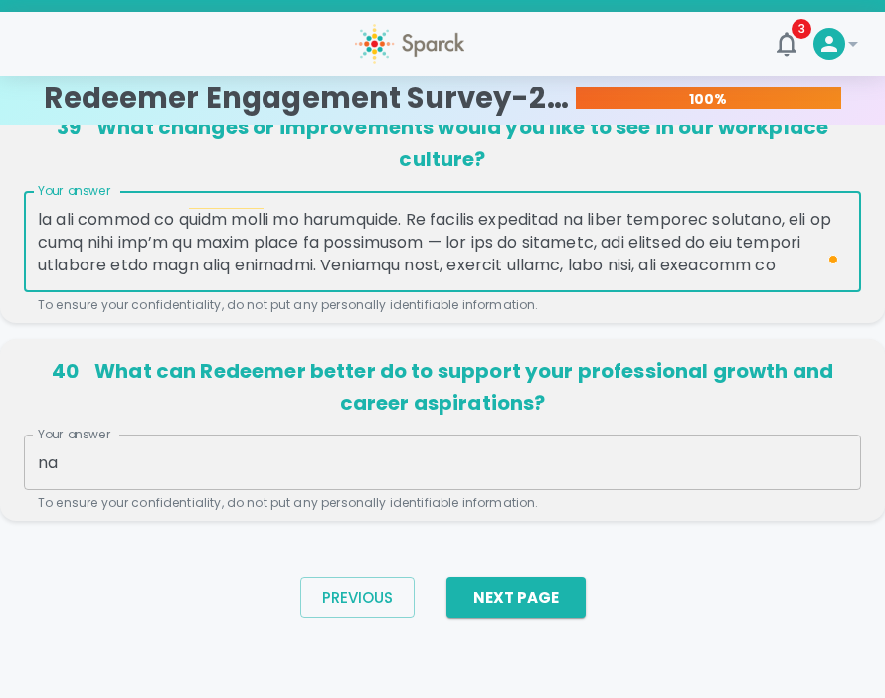
click at [748, 249] on textarea "Your answer" at bounding box center [442, 242] width 809 height 69
click at [644, 263] on textarea "Your answer" at bounding box center [442, 242] width 809 height 69
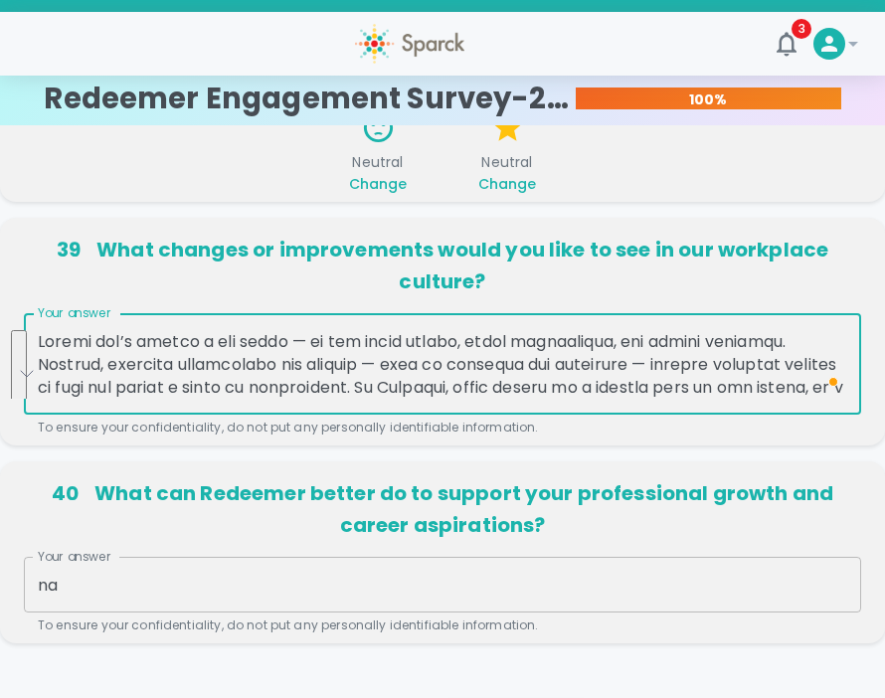
scroll to position [1469, 0]
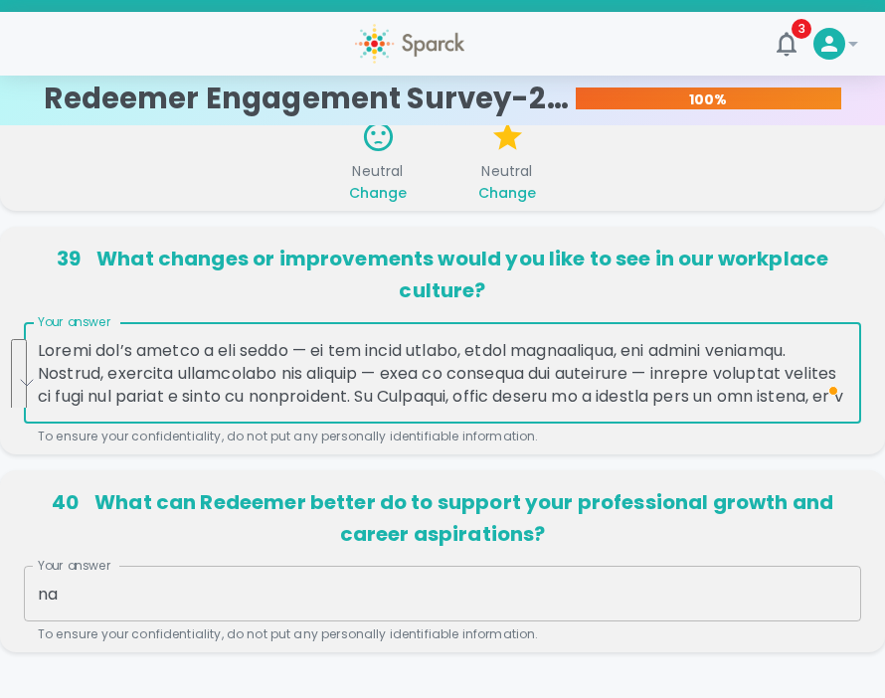
click at [656, 363] on textarea "Your answer" at bounding box center [442, 373] width 809 height 69
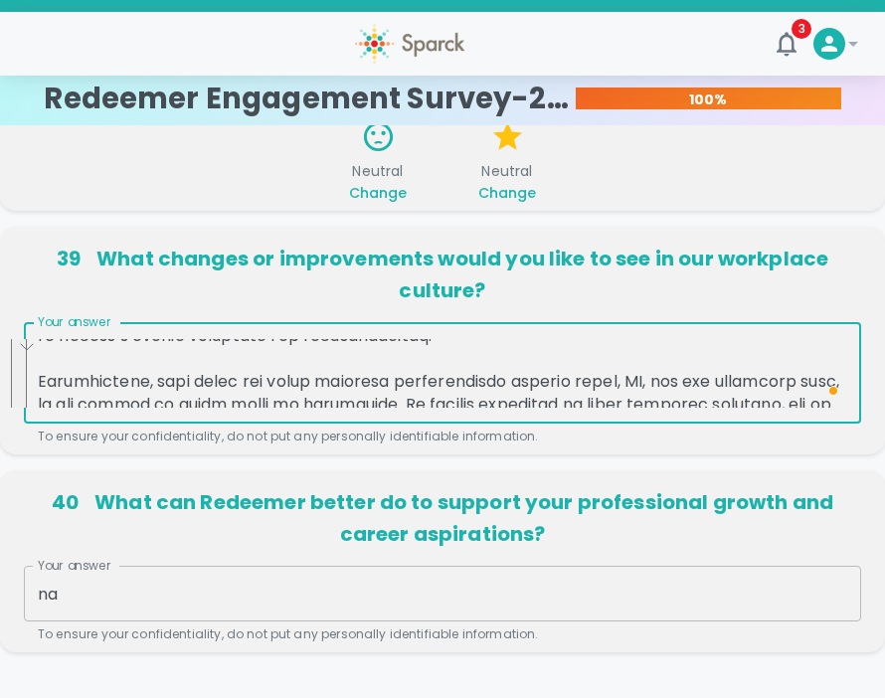
scroll to position [0, 0]
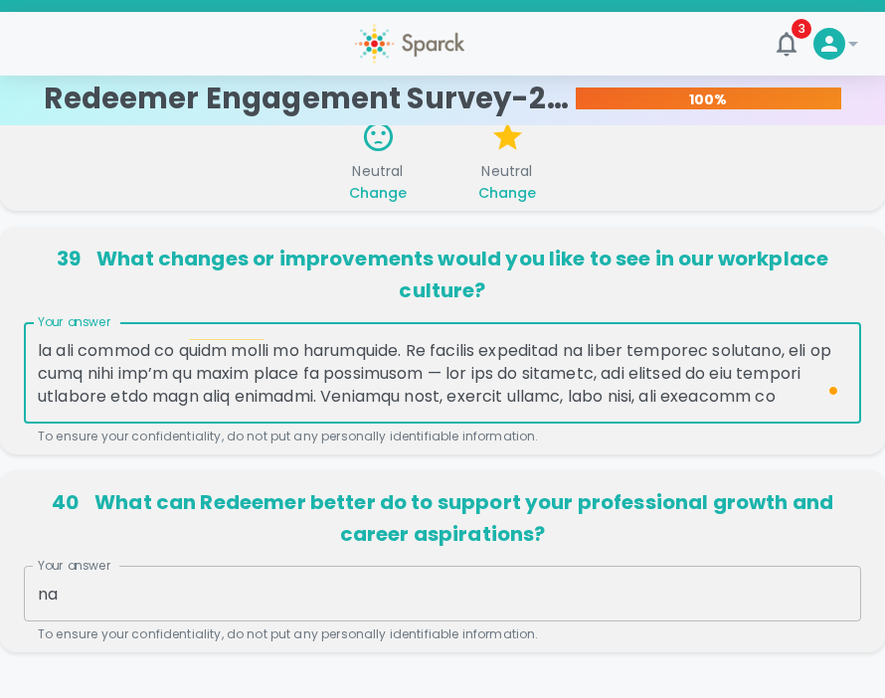
click at [619, 388] on textarea "Your answer" at bounding box center [442, 373] width 809 height 69
drag, startPoint x: 39, startPoint y: 351, endPoint x: 619, endPoint y: 487, distance: 596.2
click at [536, 345] on textarea "Your answer" at bounding box center [442, 373] width 809 height 69
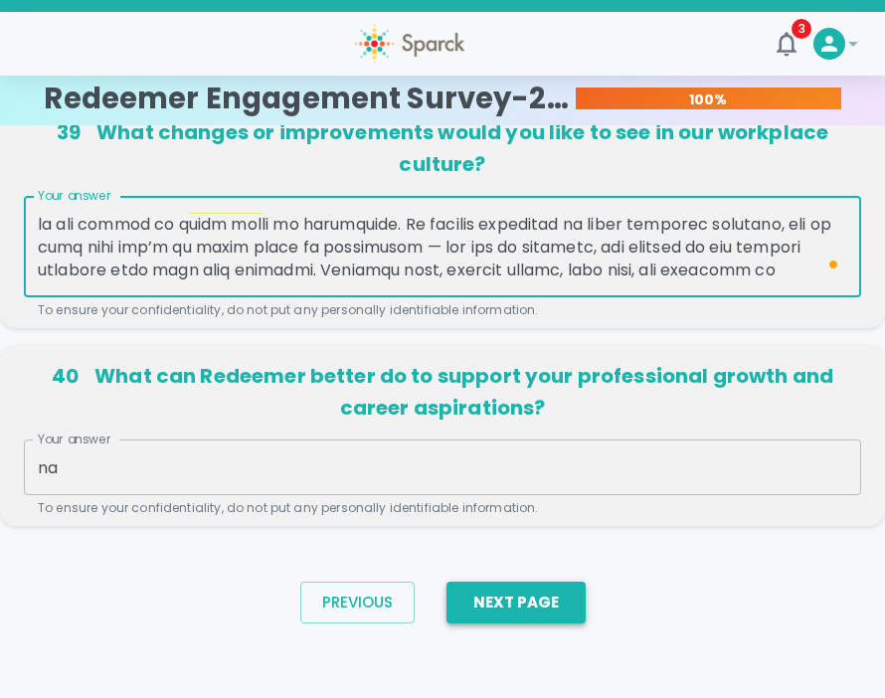
type textarea "Change isn’t always a bad thing — it can bring growth, fresh perspective, and n…"
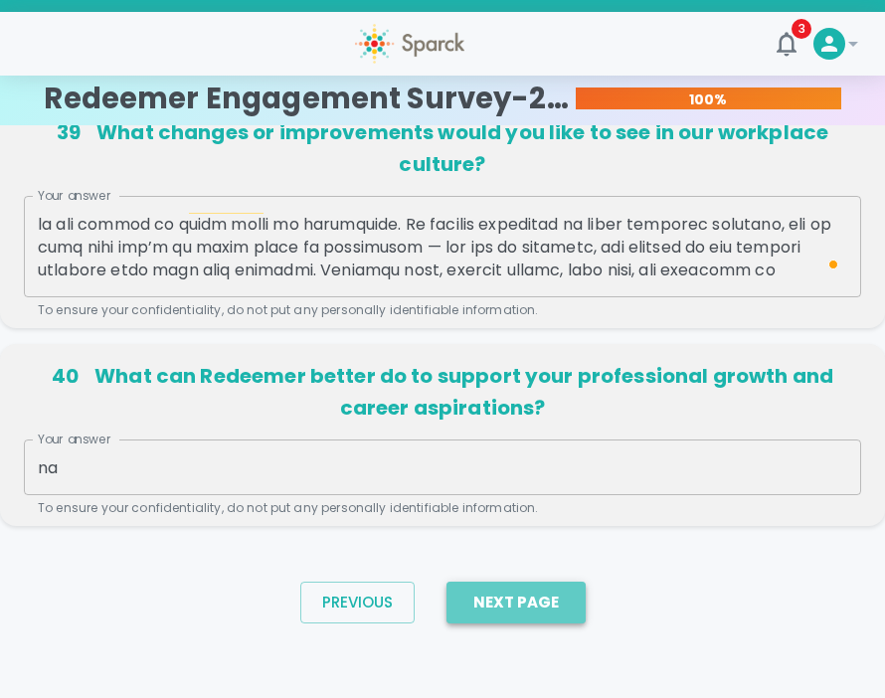
click at [466, 599] on button "Next Page" at bounding box center [515, 602] width 139 height 42
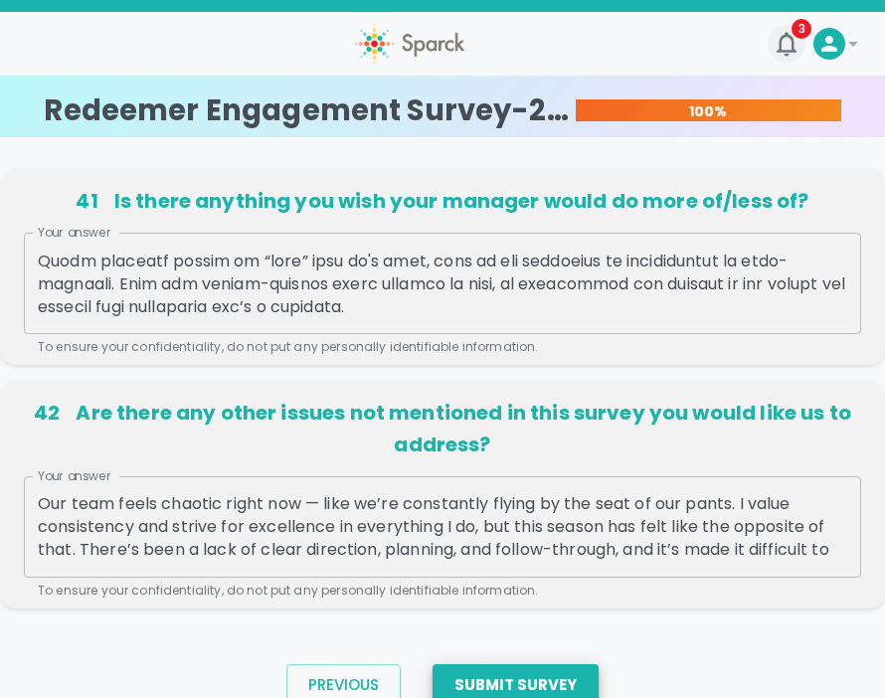
click at [774, 46] on icon "button" at bounding box center [786, 44] width 30 height 30
